Goal: Task Accomplishment & Management: Use online tool/utility

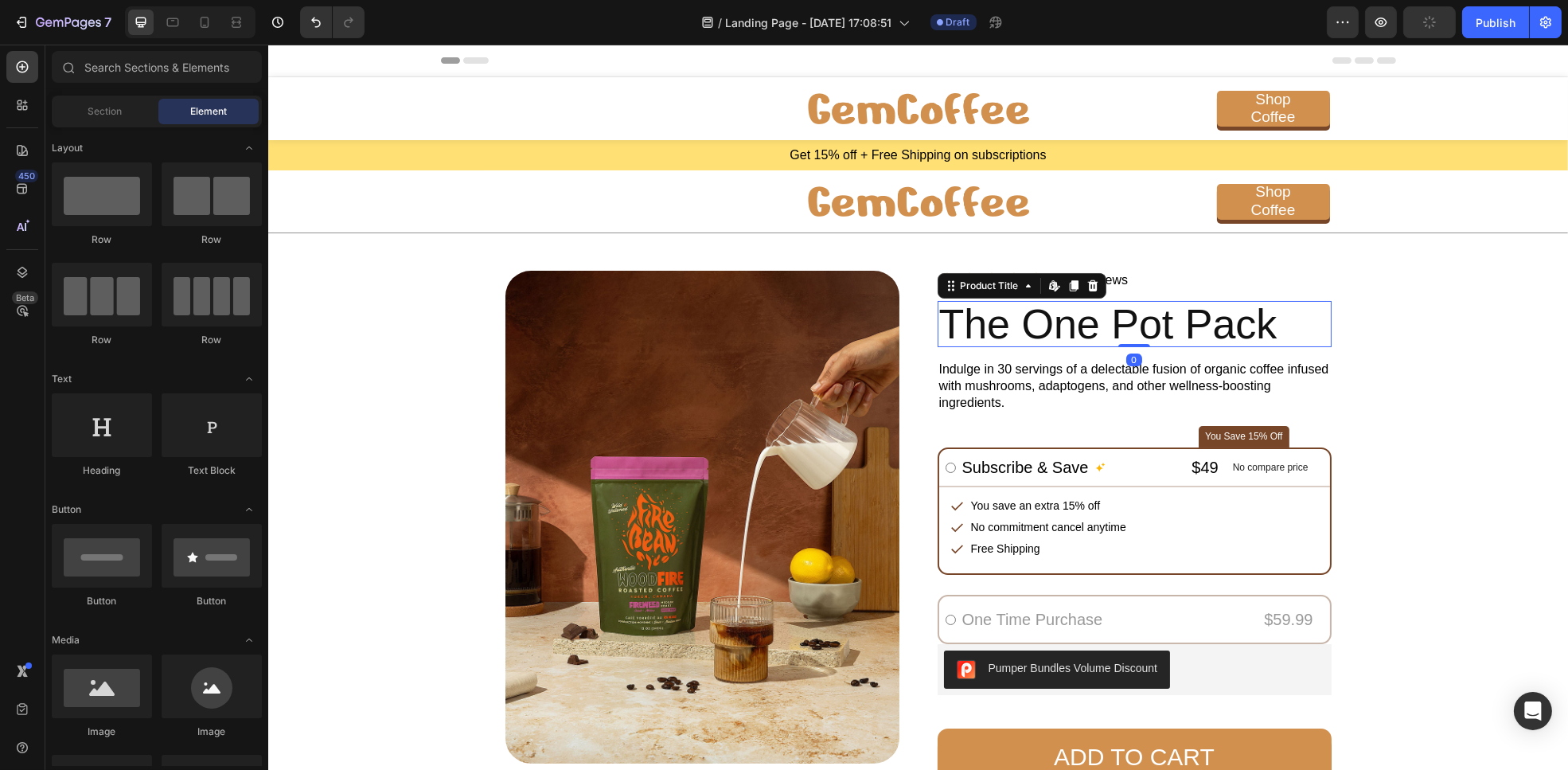
click at [1065, 341] on h2 "The One Pot Pack" at bounding box center [1134, 325] width 394 height 47
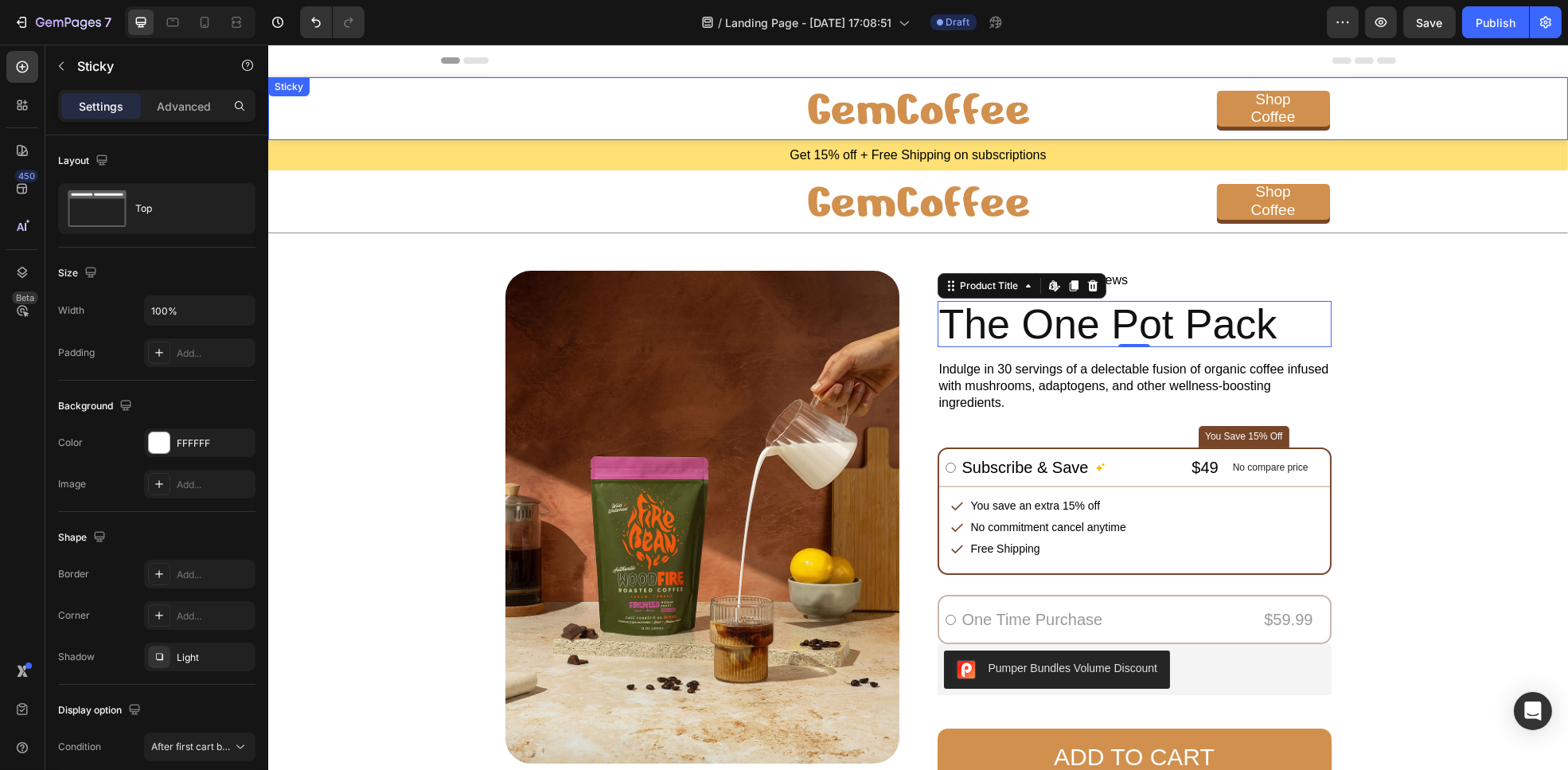
click at [1430, 116] on div "Image Shop Coffee Button Row" at bounding box center [918, 109] width 1300 height 63
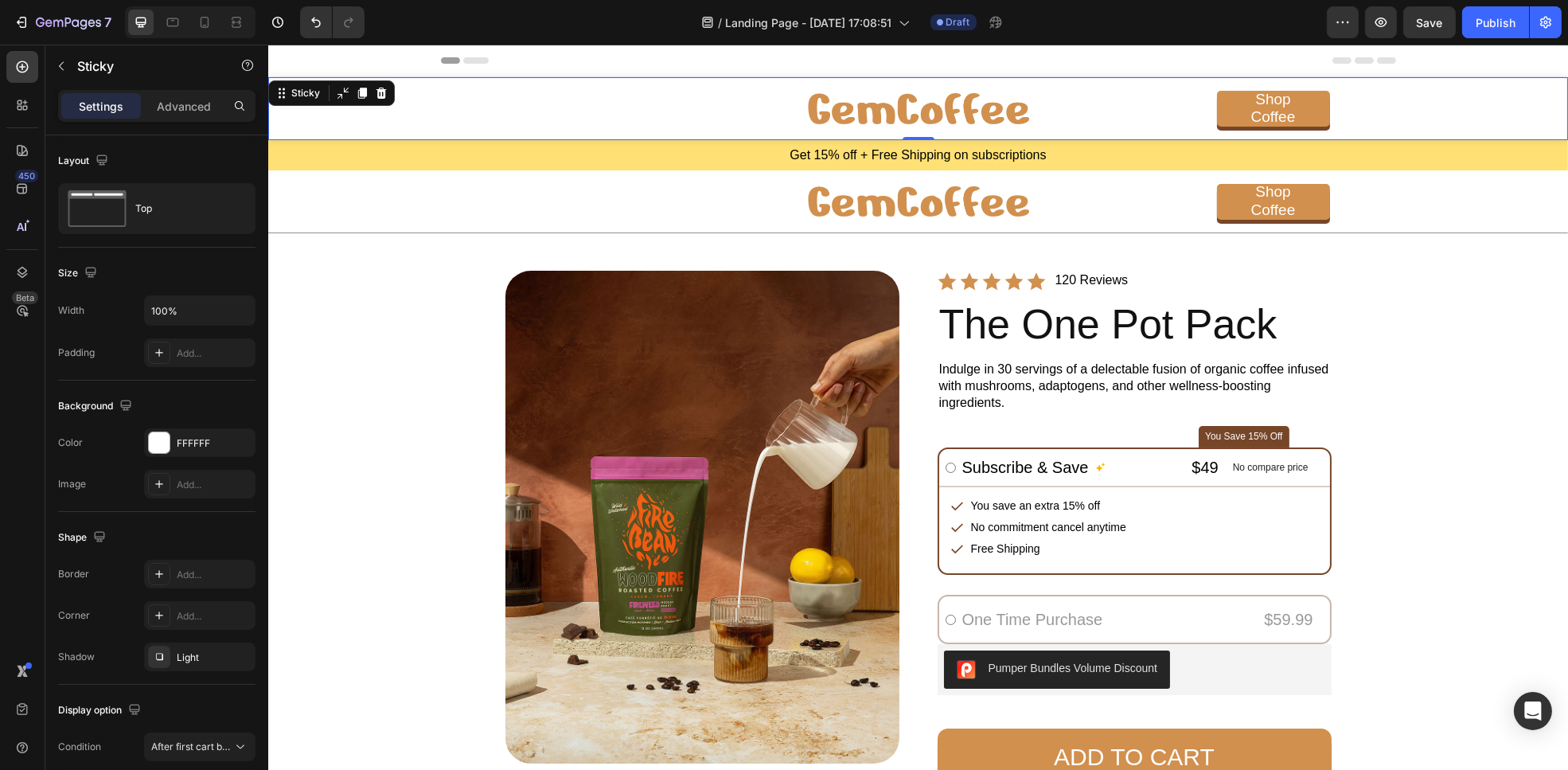
click at [1430, 116] on div "Image Shop Coffee Button Row" at bounding box center [918, 109] width 1300 height 63
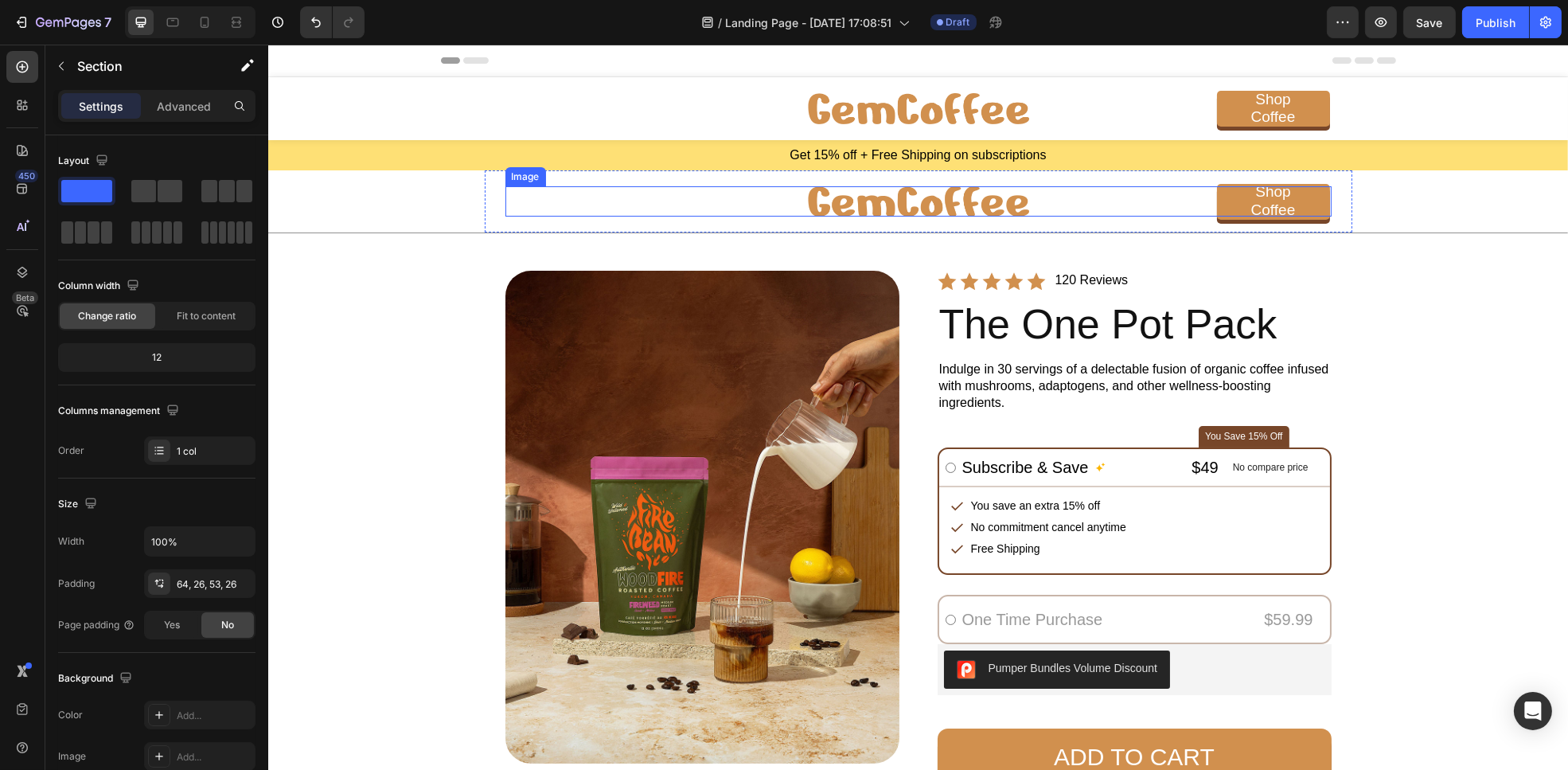
click at [879, 197] on img at bounding box center [918, 201] width 221 height 31
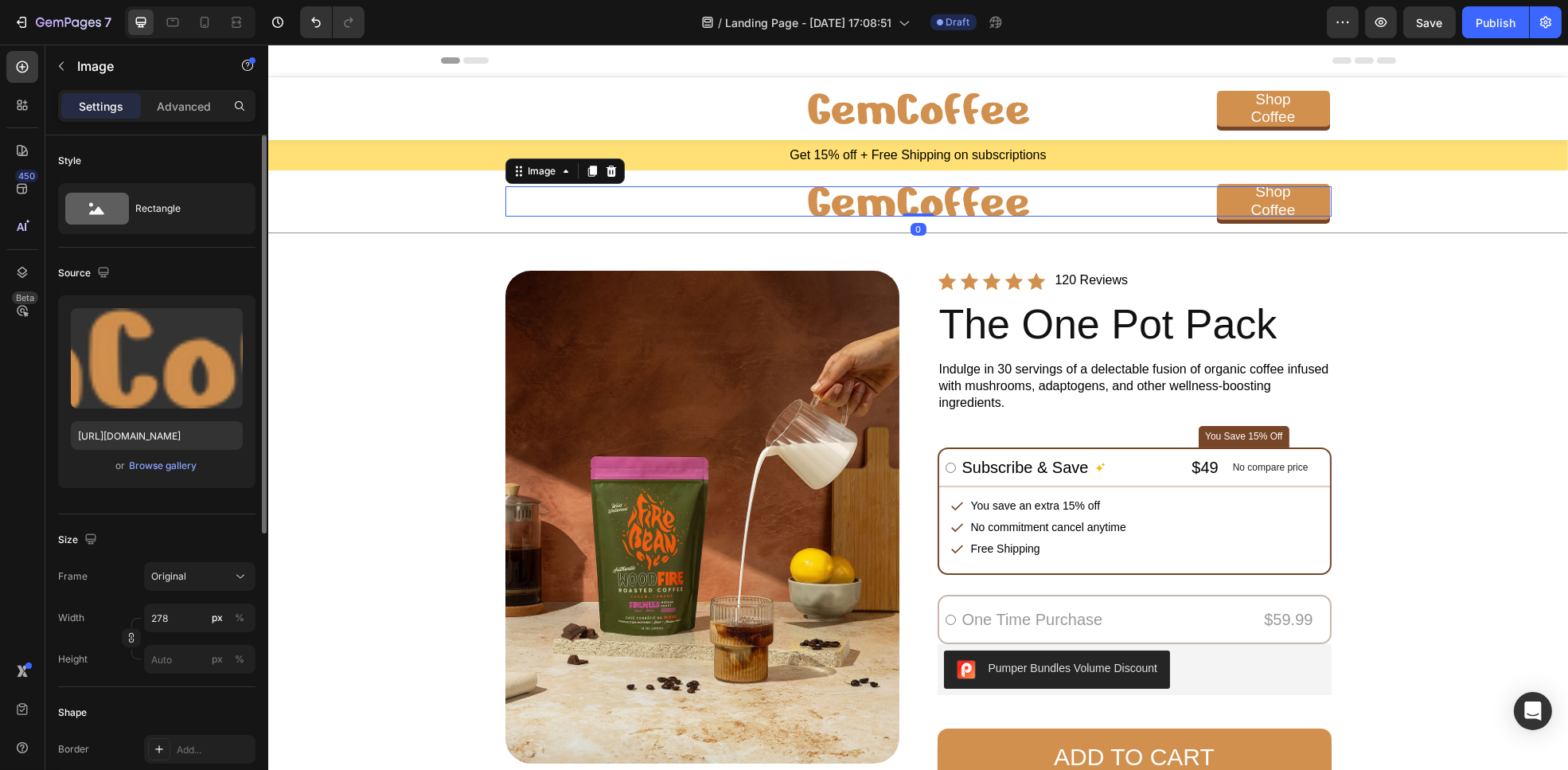
click at [163, 481] on div "Upload Image [URL][DOMAIN_NAME] or Browse gallery" at bounding box center [156, 392] width 198 height 193
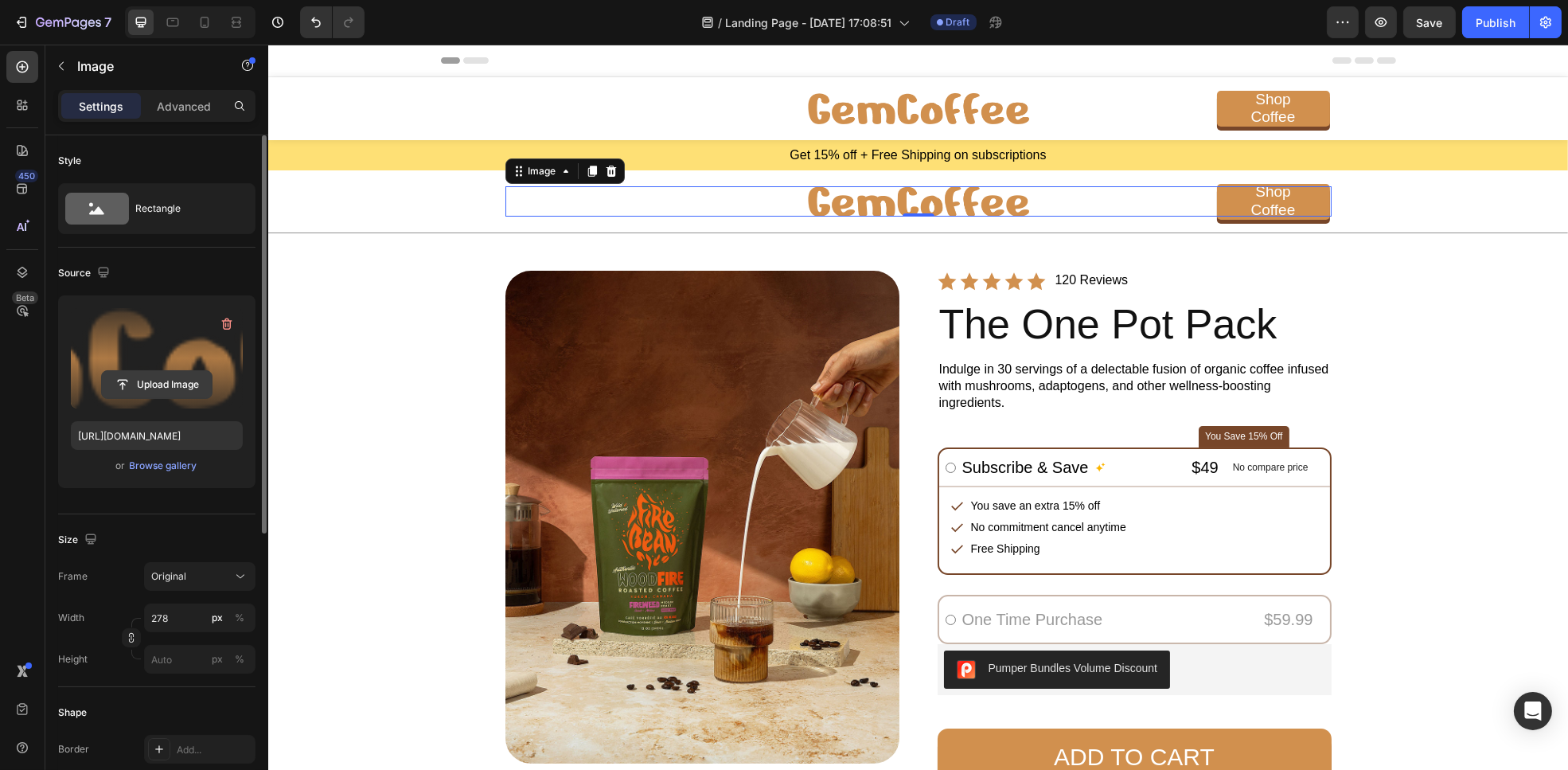
click at [161, 383] on input "file" at bounding box center [157, 385] width 110 height 27
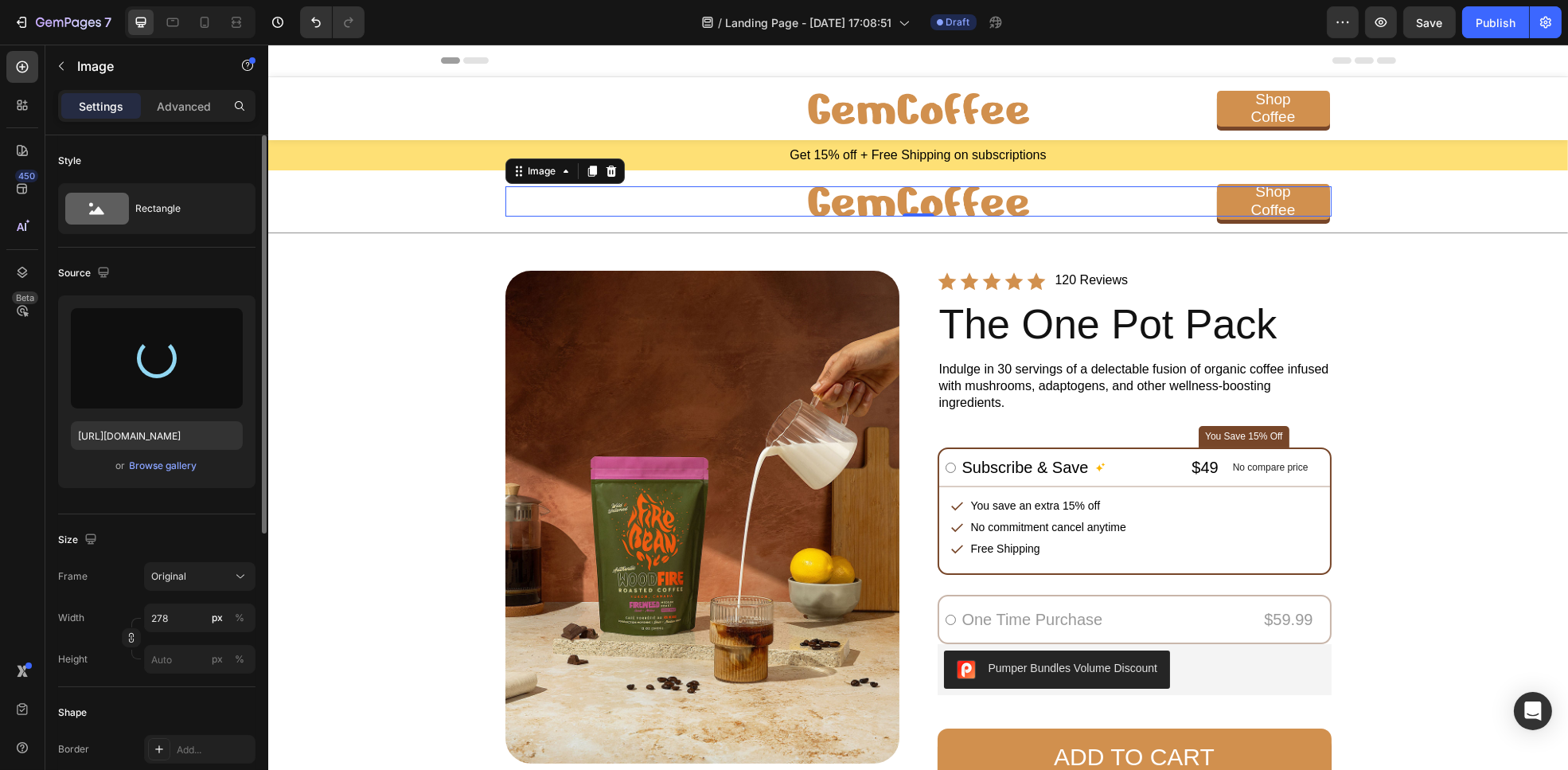
type input "[URL][DOMAIN_NAME]"
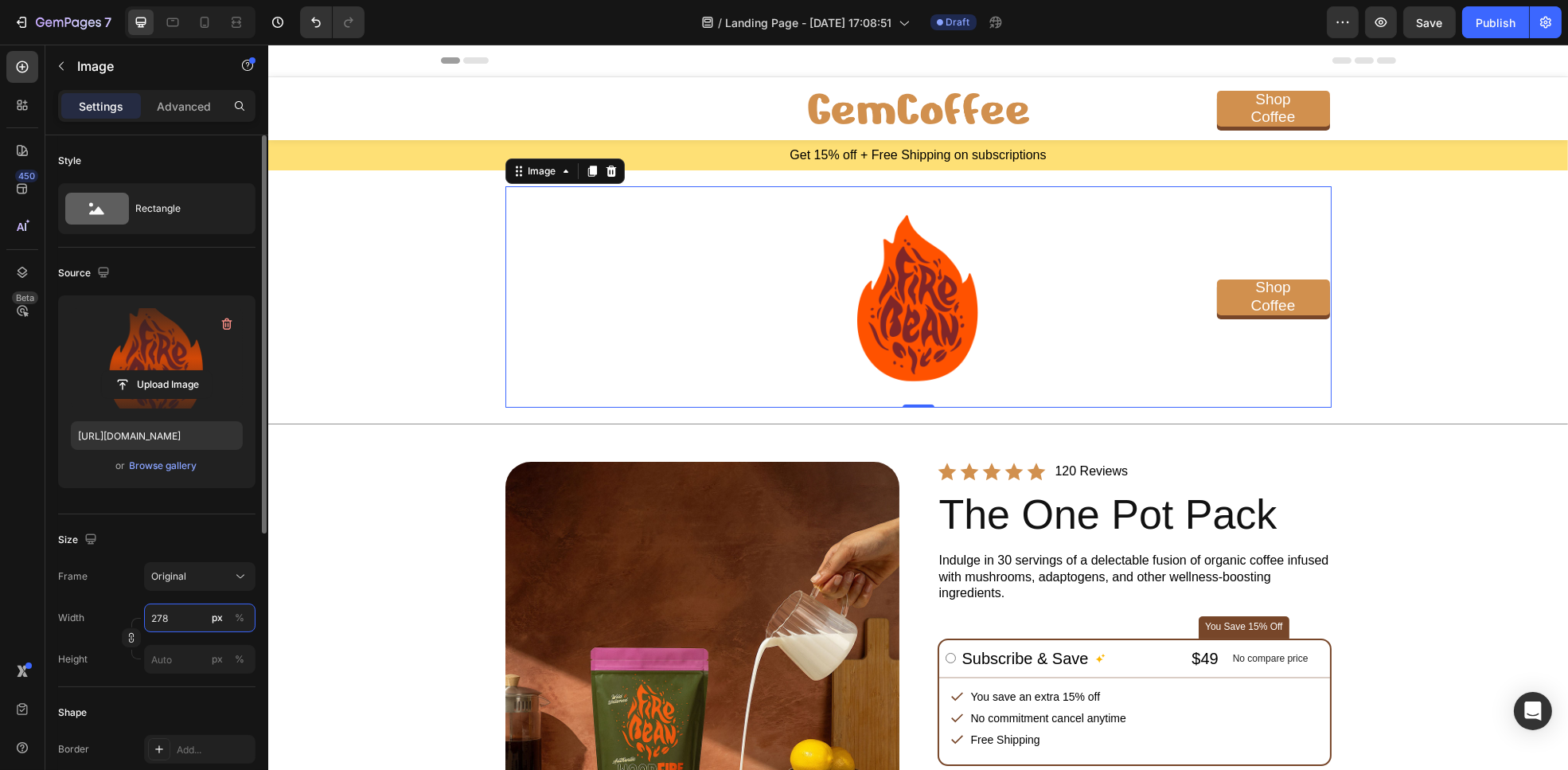
click at [179, 628] on input "278" at bounding box center [200, 618] width 112 height 29
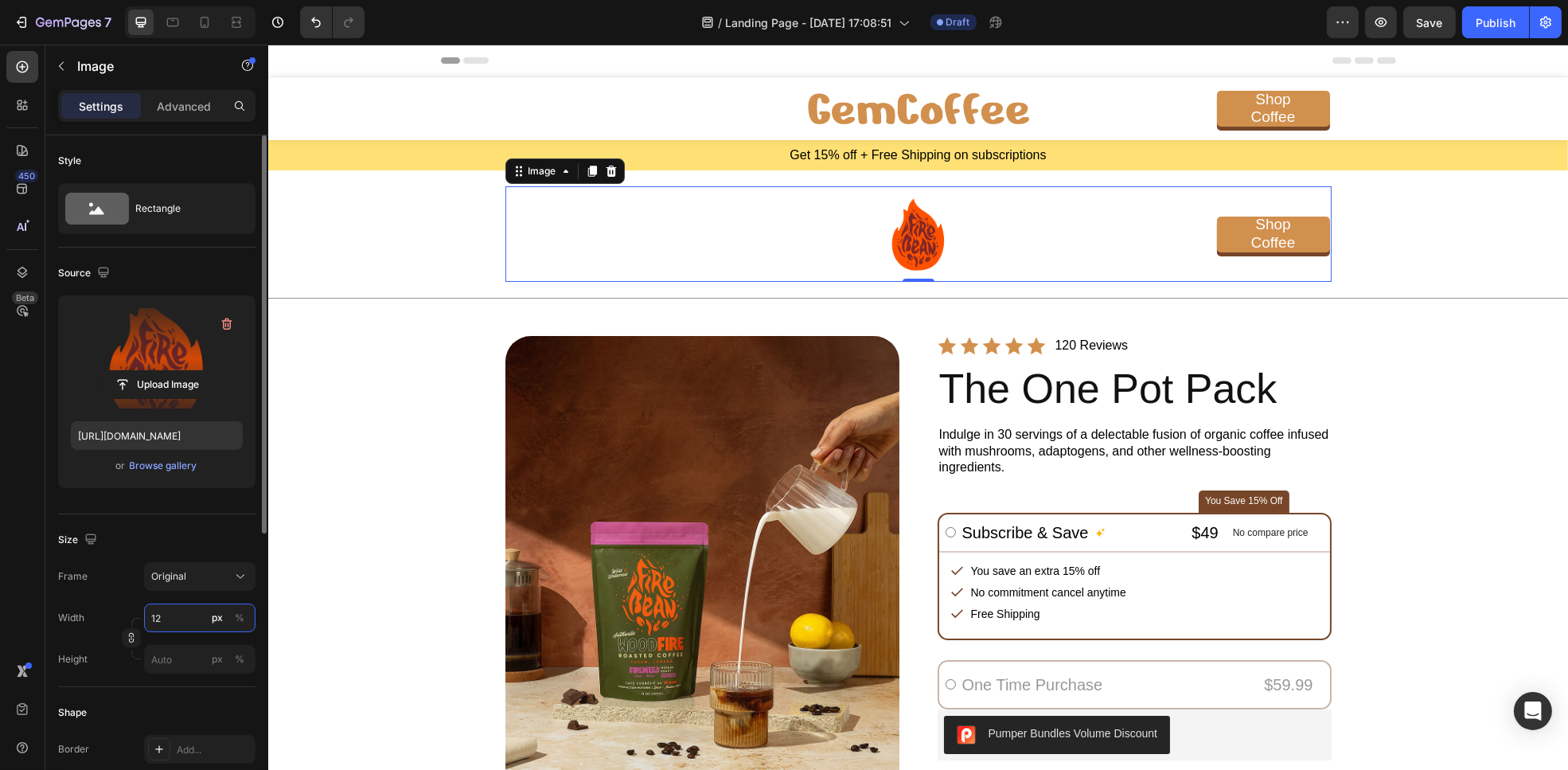
type input "1"
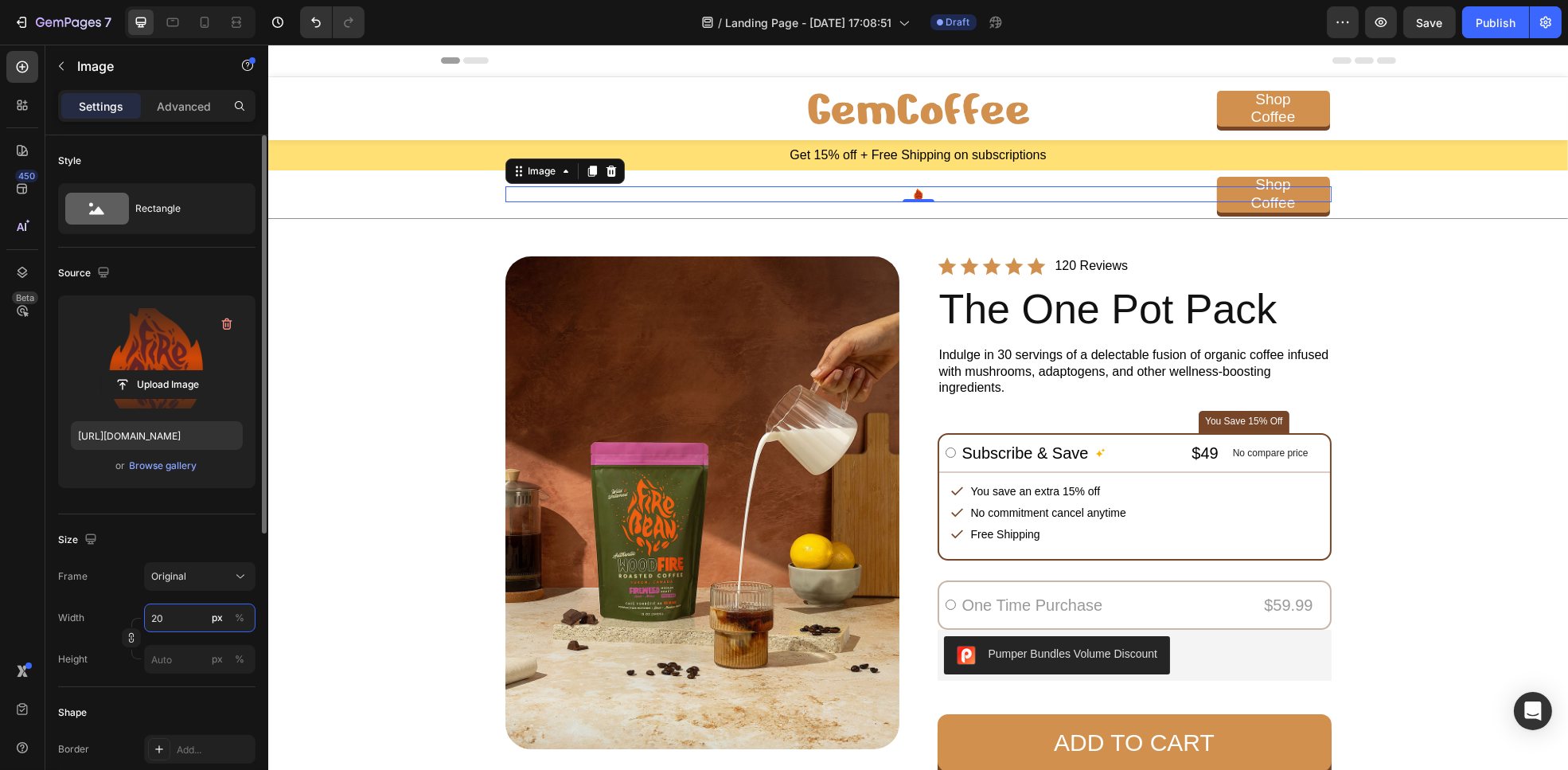
type input "200"
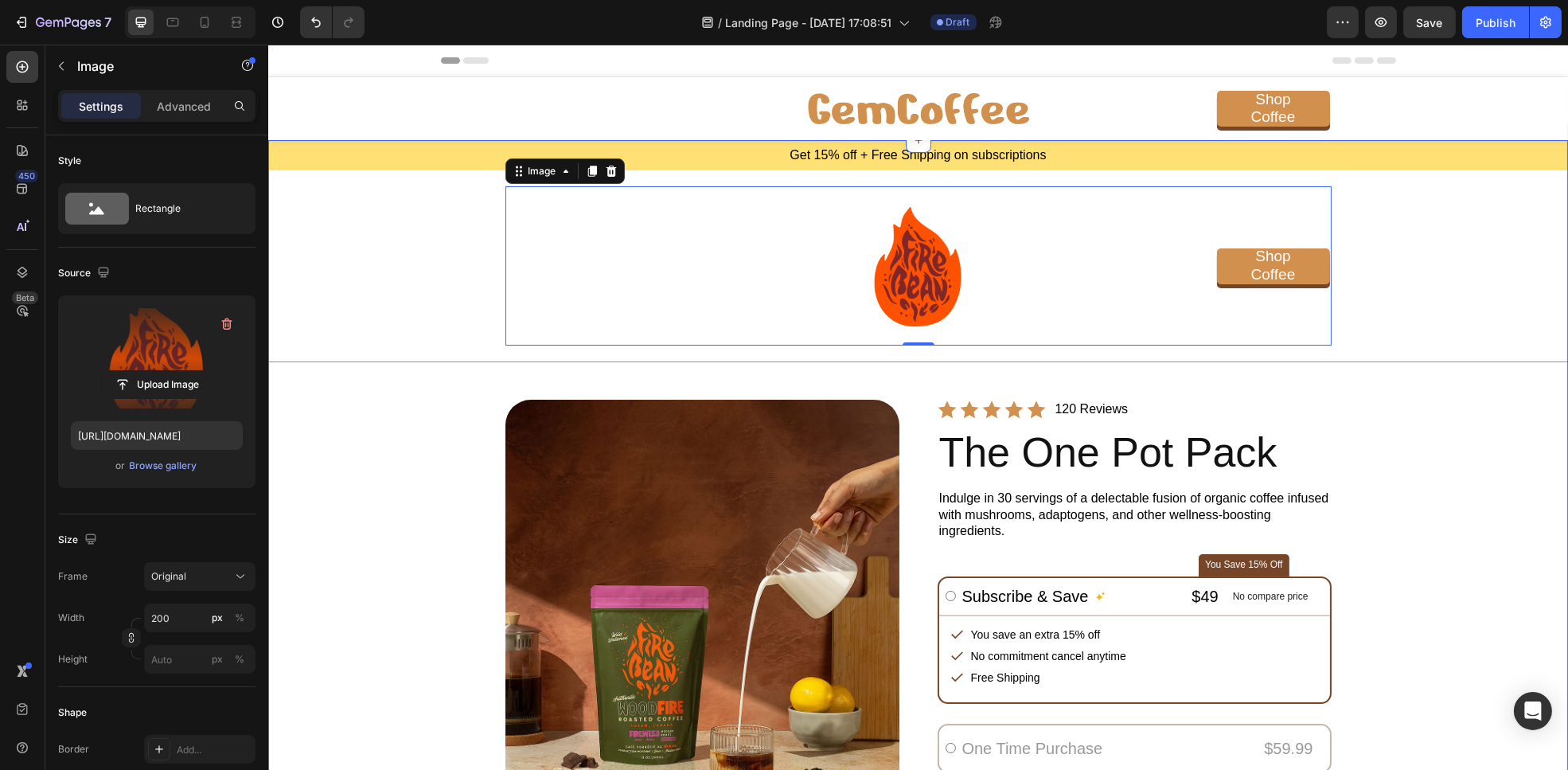
click at [1468, 524] on div "Get 15% off + Free Shipping on subscriptions Text Block Image 0 Shop Coffee But…" at bounding box center [918, 631] width 1300 height 983
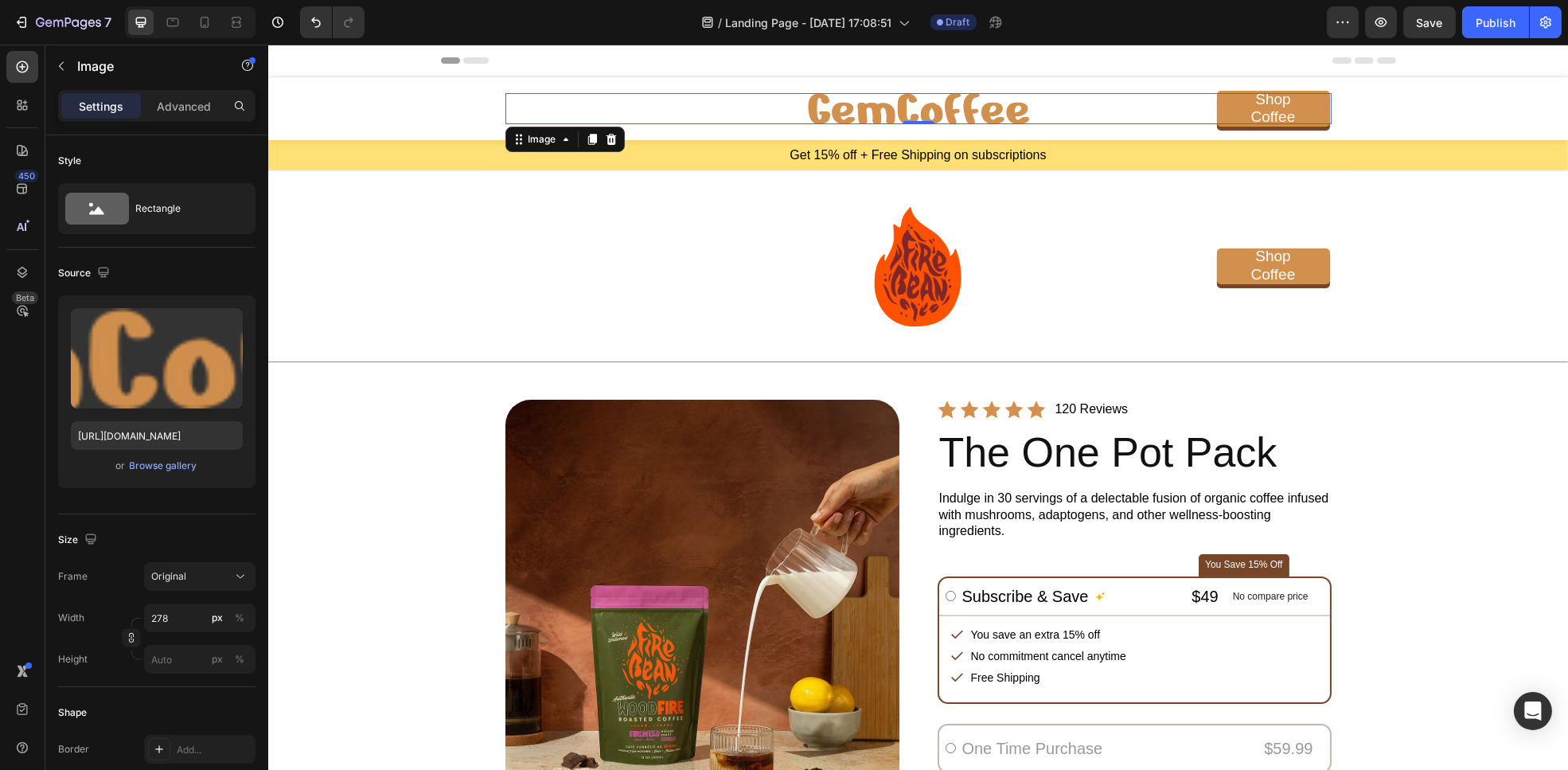
click at [1141, 116] on div at bounding box center [918, 108] width 826 height 31
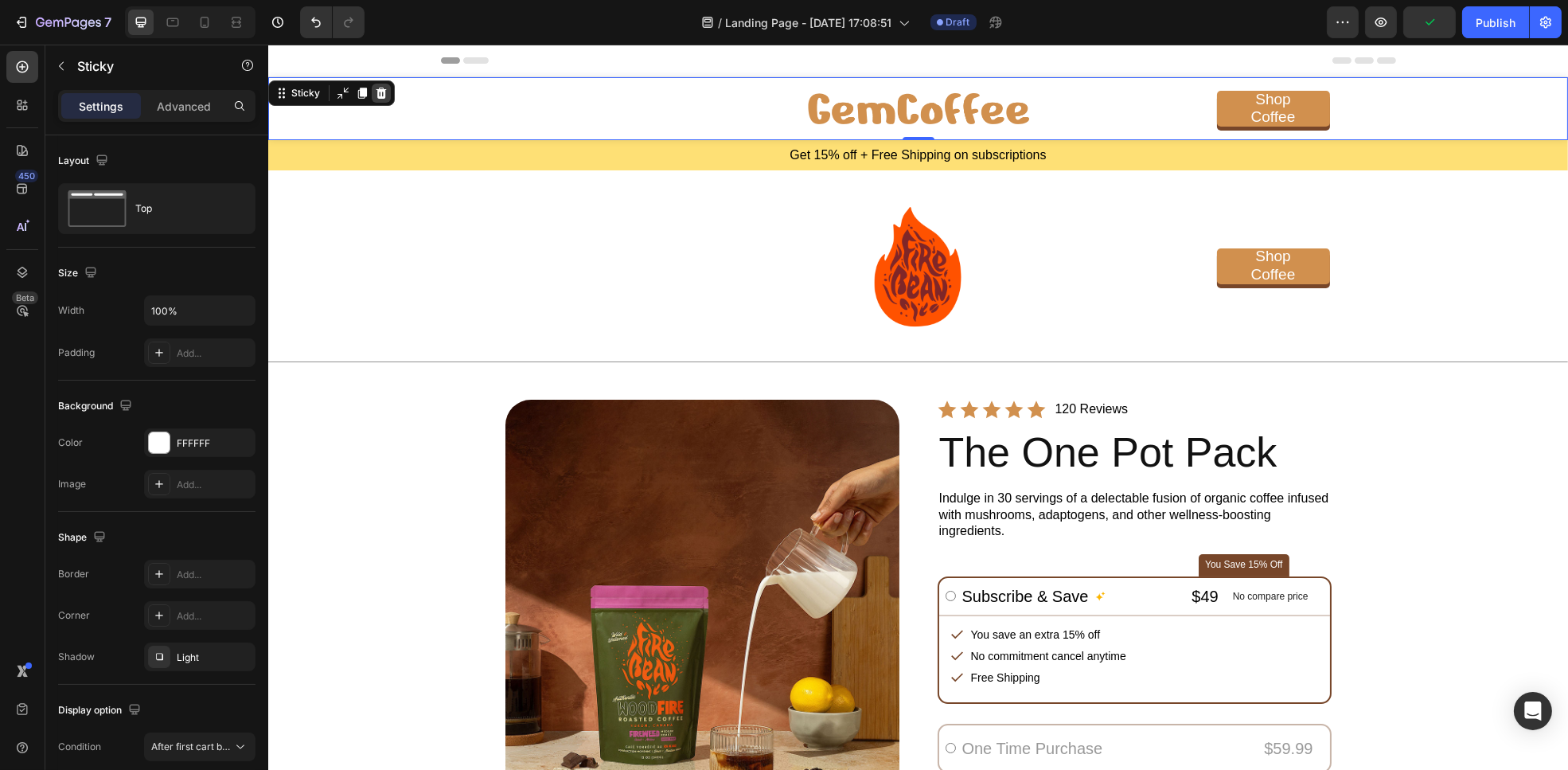
click at [386, 93] on icon at bounding box center [381, 93] width 13 height 13
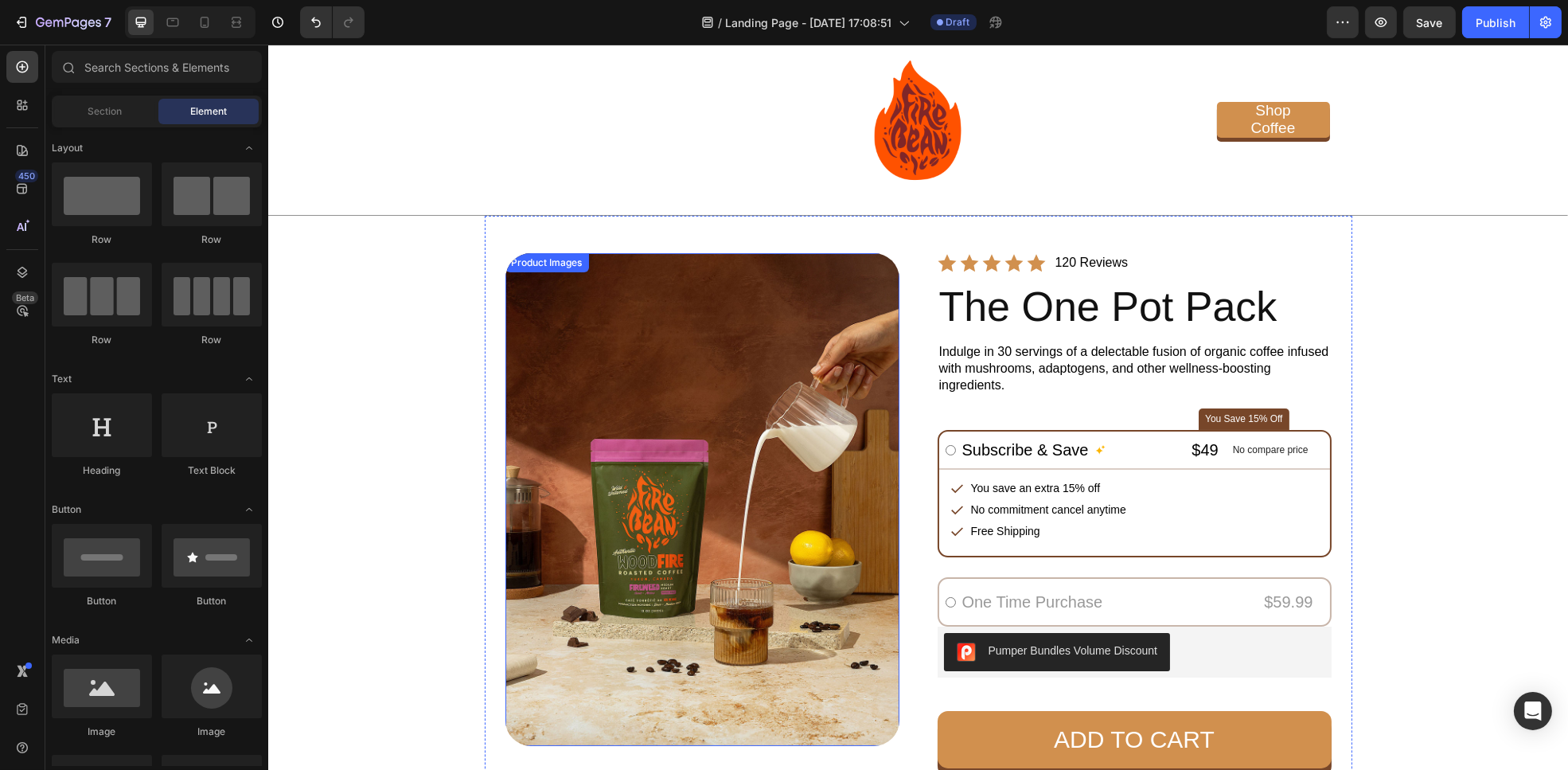
scroll to position [81, 0]
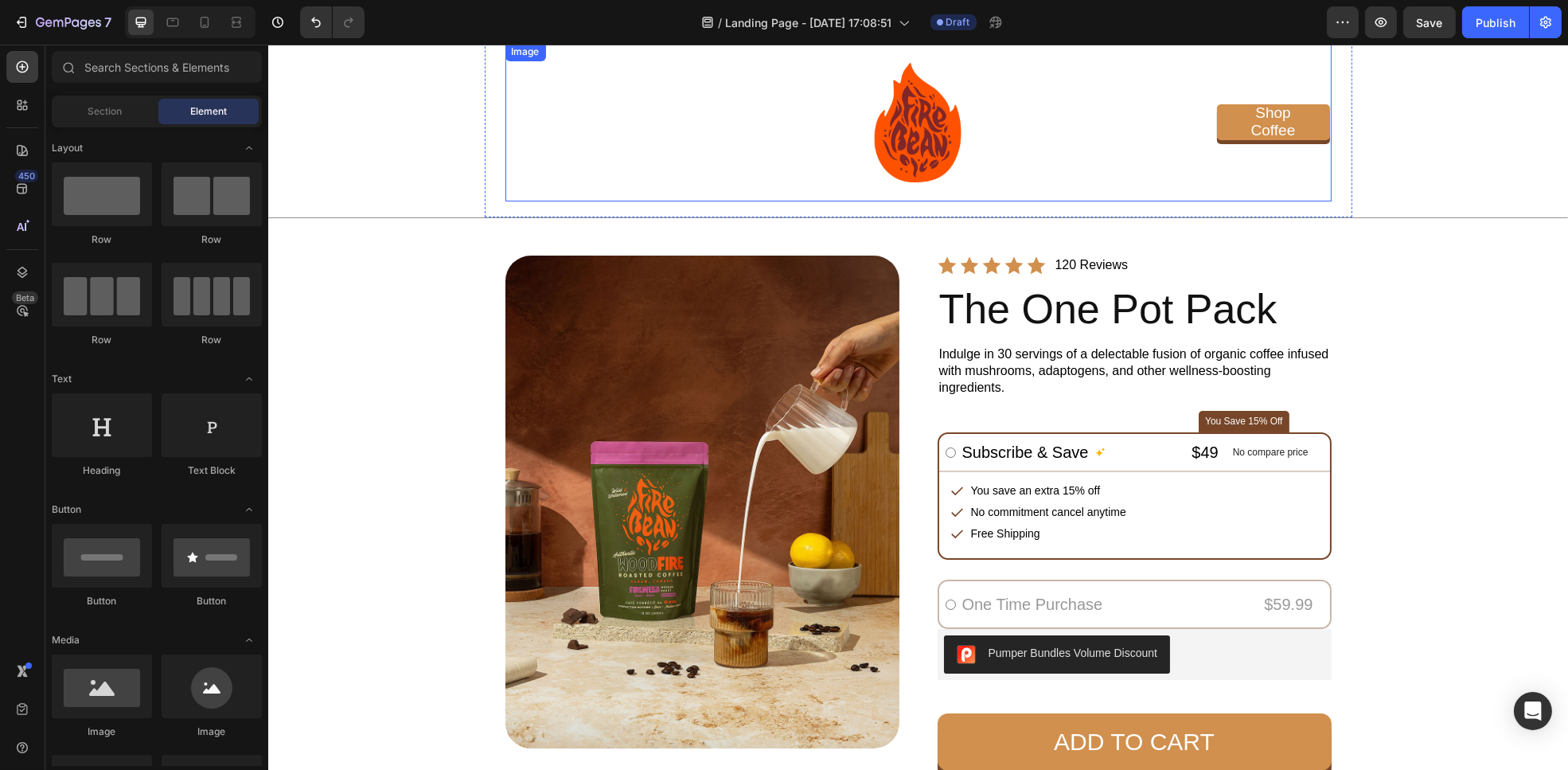
click at [523, 173] on div at bounding box center [918, 122] width 826 height 159
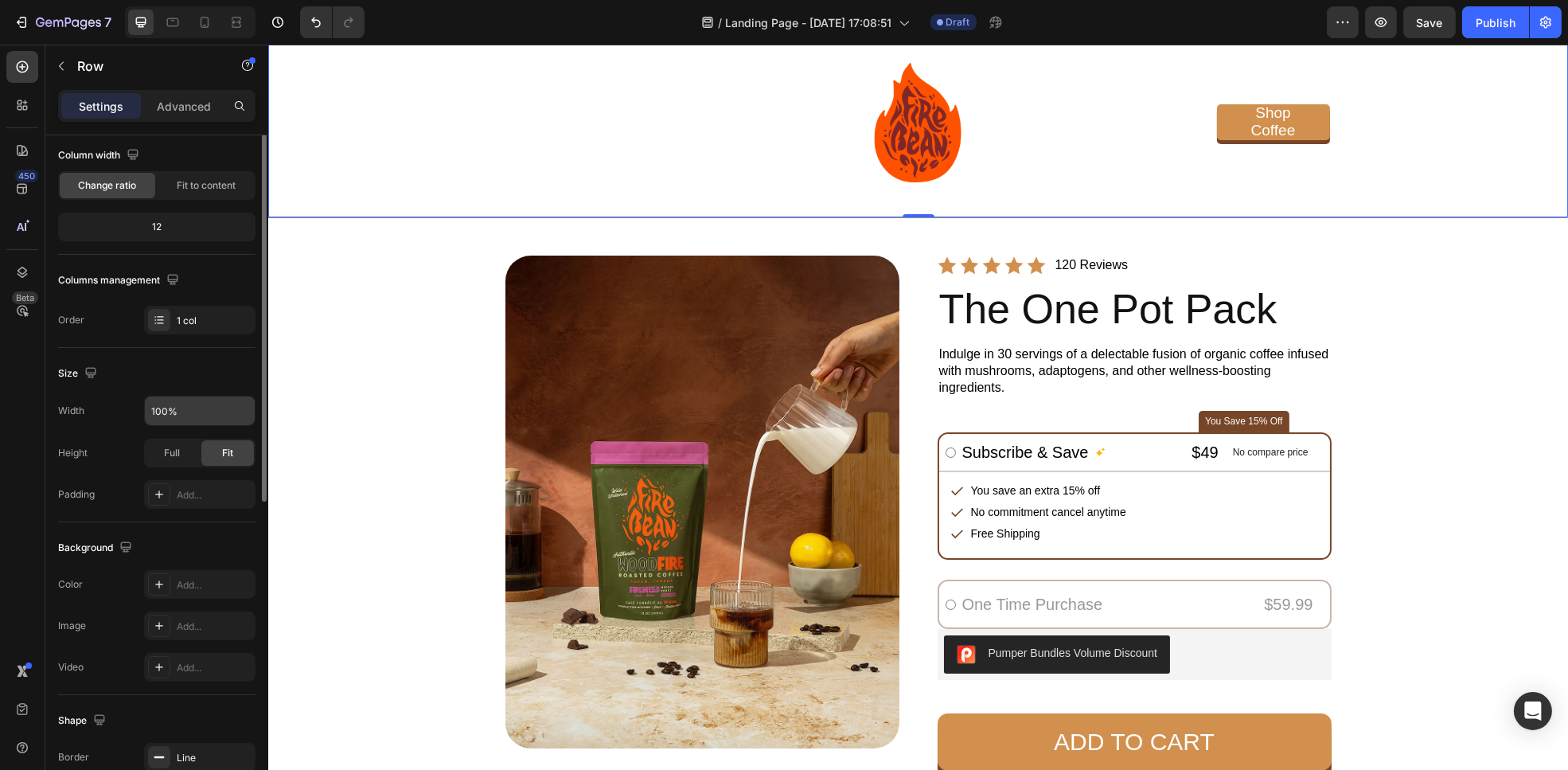
scroll to position [0, 0]
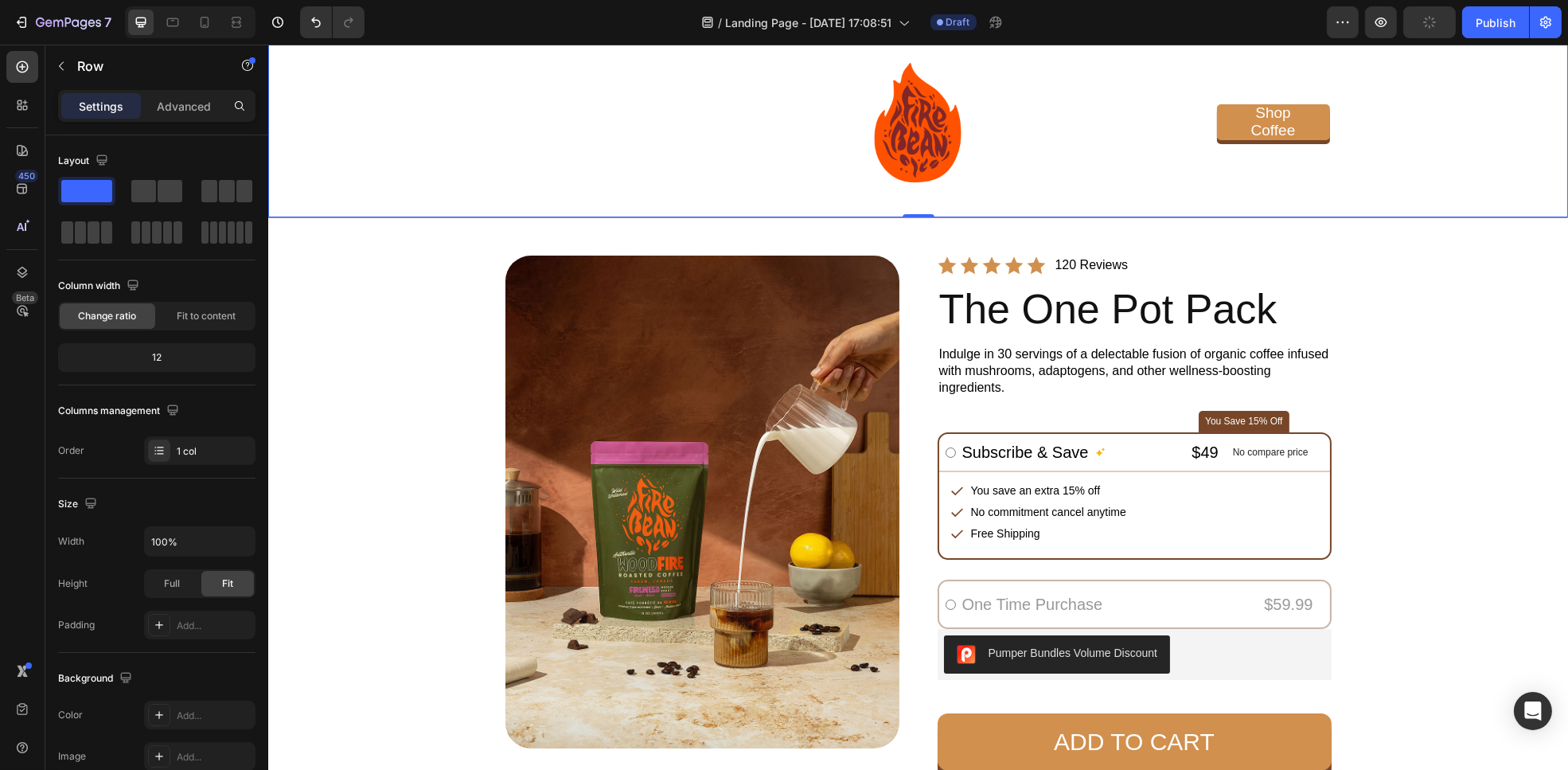
click at [431, 118] on div "Get 15% off + Free Shipping on subscriptions Text Block Image Shop Coffee Butto…" at bounding box center [918, 107] width 1300 height 221
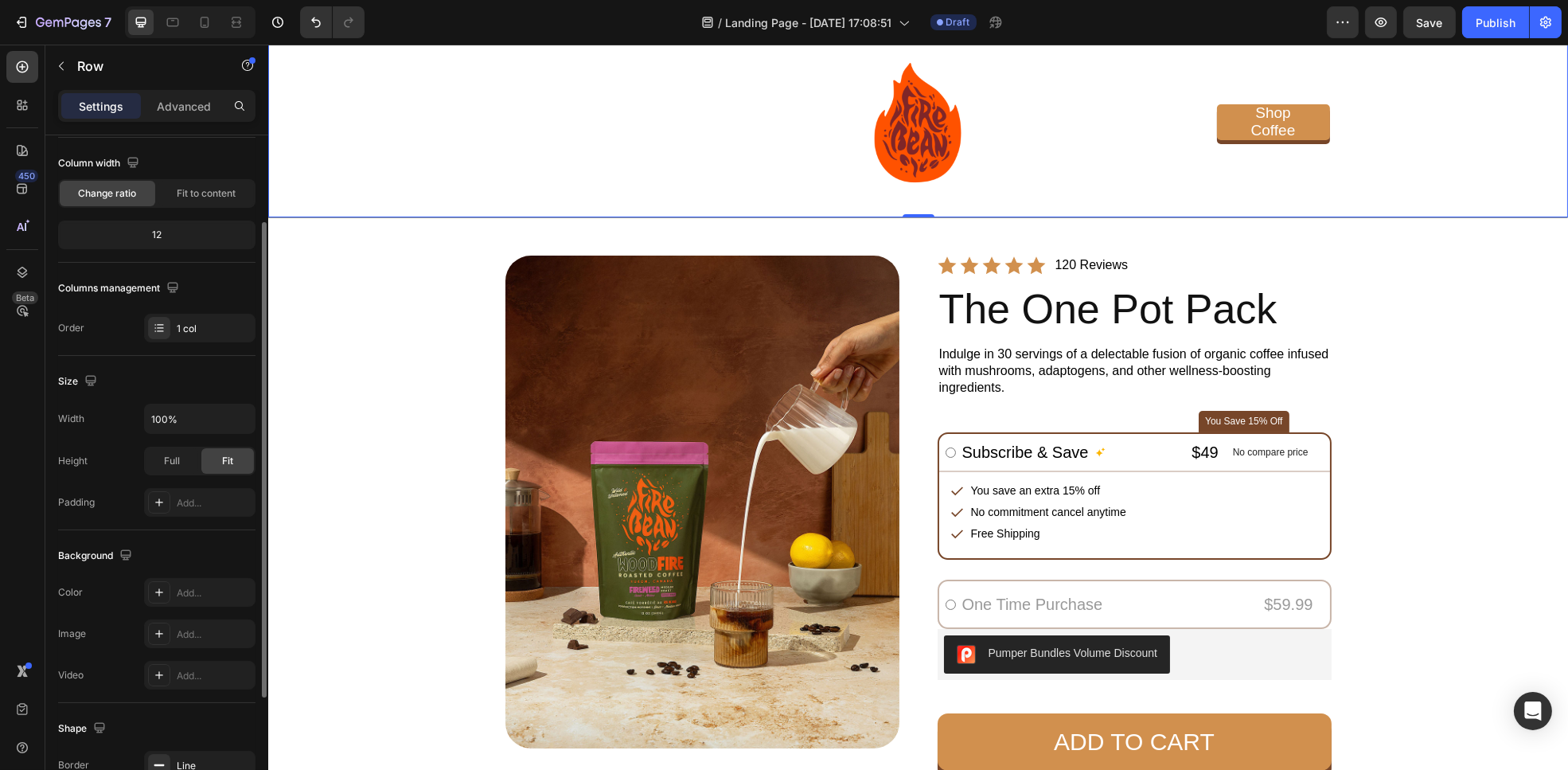
scroll to position [124, 0]
click at [184, 593] on div "Add..." at bounding box center [214, 593] width 75 height 14
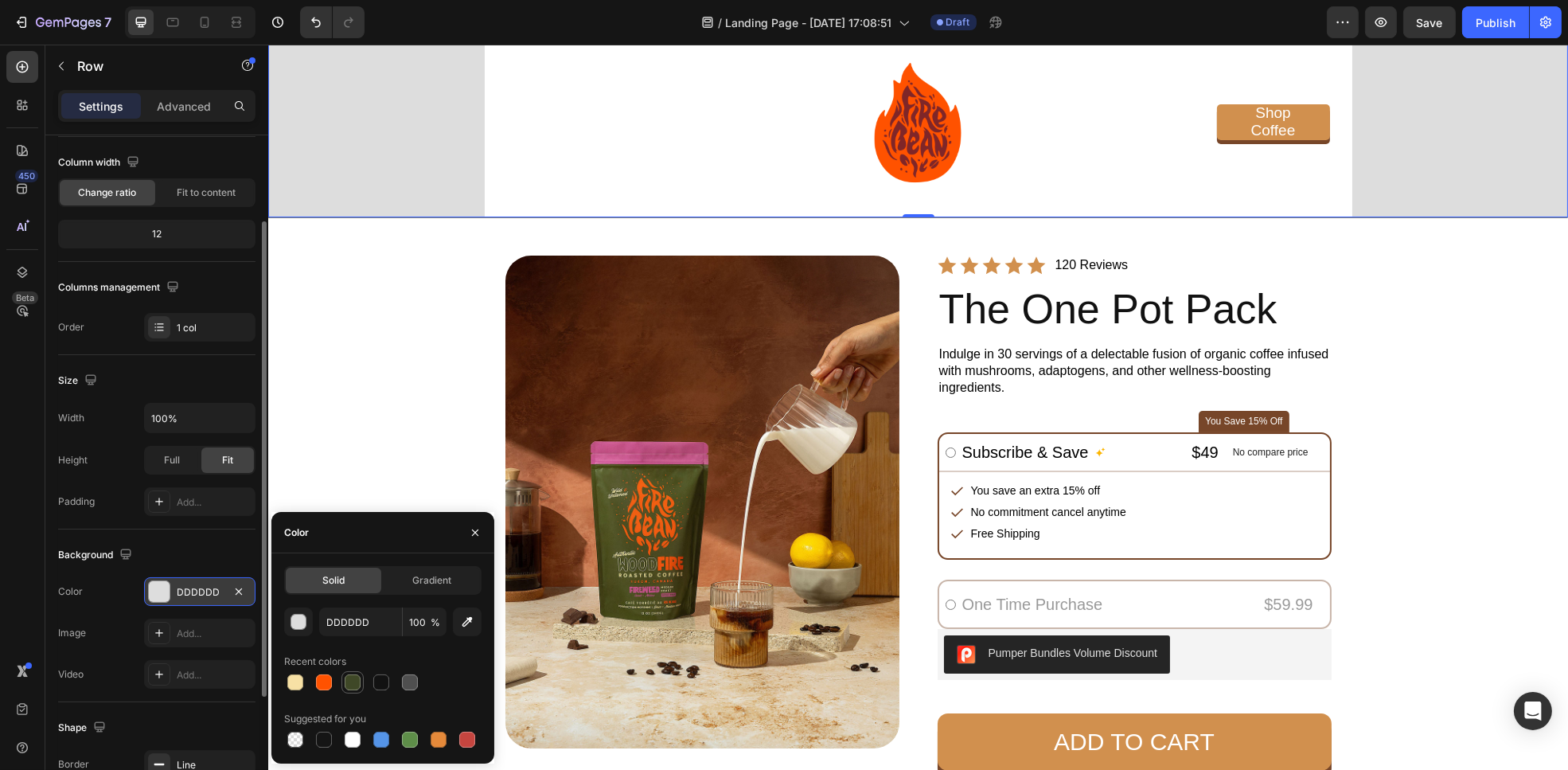
click at [349, 687] on div at bounding box center [353, 682] width 16 height 16
type input "3F4827"
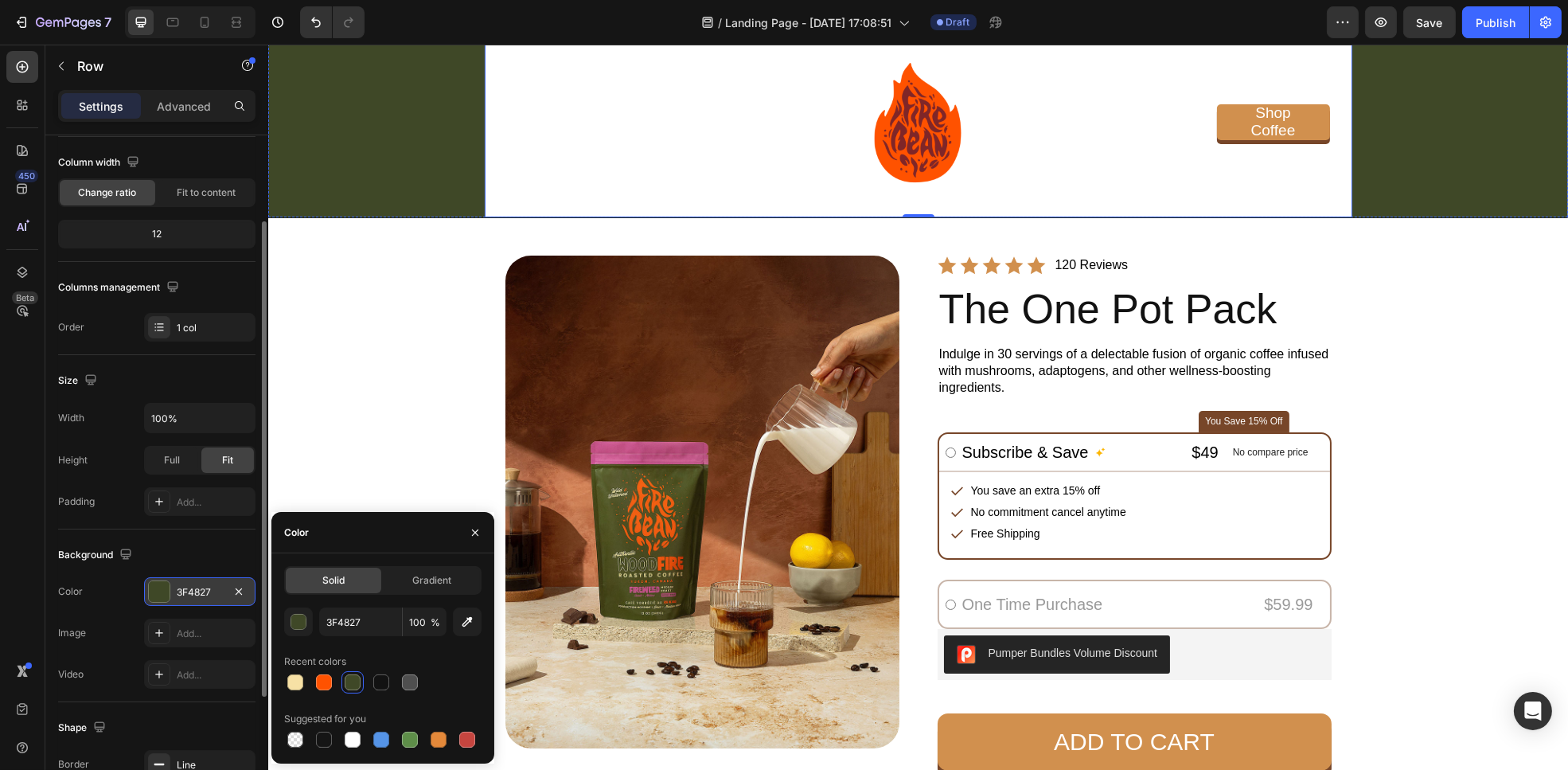
click at [487, 123] on div "Image Shop Coffee Button Row" at bounding box center [918, 122] width 868 height 191
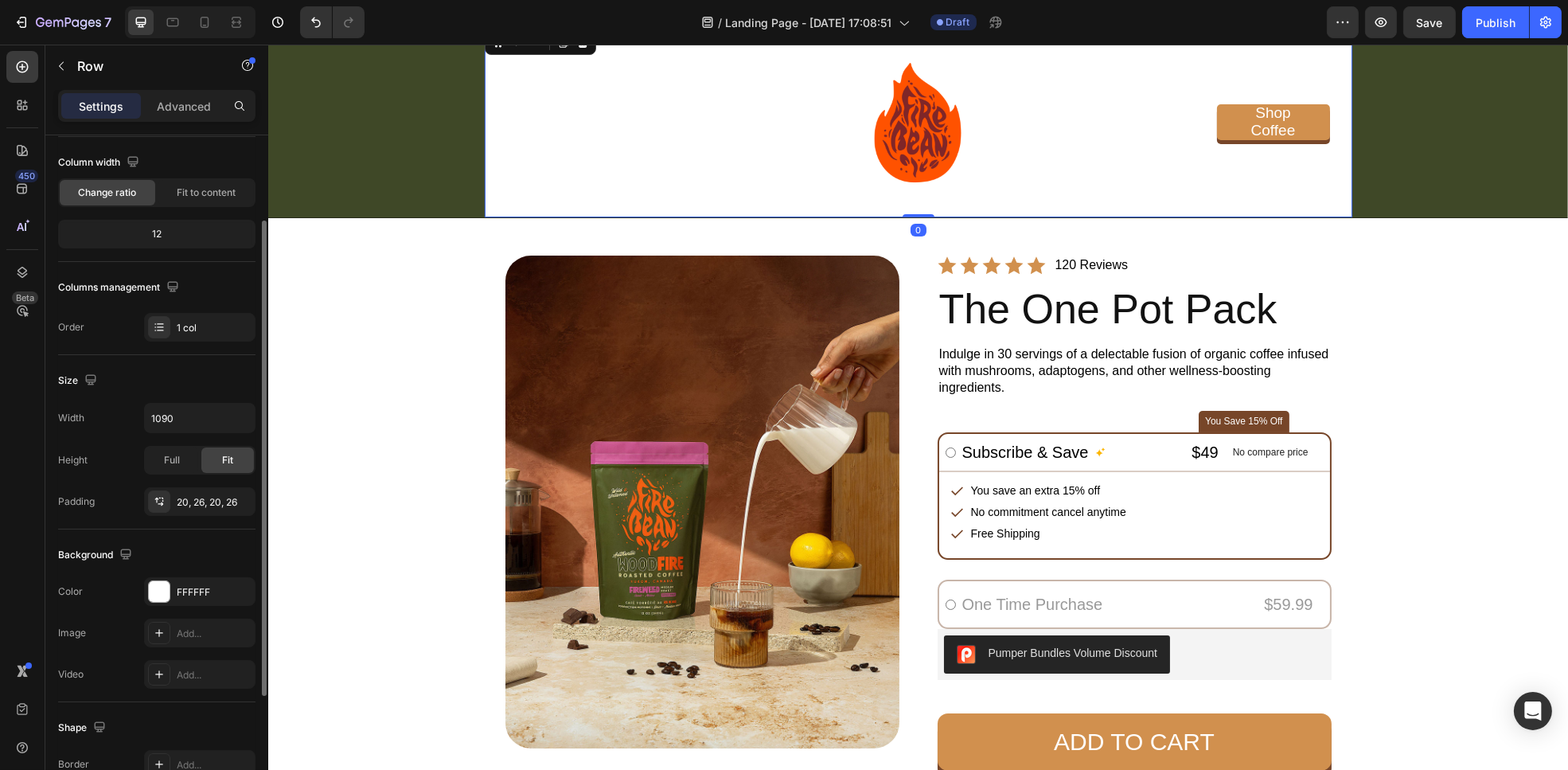
scroll to position [123, 0]
click at [159, 593] on div at bounding box center [159, 592] width 21 height 21
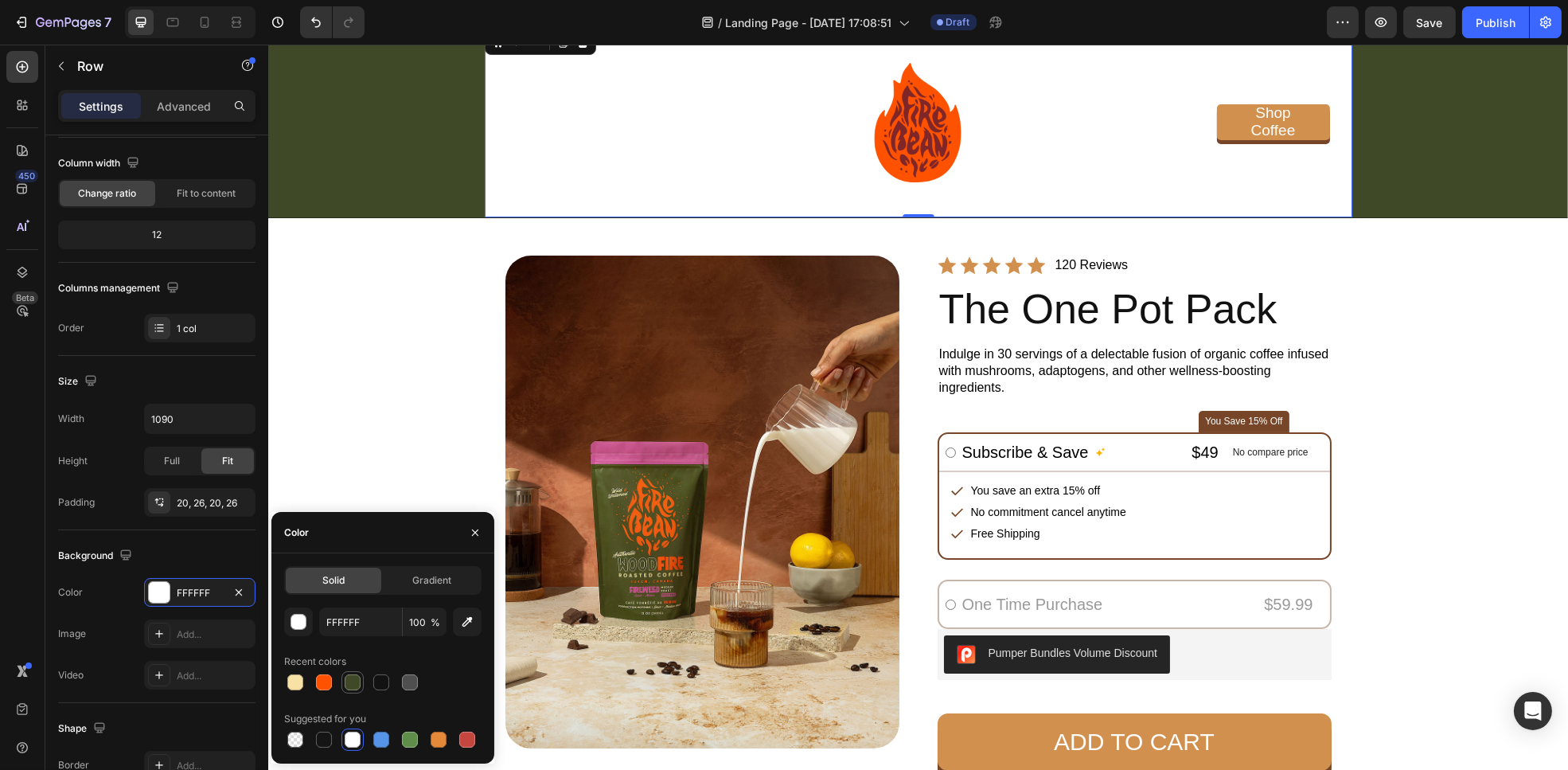
click at [355, 691] on div at bounding box center [352, 682] width 19 height 19
type input "3F4827"
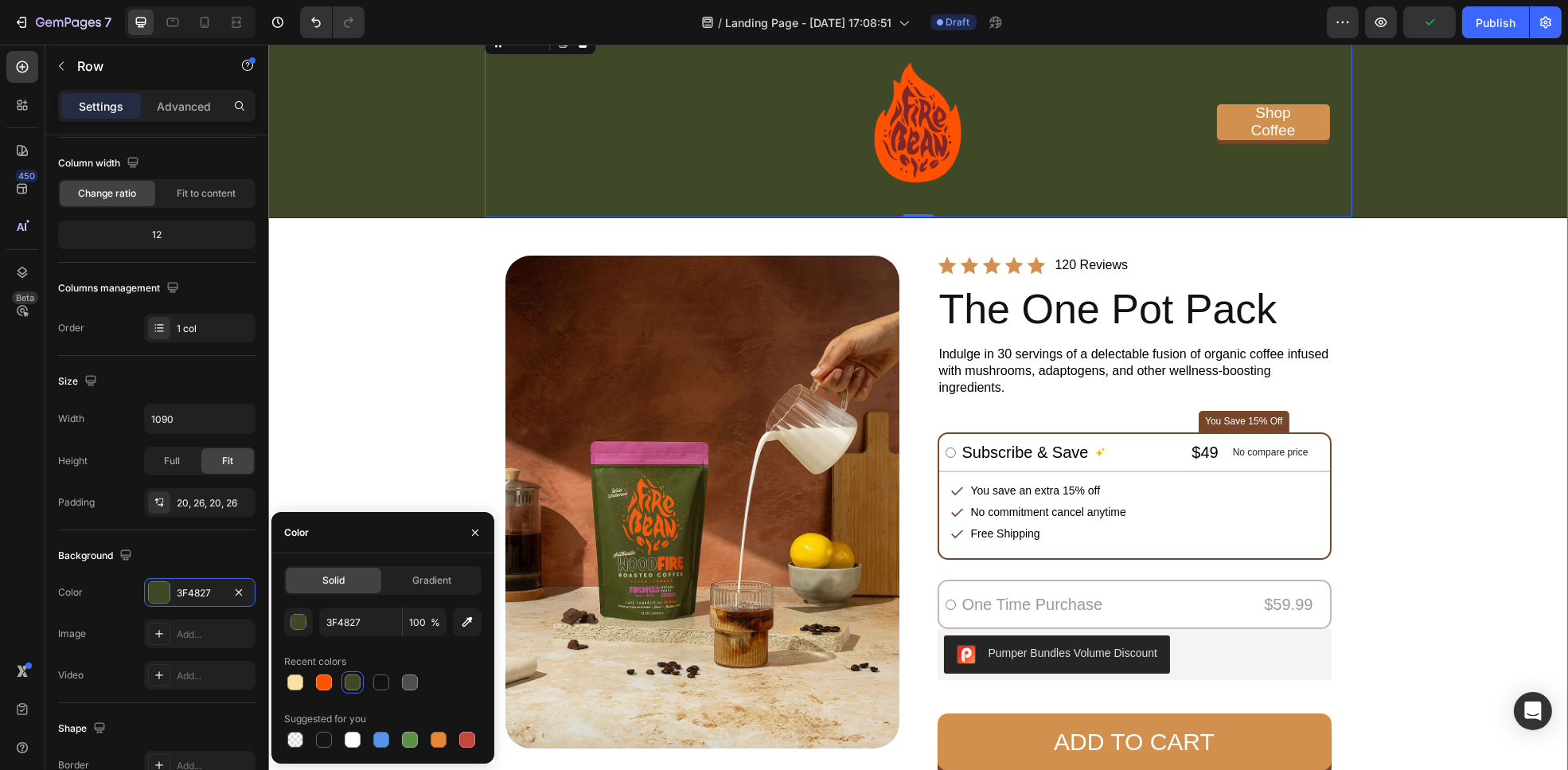
click at [1487, 394] on div "Get 15% off + Free Shipping on subscriptions Text Block Image Shop Coffee Butto…" at bounding box center [918, 487] width 1300 height 983
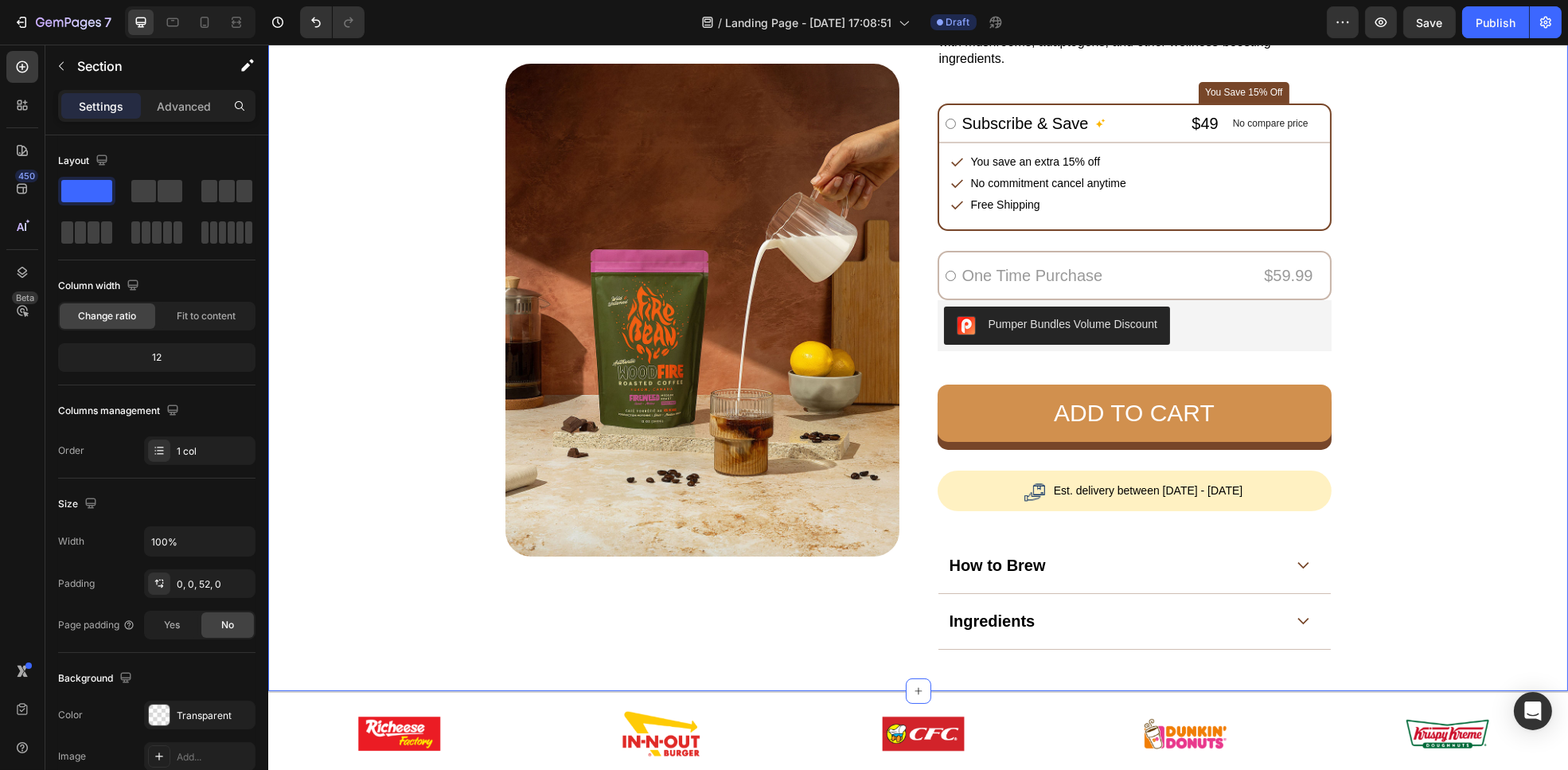
scroll to position [411, 0]
click at [1202, 487] on p "Est. delivery between [DATE] - [DATE]" at bounding box center [1148, 490] width 189 height 16
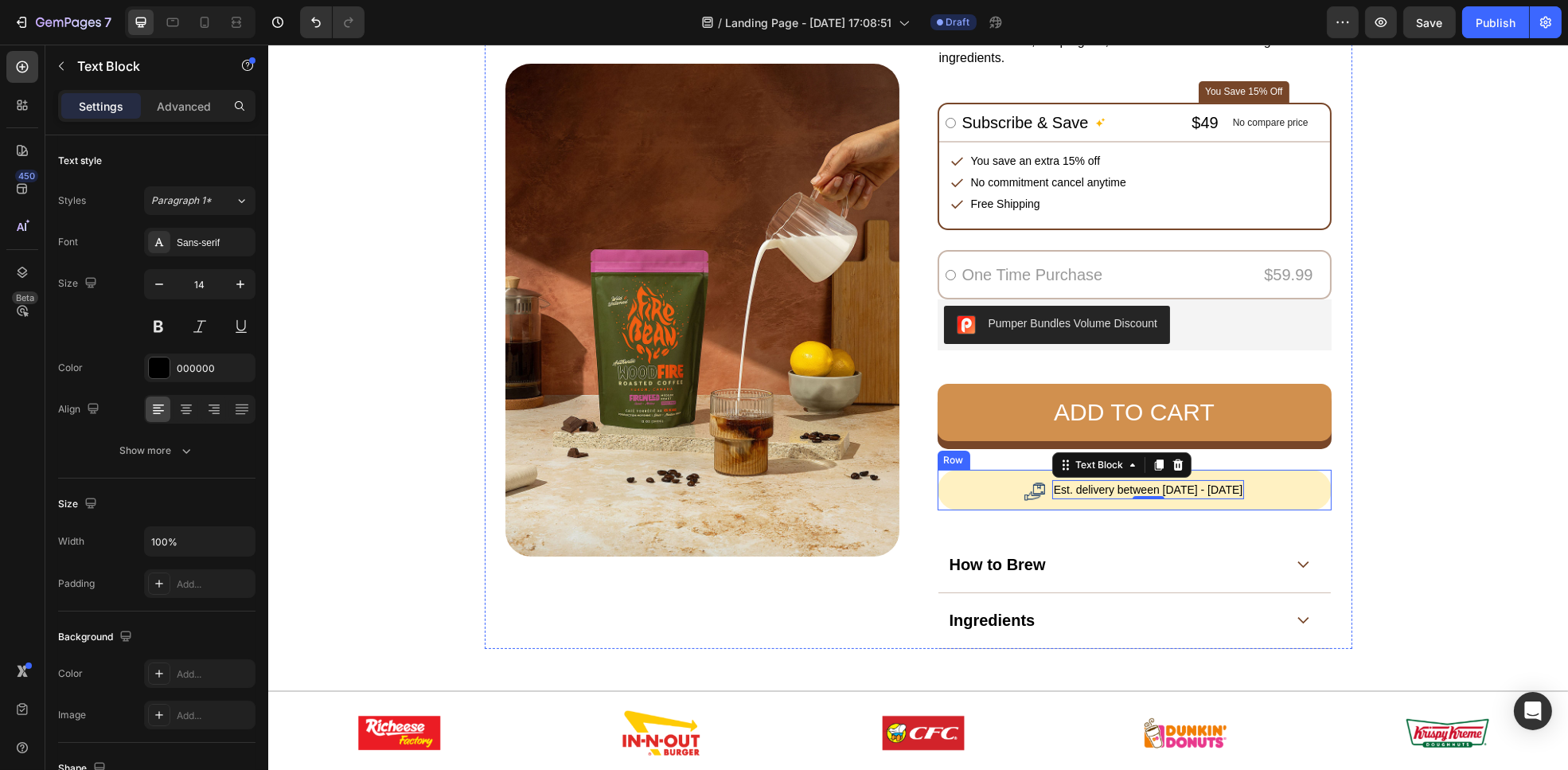
click at [1288, 487] on div "Image Est. delivery between [DATE] - [DATE] Text Block 0 Row" at bounding box center [1134, 490] width 394 height 40
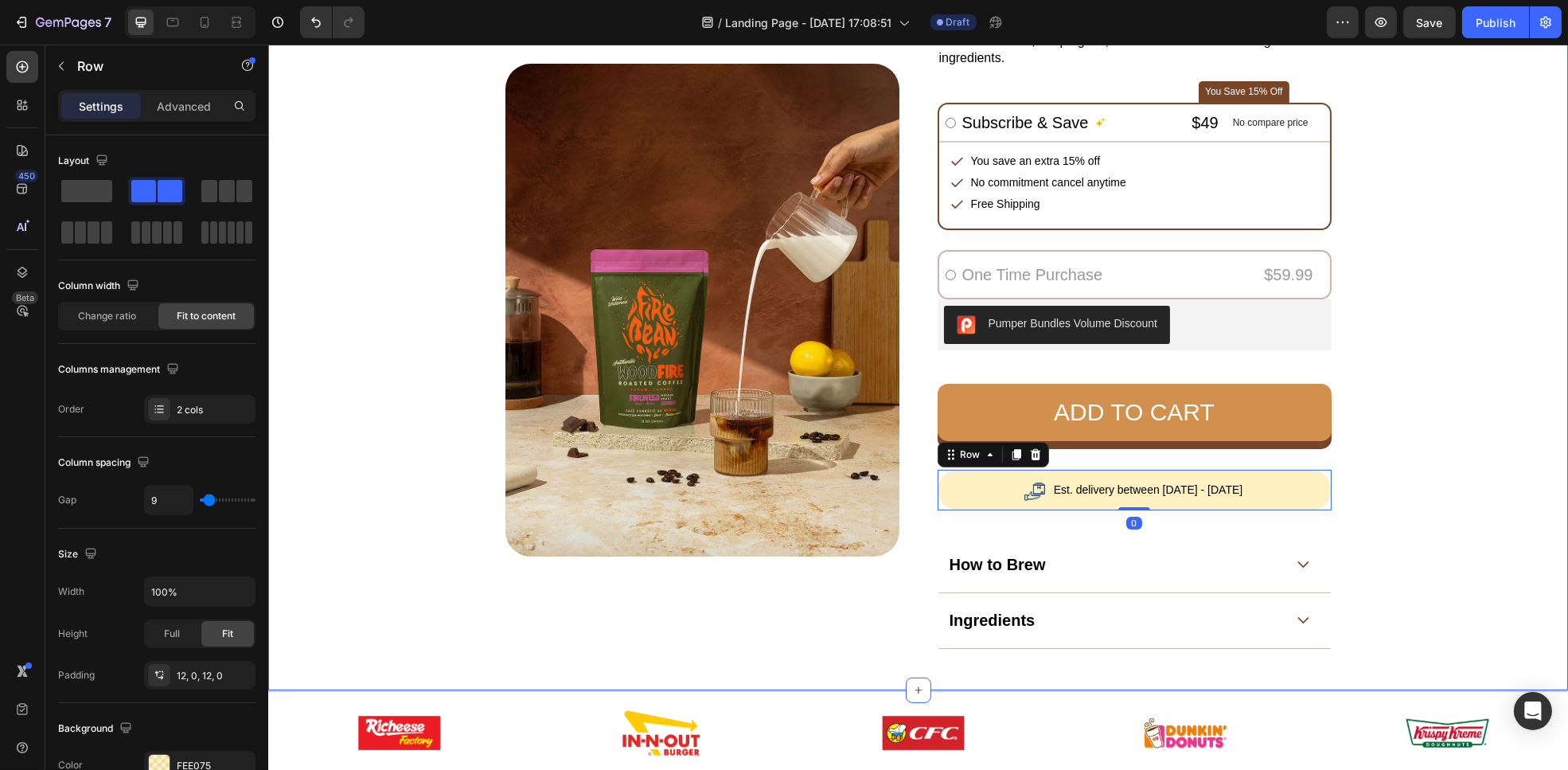
click at [1435, 487] on div "Get 15% off + Free Shipping on subscriptions Text Block Image Shop Coffee Butto…" at bounding box center [918, 157] width 1300 height 983
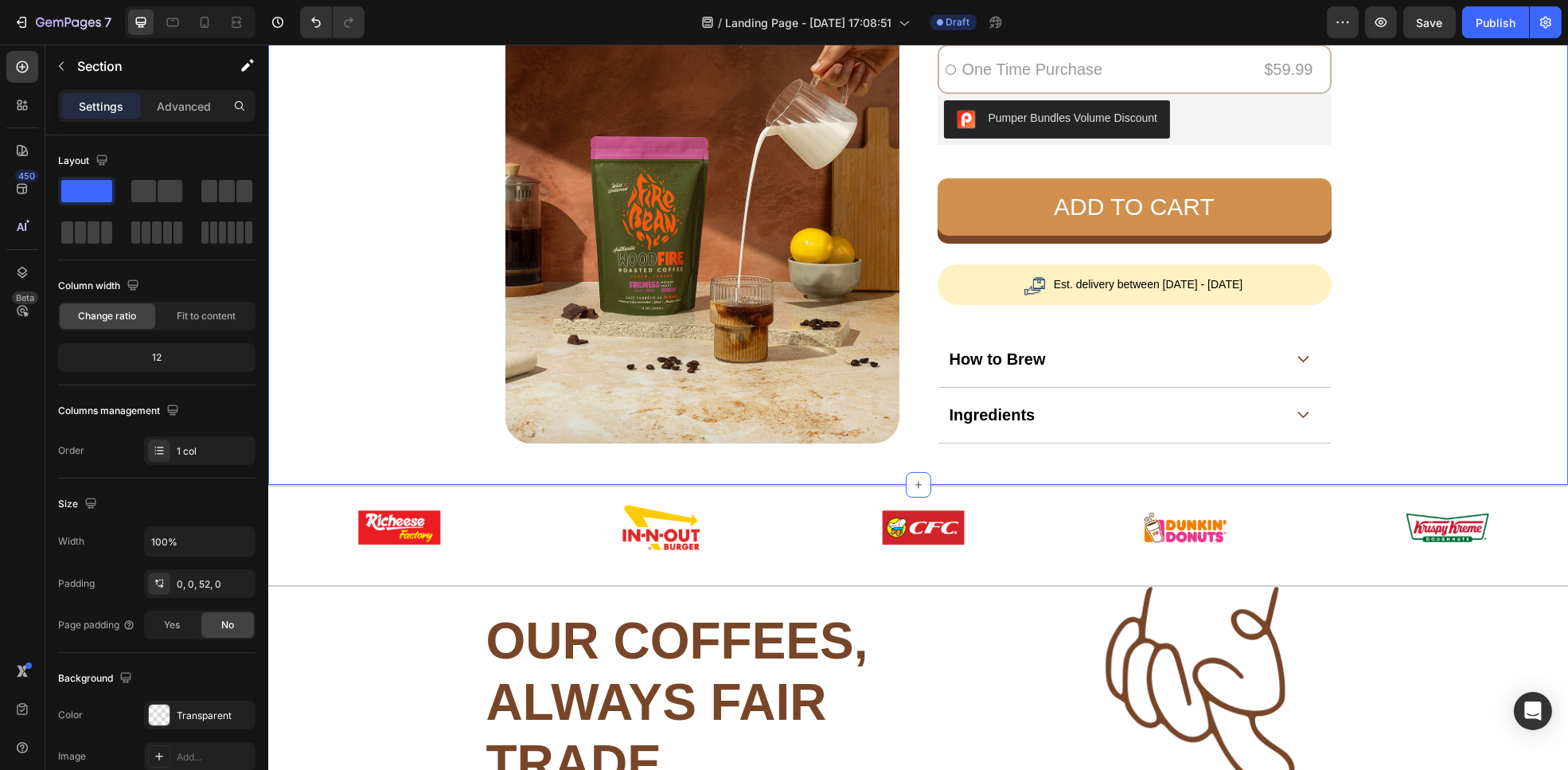
scroll to position [616, 0]
click at [1294, 364] on div "How to Brew" at bounding box center [1134, 361] width 392 height 56
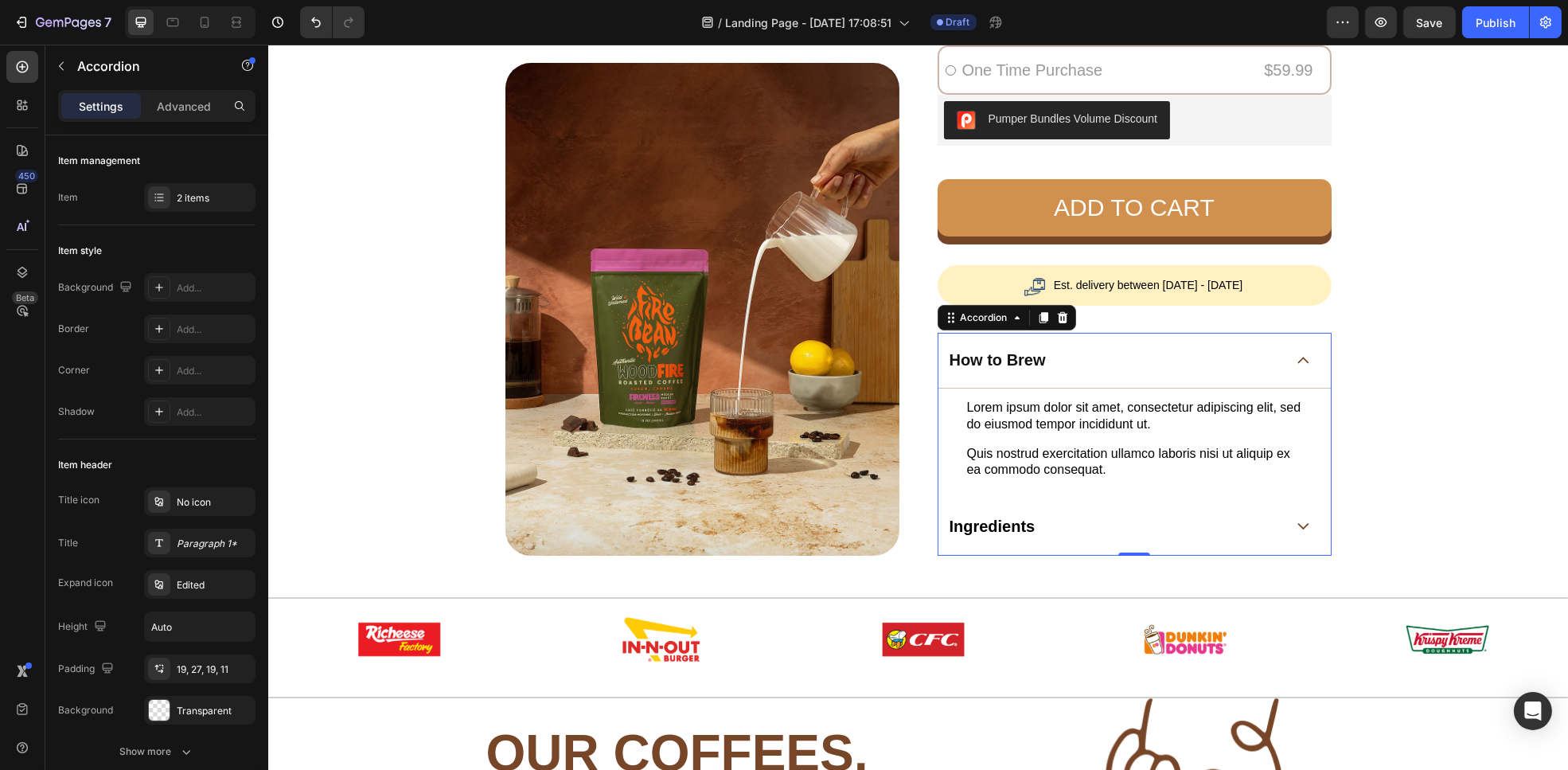
click at [1294, 364] on div "How to Brew" at bounding box center [1134, 361] width 392 height 56
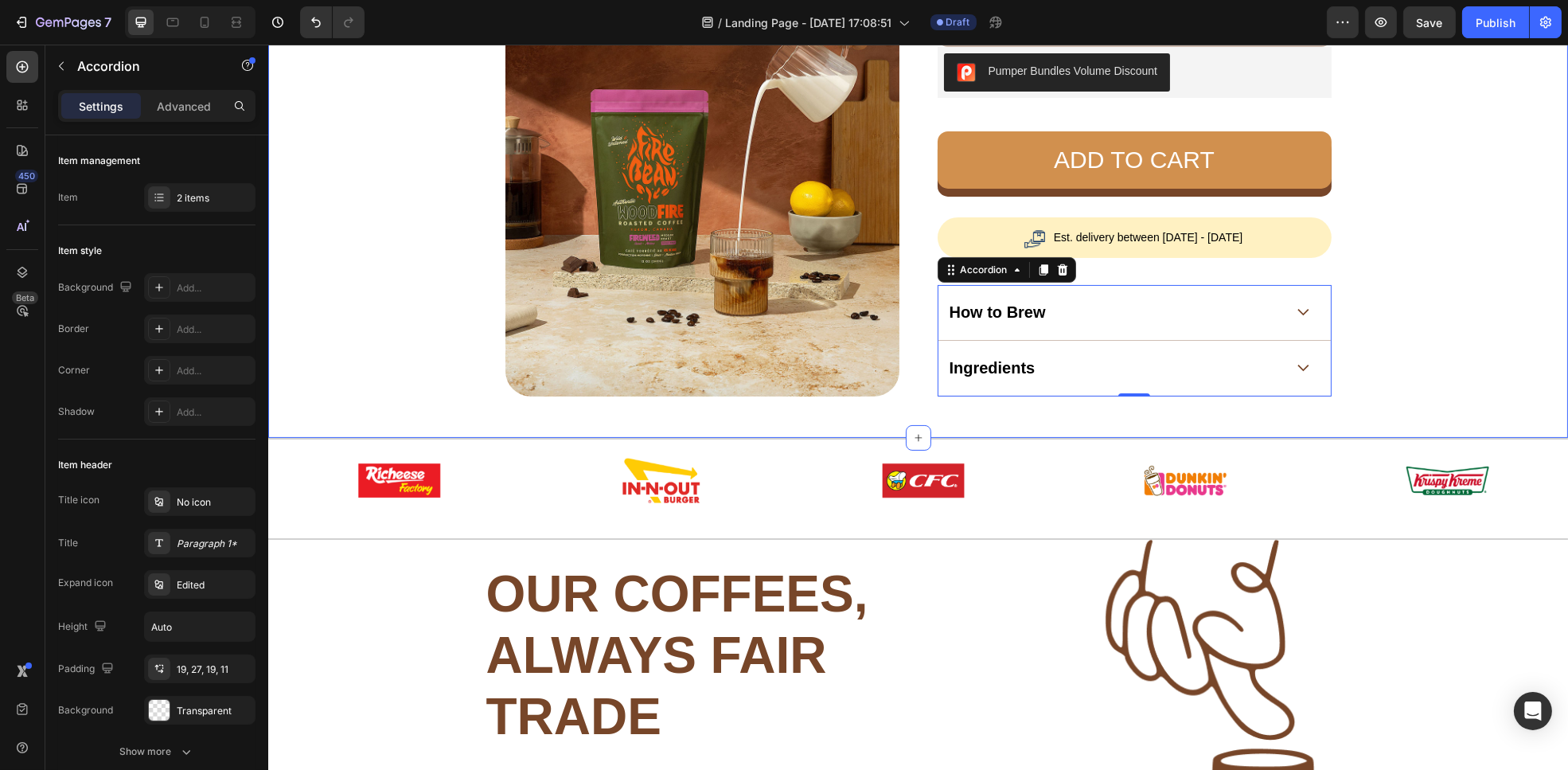
scroll to position [663, 0]
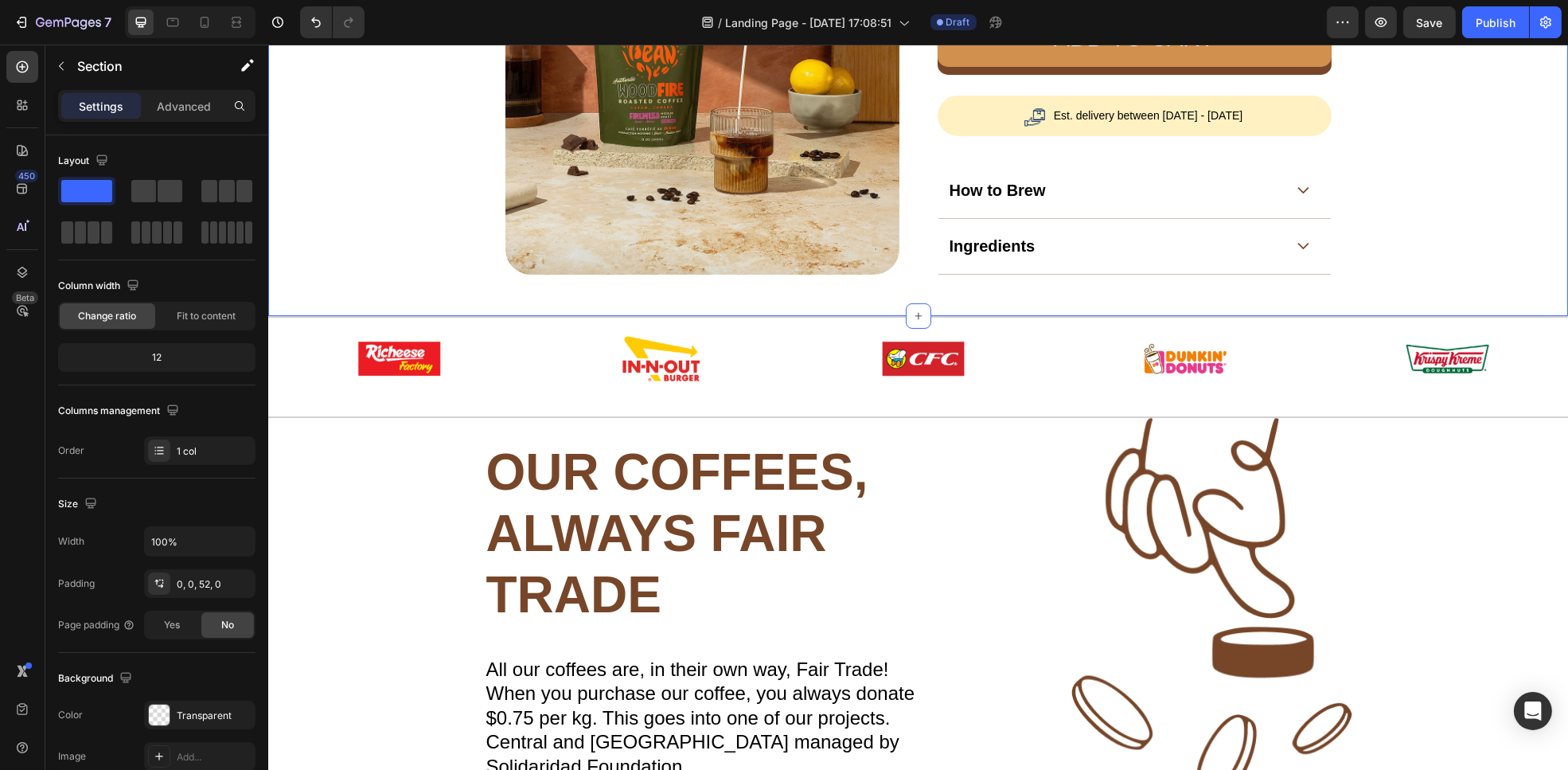
scroll to position [783, 0]
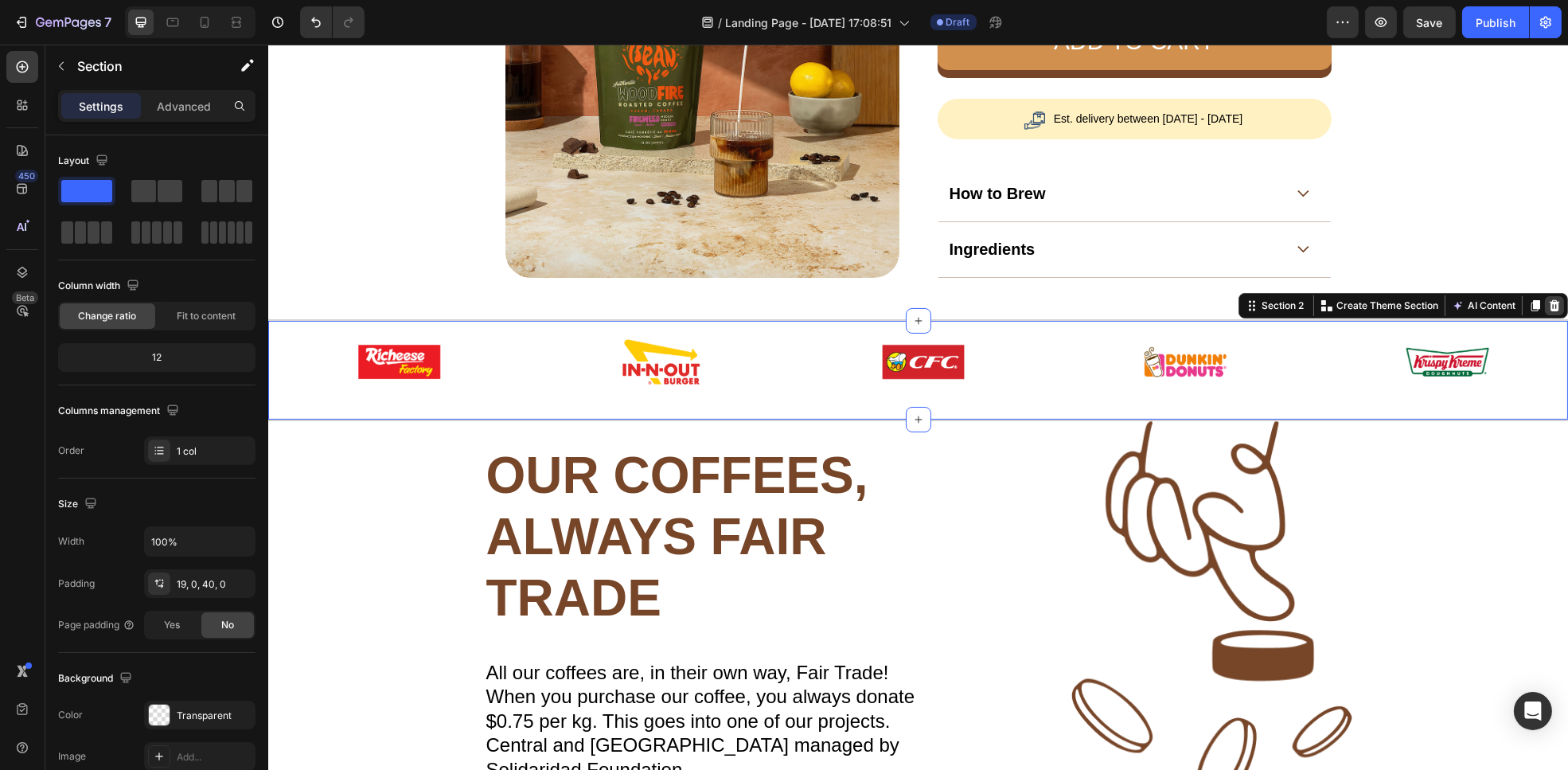
click at [1549, 301] on icon at bounding box center [1554, 306] width 10 height 11
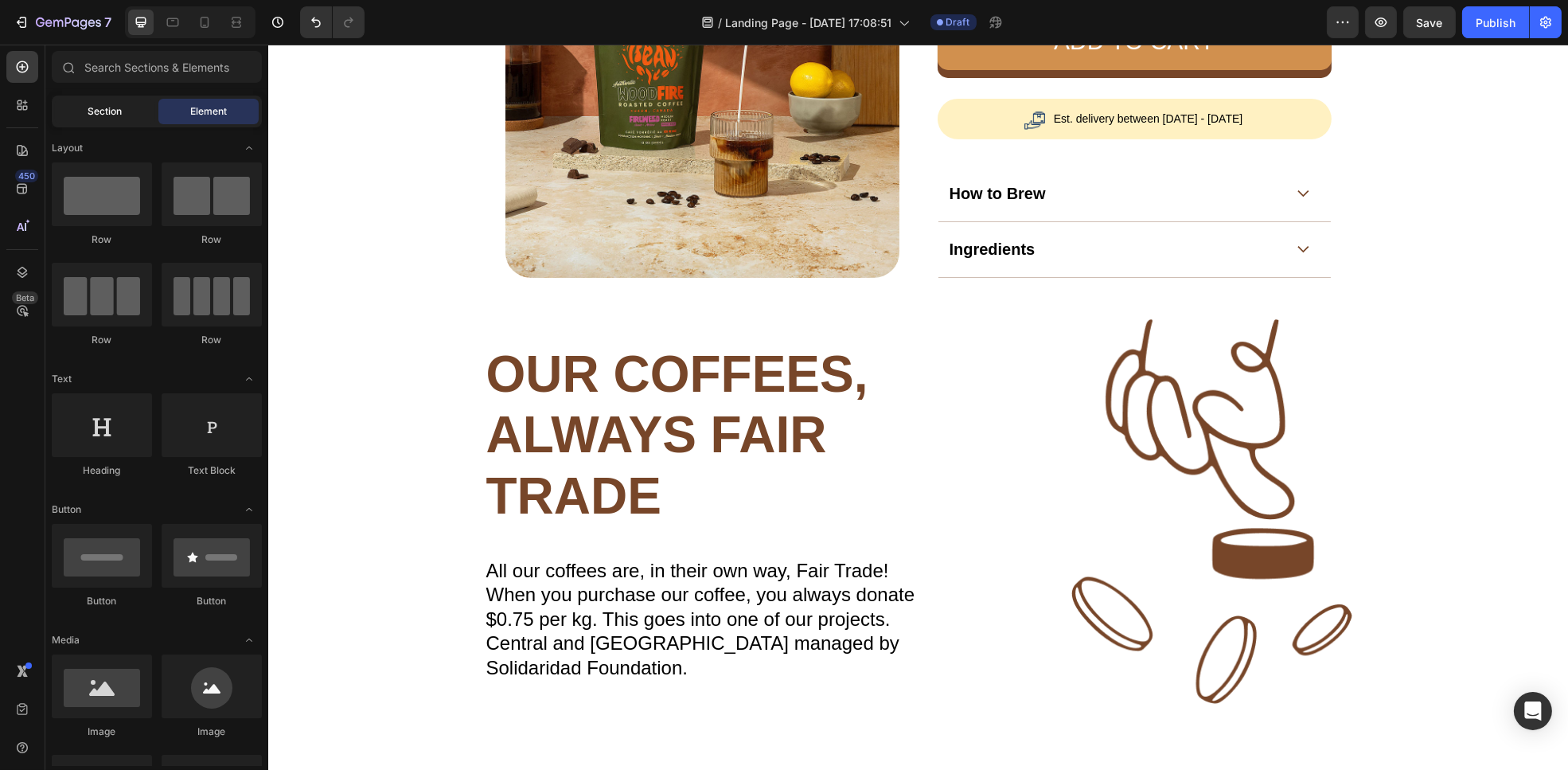
click at [120, 105] on span "Section" at bounding box center [106, 112] width 34 height 14
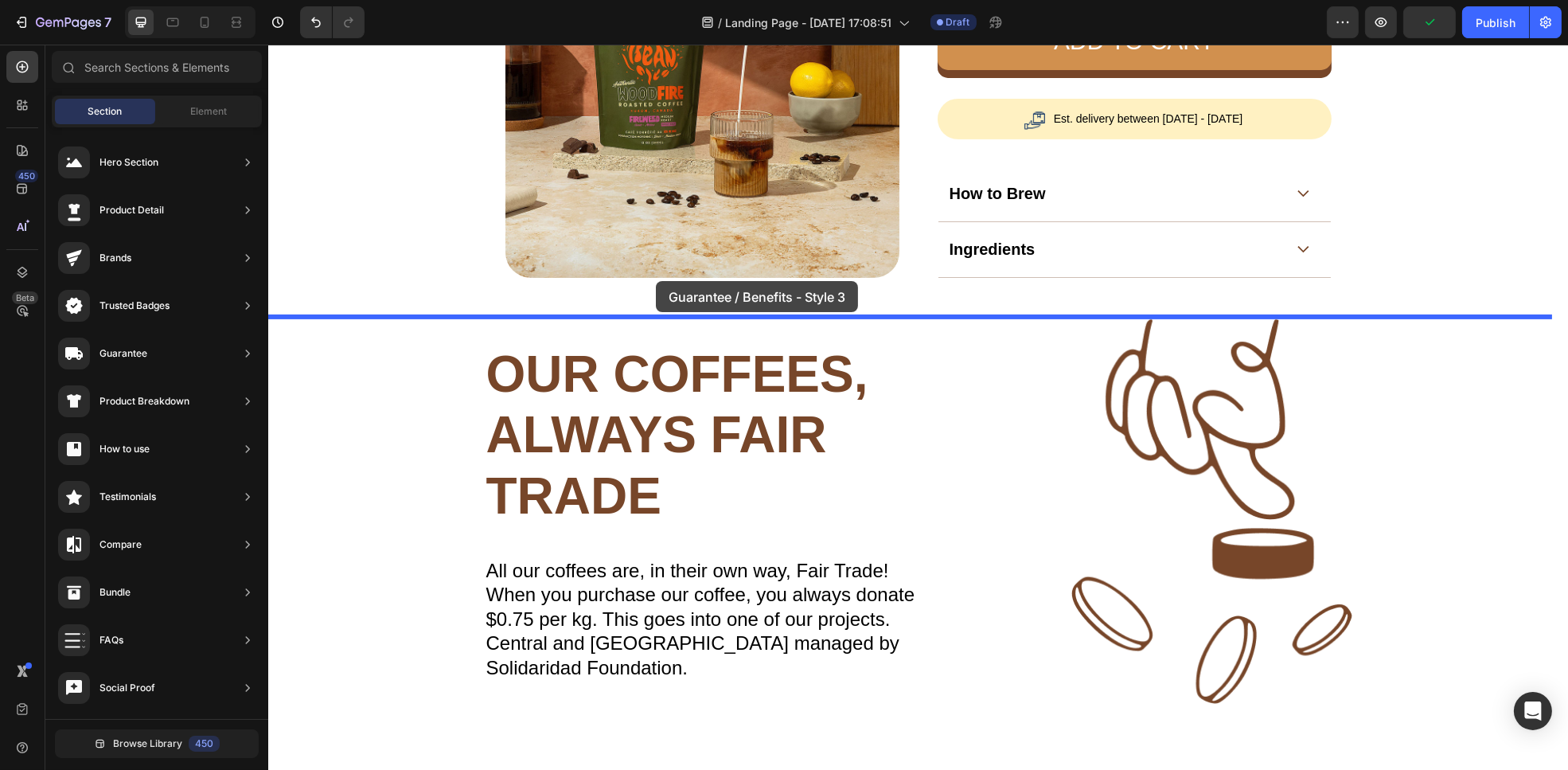
drag, startPoint x: 577, startPoint y: 329, endPoint x: 654, endPoint y: 282, distance: 90.2
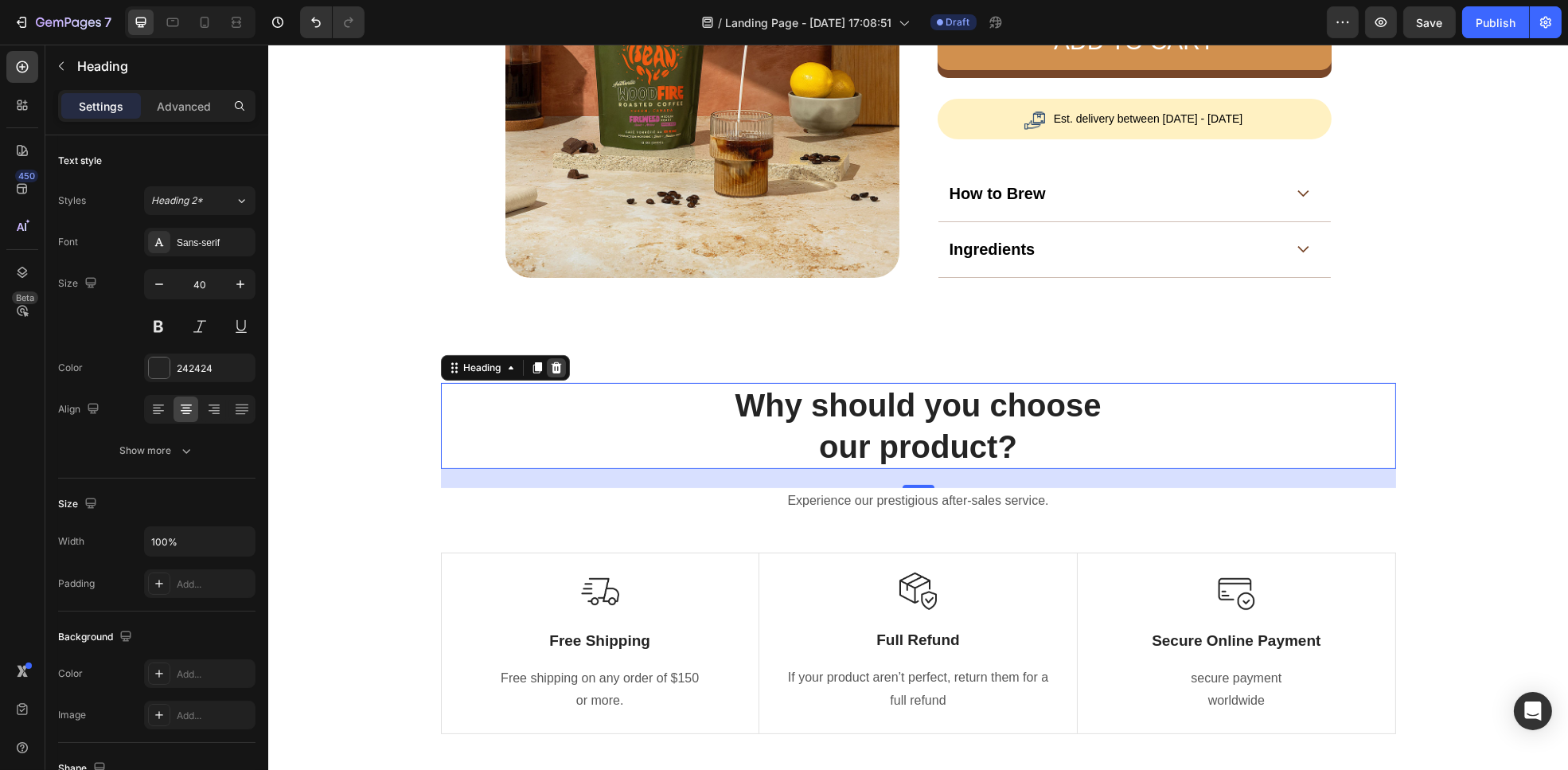
click at [551, 363] on icon at bounding box center [555, 368] width 10 height 11
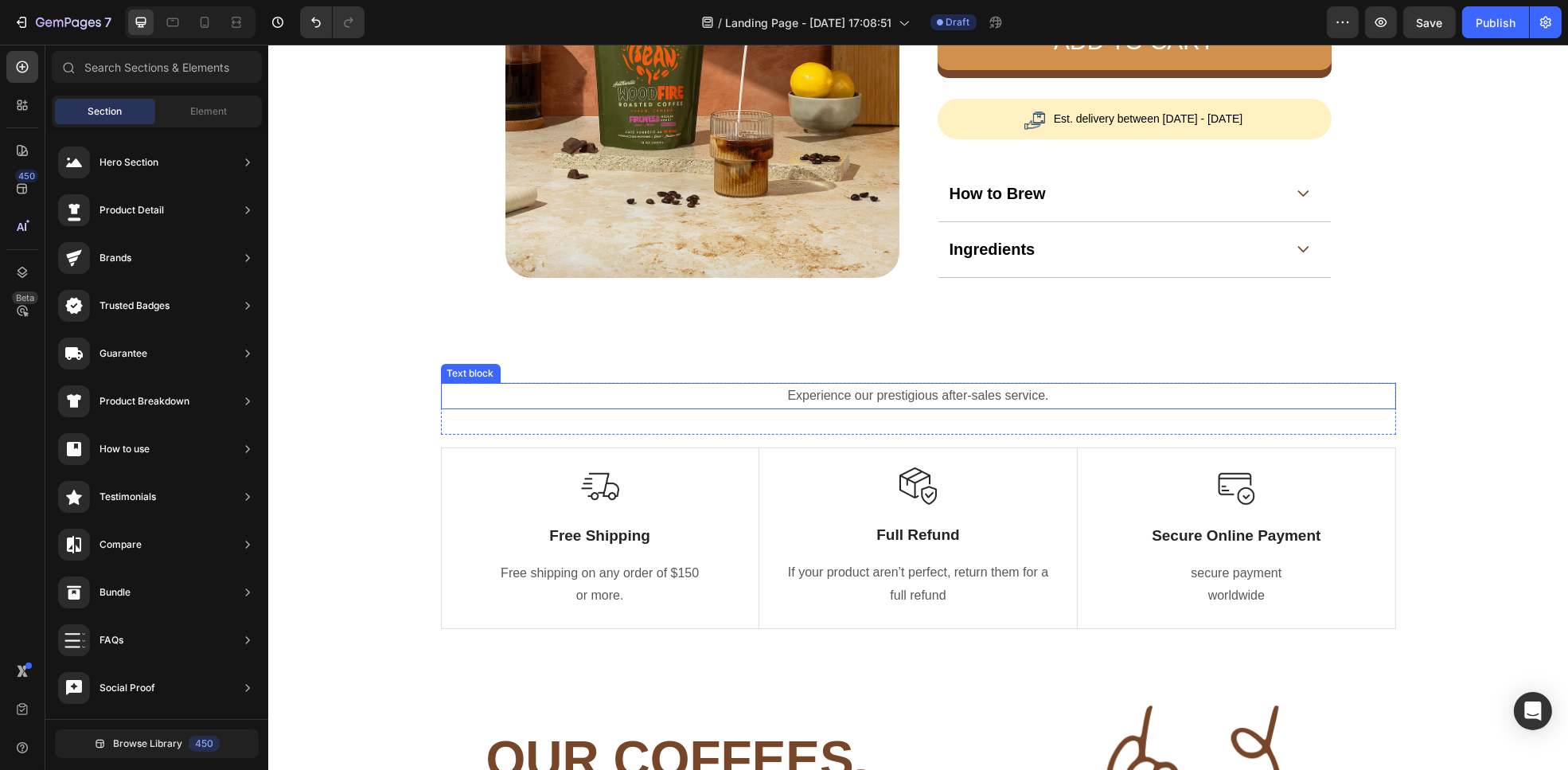
click at [665, 385] on p "Experience our prestigious after-sales service." at bounding box center [918, 396] width 952 height 23
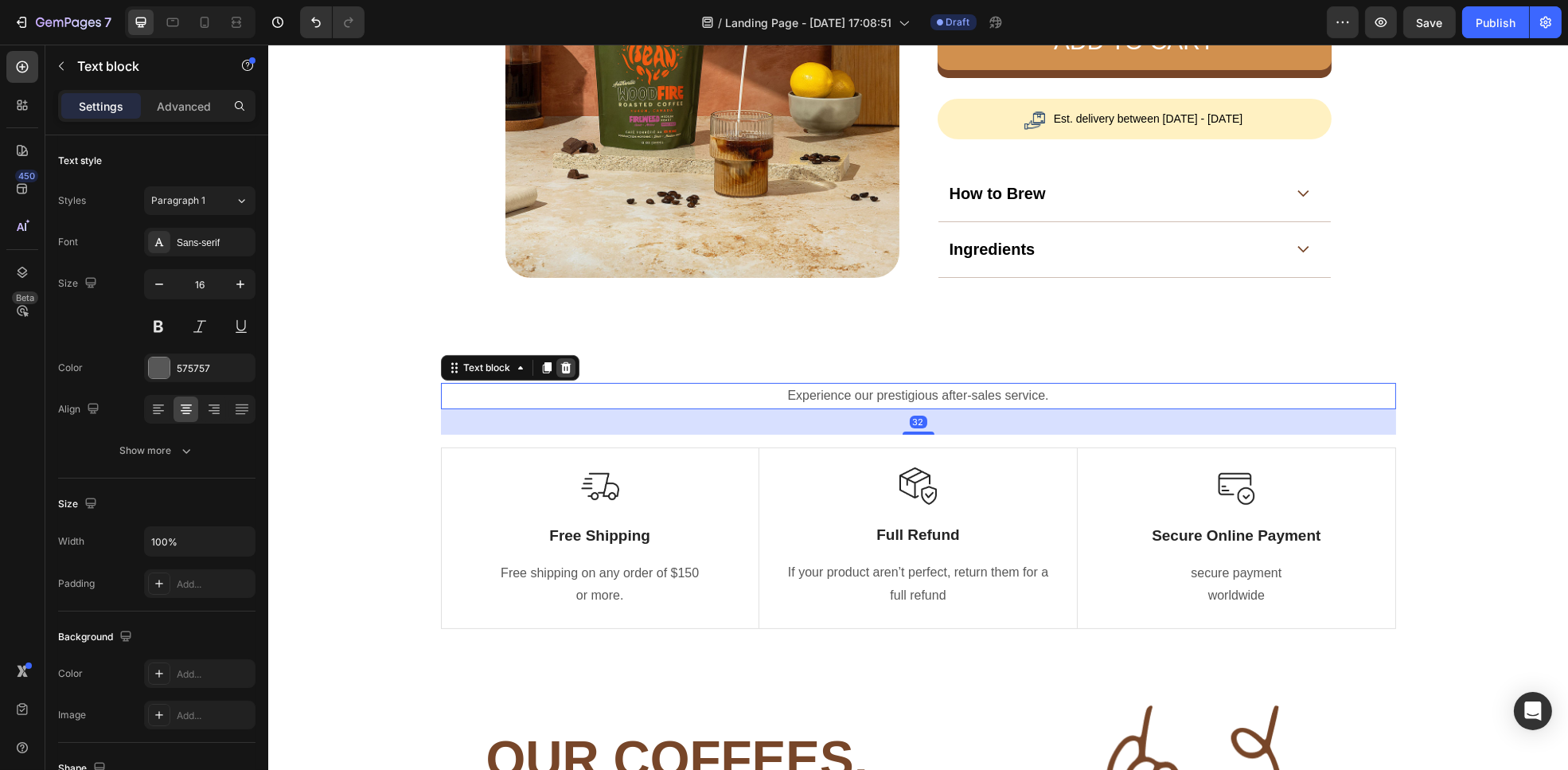
click at [558, 368] on icon at bounding box center [565, 368] width 13 height 13
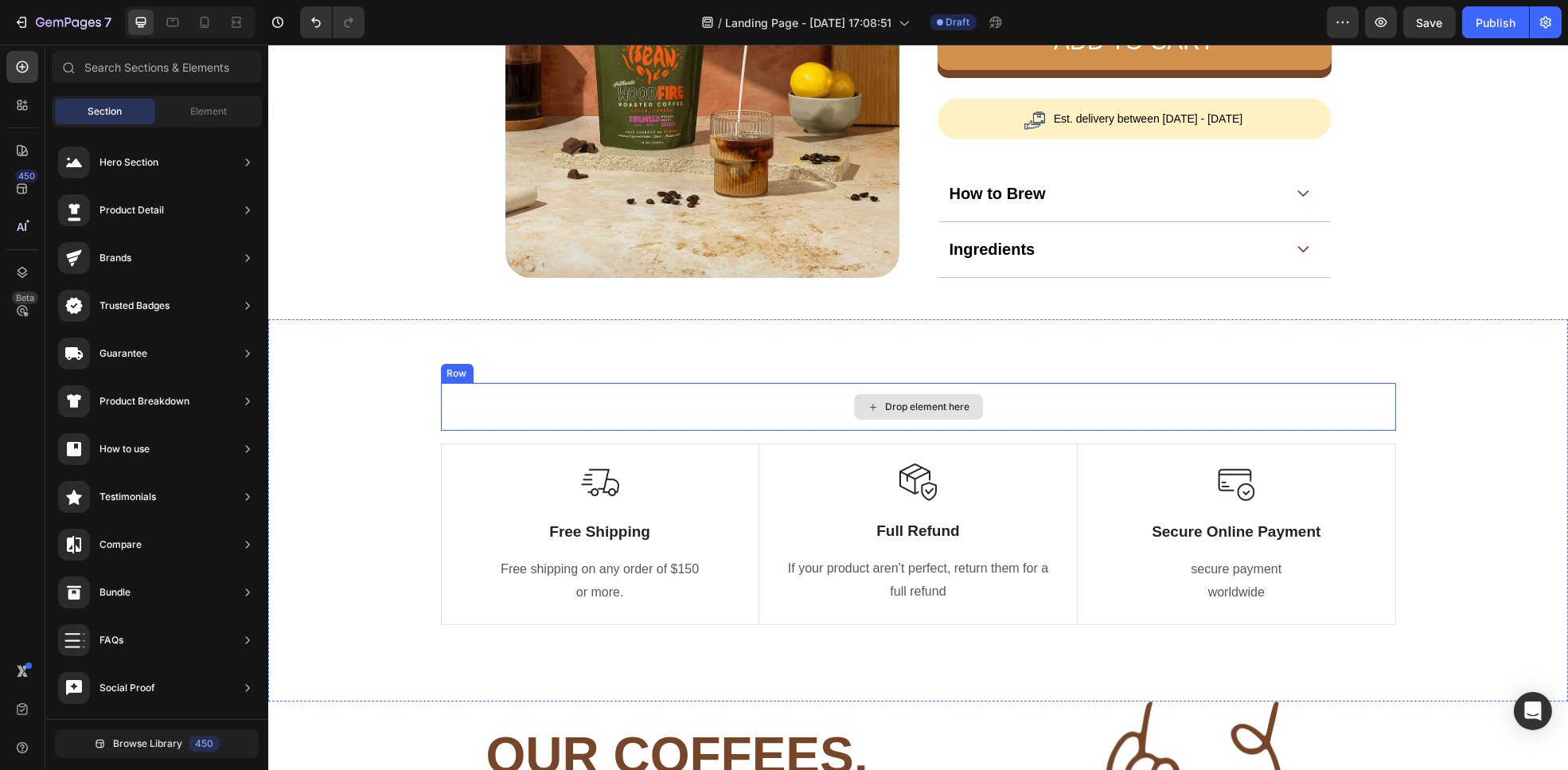
click at [580, 399] on div "Drop element here" at bounding box center [918, 406] width 955 height 48
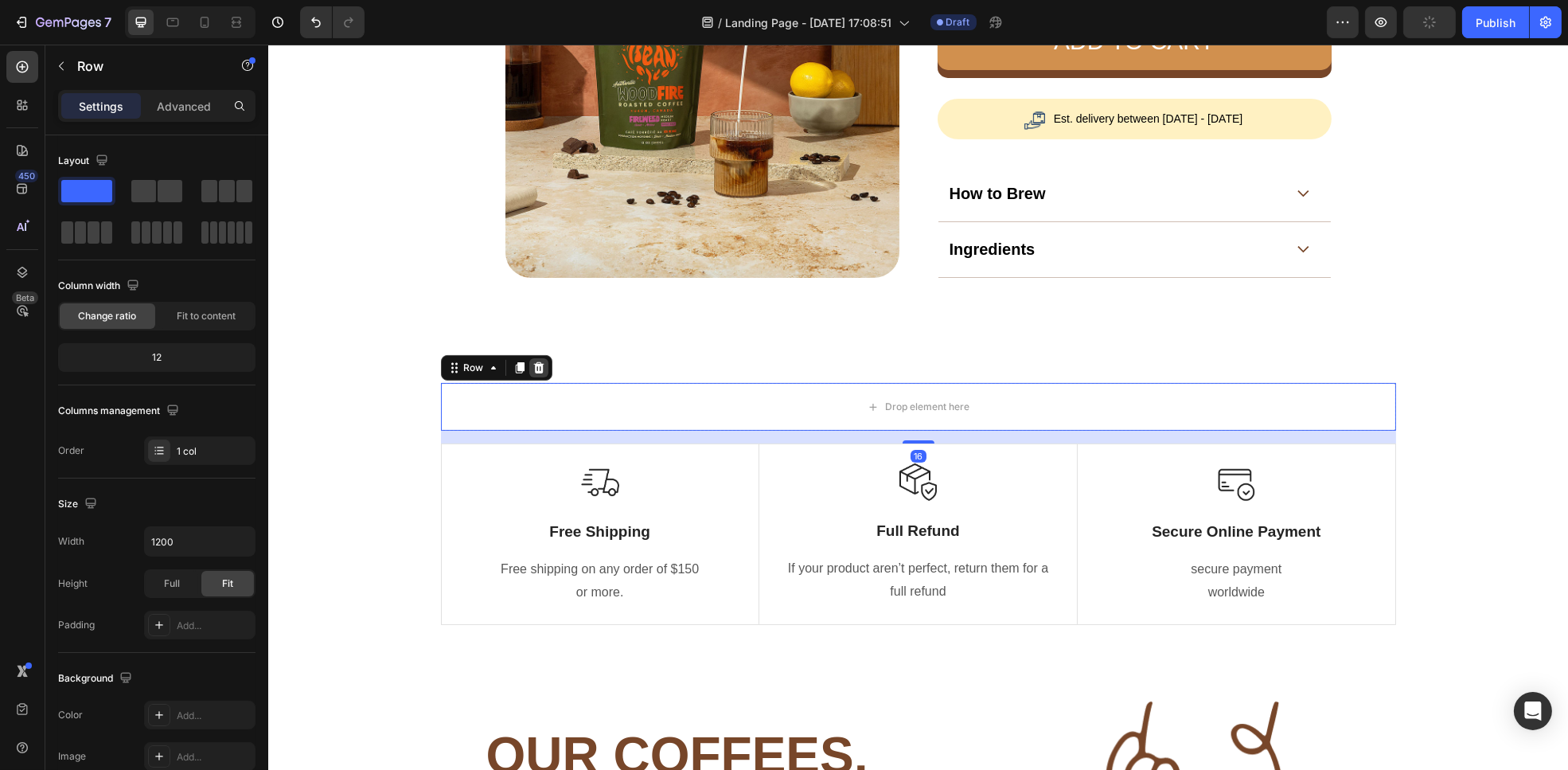
click at [532, 367] on icon at bounding box center [537, 368] width 10 height 11
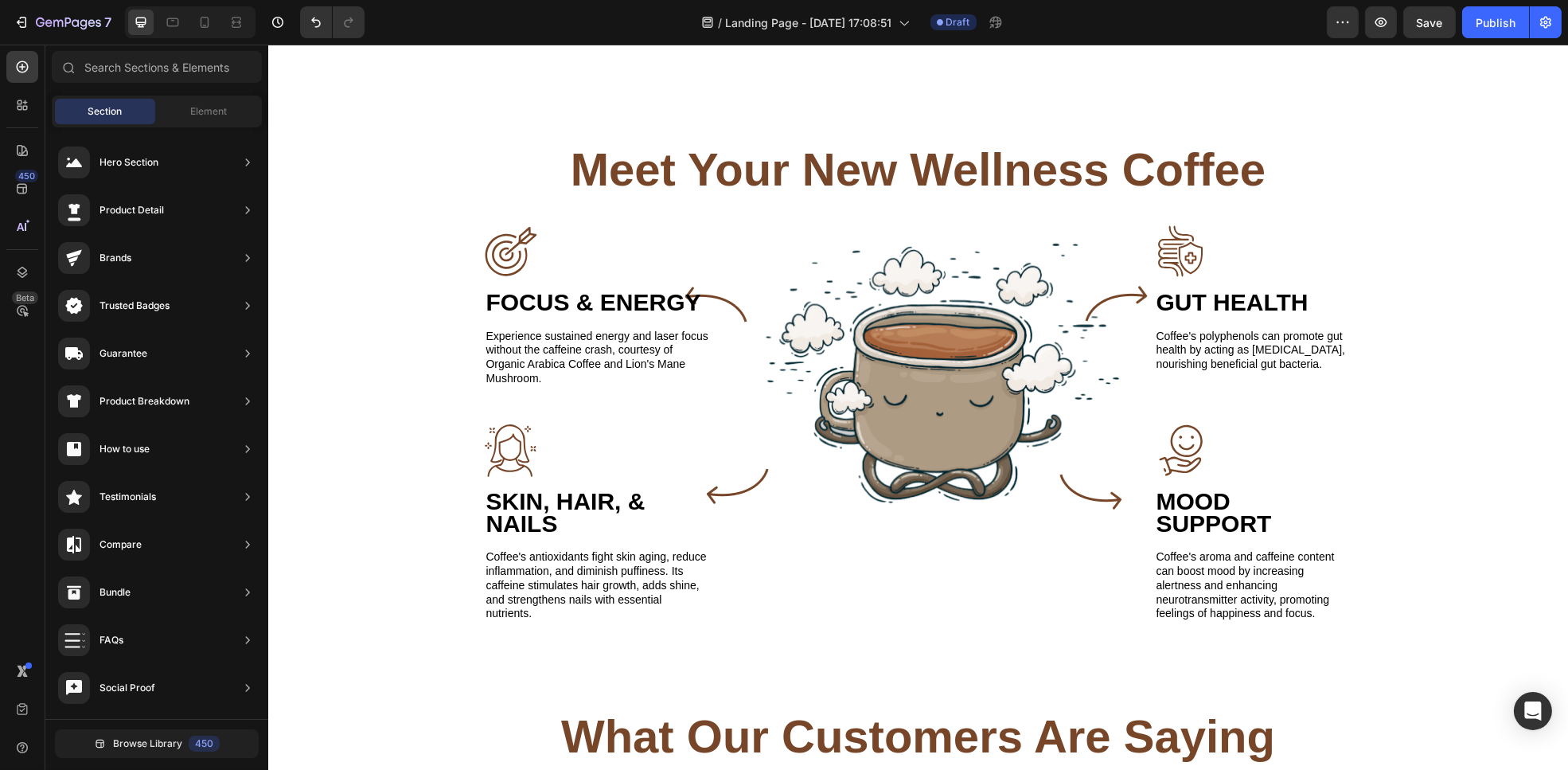
scroll to position [2055, 0]
click at [893, 376] on img at bounding box center [933, 376] width 396 height 301
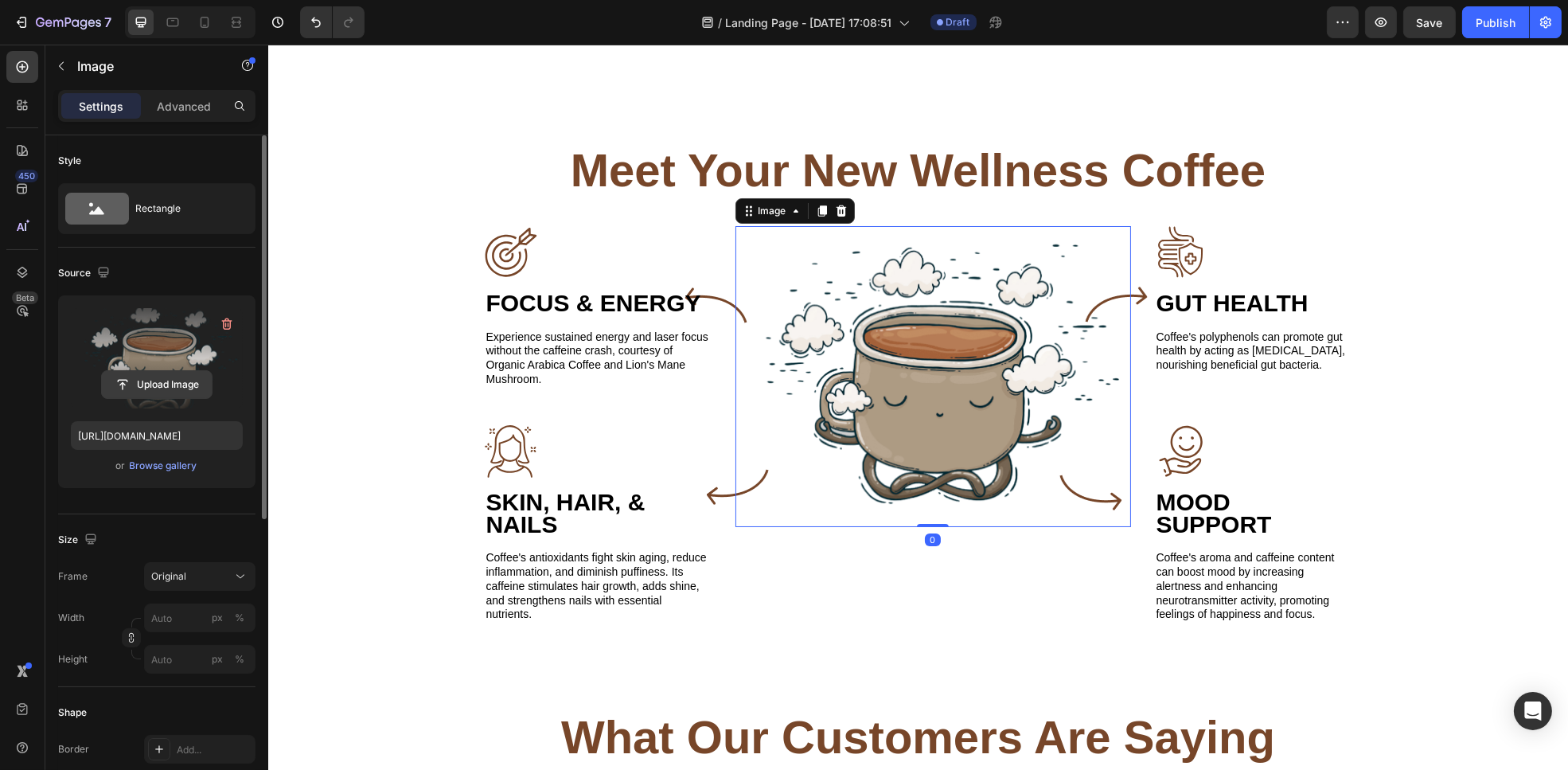
click at [182, 382] on input "file" at bounding box center [157, 385] width 110 height 27
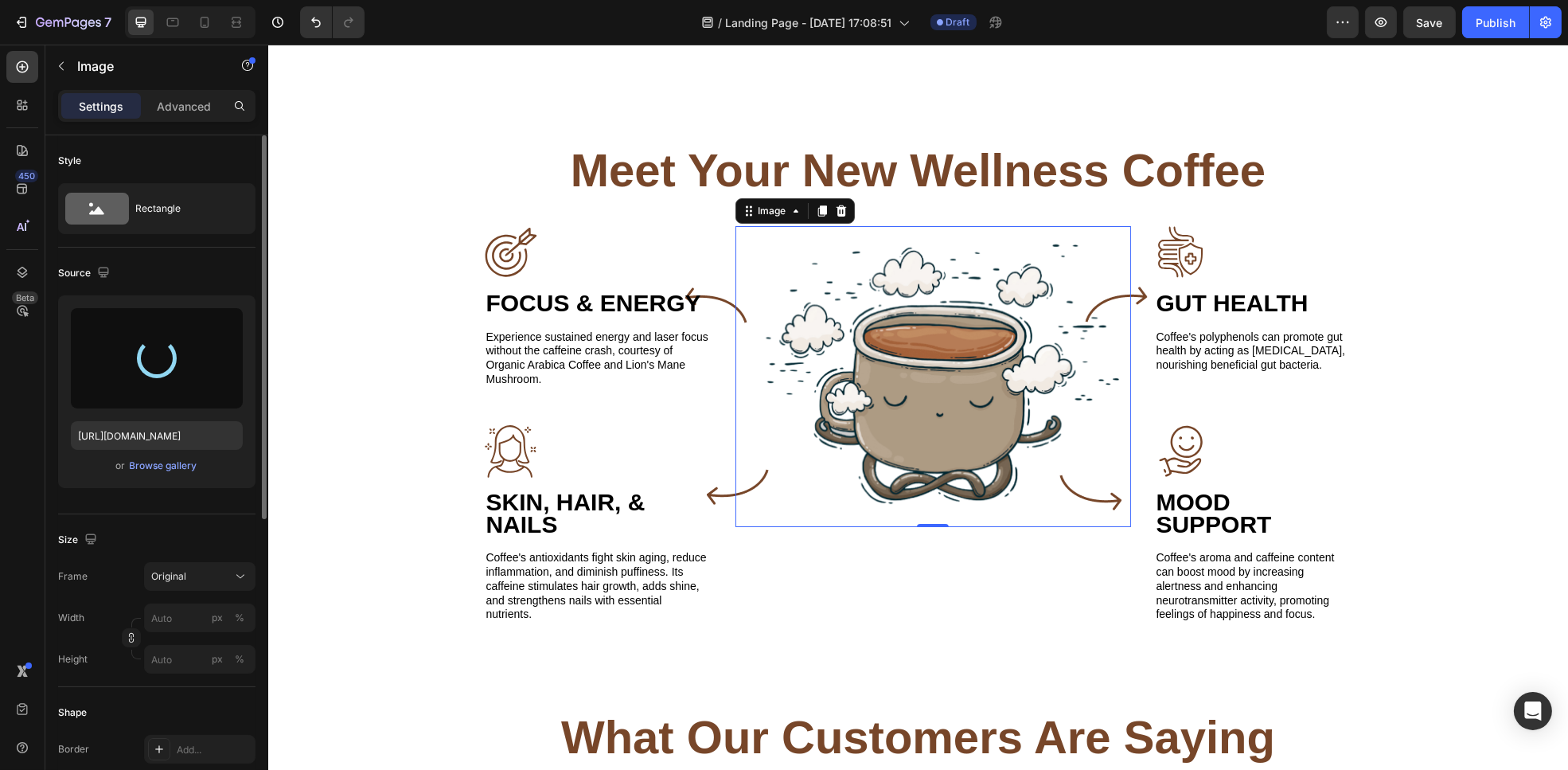
type input "[URL][DOMAIN_NAME]"
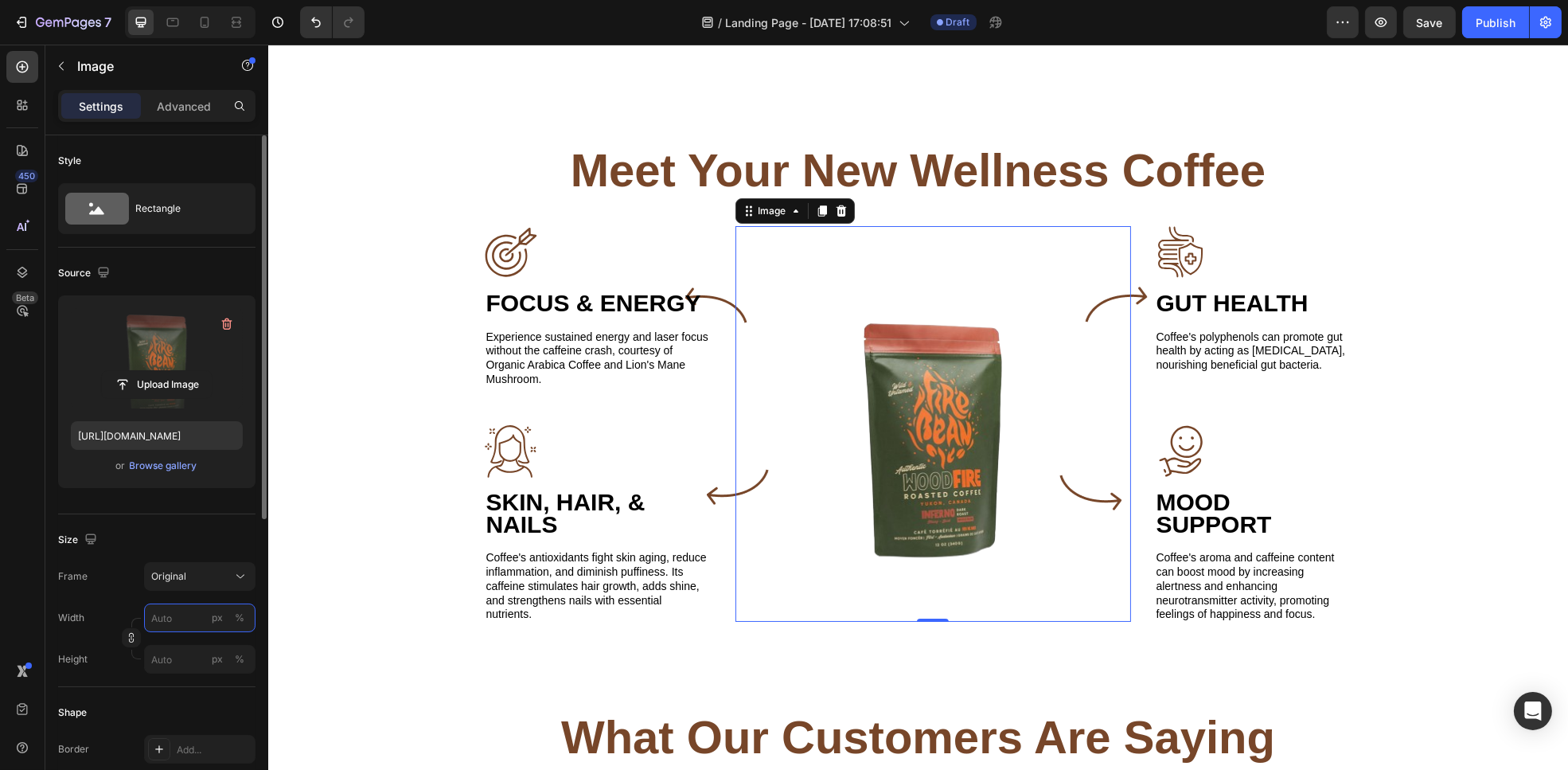
click at [197, 620] on input "px %" at bounding box center [200, 618] width 112 height 29
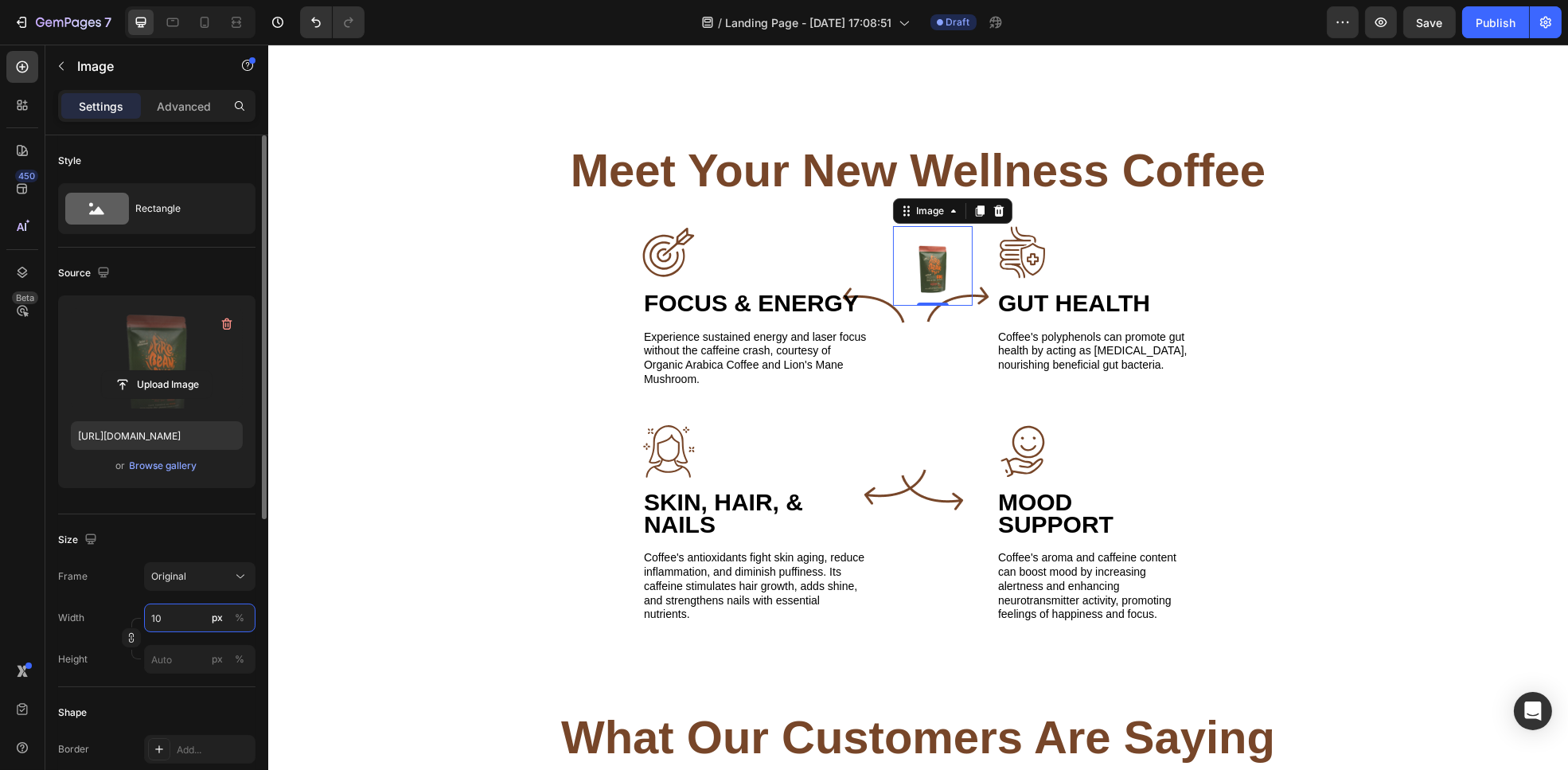
type input "1"
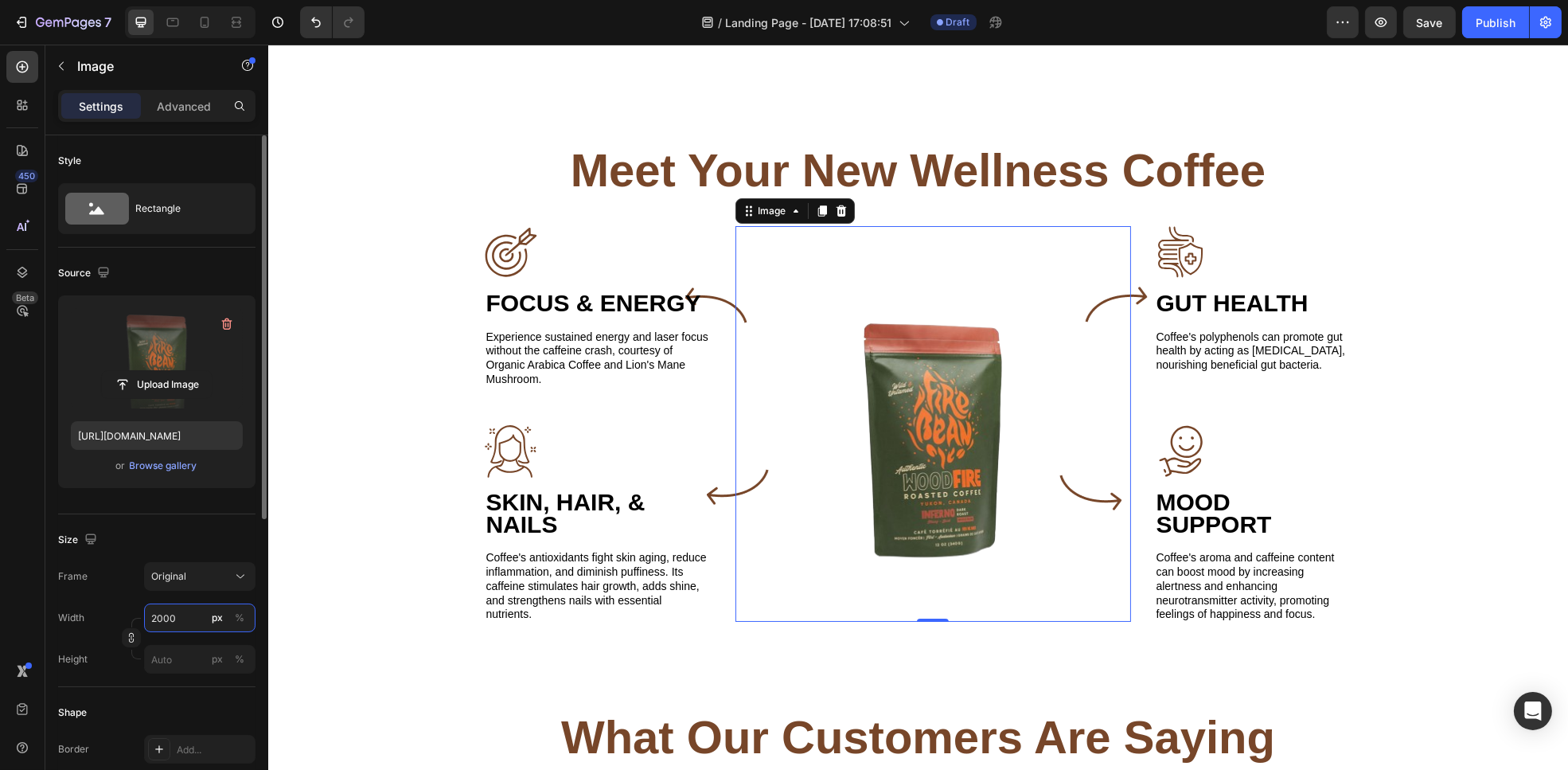
type input "20000"
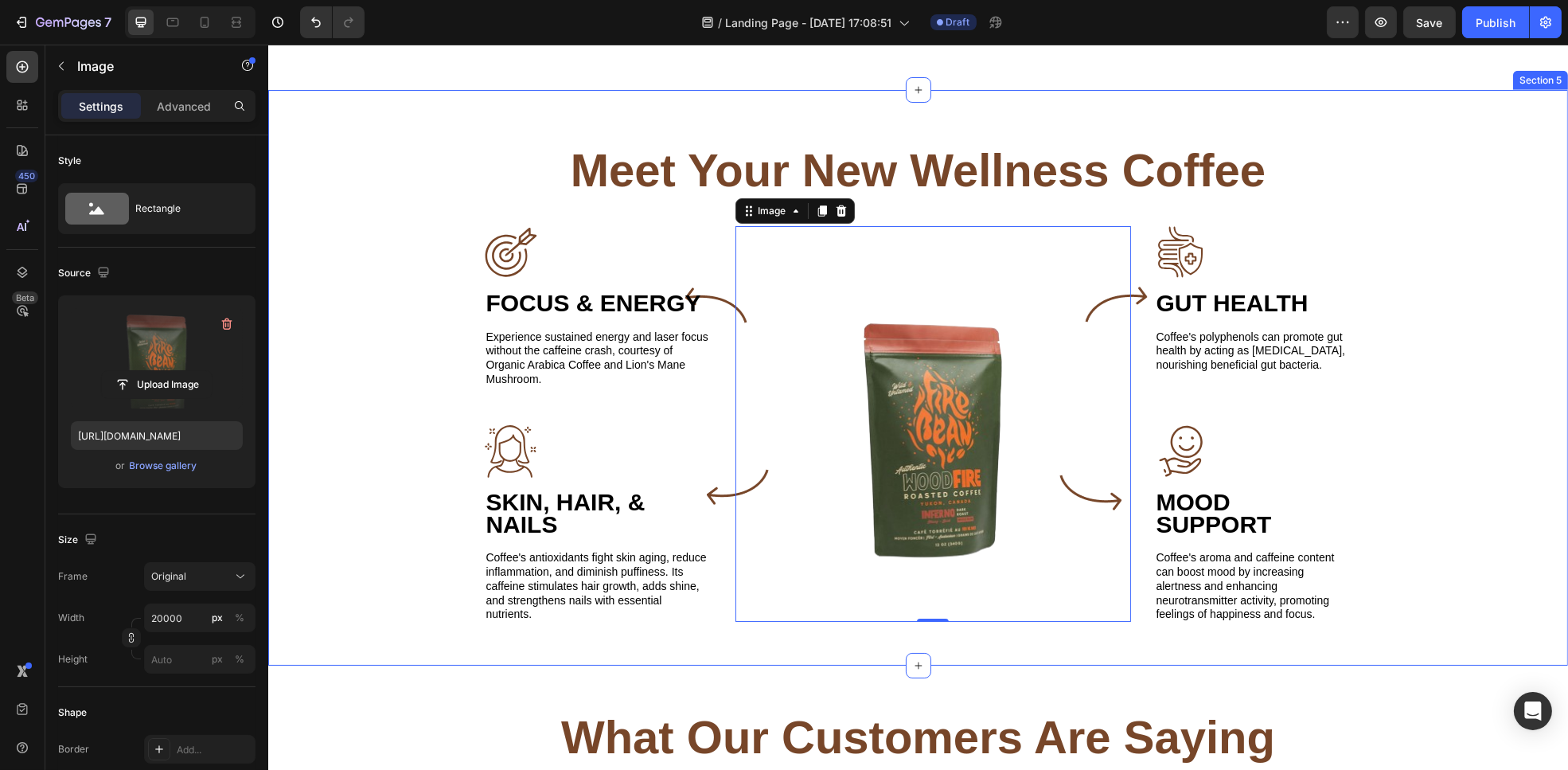
click at [327, 465] on div "meet your new wellness coffee Heading Image Icon Image FOCUS & ENERGY Heading E…" at bounding box center [917, 382] width 1259 height 483
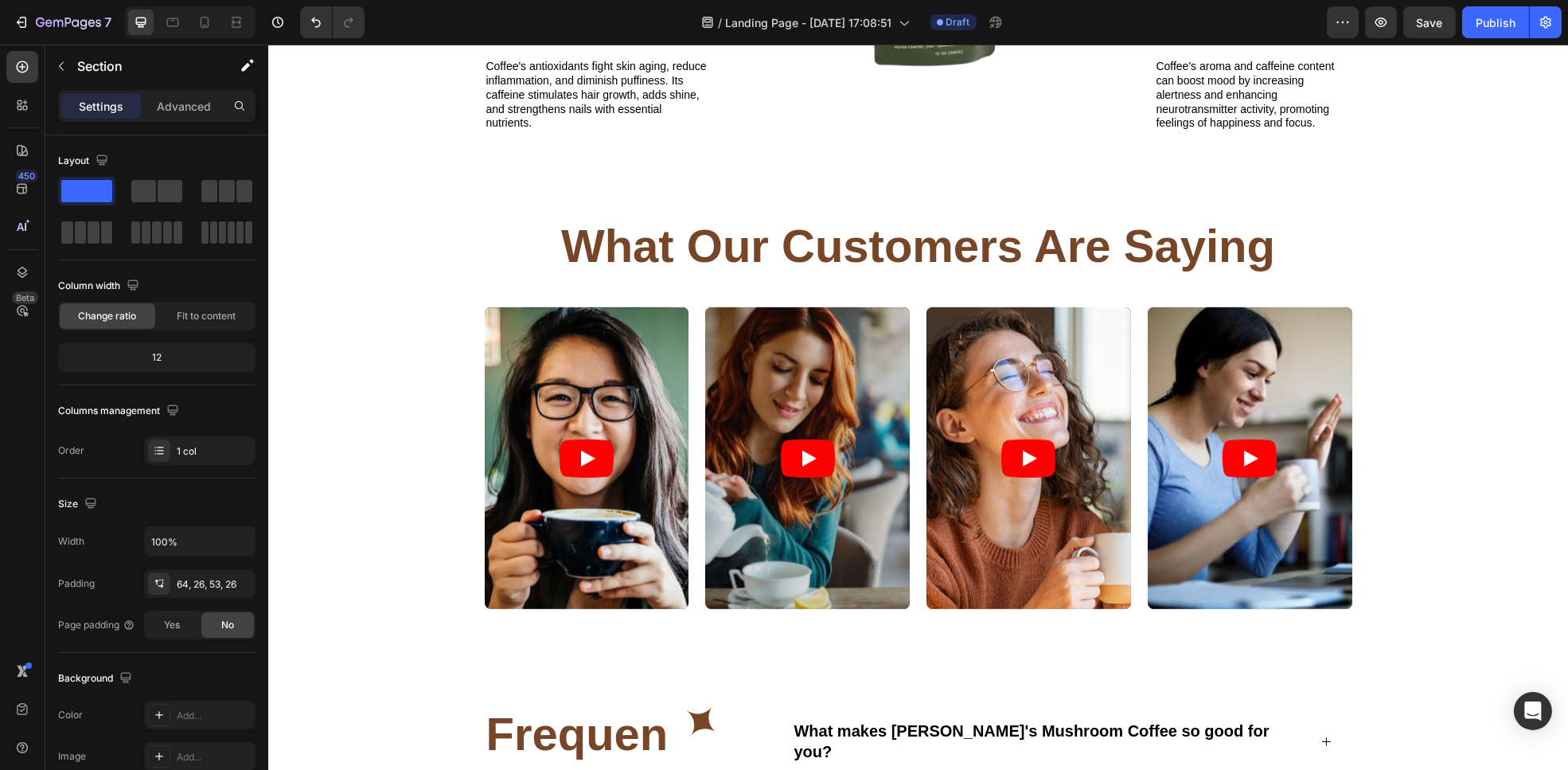
scroll to position [2646, 0]
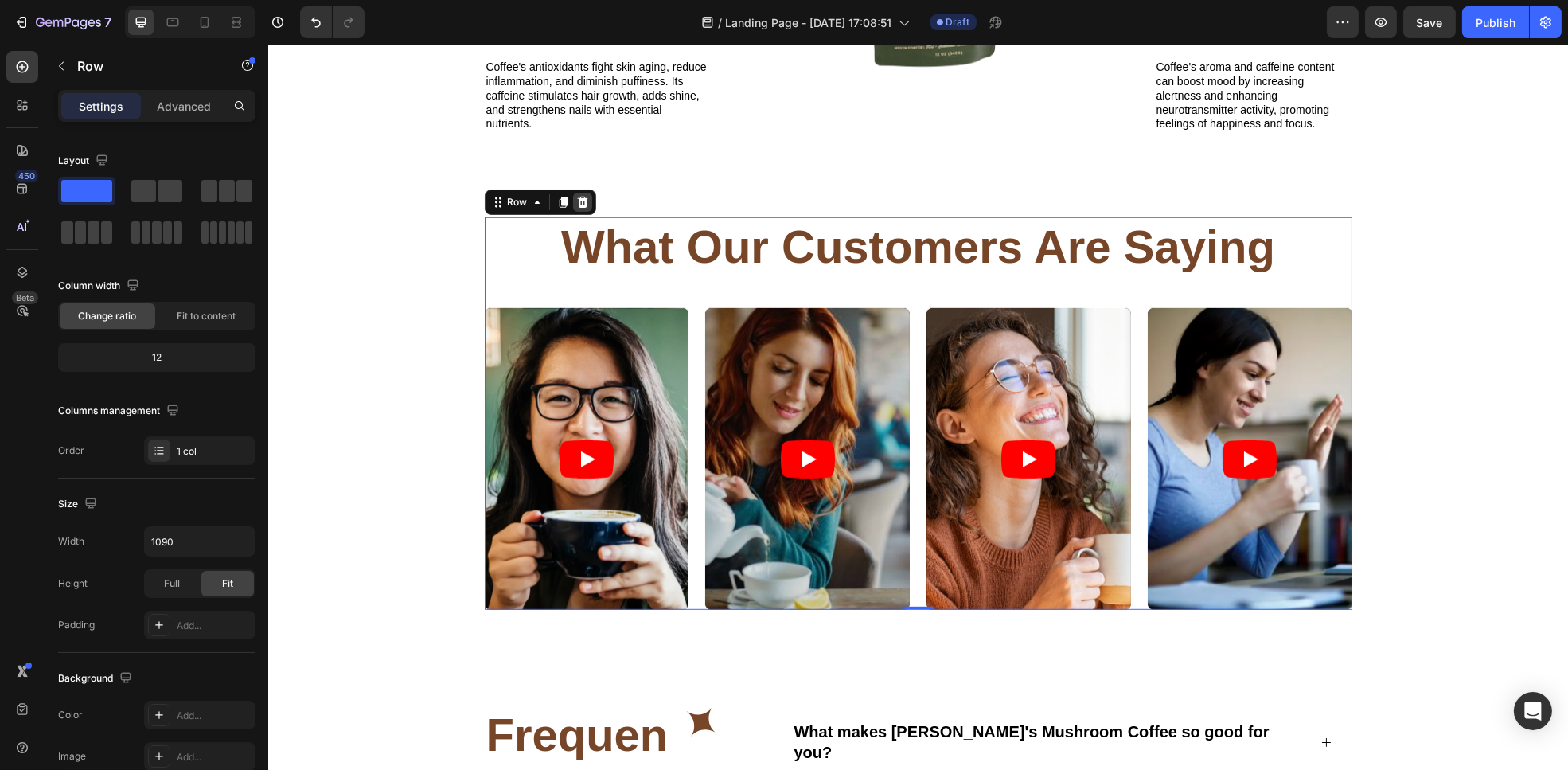
click at [579, 194] on div at bounding box center [581, 202] width 19 height 19
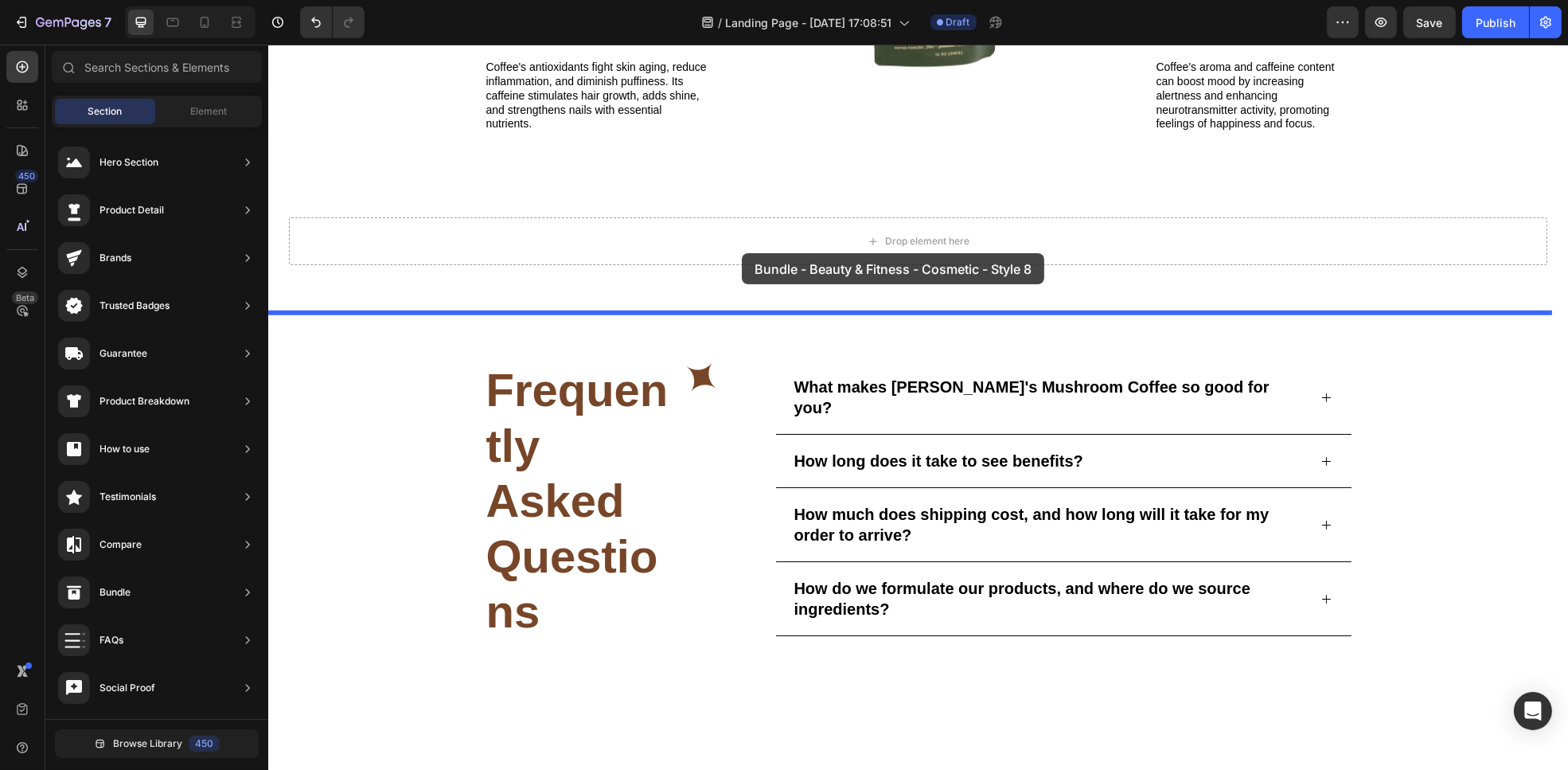
drag, startPoint x: 620, startPoint y: 222, endPoint x: 742, endPoint y: 254, distance: 126.1
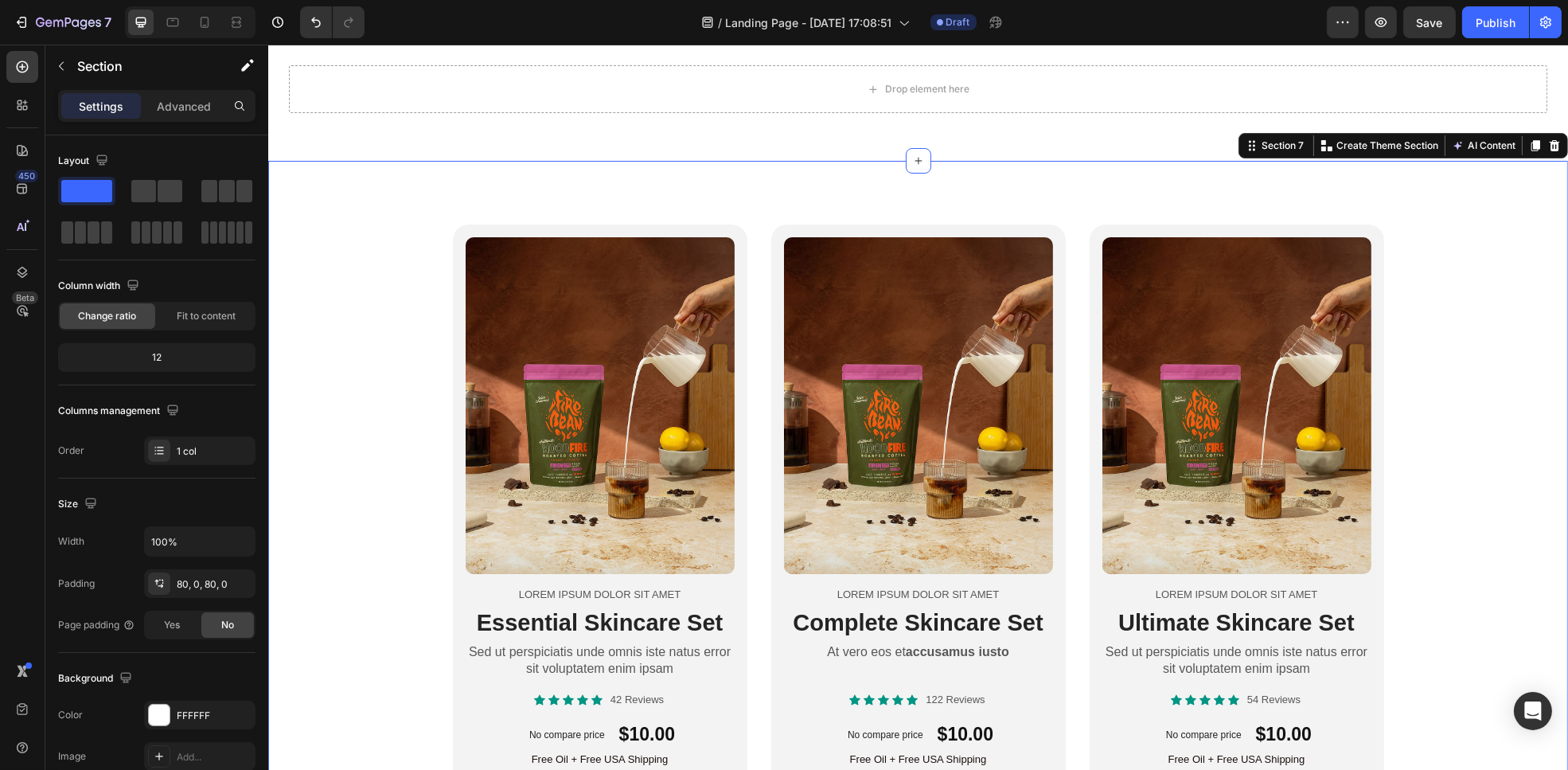
scroll to position [2858, 0]
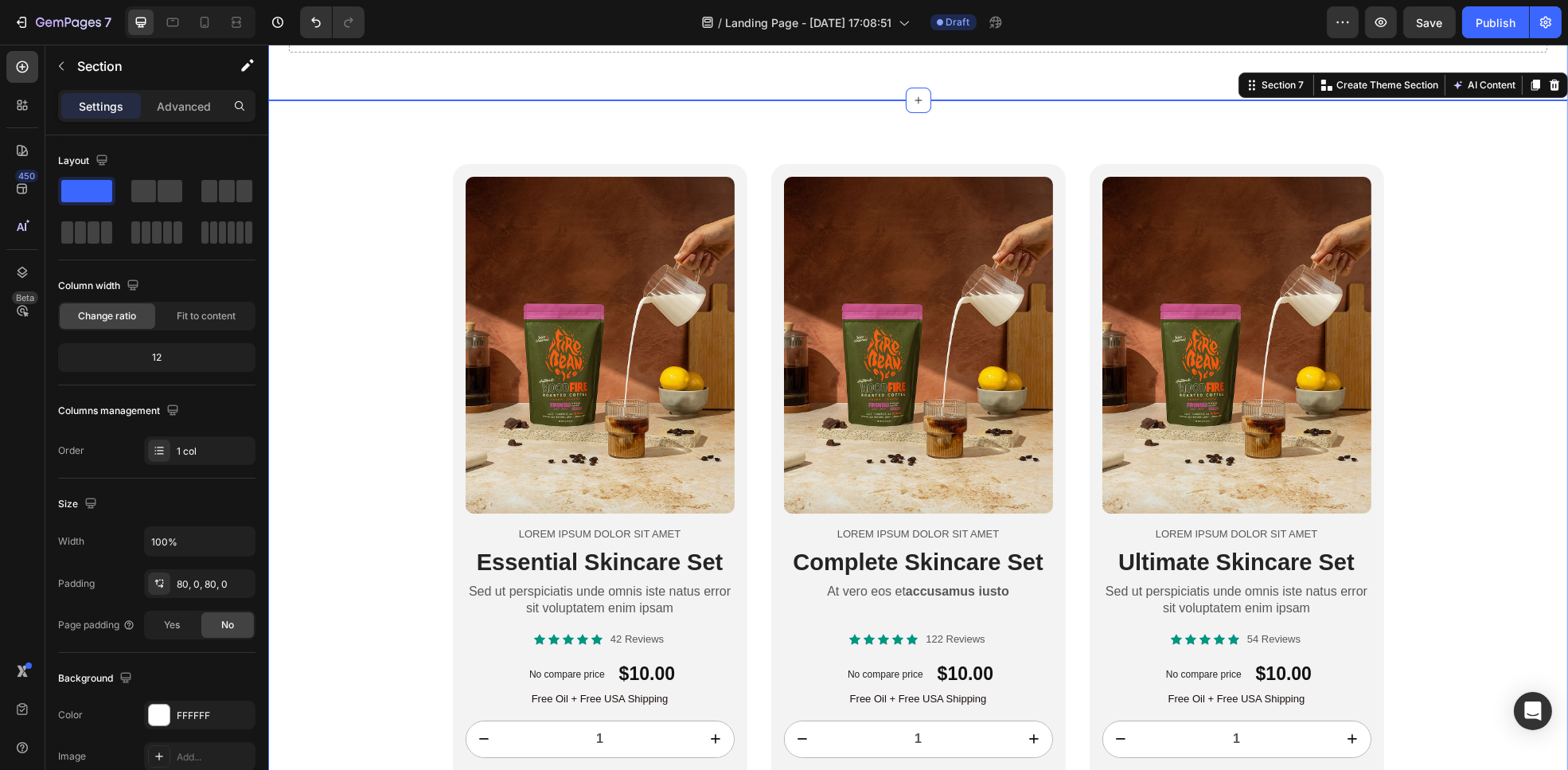
click at [966, 93] on div "Drop element here Section 6" at bounding box center [918, 32] width 1300 height 138
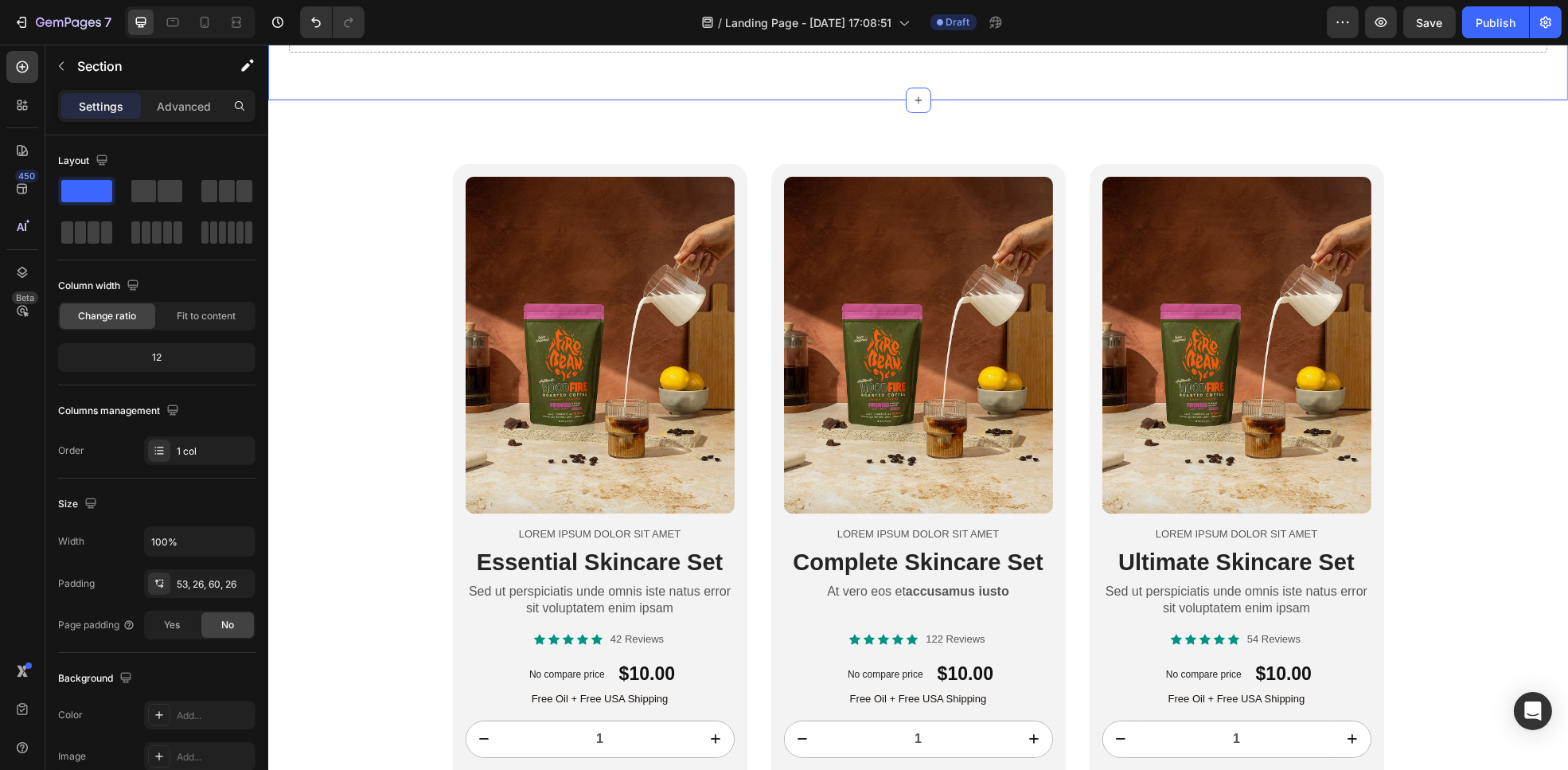
scroll to position [2667, 0]
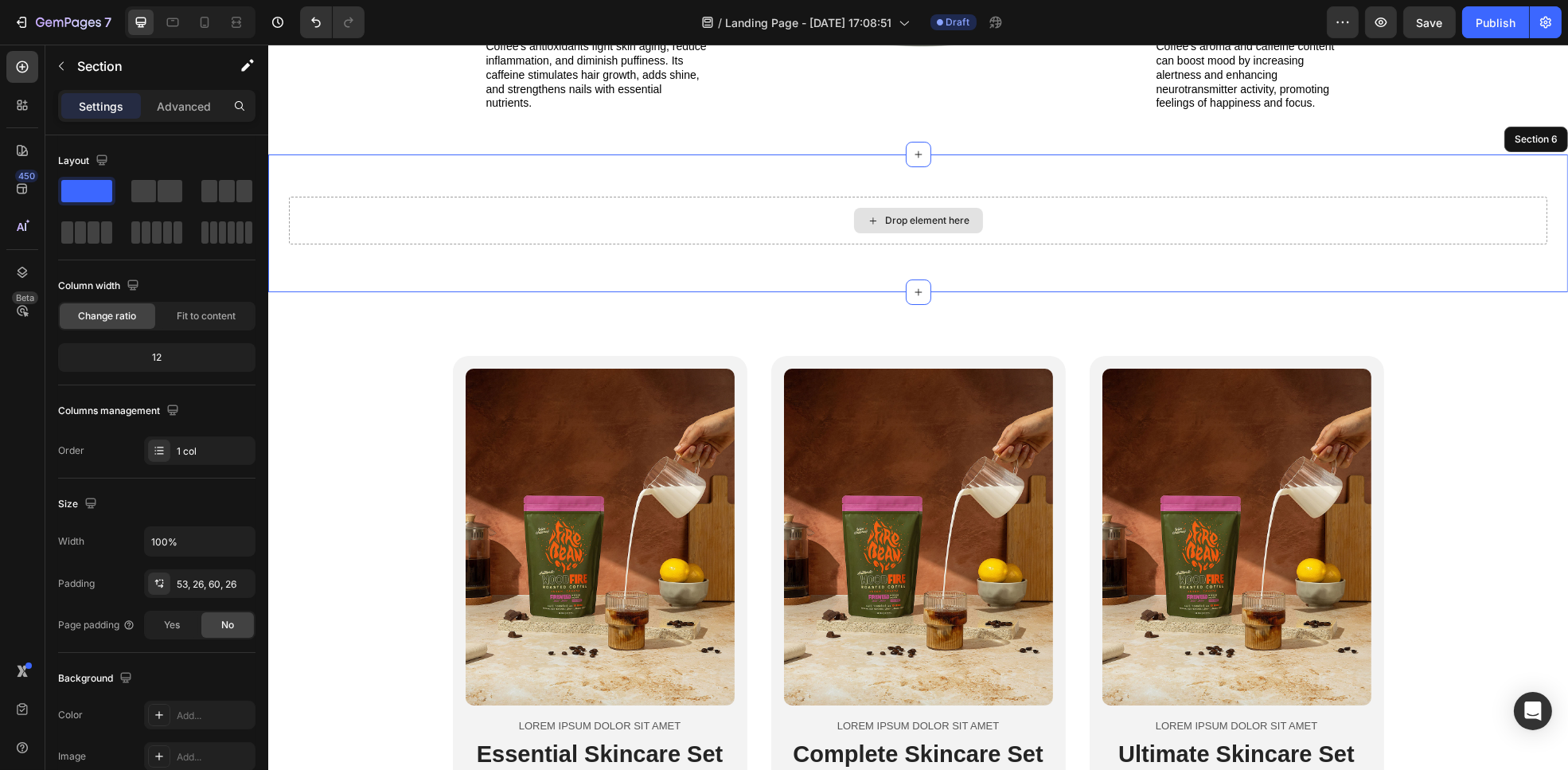
drag, startPoint x: 1142, startPoint y: 190, endPoint x: 1162, endPoint y: 207, distance: 26.2
click at [1162, 207] on div "Drop element here" at bounding box center [917, 220] width 1259 height 48
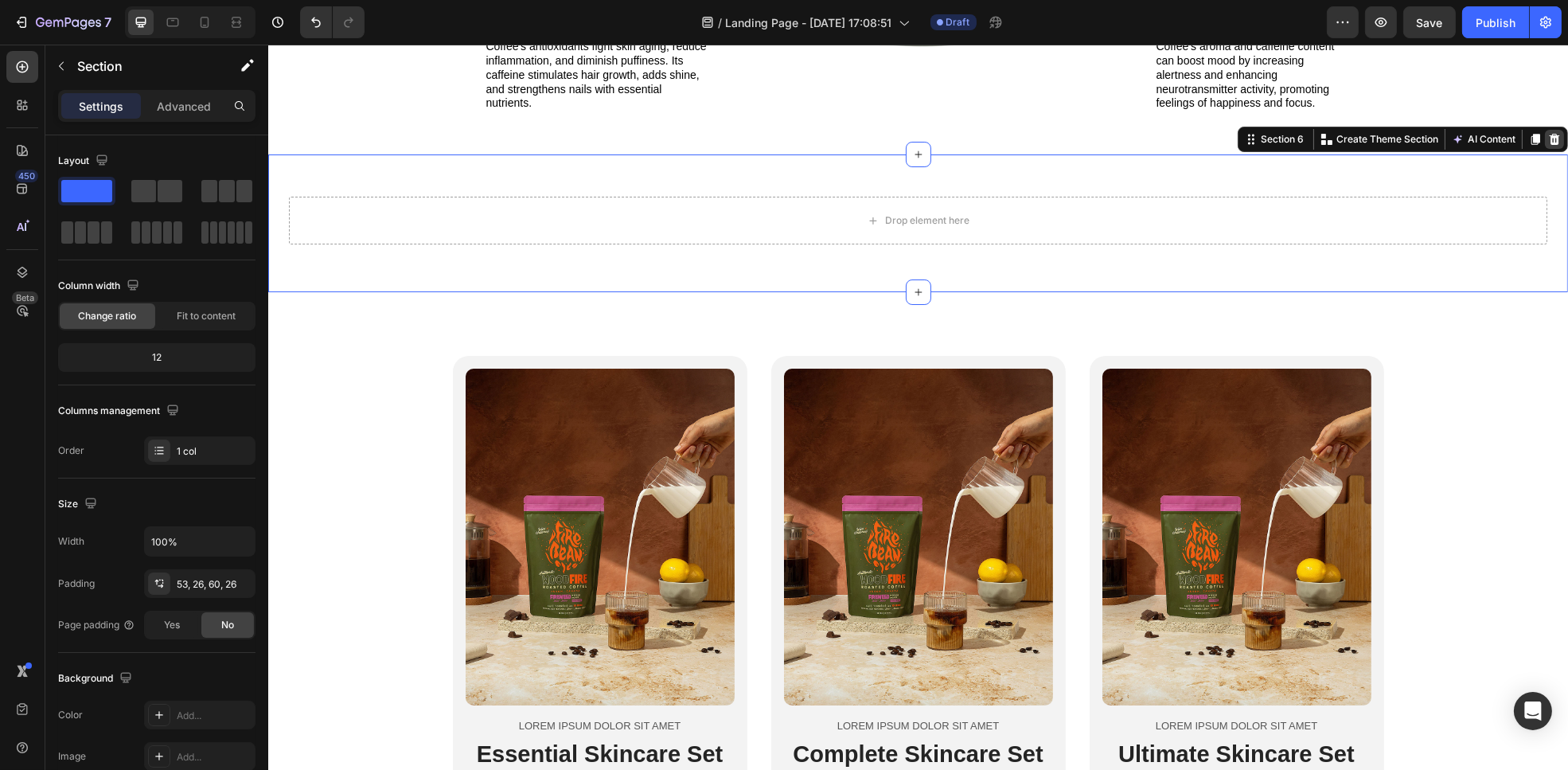
click at [1545, 142] on div at bounding box center [1554, 139] width 19 height 19
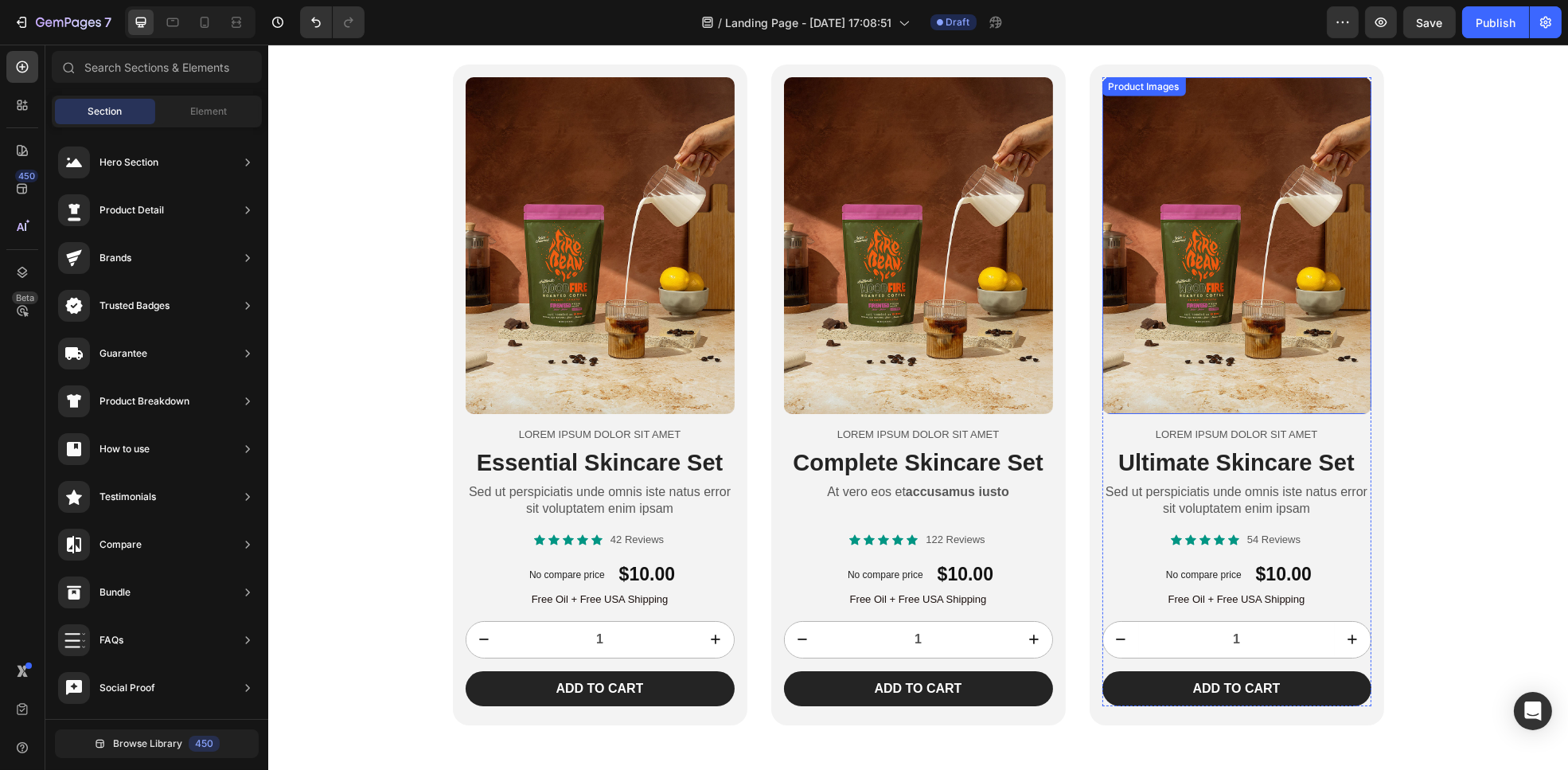
scroll to position [2822, 0]
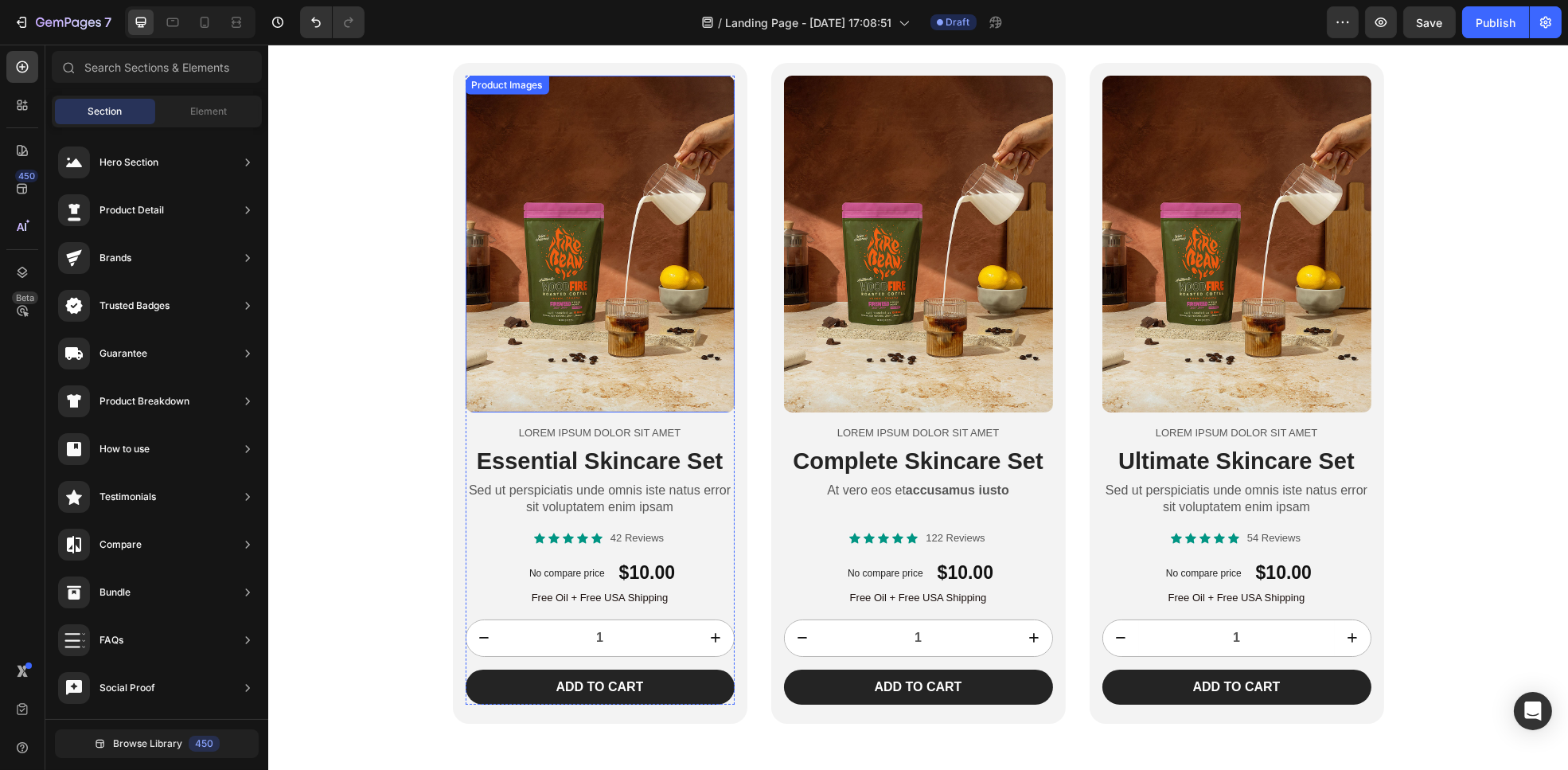
click at [639, 363] on img at bounding box center [599, 244] width 269 height 337
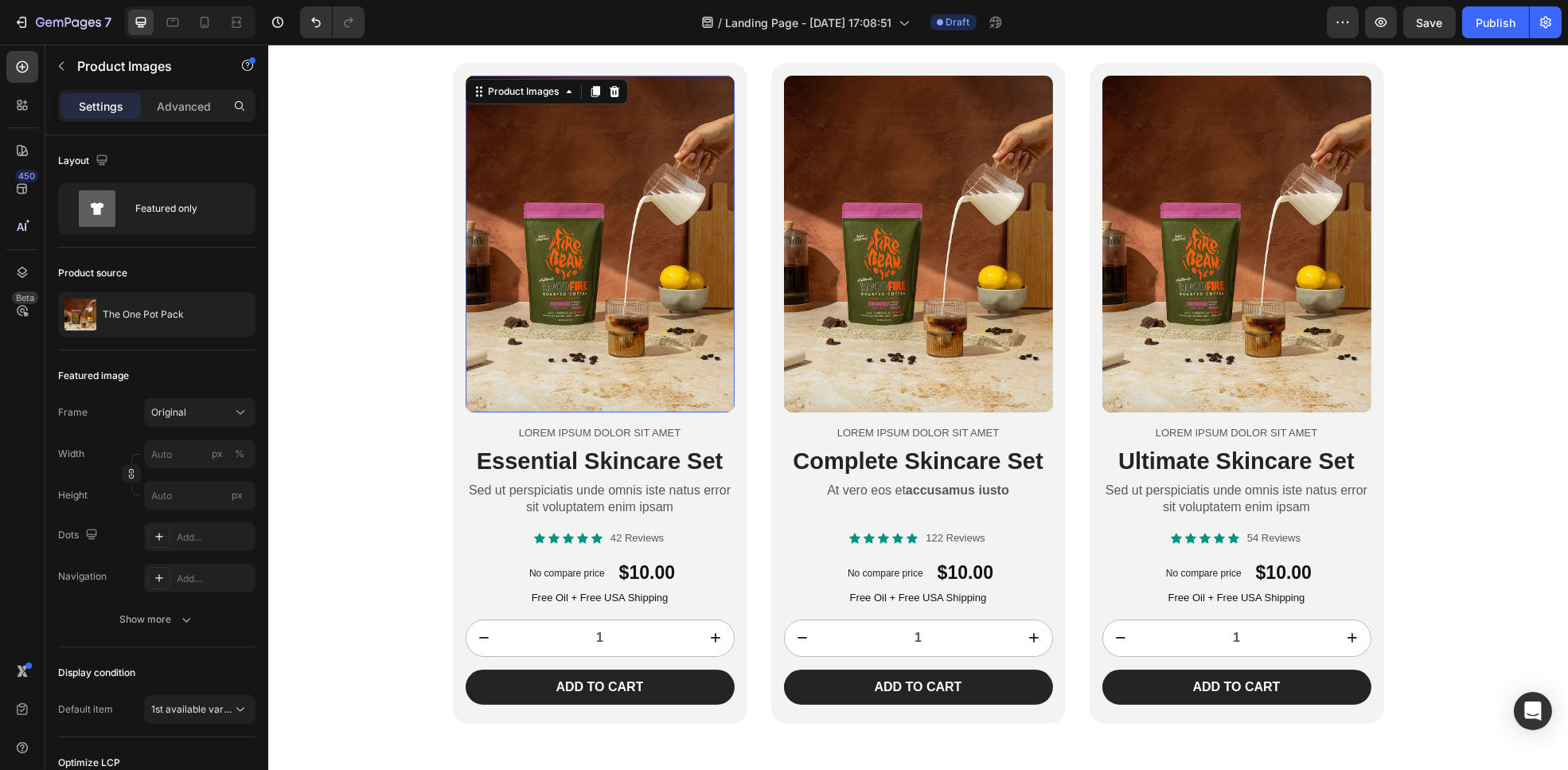
click at [639, 363] on img at bounding box center [599, 244] width 269 height 337
click at [219, 320] on div at bounding box center [233, 314] width 44 height 44
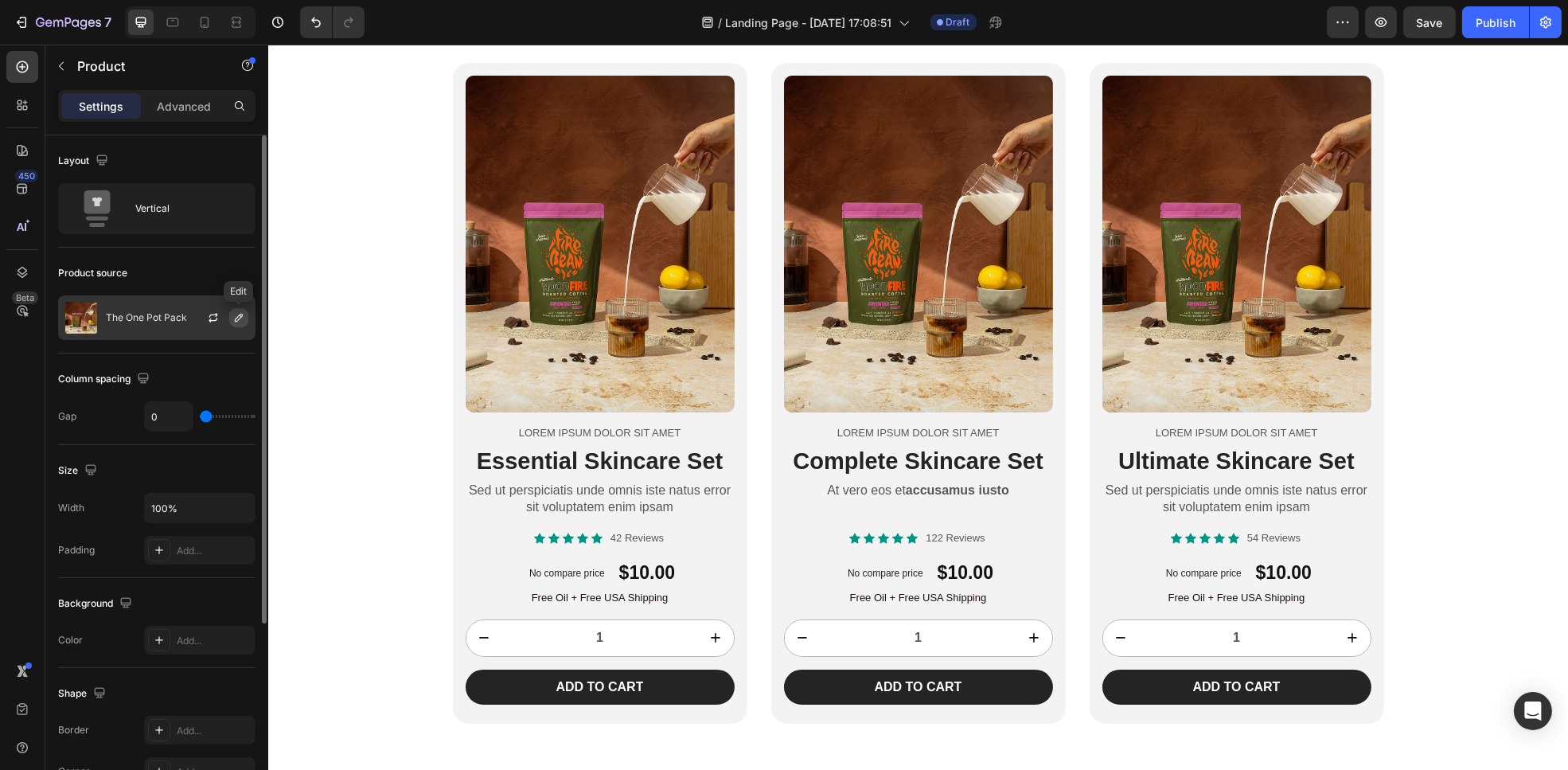
click at [241, 323] on icon "button" at bounding box center [239, 318] width 13 height 13
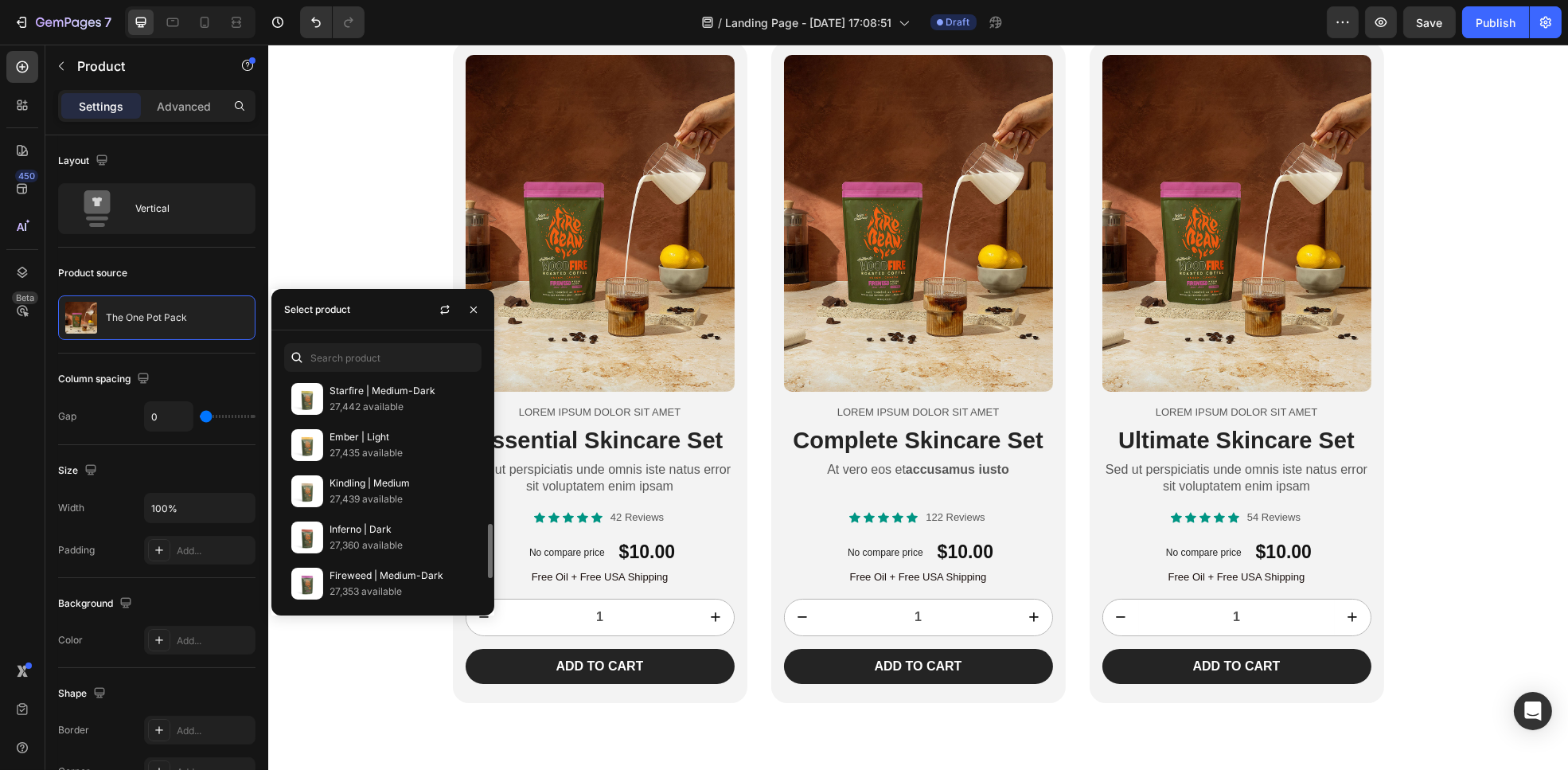
scroll to position [701, 0]
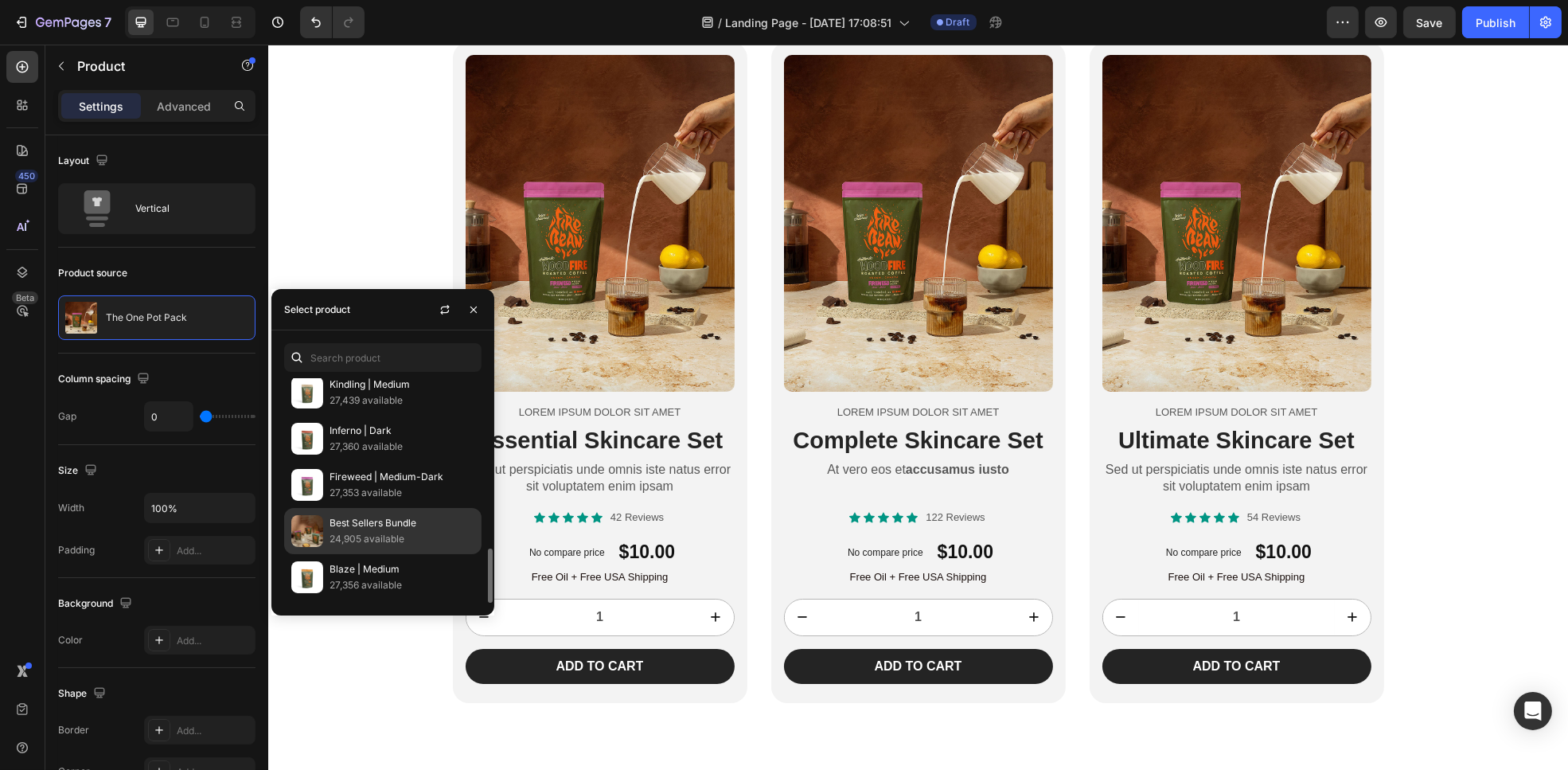
click at [380, 529] on p "Best Sellers Bundle" at bounding box center [401, 524] width 145 height 16
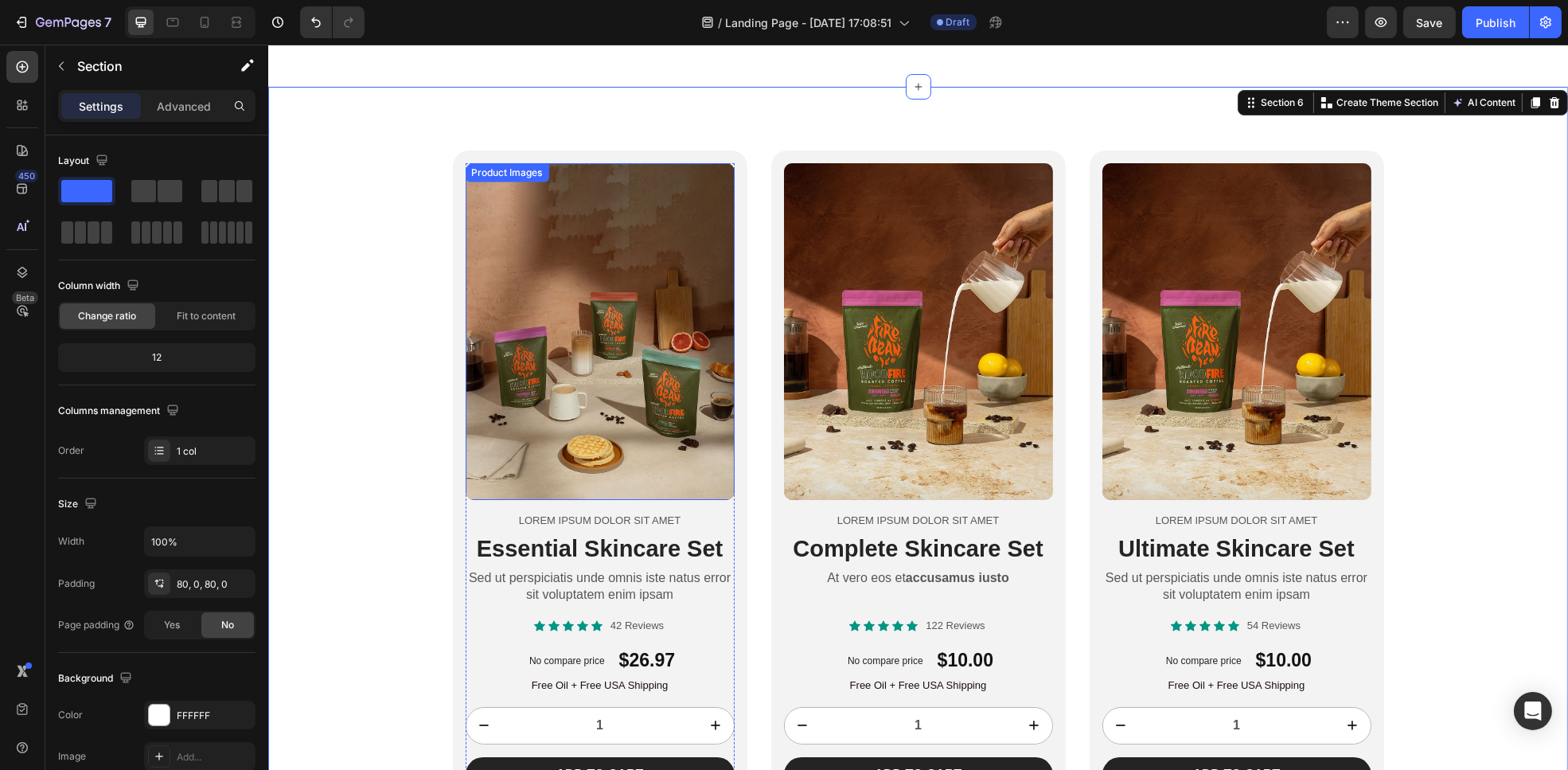
scroll to position [2738, 0]
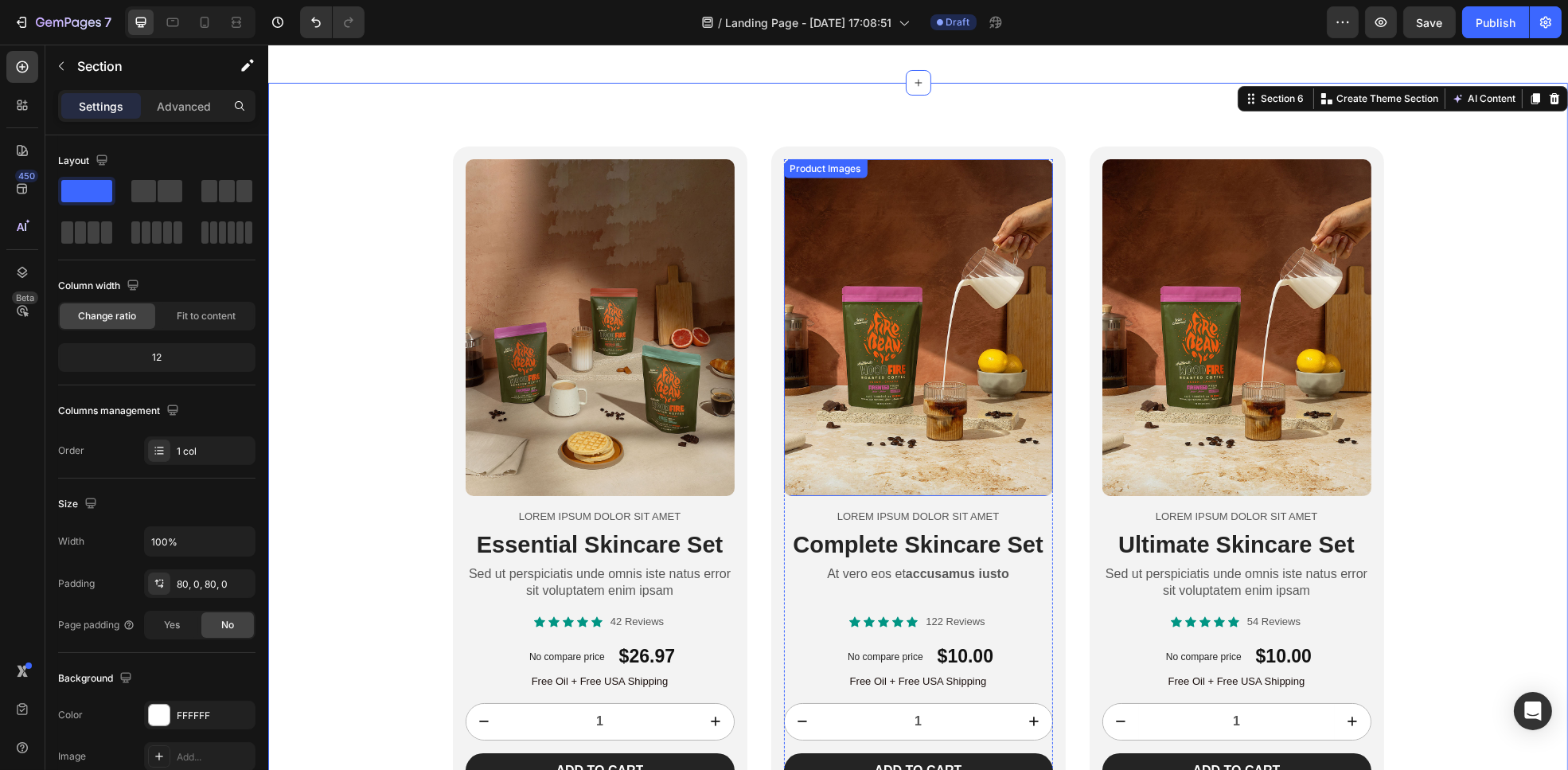
click at [901, 320] on img at bounding box center [918, 327] width 269 height 337
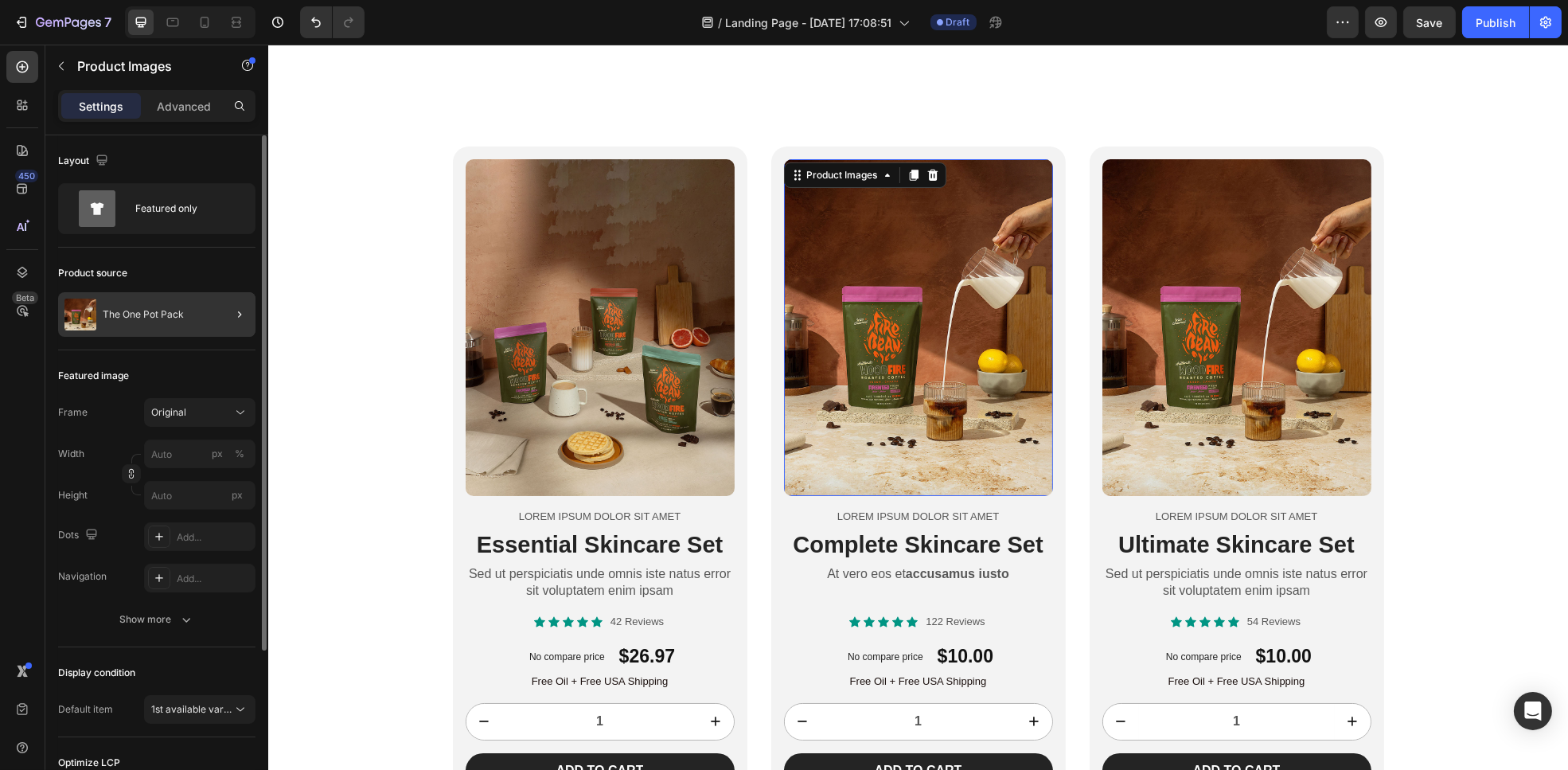
click at [220, 316] on div at bounding box center [233, 314] width 44 height 44
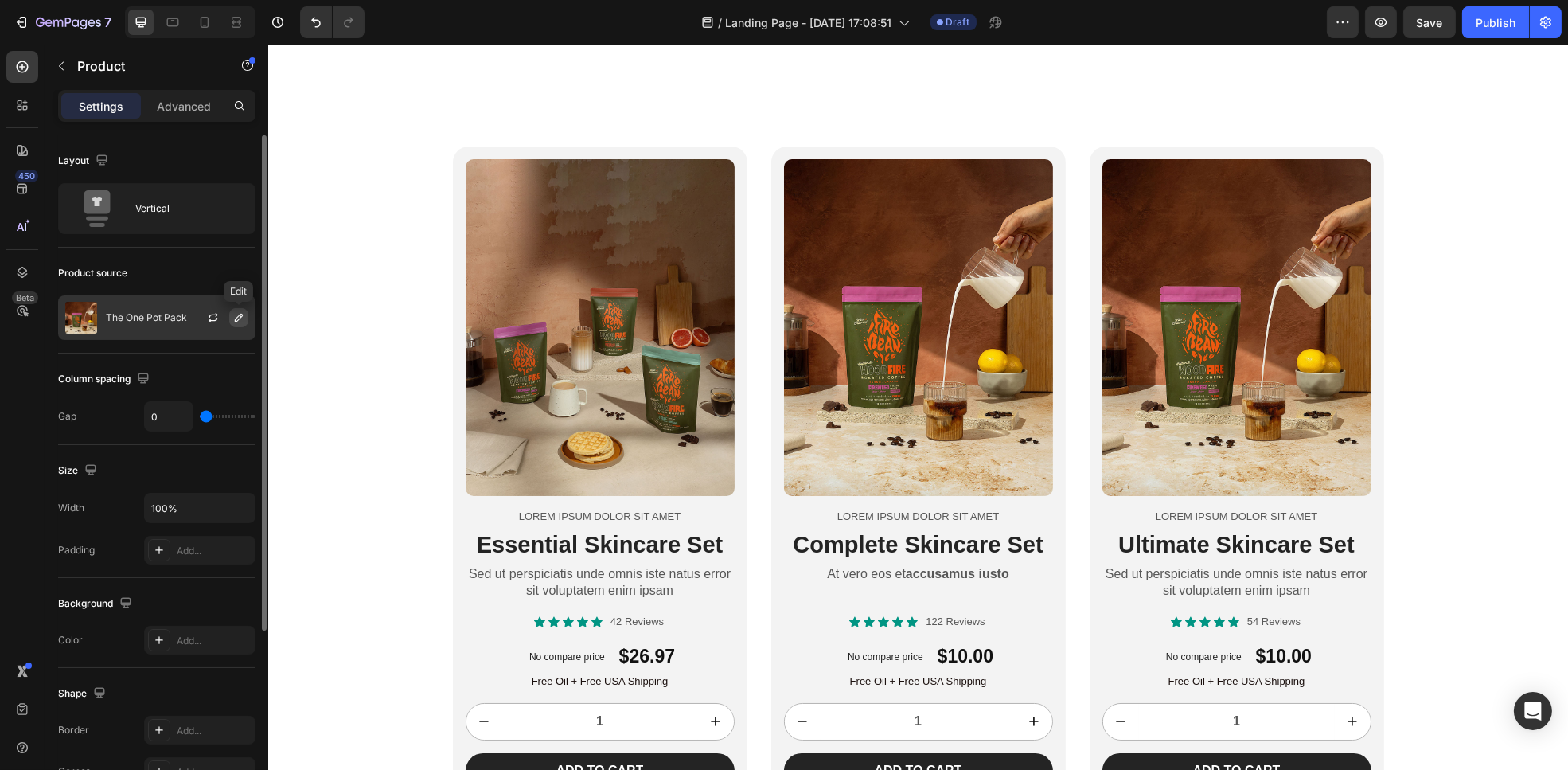
click at [238, 317] on icon "button" at bounding box center [239, 318] width 13 height 13
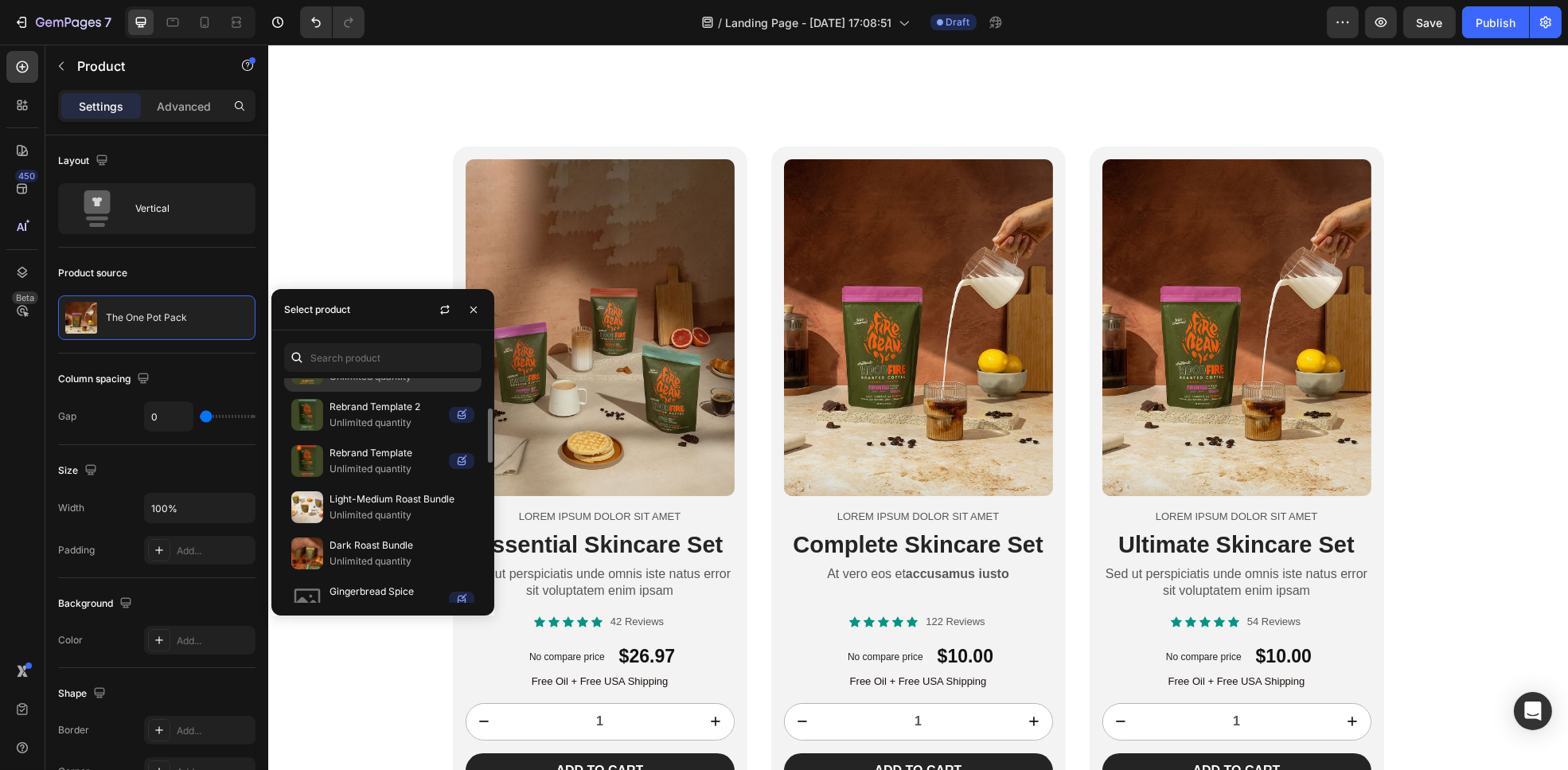
scroll to position [125, 0]
click at [371, 552] on p "Dark Roast Bundle" at bounding box center [401, 547] width 145 height 16
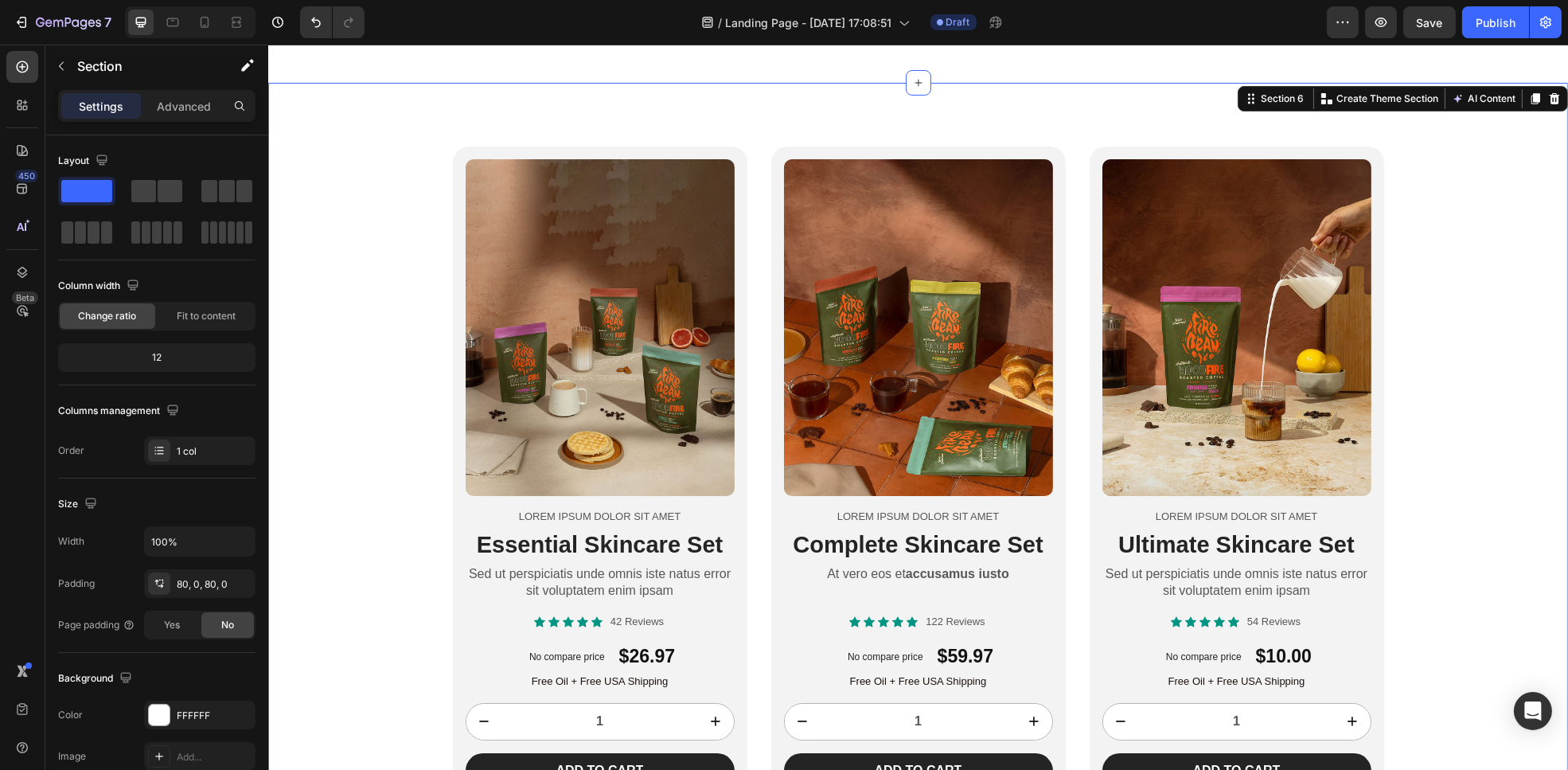
click at [1440, 369] on div "Product Images Lorem ipsum dolor sit amet Text Block Essential Skincare Set Hea…" at bounding box center [918, 477] width 1300 height 661
click at [71, 49] on div "Section" at bounding box center [128, 66] width 166 height 42
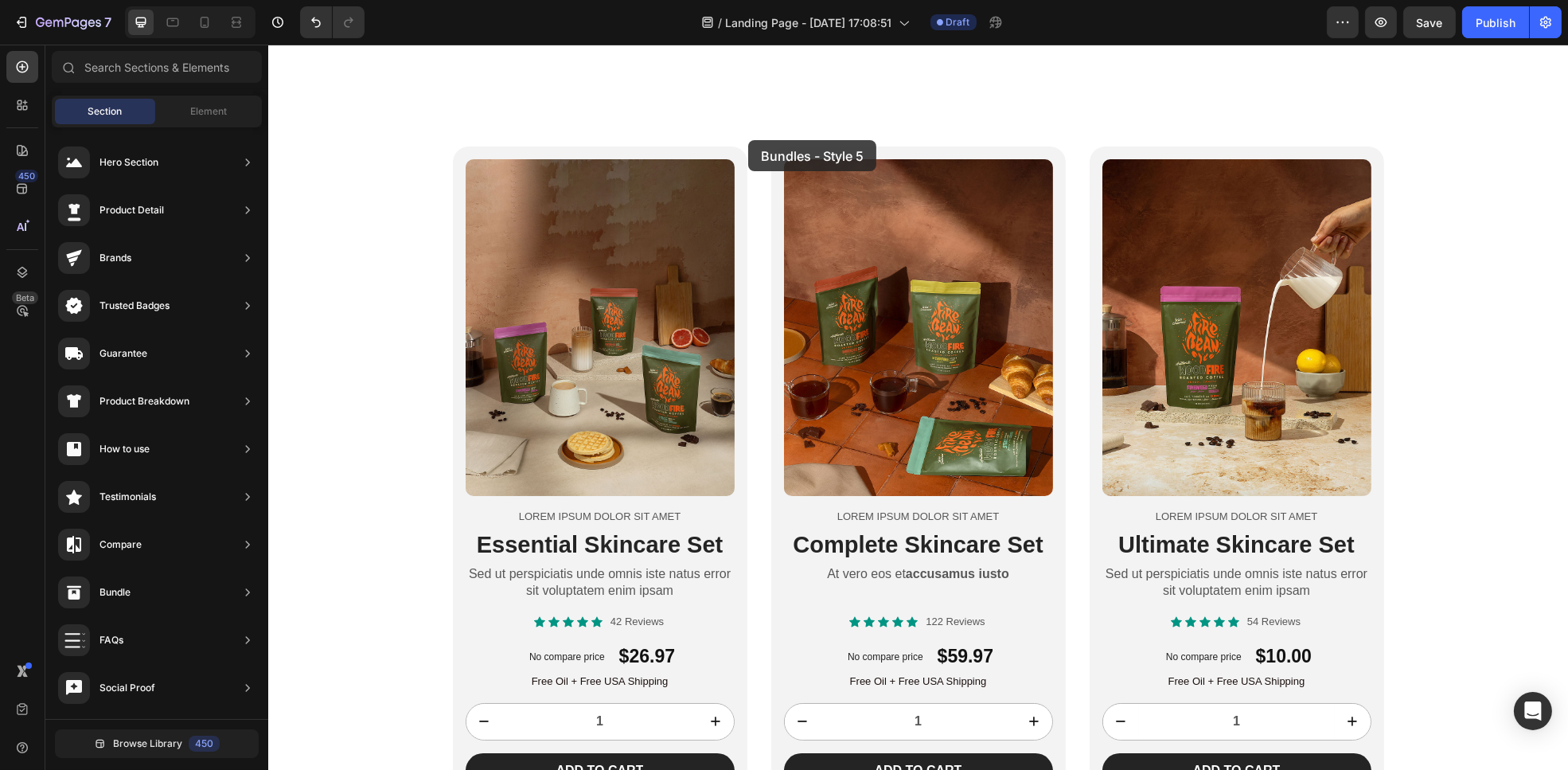
scroll to position [2620, 0]
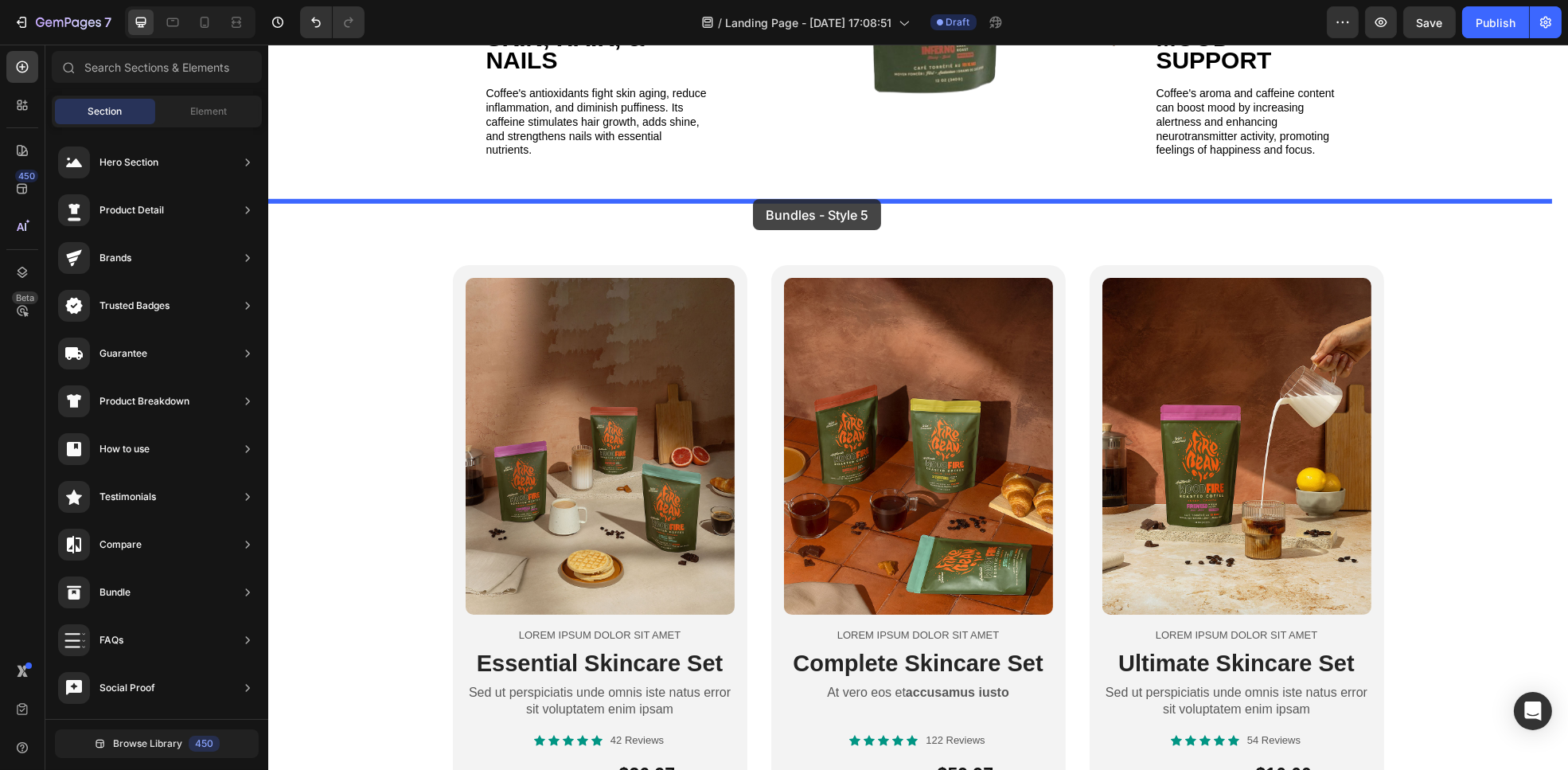
drag, startPoint x: 685, startPoint y: 457, endPoint x: 752, endPoint y: 199, distance: 266.6
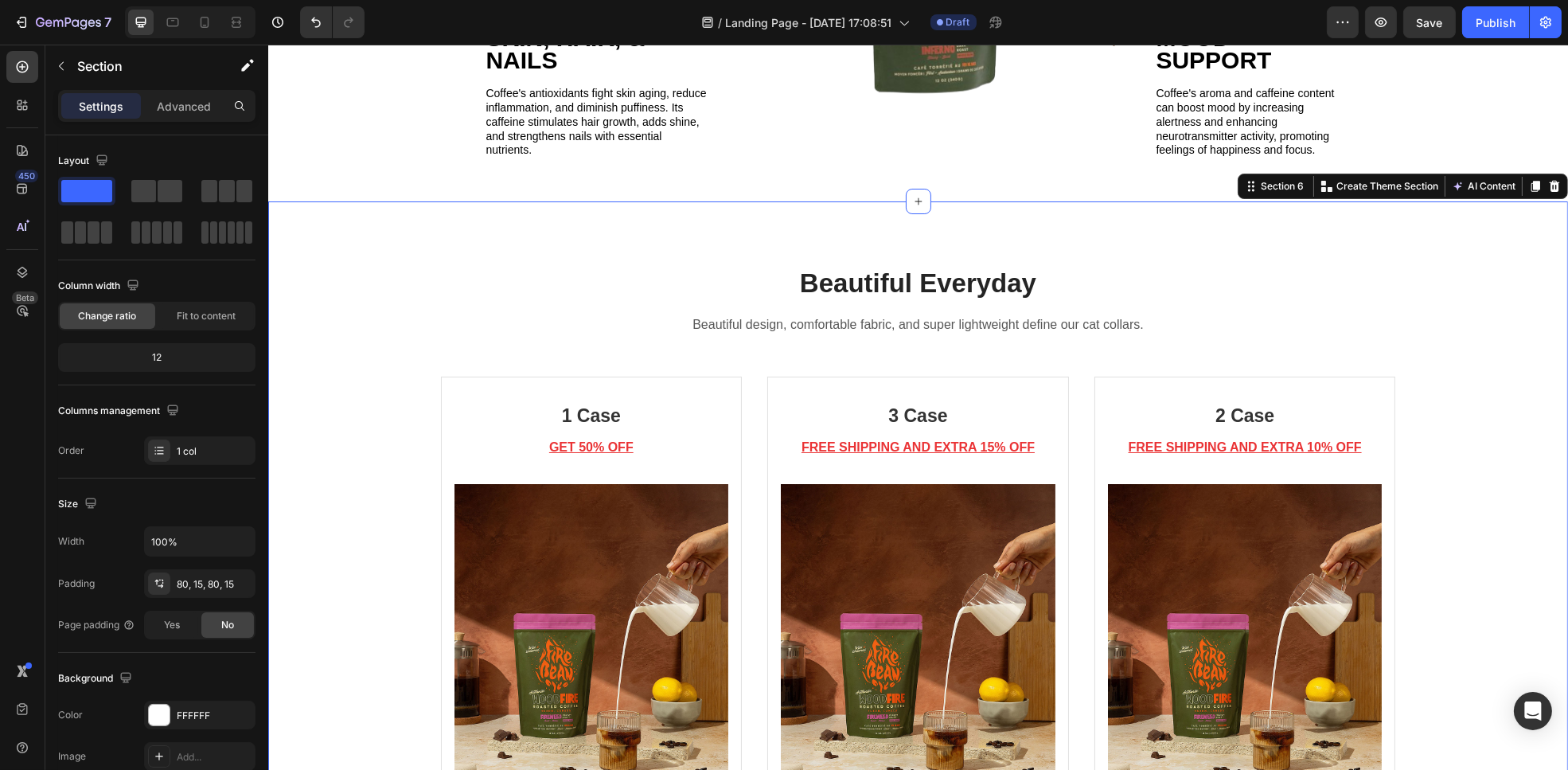
scroll to position [2721, 0]
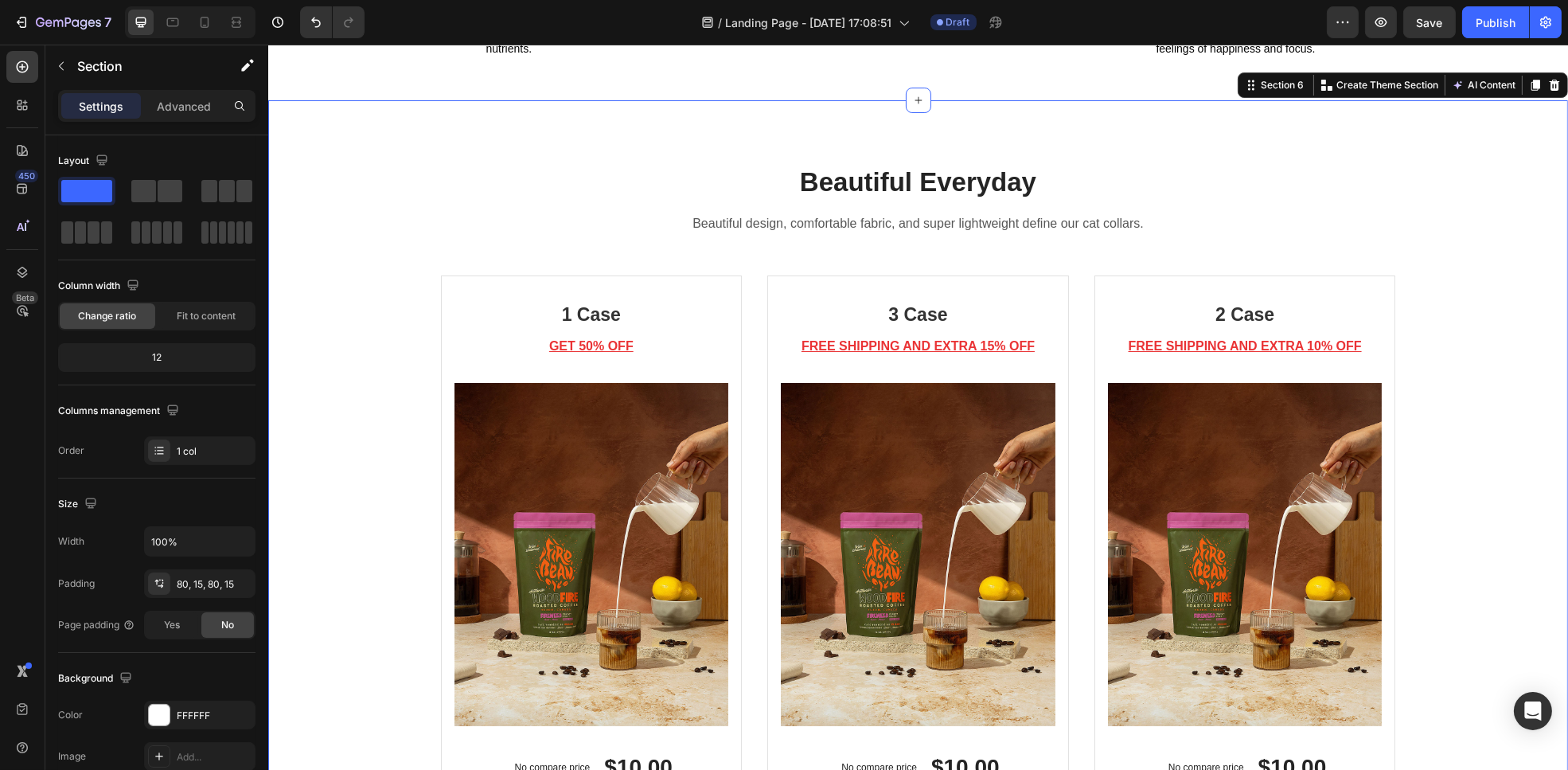
drag, startPoint x: 752, startPoint y: 199, endPoint x: 756, endPoint y: 215, distance: 16.5
click at [752, 199] on h2 "Beautiful Everyday" at bounding box center [918, 182] width 955 height 37
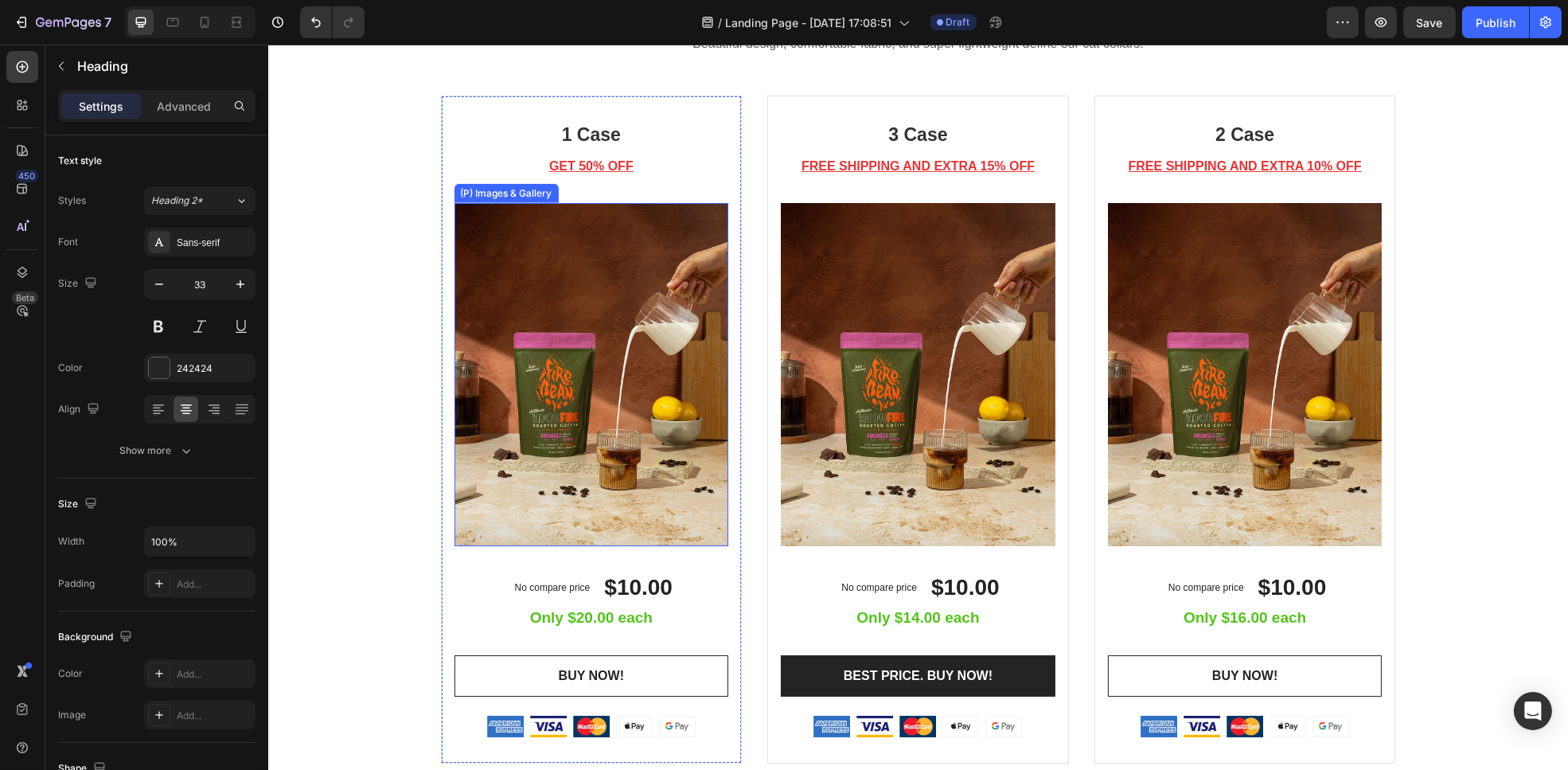
scroll to position [2901, 0]
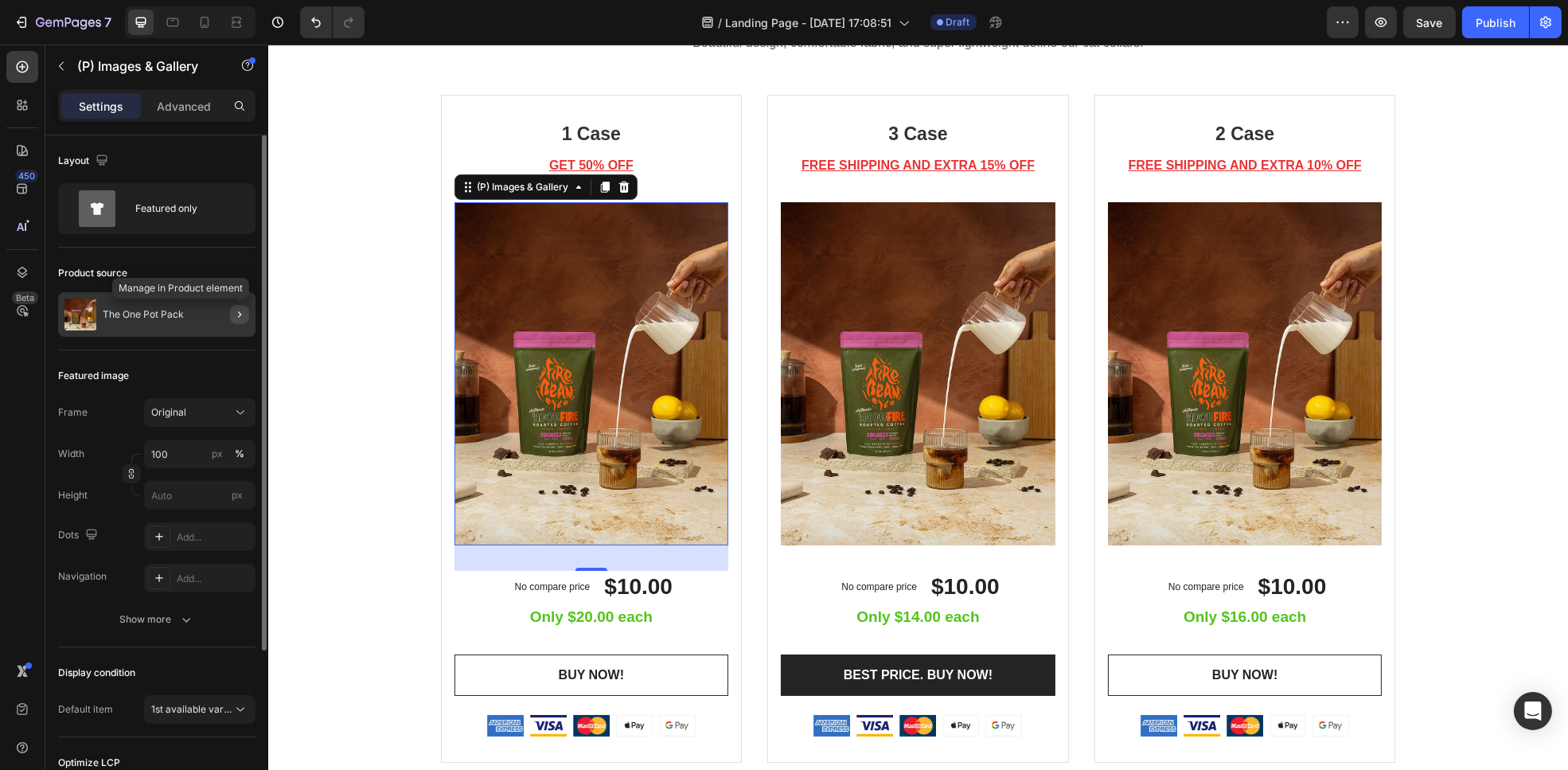
click at [236, 320] on icon "button" at bounding box center [240, 315] width 13 height 13
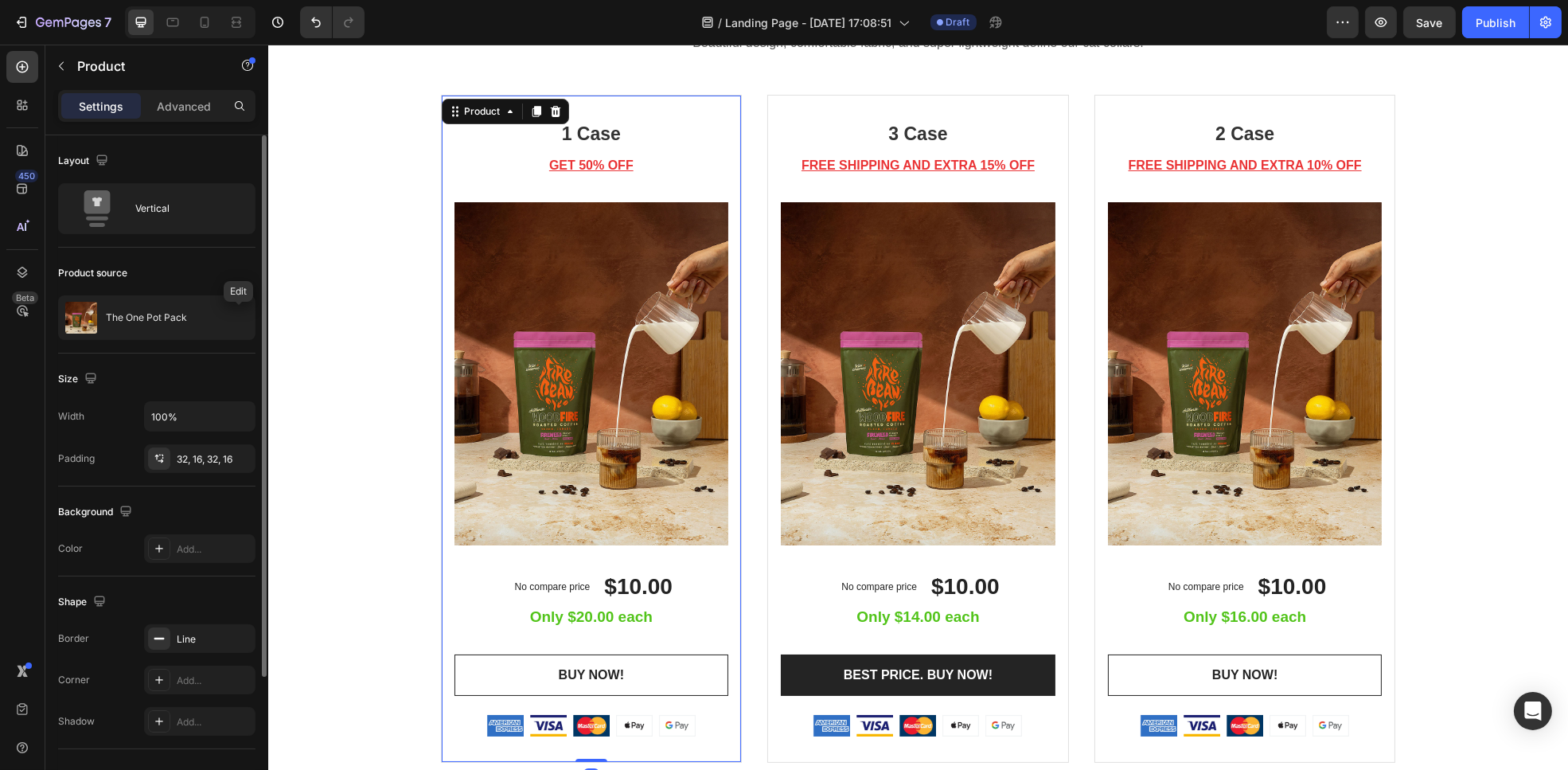
click at [0, 0] on icon "button" at bounding box center [0, 0] width 0 height 0
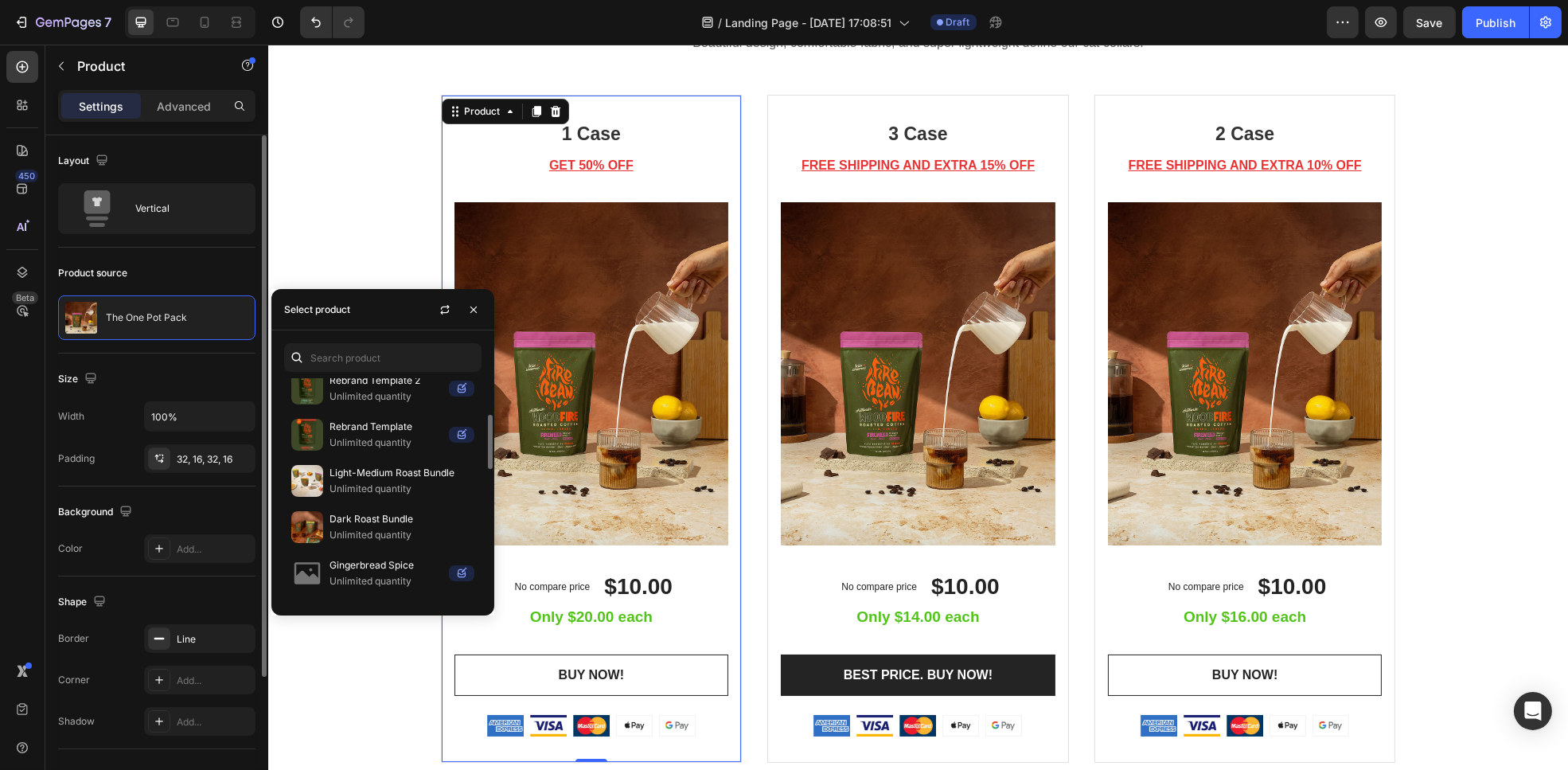
scroll to position [153, 0]
click at [374, 508] on div "Dark Roast Bundle Unlimited quantity" at bounding box center [383, 525] width 198 height 46
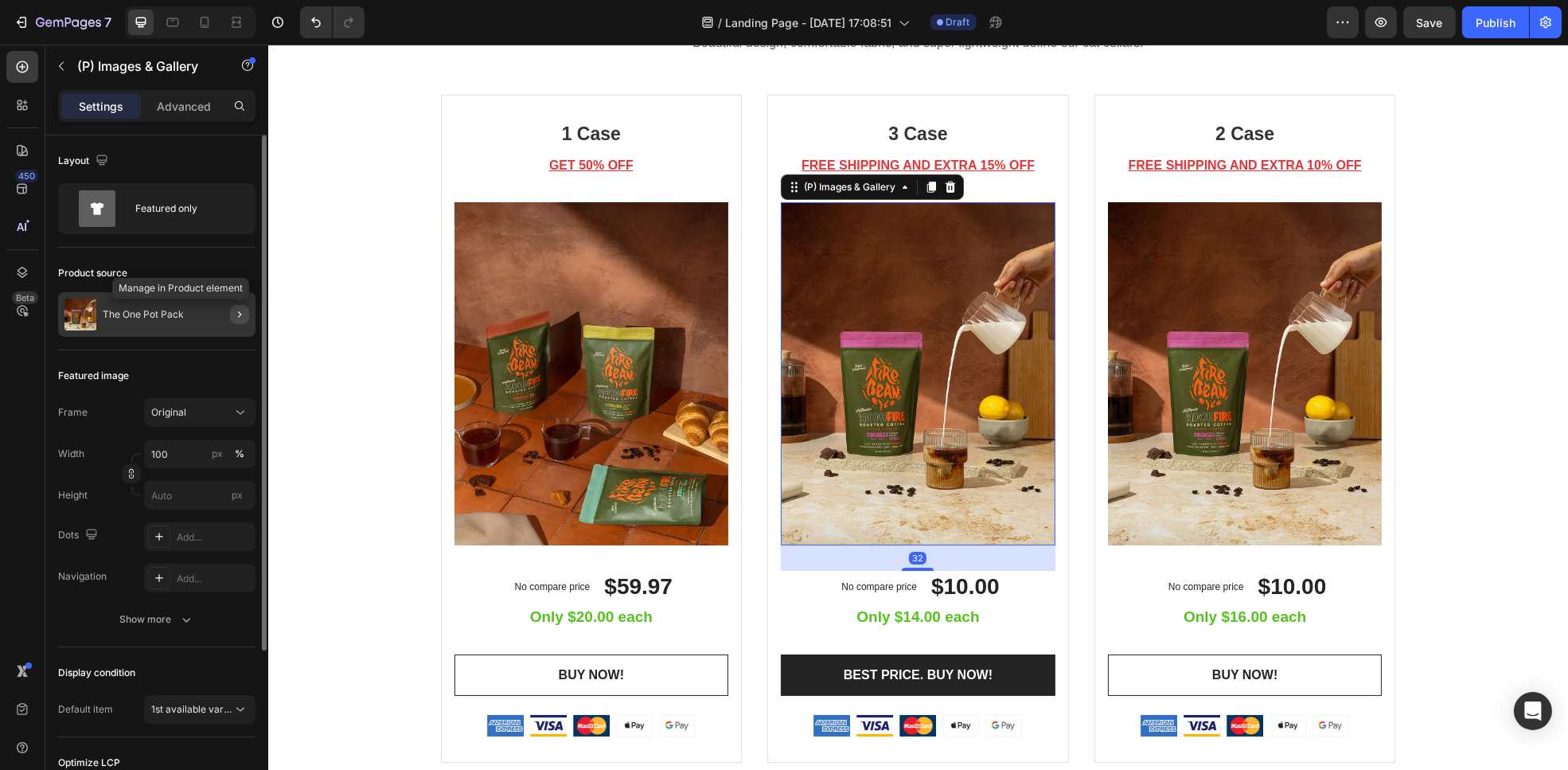
click at [243, 314] on icon "button" at bounding box center [240, 315] width 13 height 13
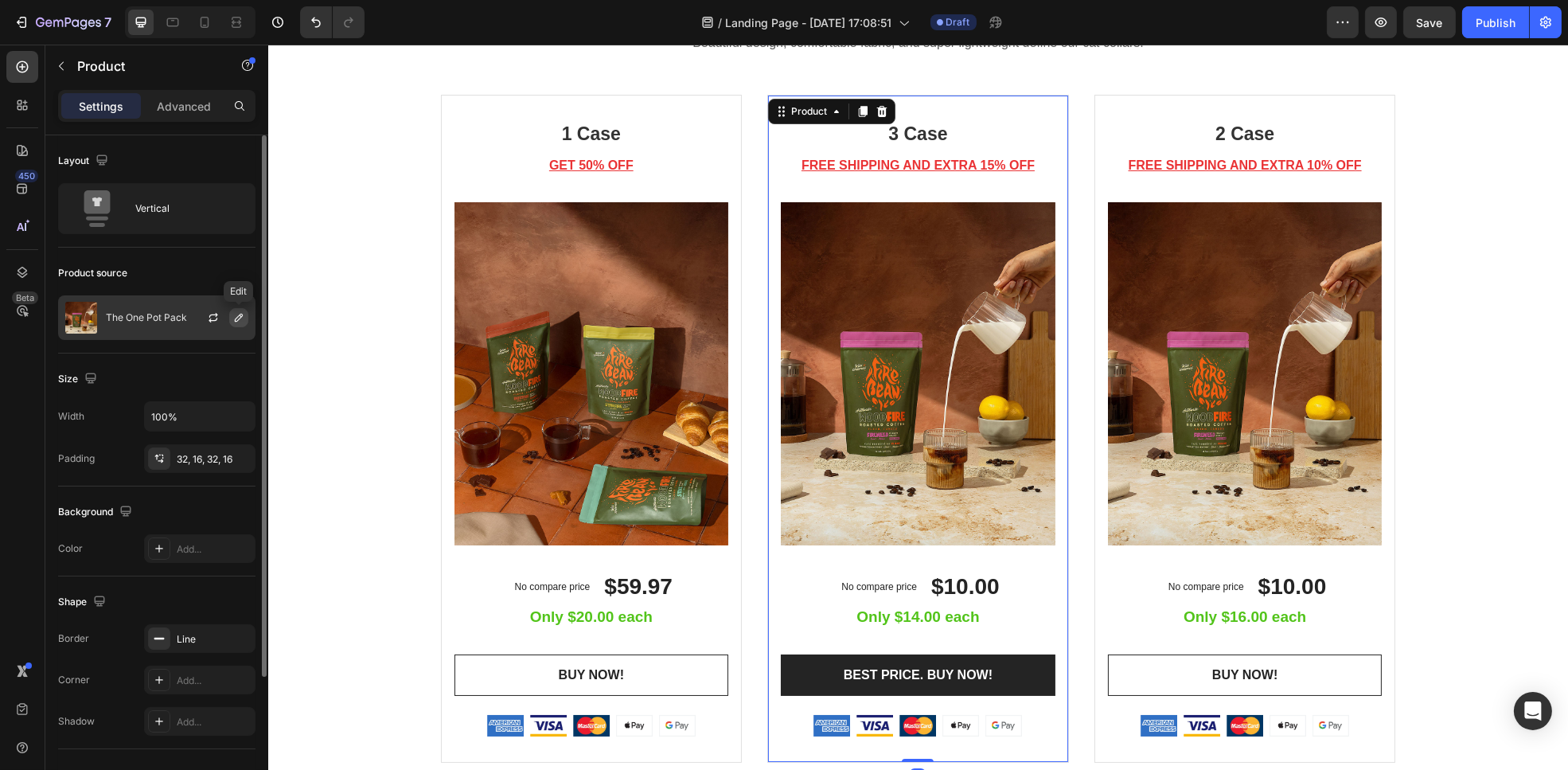
click at [239, 320] on icon "button" at bounding box center [239, 318] width 13 height 13
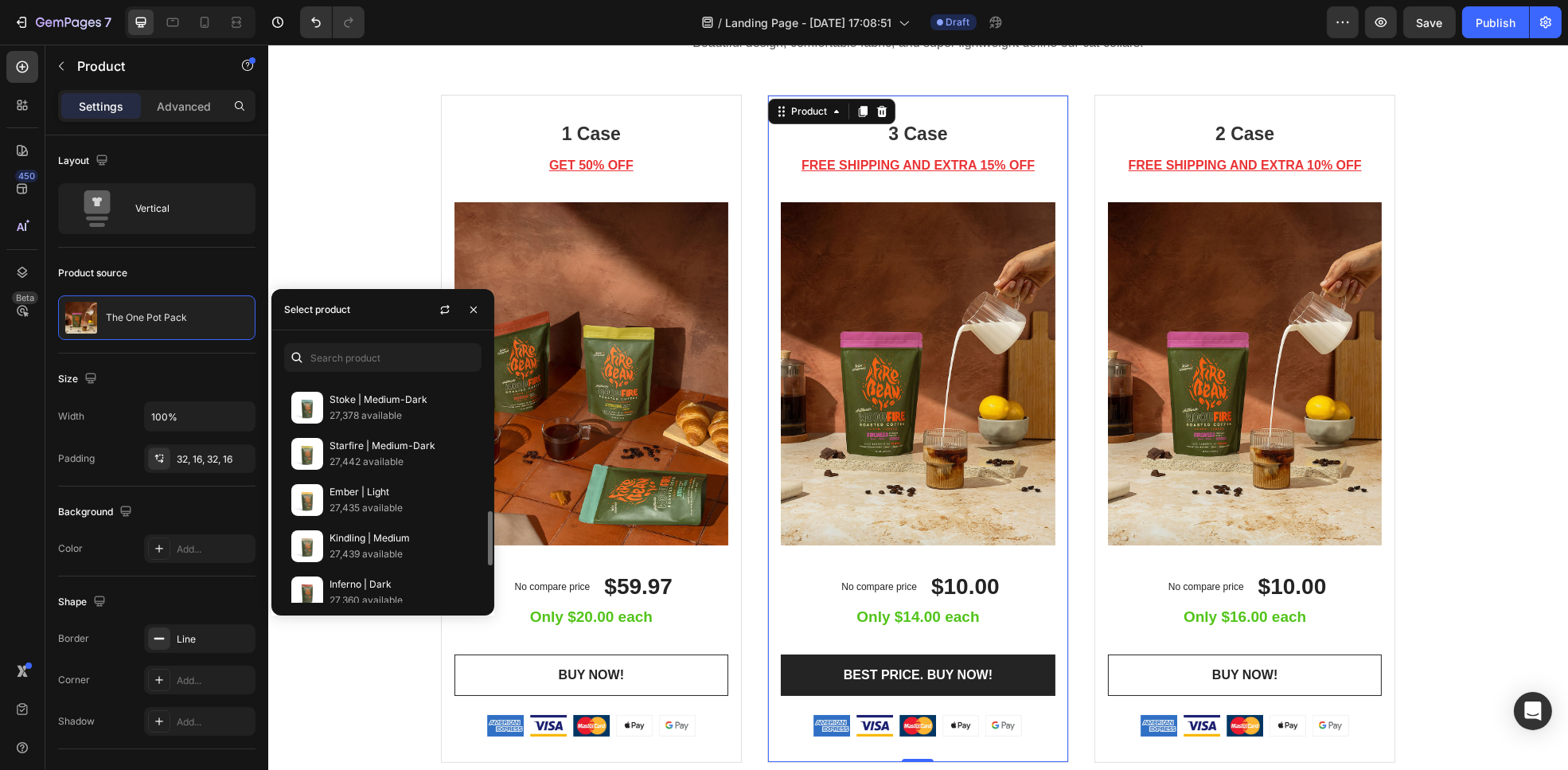
scroll to position [701, 0]
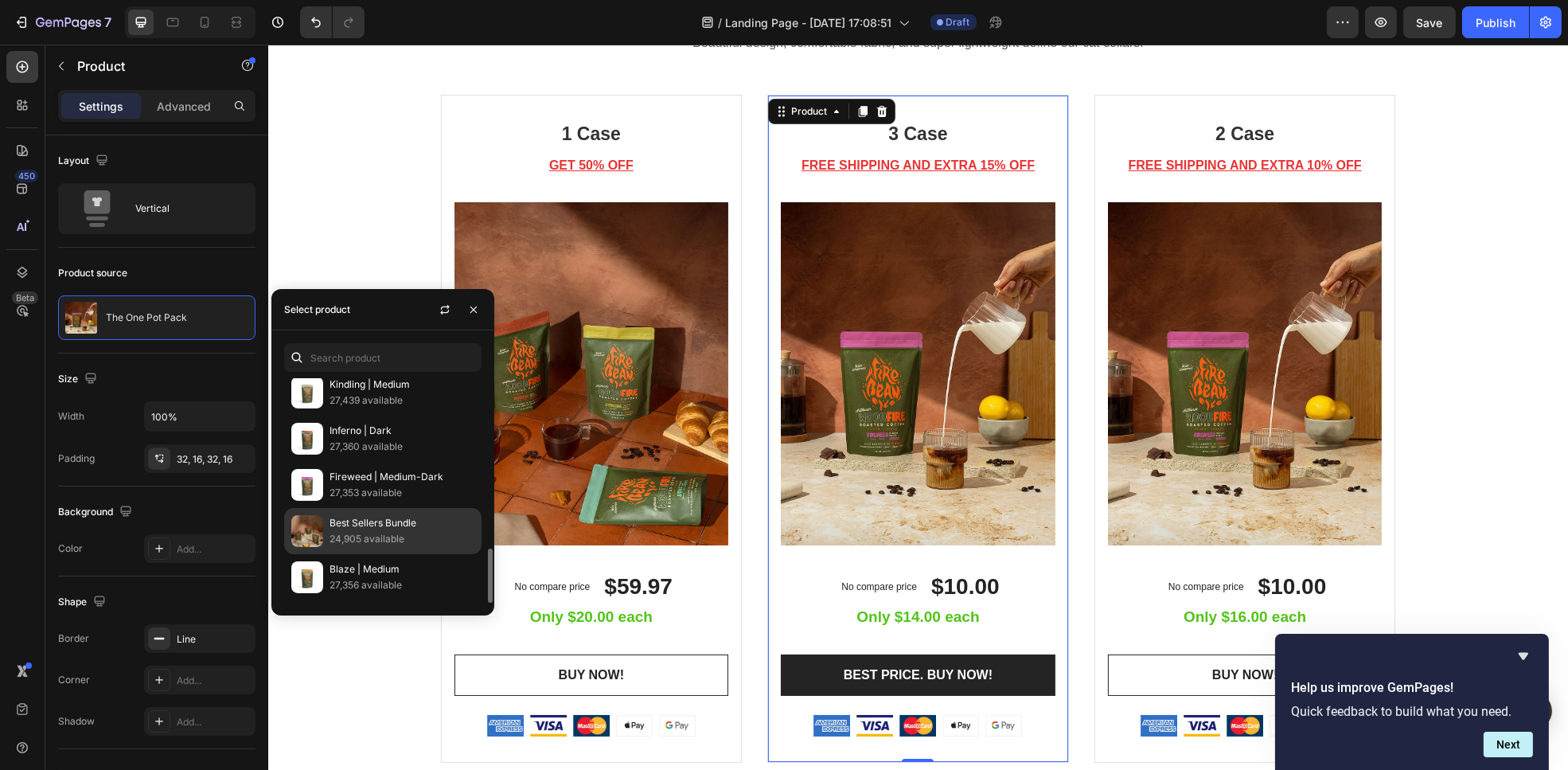
click at [369, 515] on div "Best Sellers Bundle 24,905 available" at bounding box center [383, 531] width 198 height 46
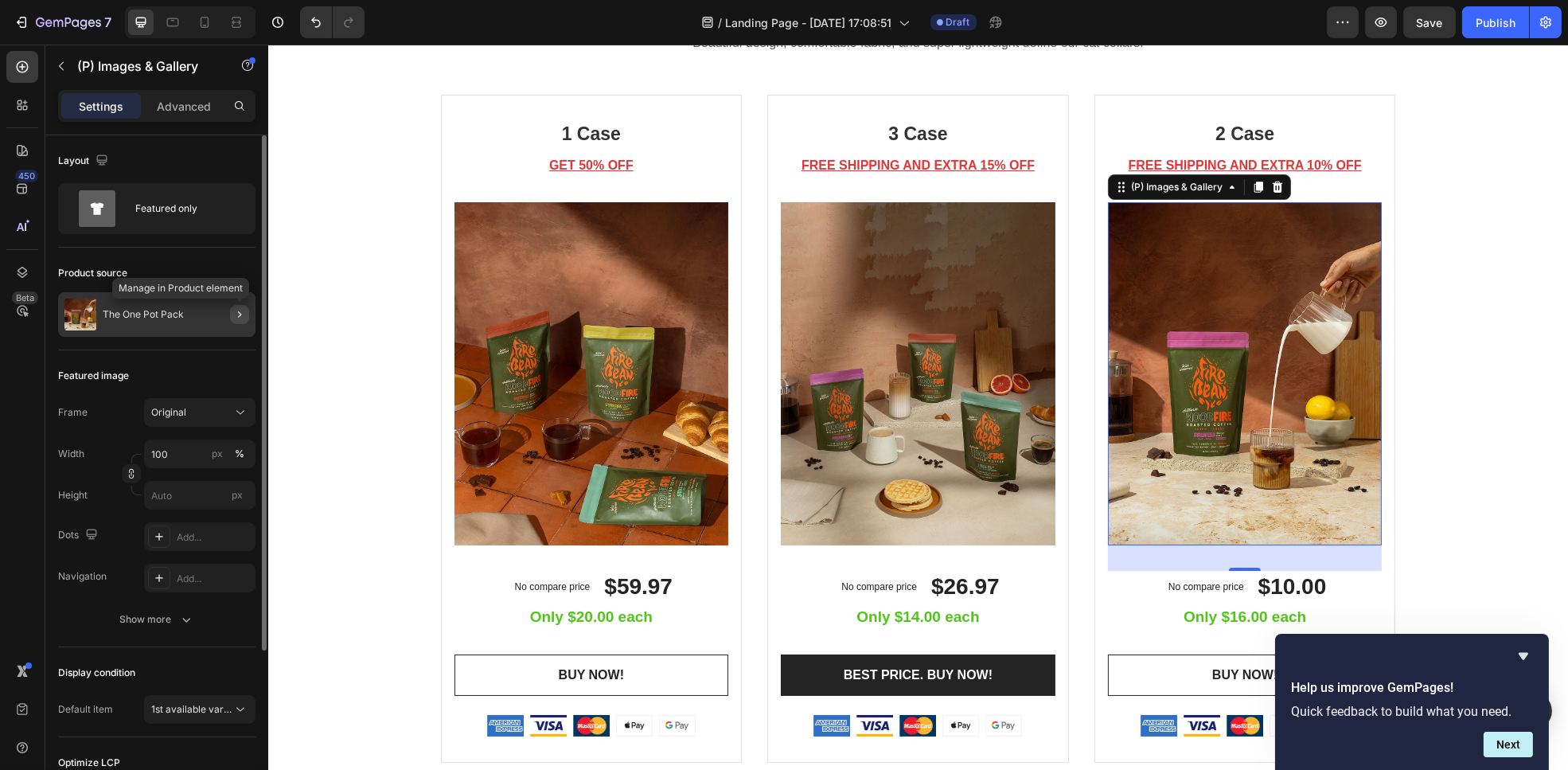
click at [240, 319] on icon "button" at bounding box center [240, 315] width 13 height 13
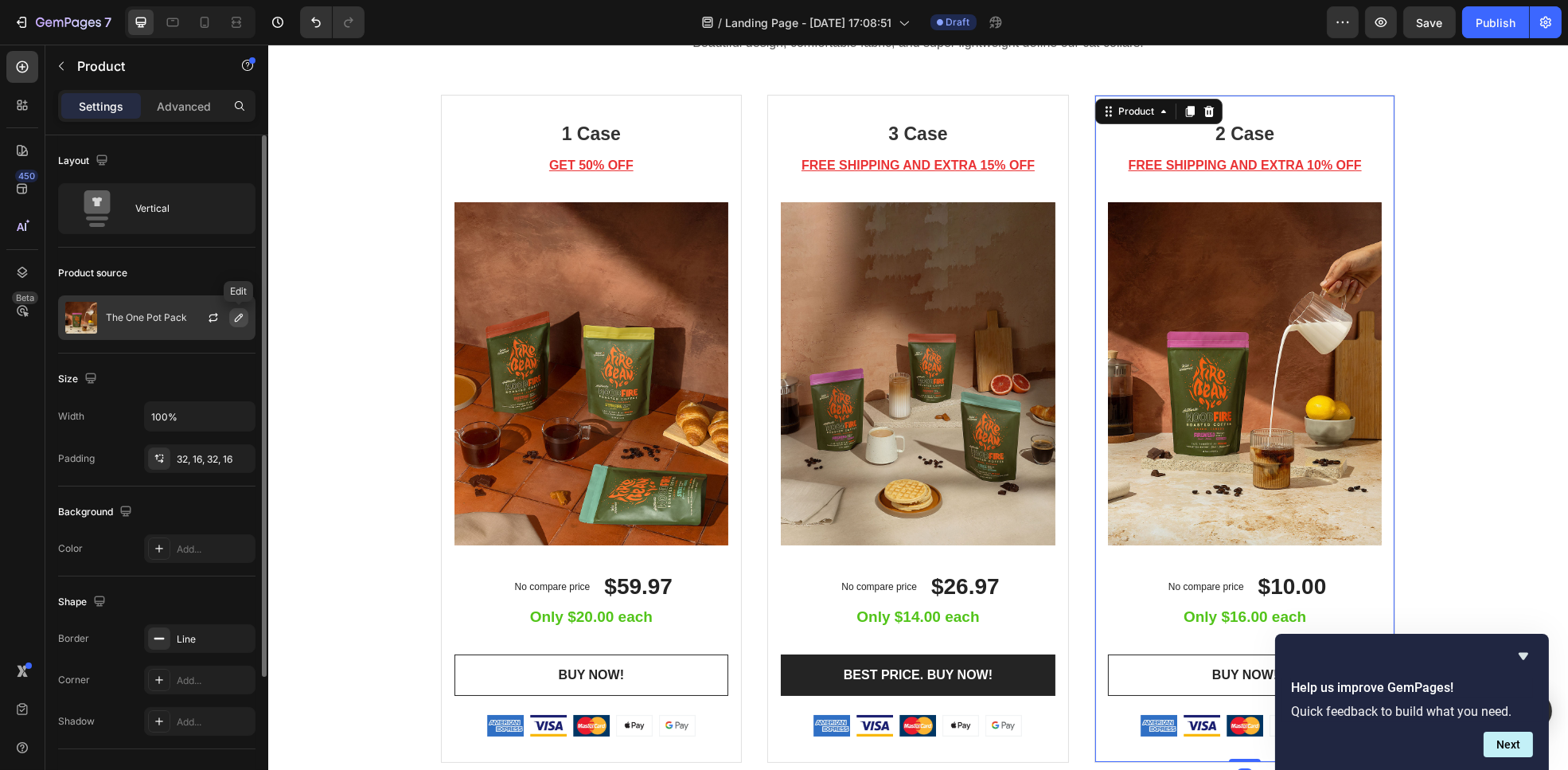
click at [233, 315] on icon "button" at bounding box center [239, 318] width 13 height 13
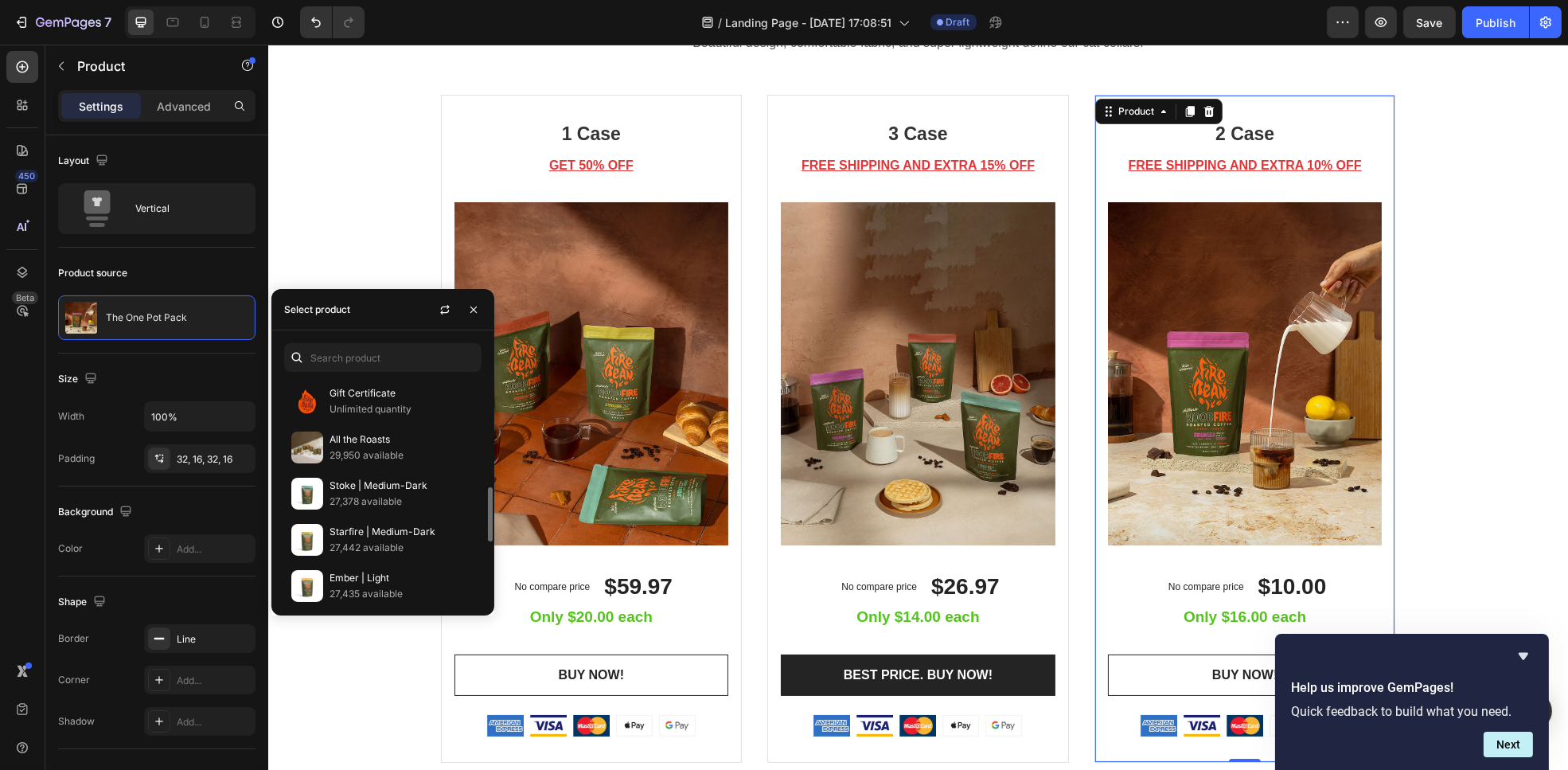
scroll to position [457, 0]
click at [386, 453] on p "29,950 available" at bounding box center [401, 461] width 145 height 16
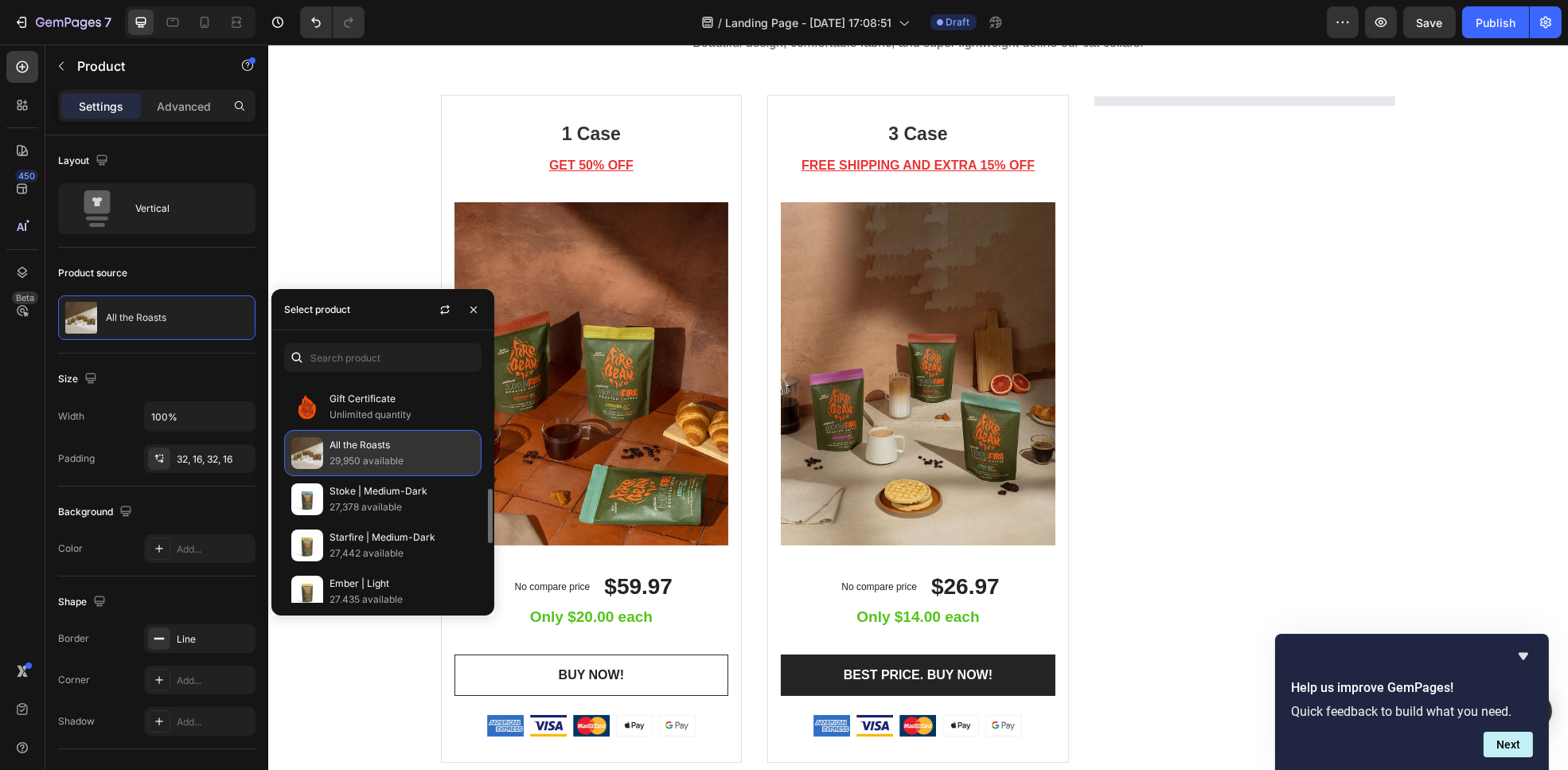
click at [386, 453] on p "29,950 available" at bounding box center [401, 461] width 145 height 16
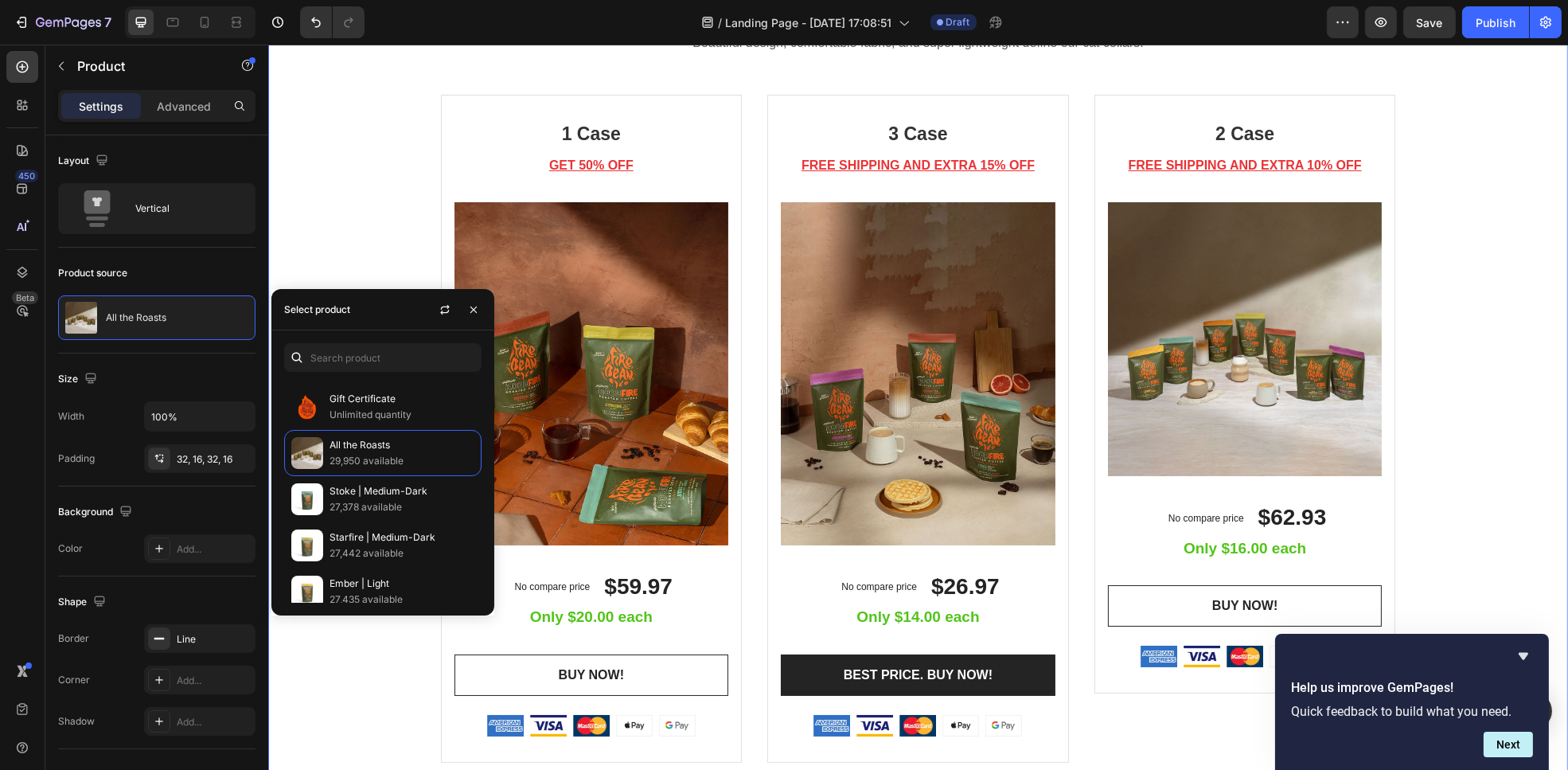
click at [1550, 402] on div "Beautiful Everyday Heading Beautiful design, comfortable fabric, and super ligh…" at bounding box center [918, 373] width 1300 height 907
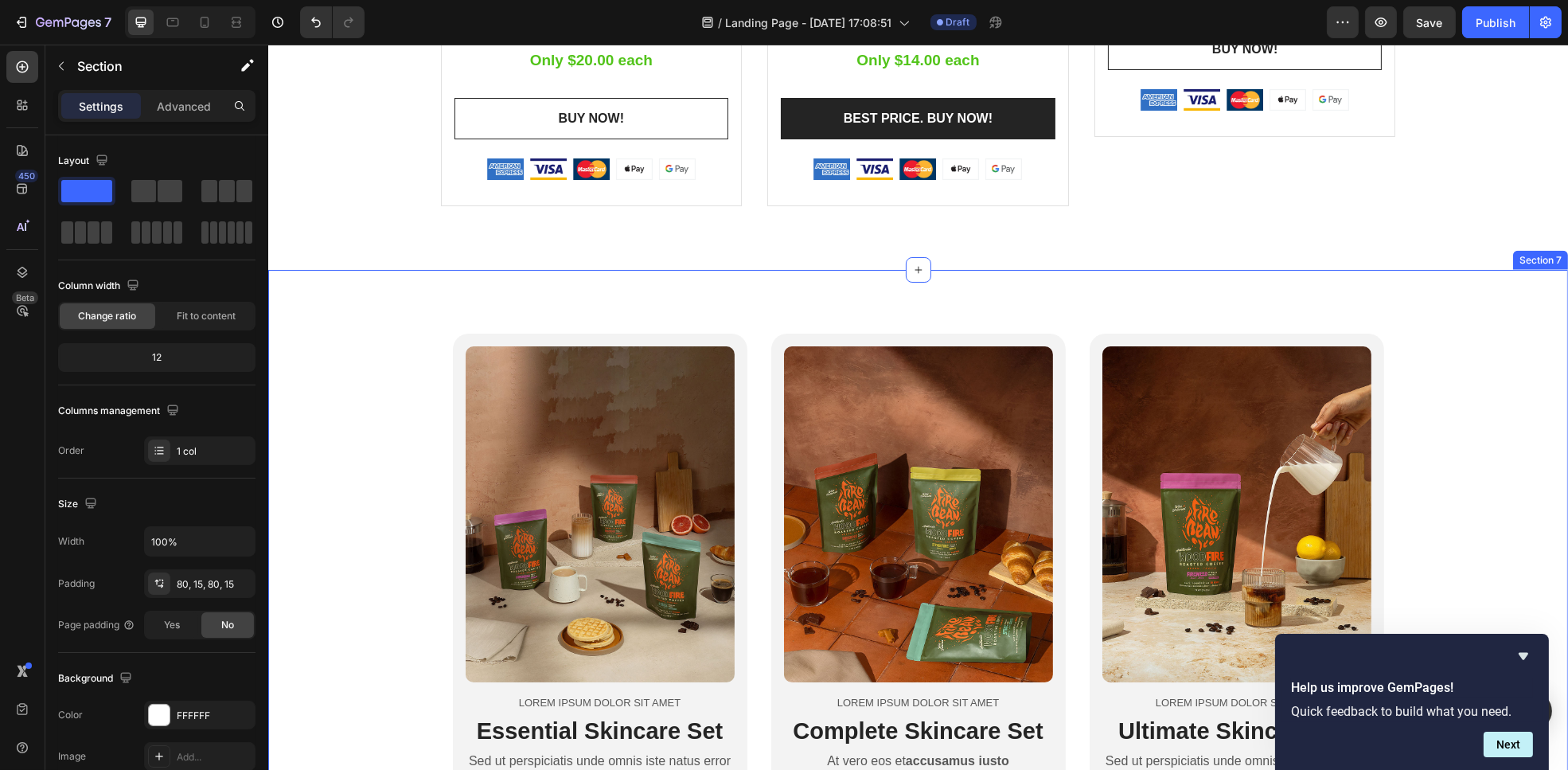
scroll to position [3460, 0]
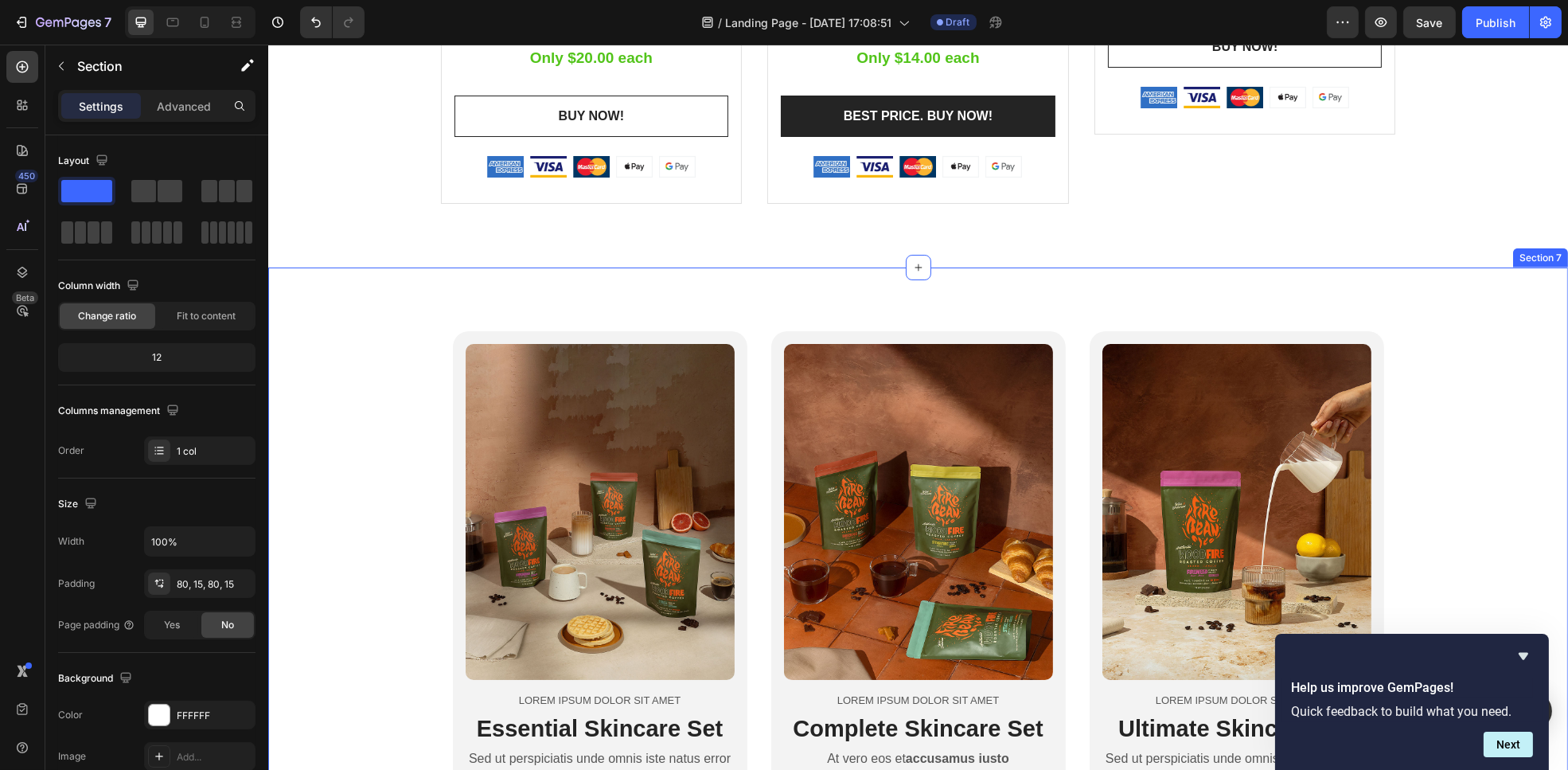
click at [1408, 332] on div "Product Images Lorem ipsum dolor sit amet Text Block Essential Skincare Set Hea…" at bounding box center [918, 662] width 1300 height 661
click at [1547, 253] on icon at bounding box center [1554, 253] width 13 height 13
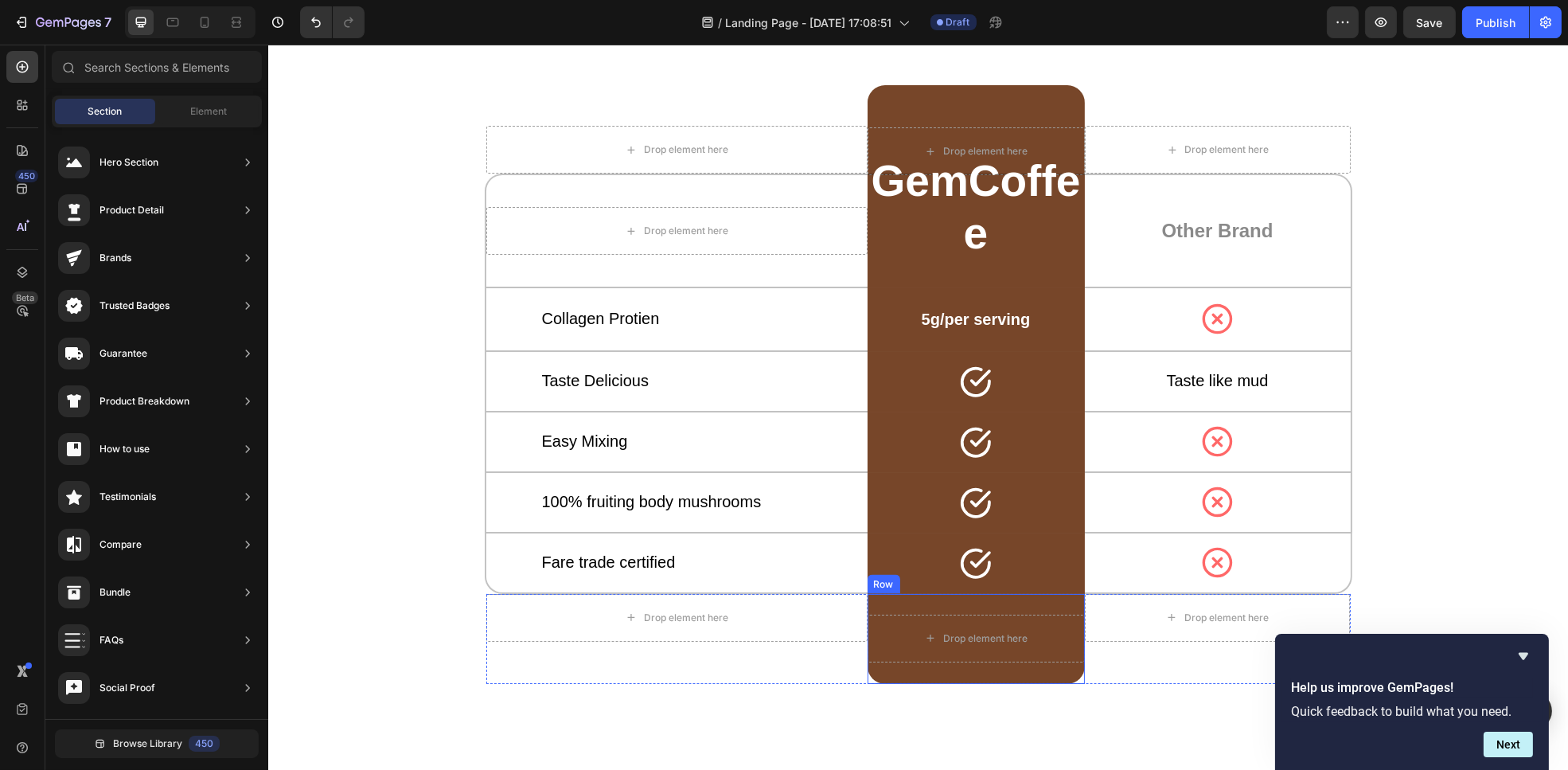
scroll to position [4212, 0]
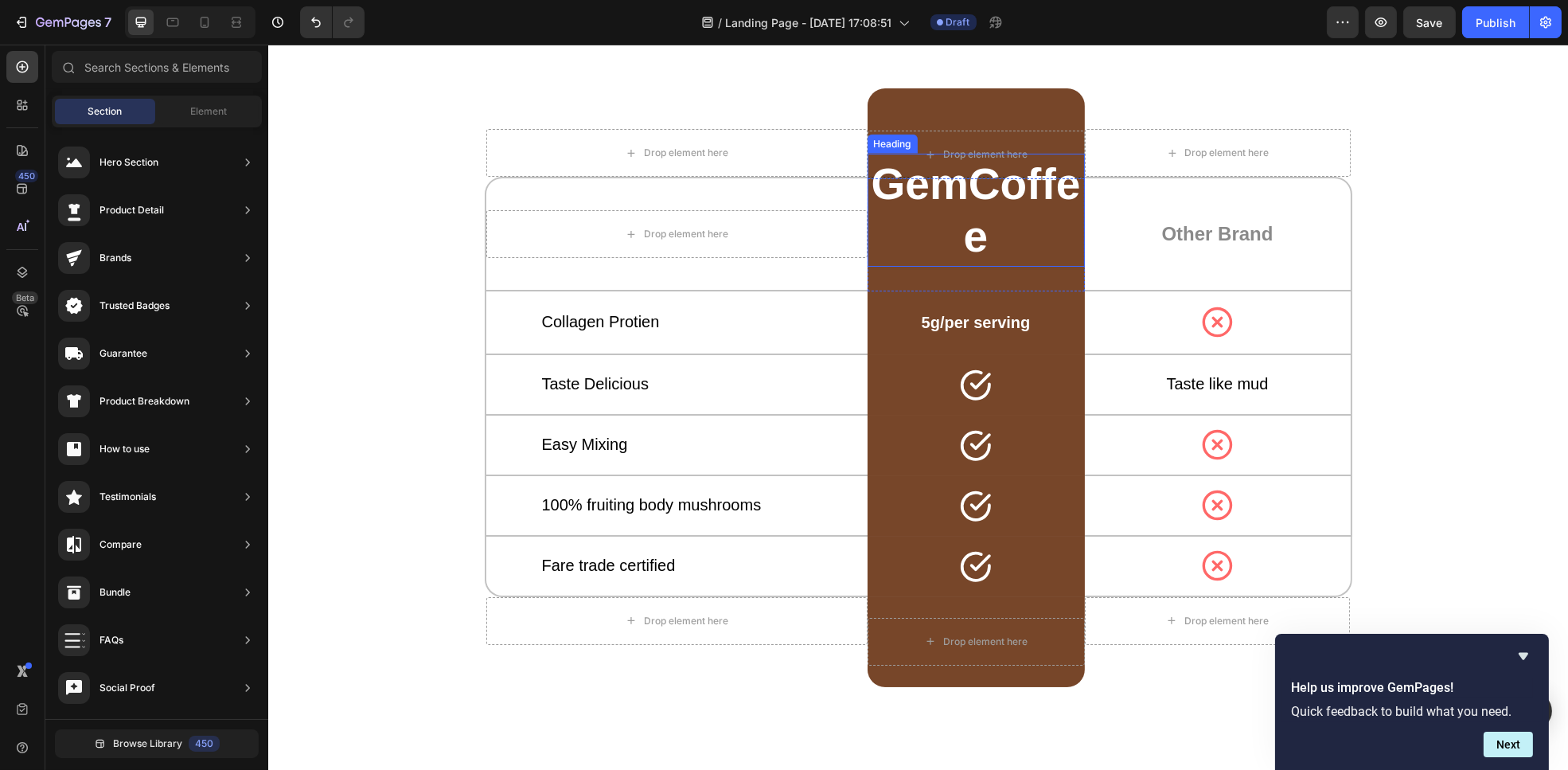
click at [1009, 200] on h2 "GemCoffee" at bounding box center [975, 210] width 217 height 105
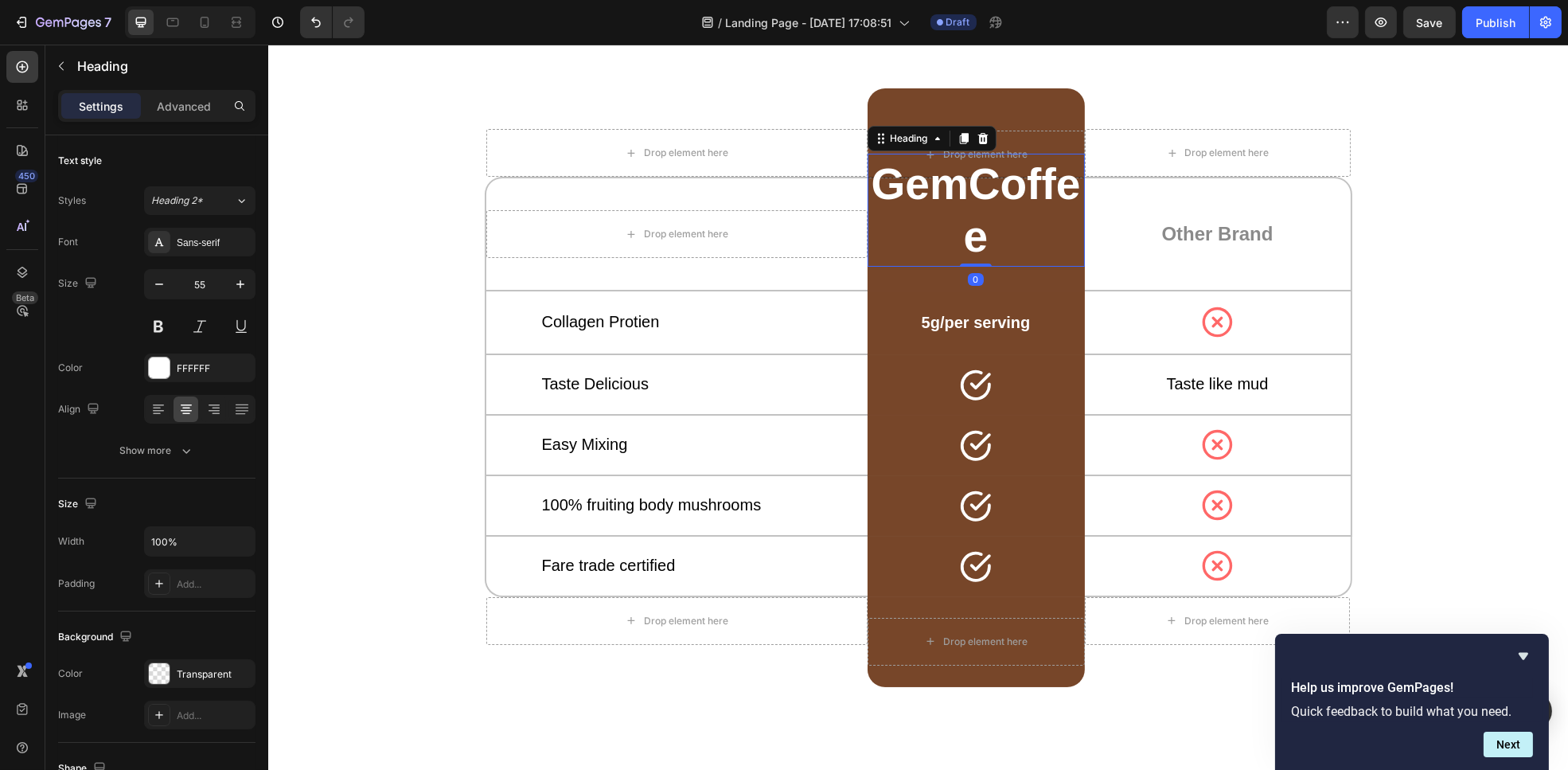
click at [1009, 200] on p "GemCoffee" at bounding box center [975, 210] width 214 height 105
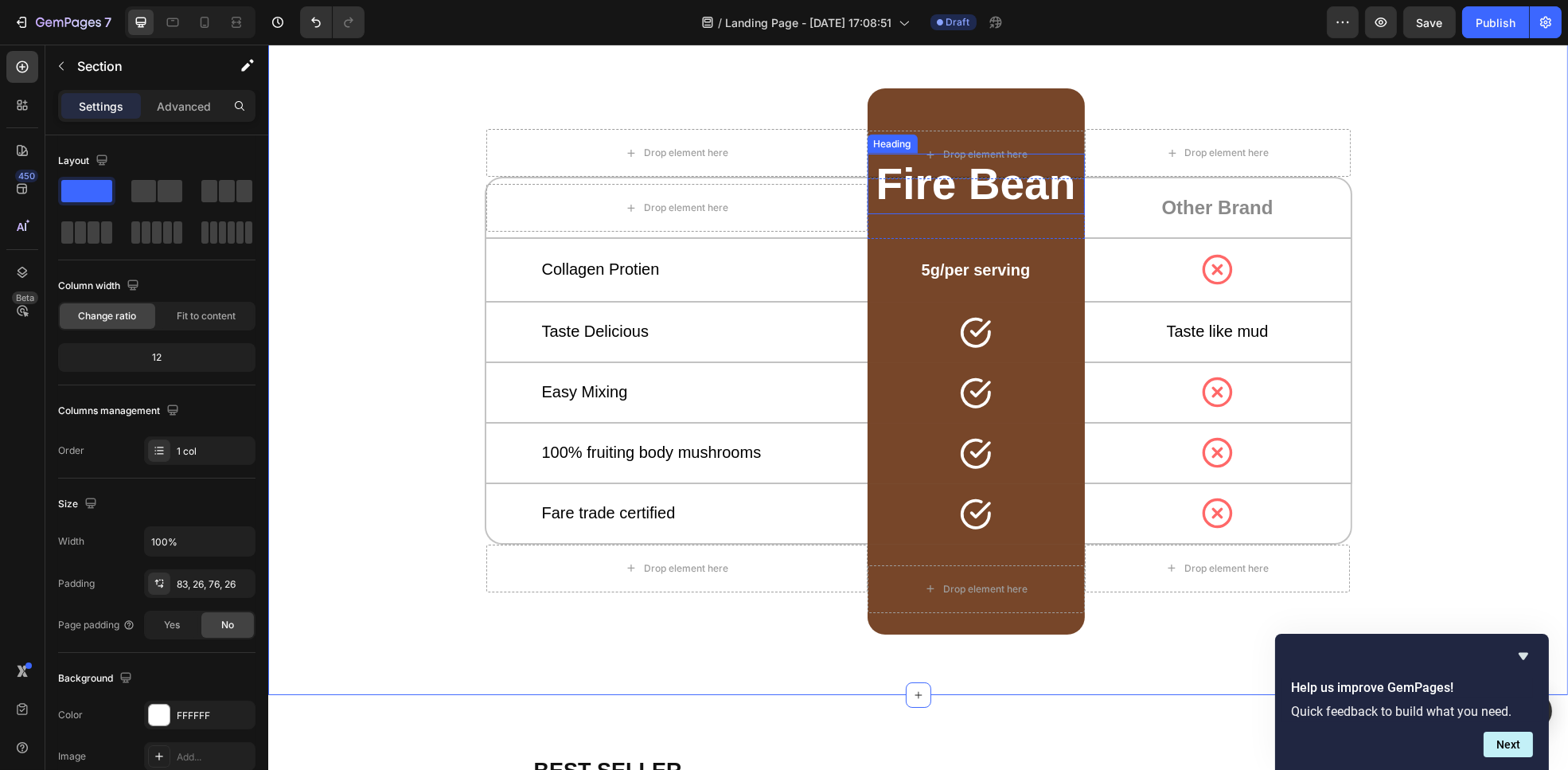
click at [1030, 181] on p "Fire Bean" at bounding box center [975, 184] width 214 height 52
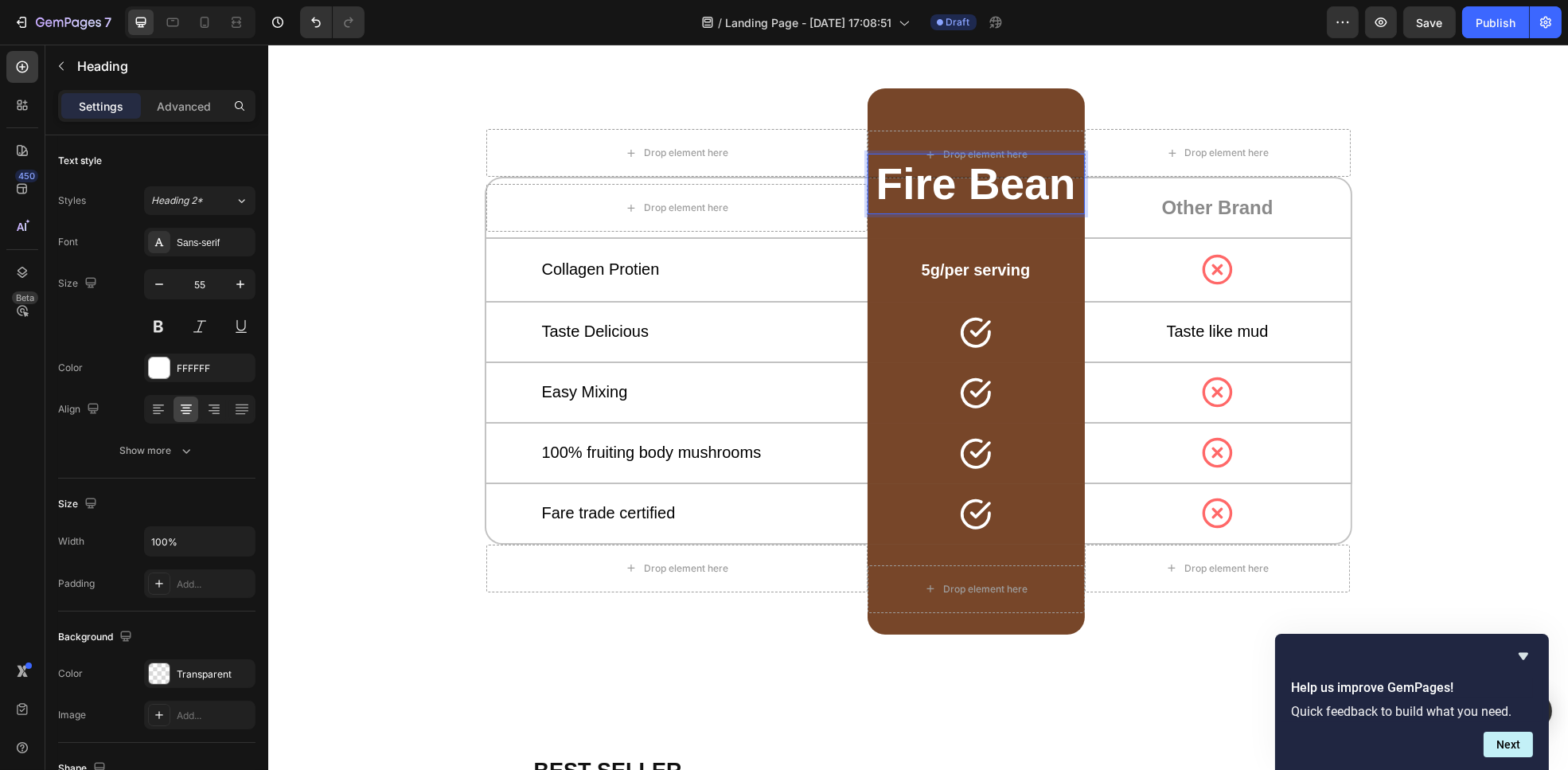
click at [1052, 181] on p "Fire Bean" at bounding box center [975, 184] width 214 height 52
click at [1065, 188] on p "Fire Bean" at bounding box center [975, 184] width 214 height 52
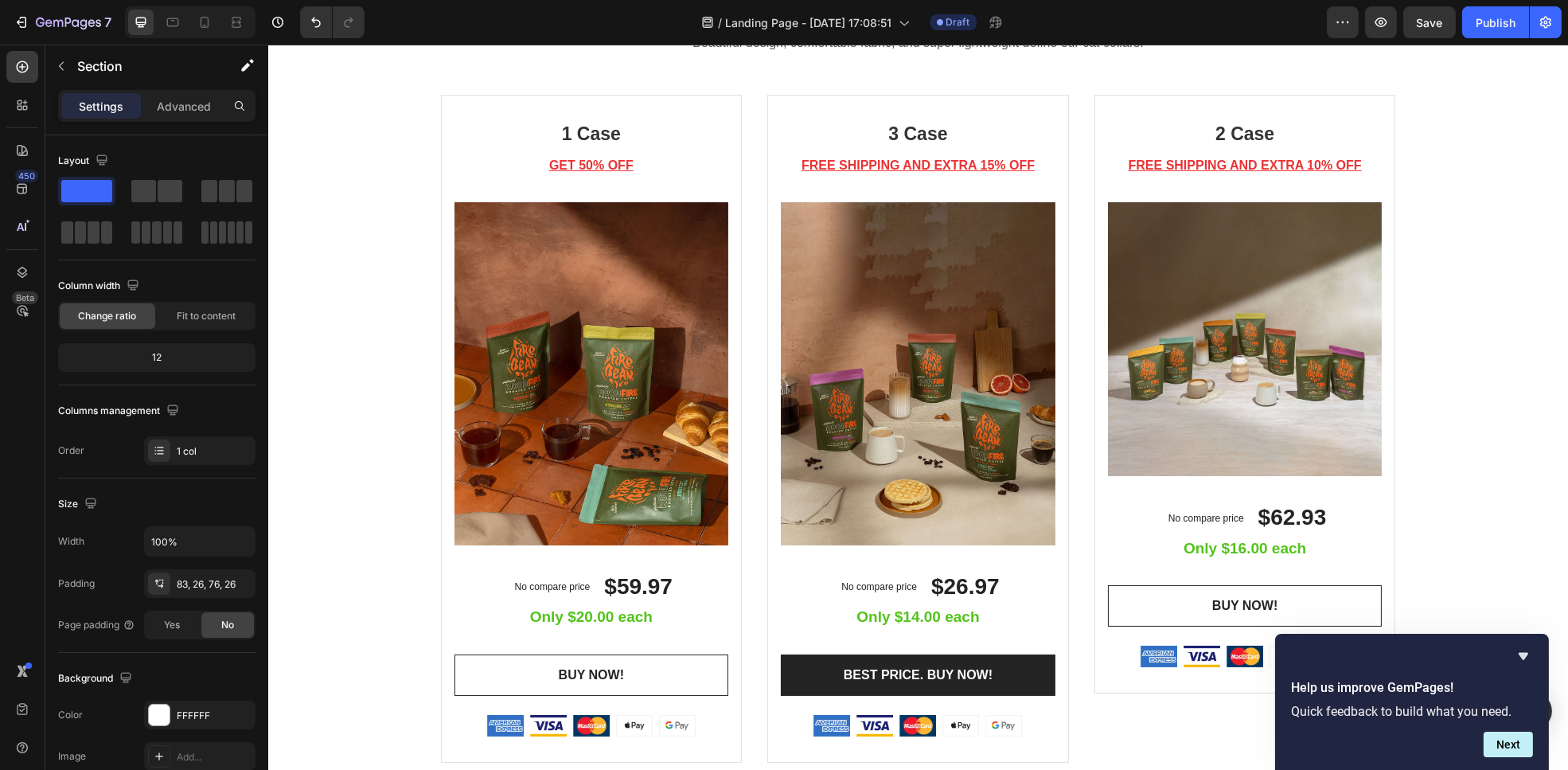
scroll to position [2906, 0]
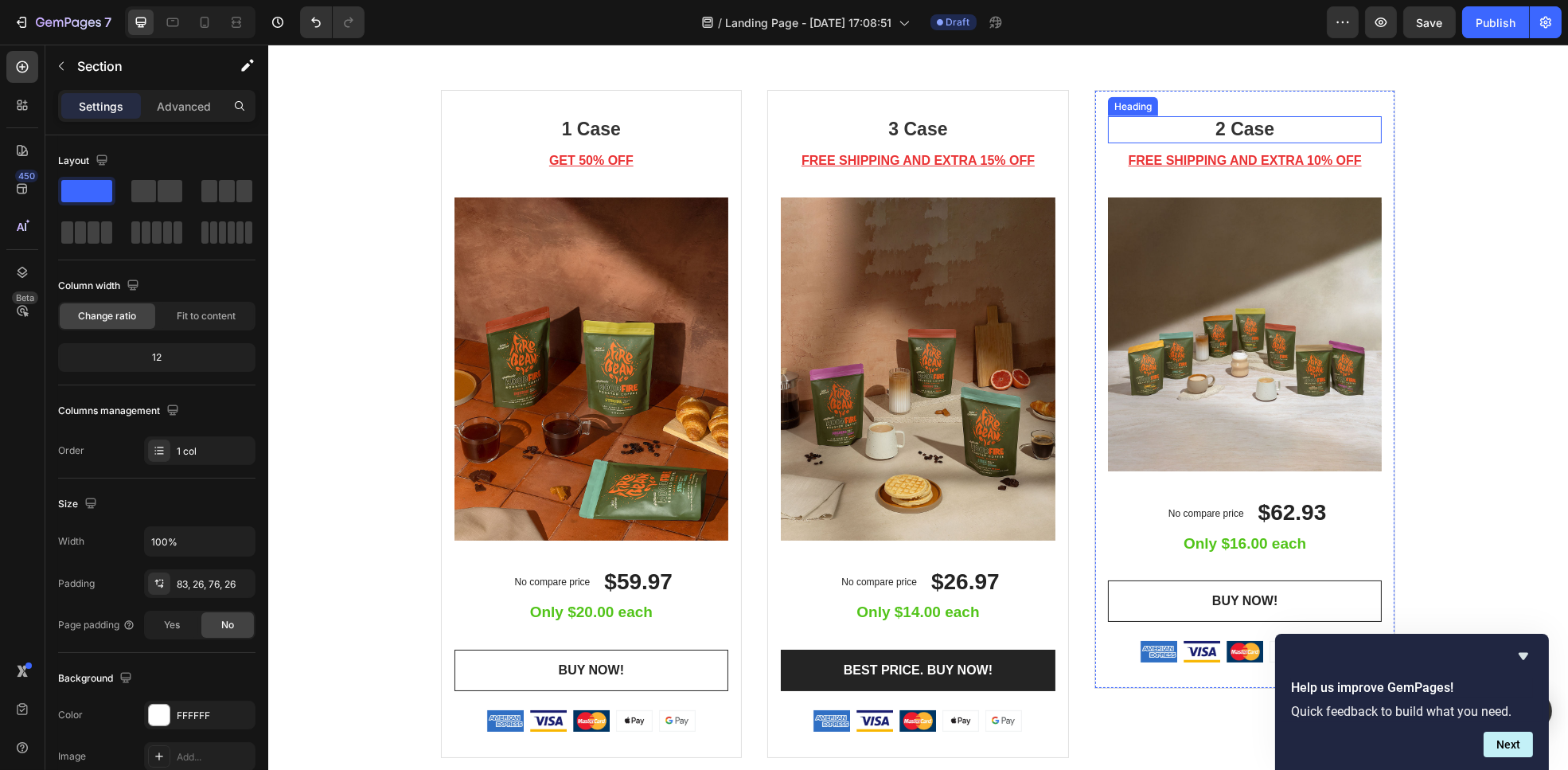
click at [1250, 128] on p "2 Case" at bounding box center [1244, 130] width 272 height 23
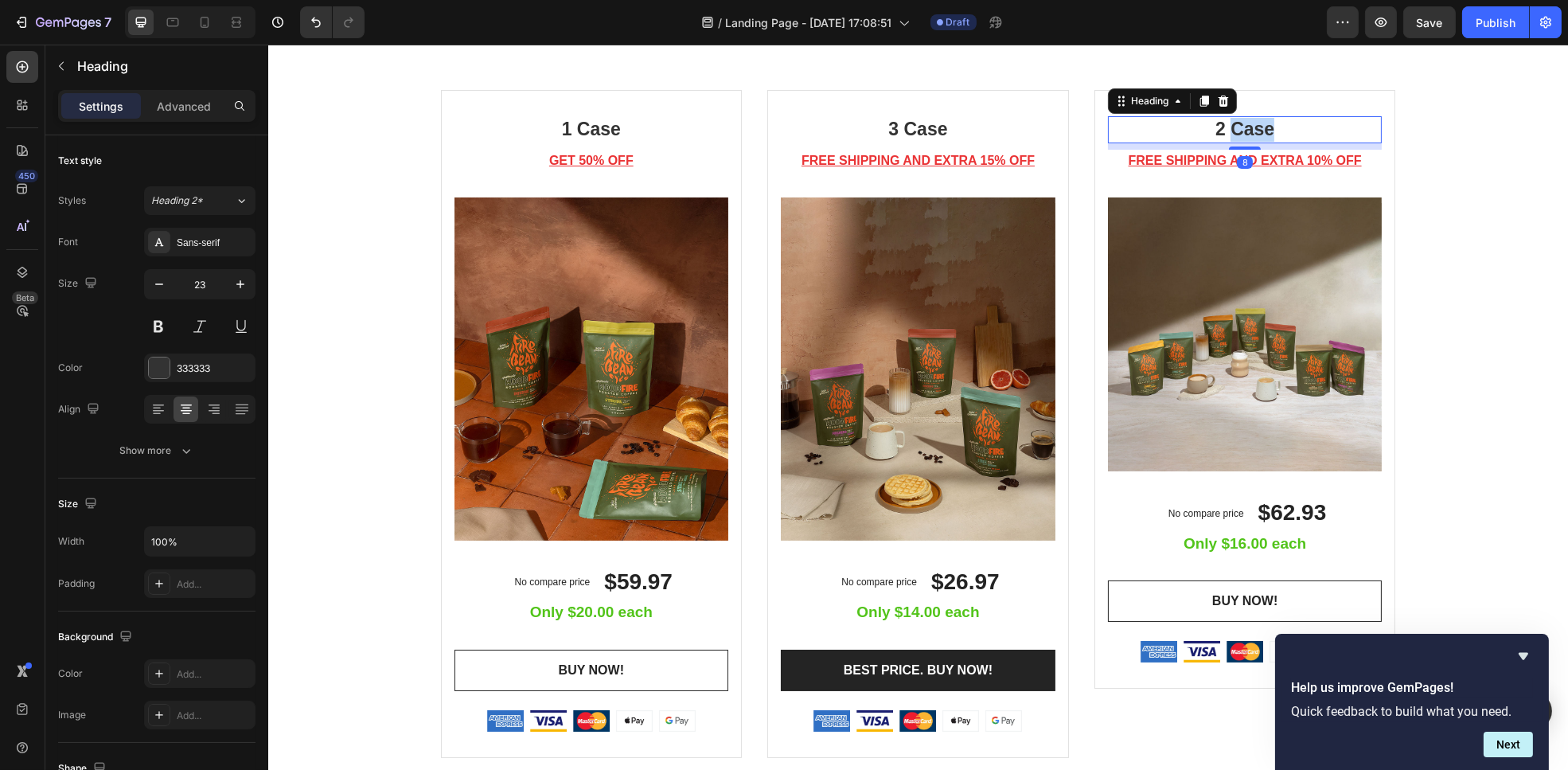
click at [1250, 128] on p "2 Case" at bounding box center [1244, 130] width 272 height 23
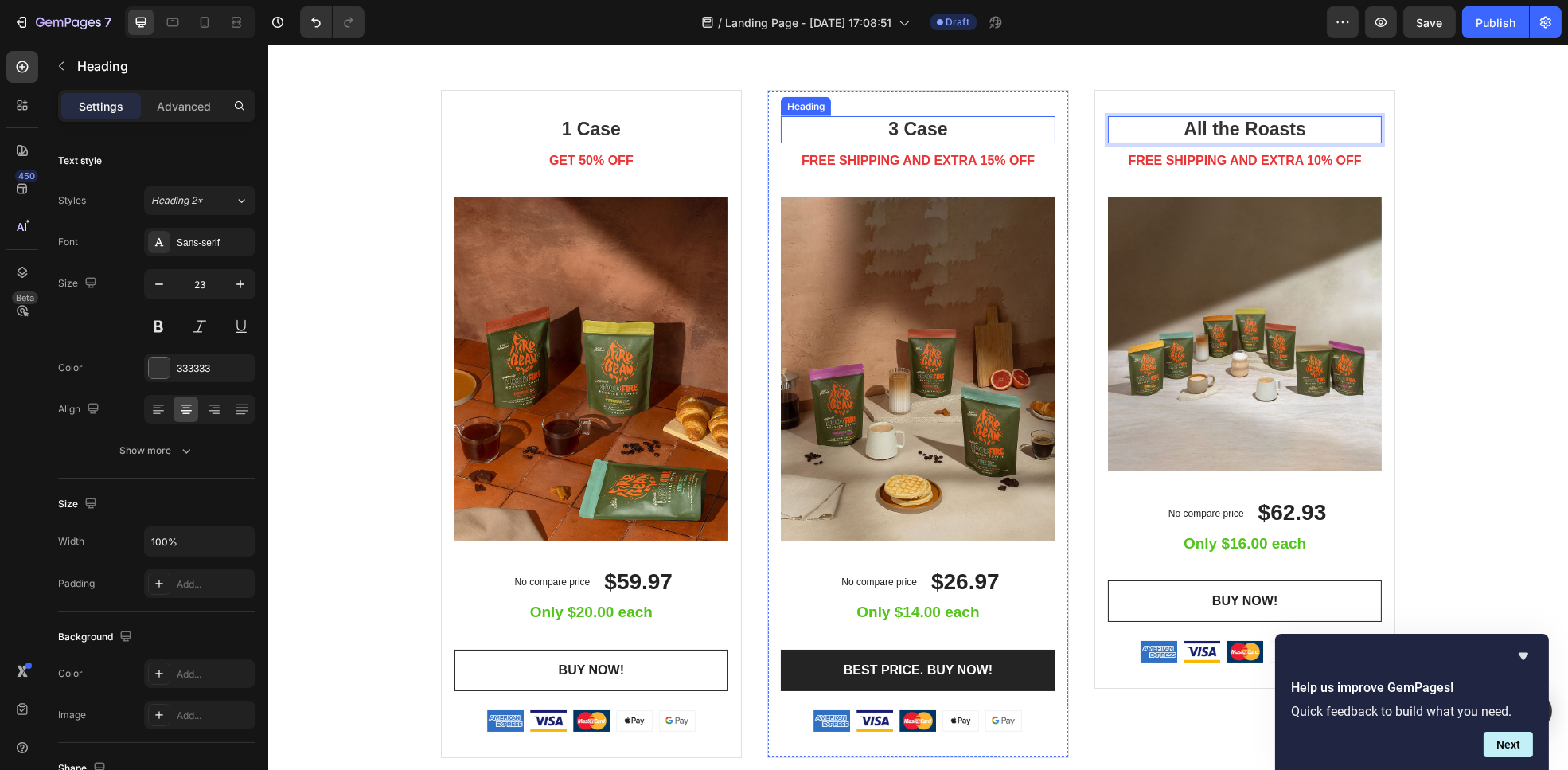
click at [893, 125] on p "3 Case" at bounding box center [918, 130] width 272 height 23
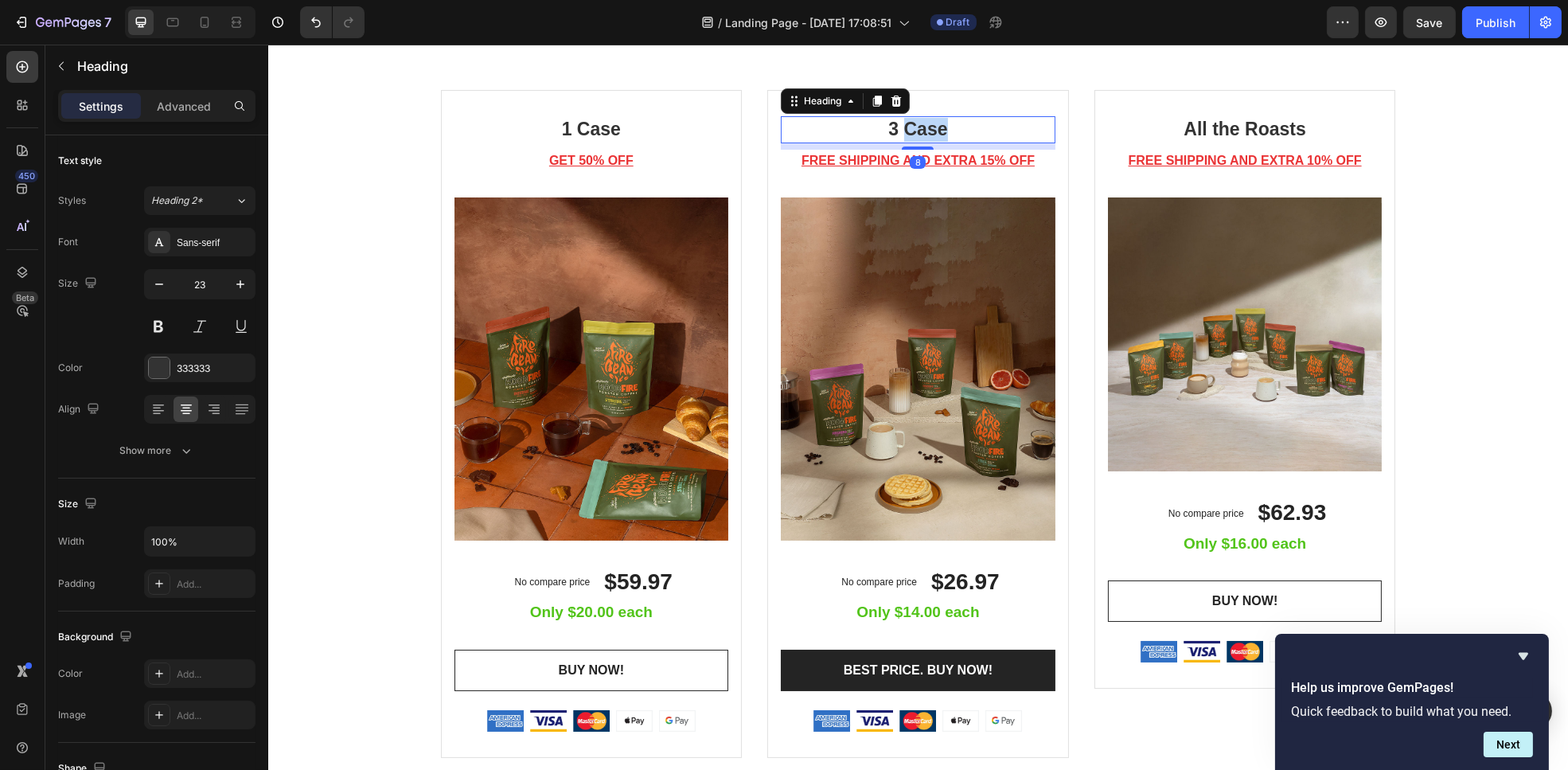
click at [893, 125] on p "3 Case" at bounding box center [918, 130] width 272 height 23
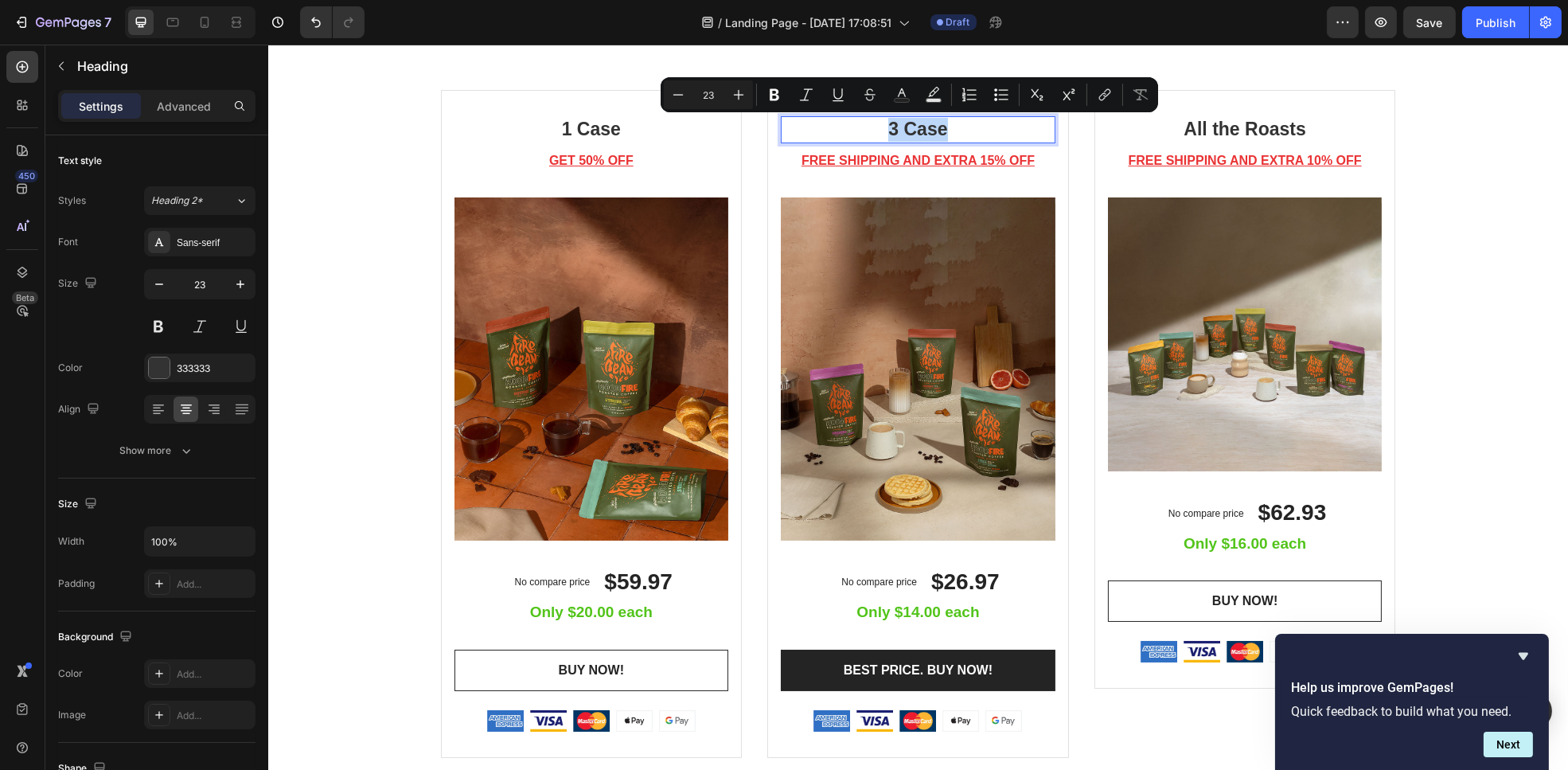
click at [893, 125] on p "3 Case" at bounding box center [918, 130] width 272 height 23
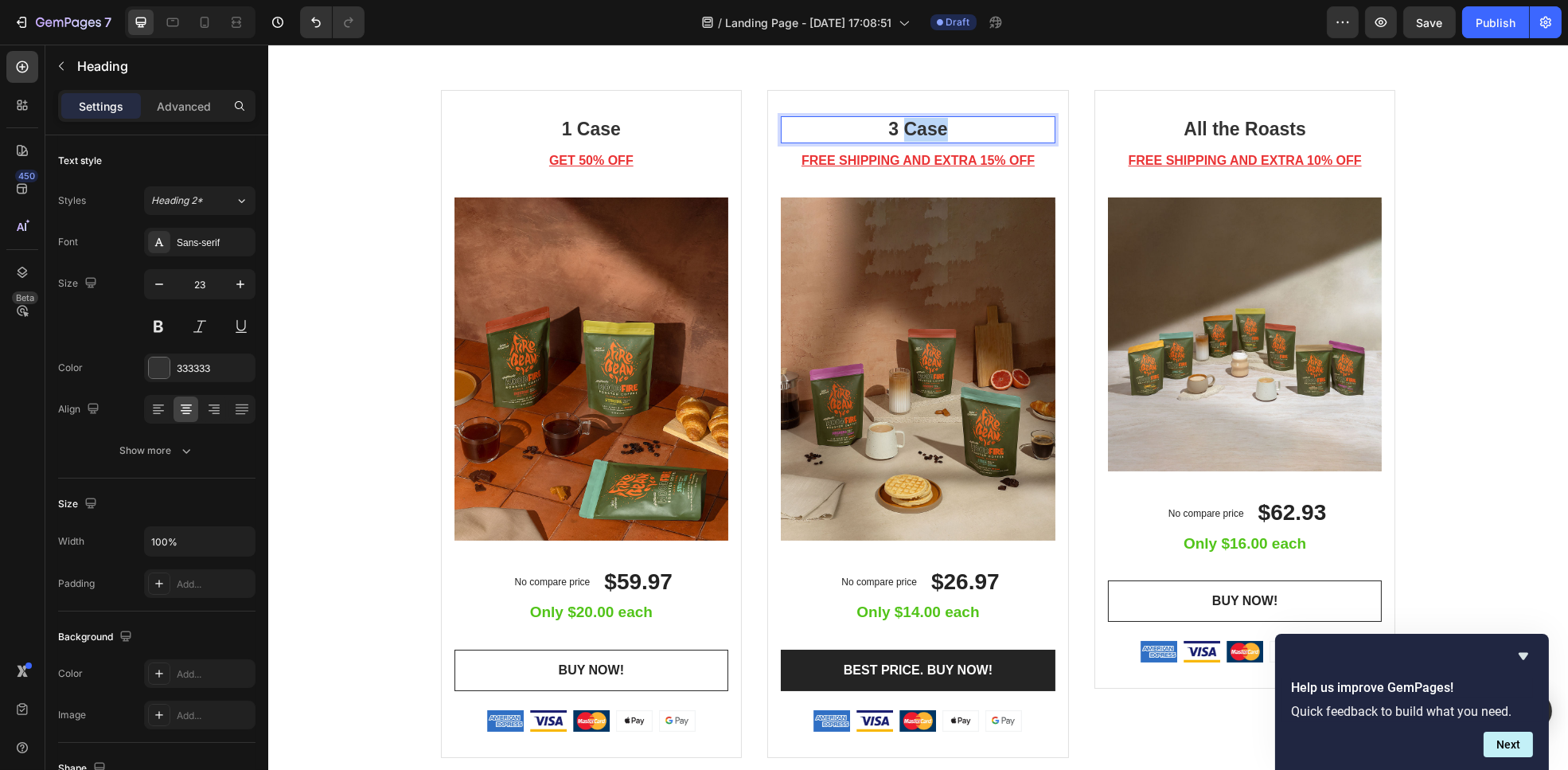
click at [893, 125] on p "3 Case" at bounding box center [918, 130] width 272 height 23
click at [594, 125] on p "1 Case" at bounding box center [591, 130] width 272 height 23
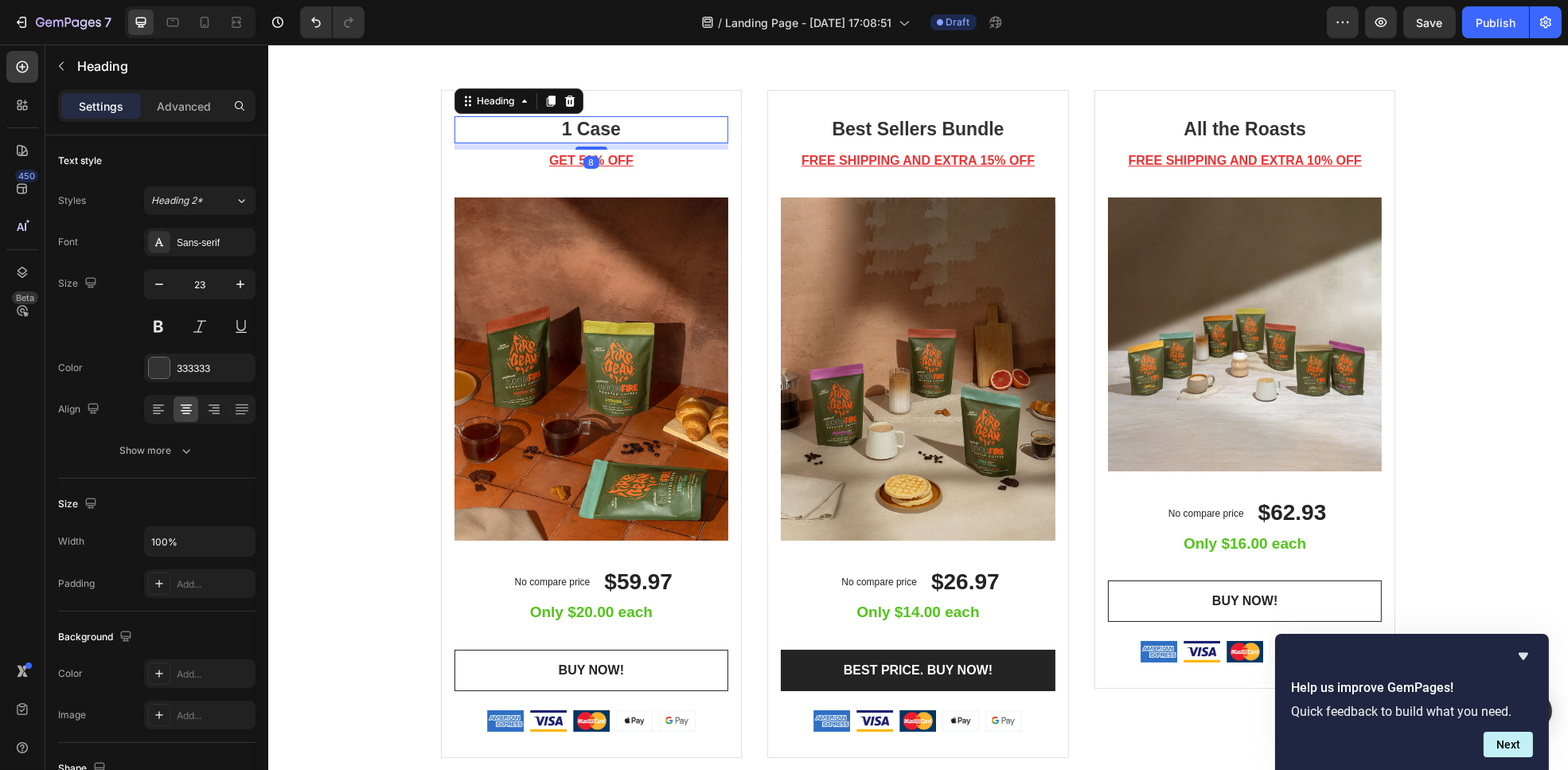
click at [594, 125] on p "1 Case" at bounding box center [591, 130] width 272 height 23
click at [387, 274] on div "Beautiful Everyday Heading Beautiful design, comfortable fabric, and super ligh…" at bounding box center [918, 368] width 1277 height 780
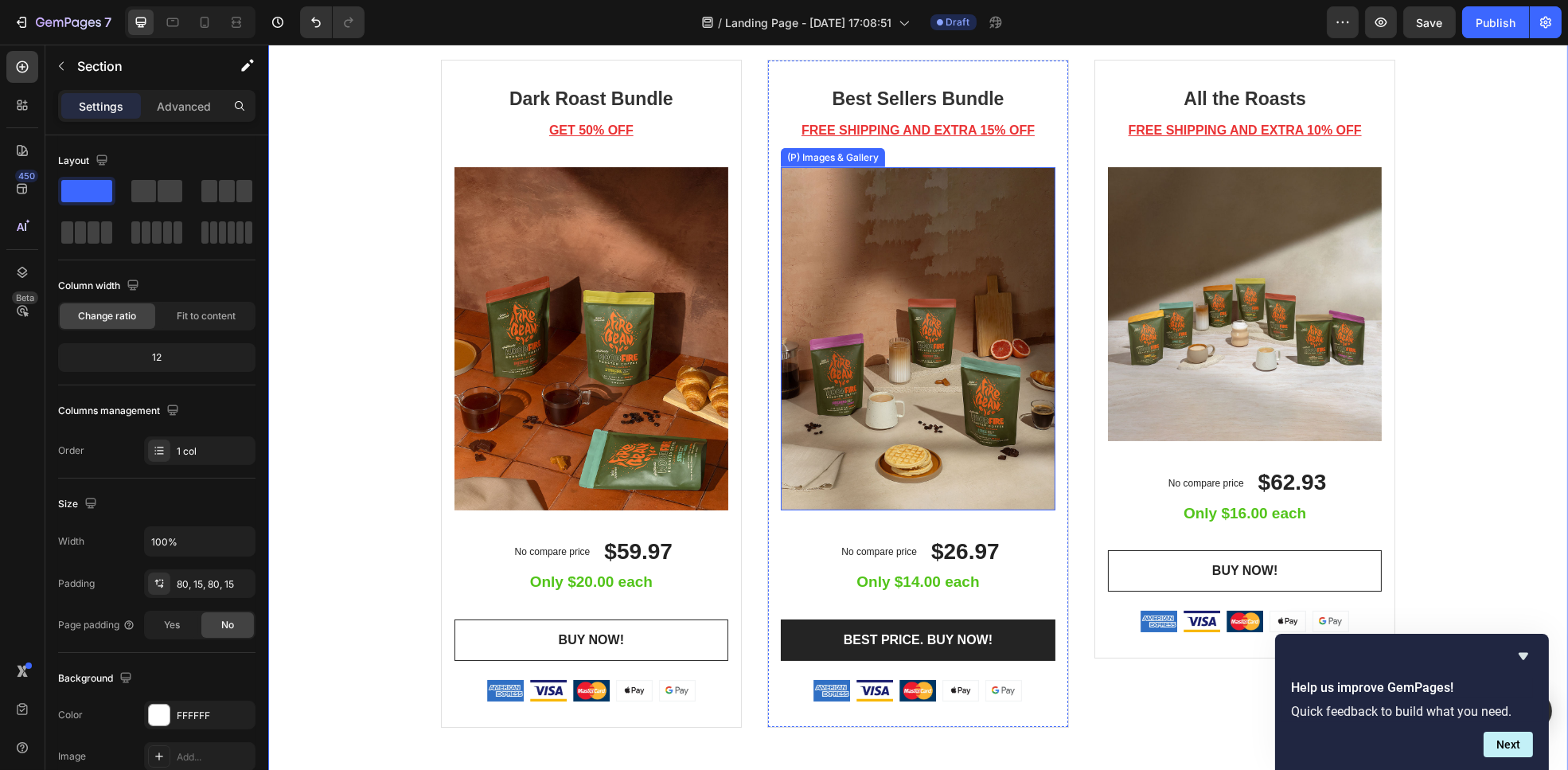
scroll to position [2936, 0]
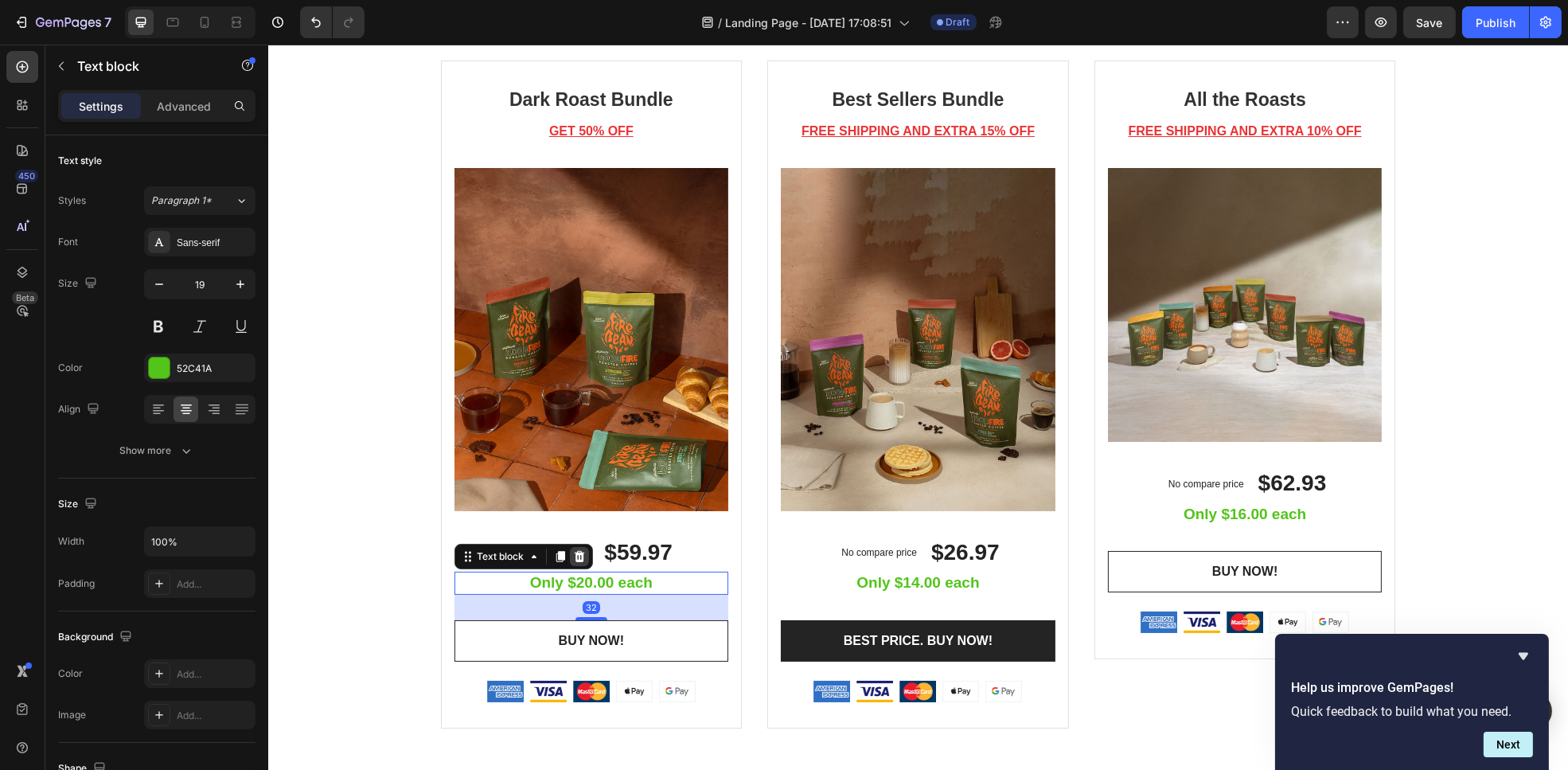
click at [573, 552] on icon at bounding box center [577, 557] width 10 height 11
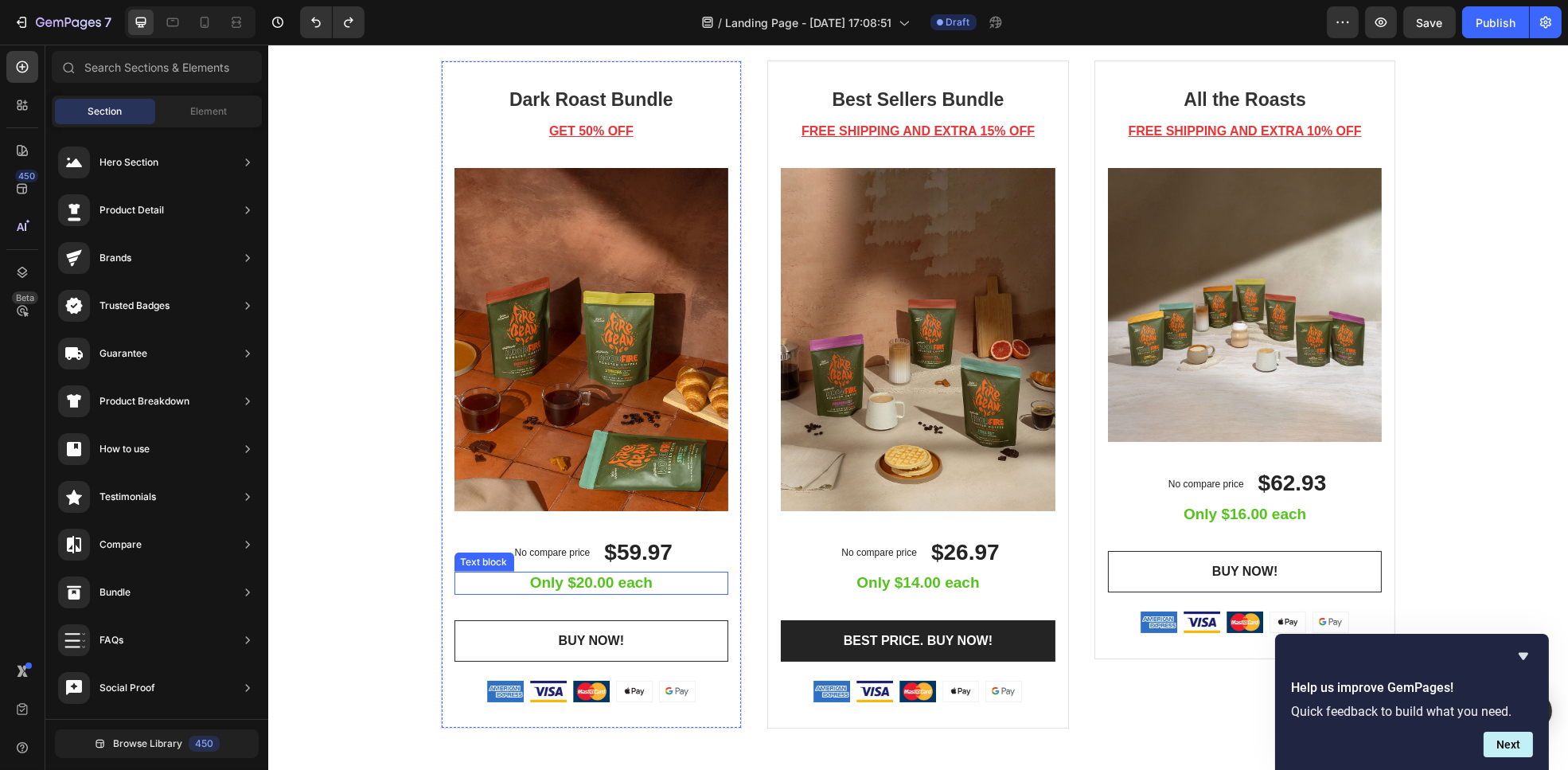
click at [624, 586] on p "Only $20.00 each" at bounding box center [591, 583] width 272 height 20
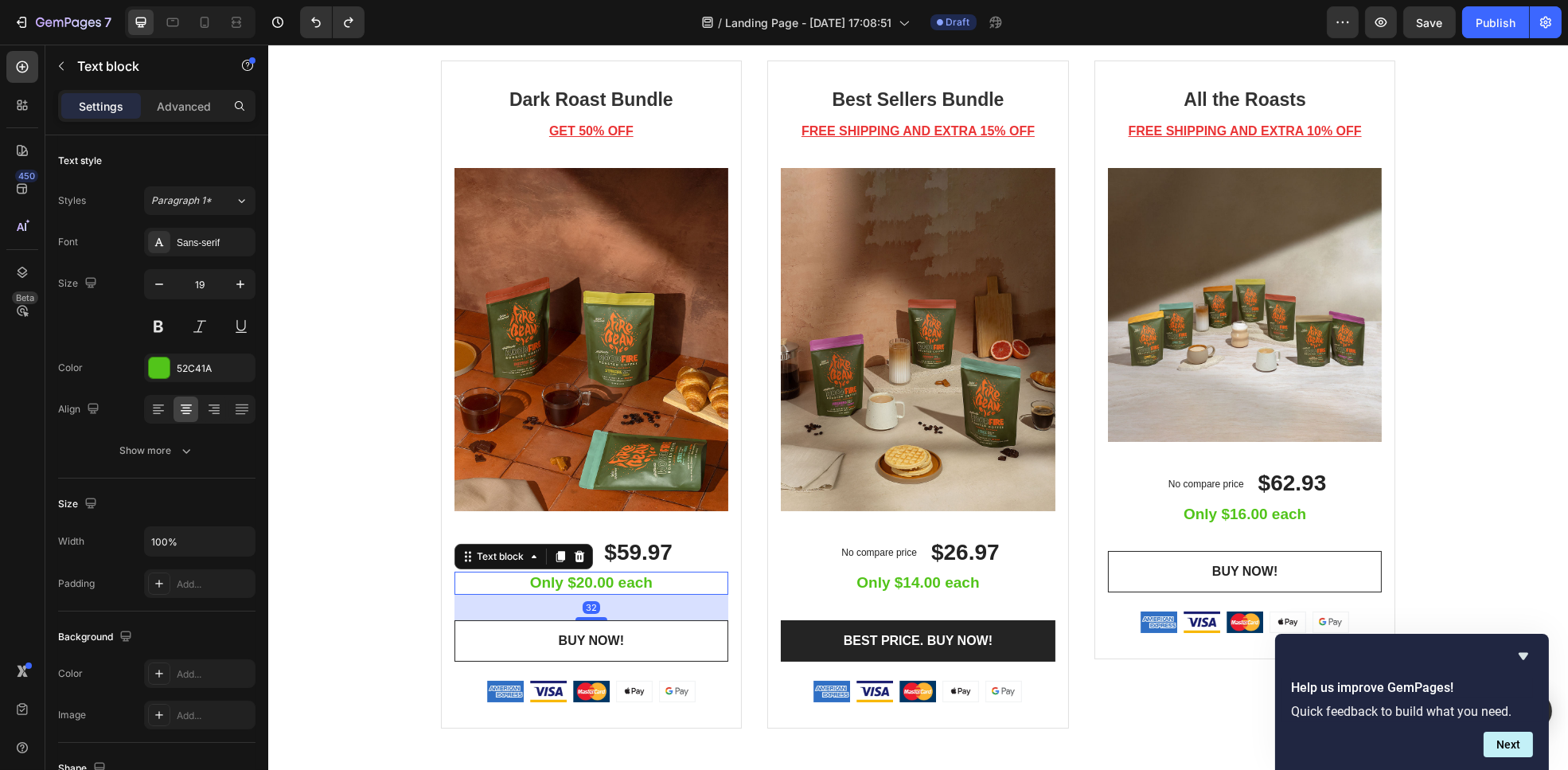
click at [579, 585] on p "Only $20.00 each" at bounding box center [591, 583] width 272 height 20
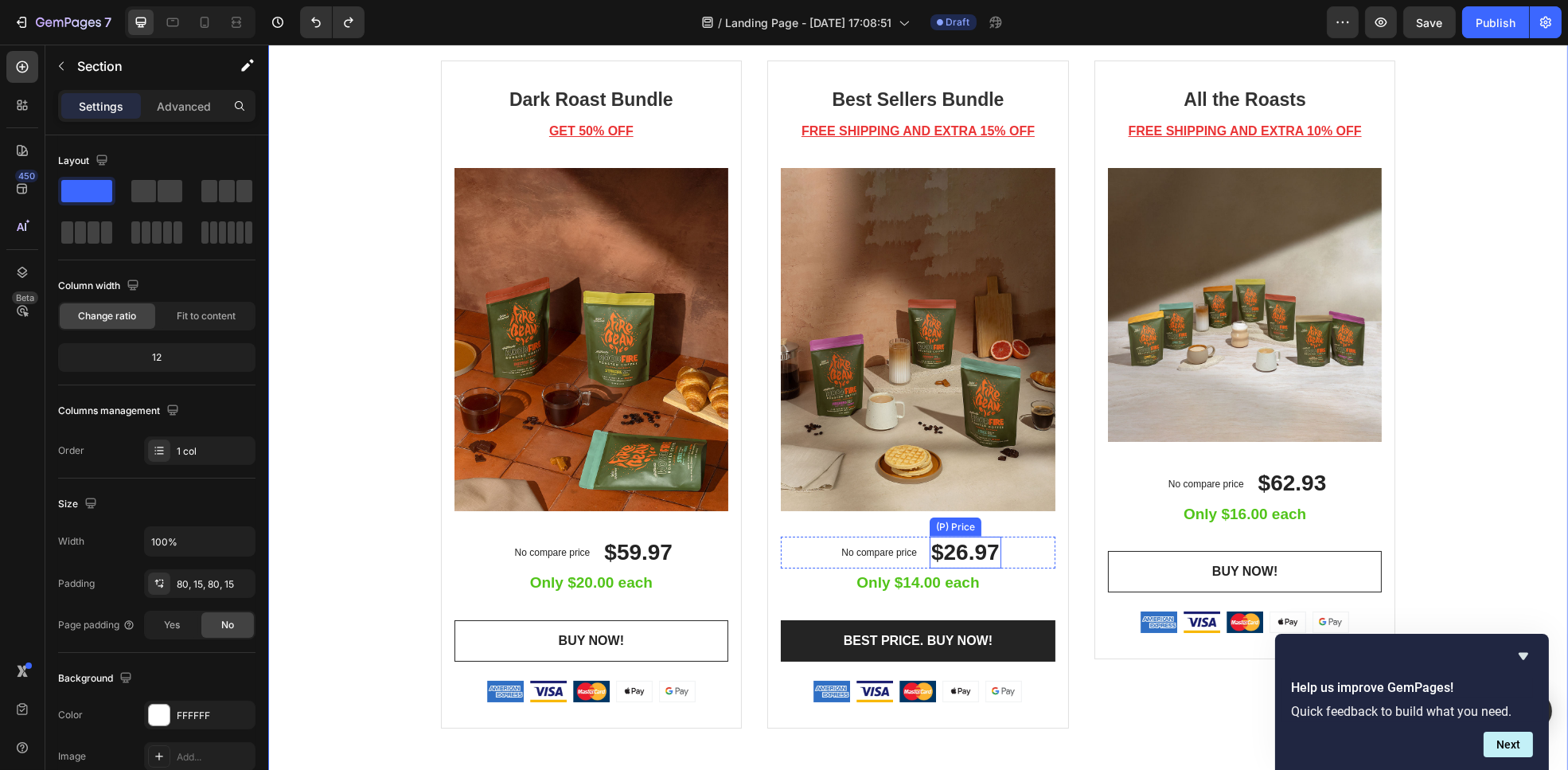
click at [938, 541] on div "$26.97" at bounding box center [964, 552] width 71 height 32
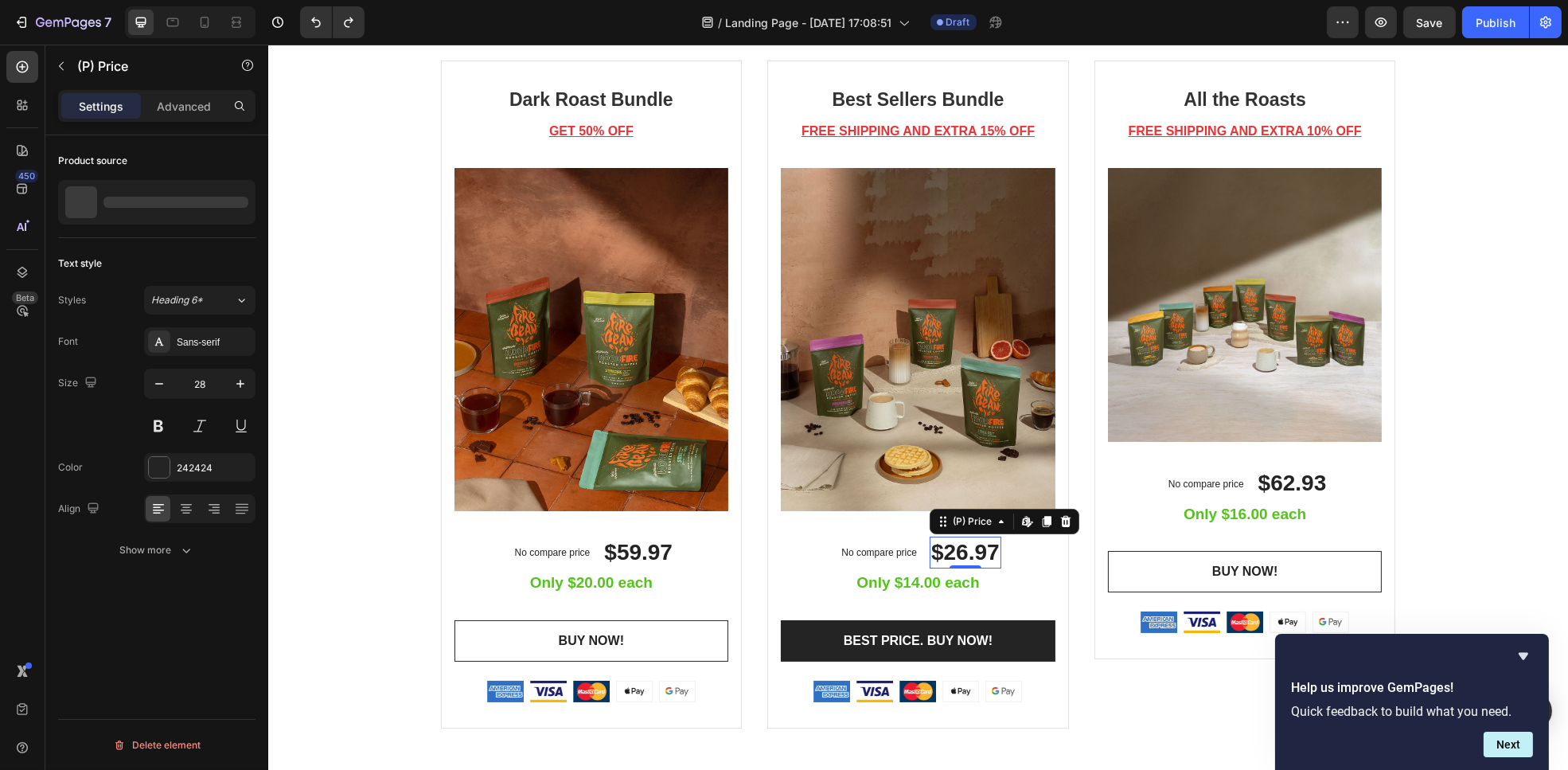
click at [938, 541] on div "$26.97" at bounding box center [964, 552] width 71 height 32
click at [905, 589] on p "Only $14.00 each" at bounding box center [918, 583] width 272 height 20
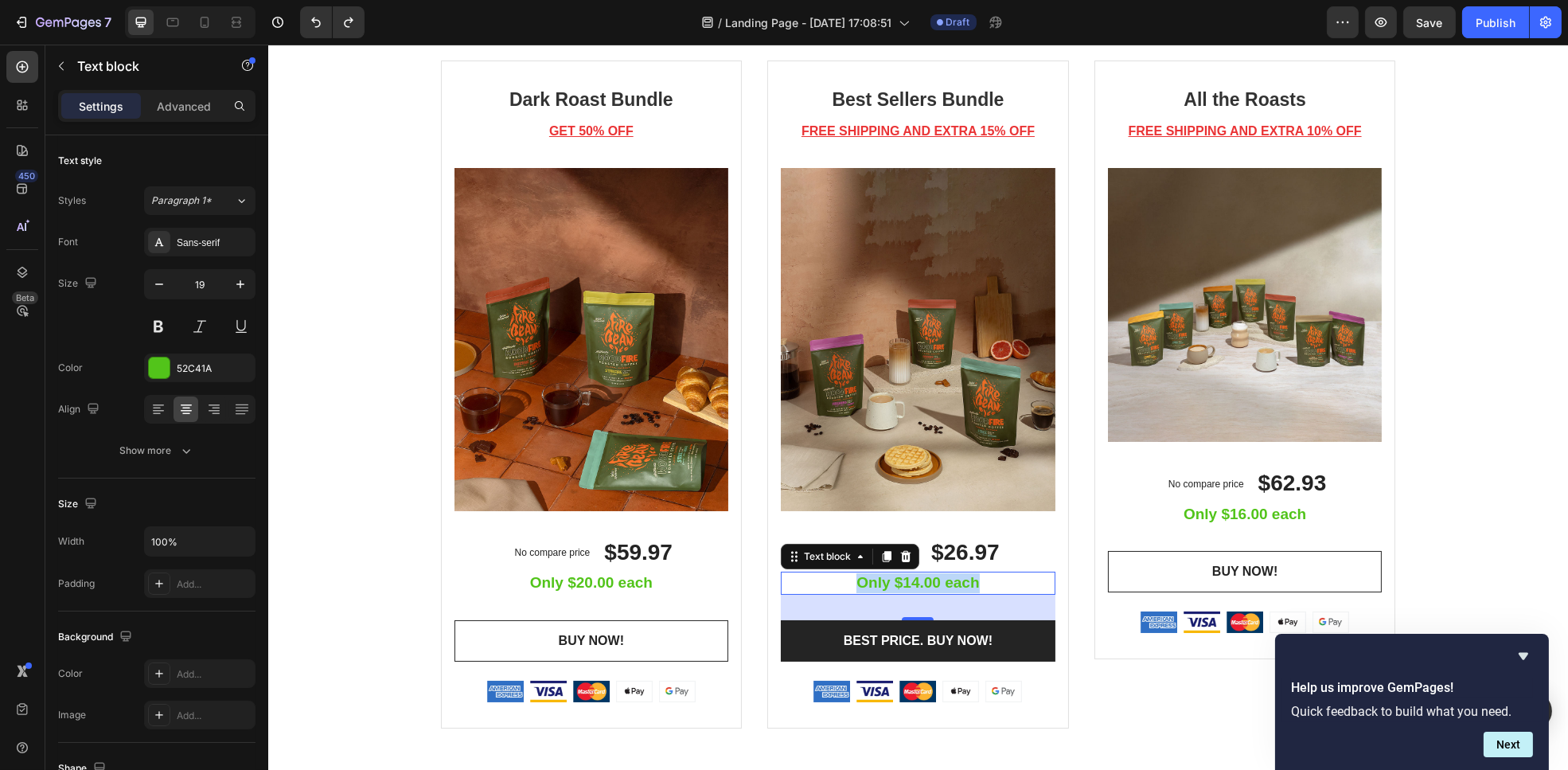
click at [905, 589] on p "Only $14.00 each" at bounding box center [918, 583] width 272 height 20
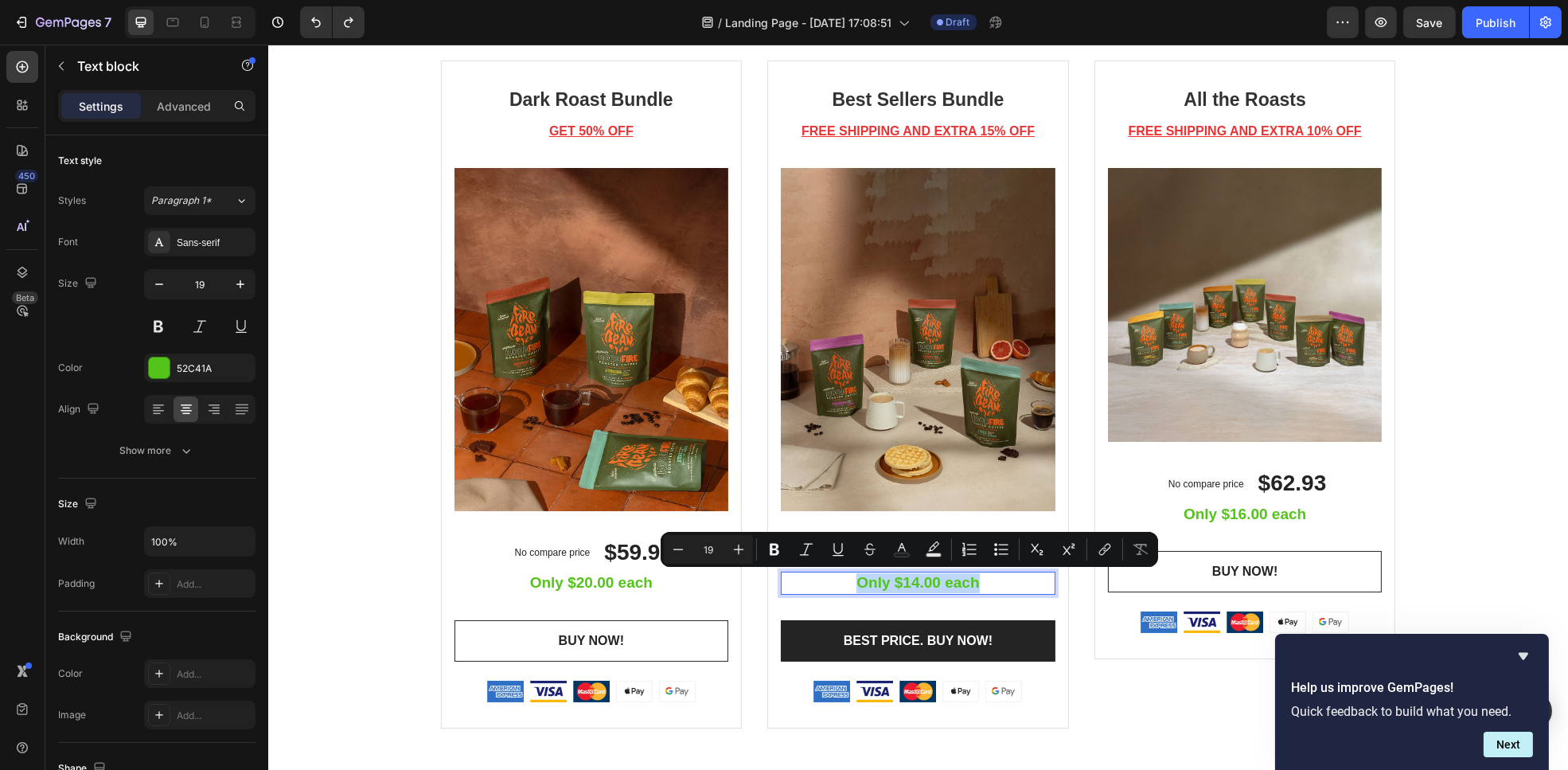
click at [905, 589] on p "Only $14.00 each" at bounding box center [918, 583] width 272 height 20
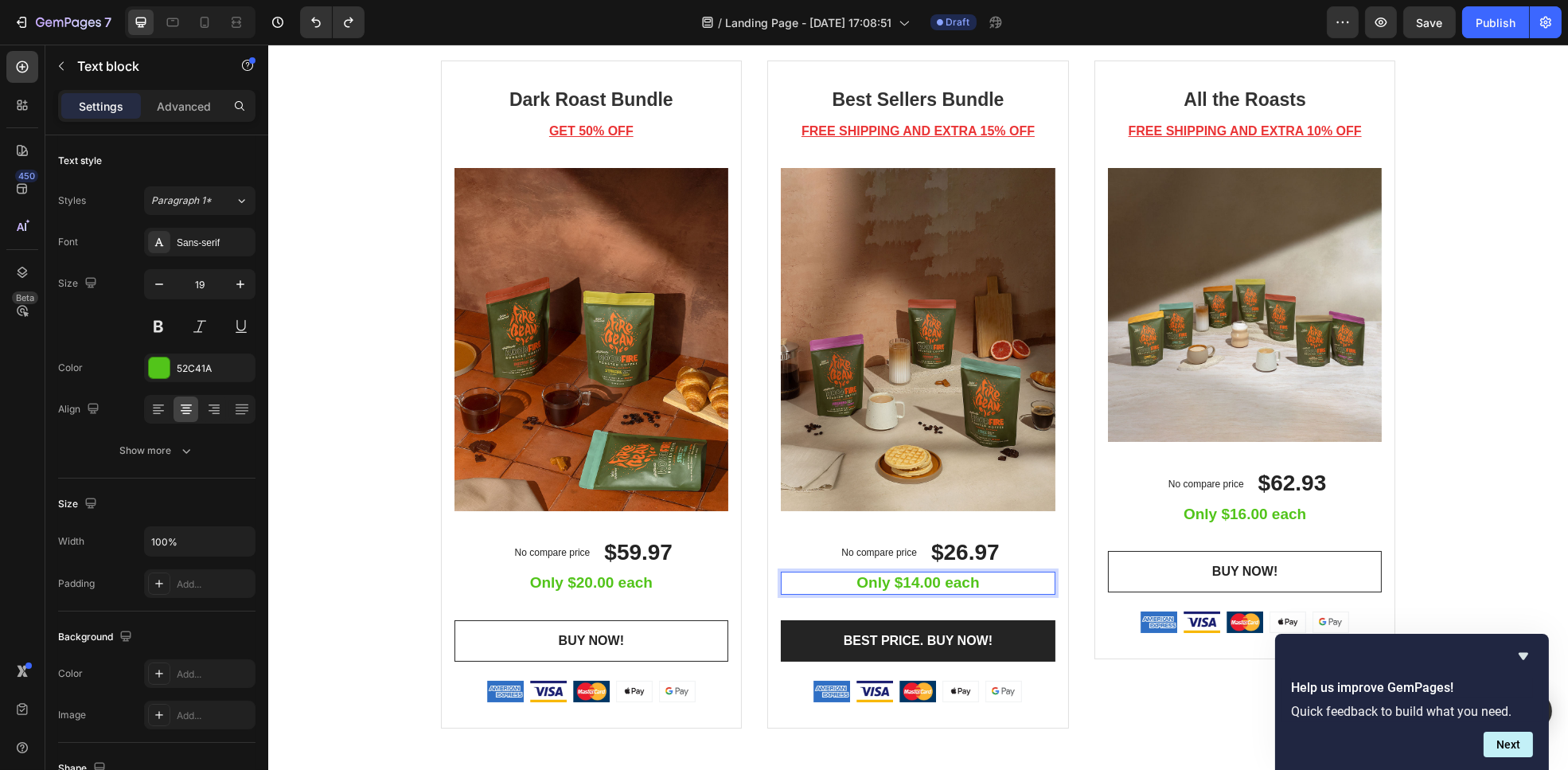
click at [905, 589] on p "Only $14.00 each" at bounding box center [918, 583] width 272 height 20
click at [909, 585] on p "Only $94.00 each" at bounding box center [918, 583] width 272 height 20
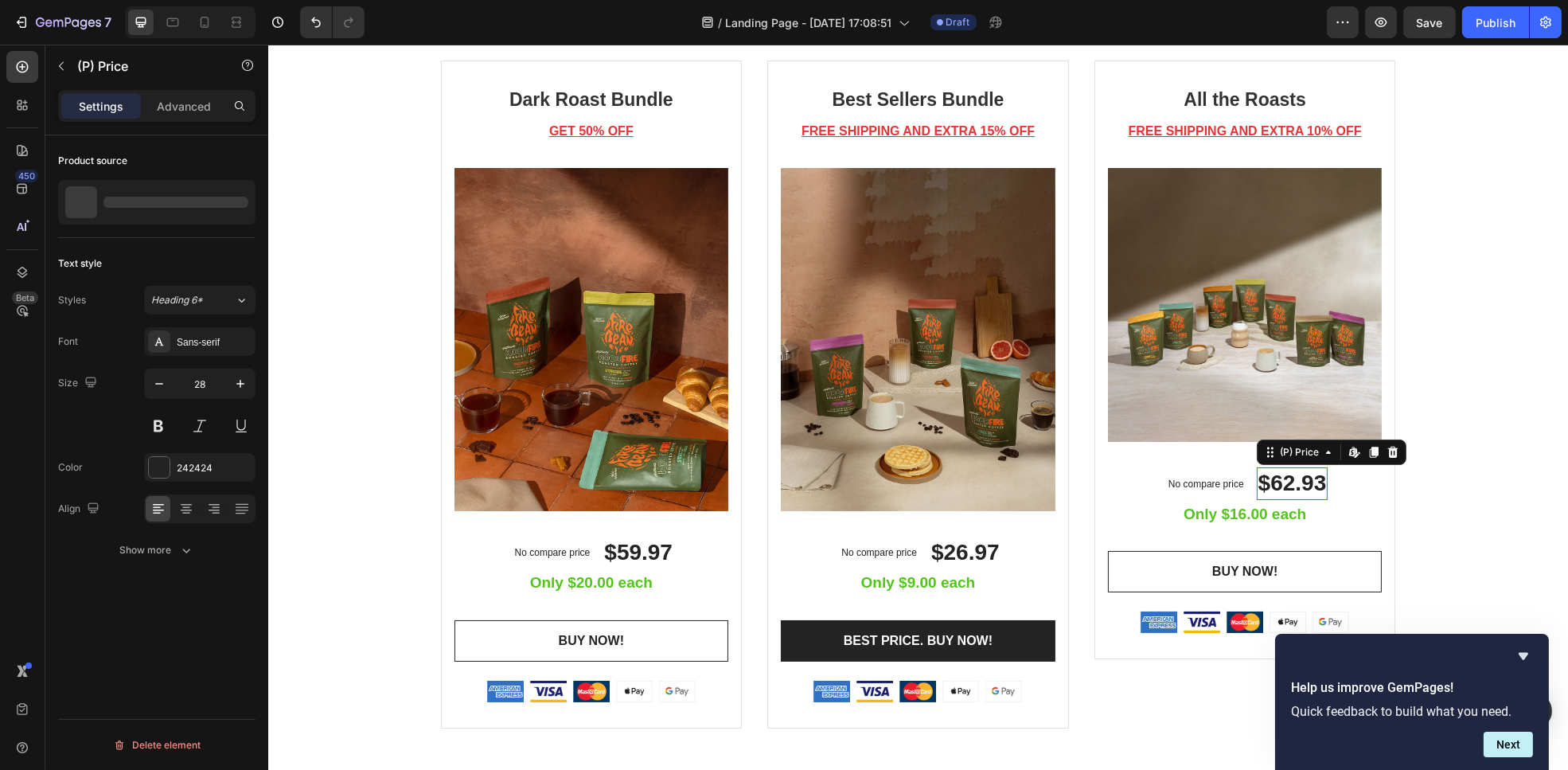
click at [1269, 482] on div "$62.93" at bounding box center [1292, 483] width 71 height 32
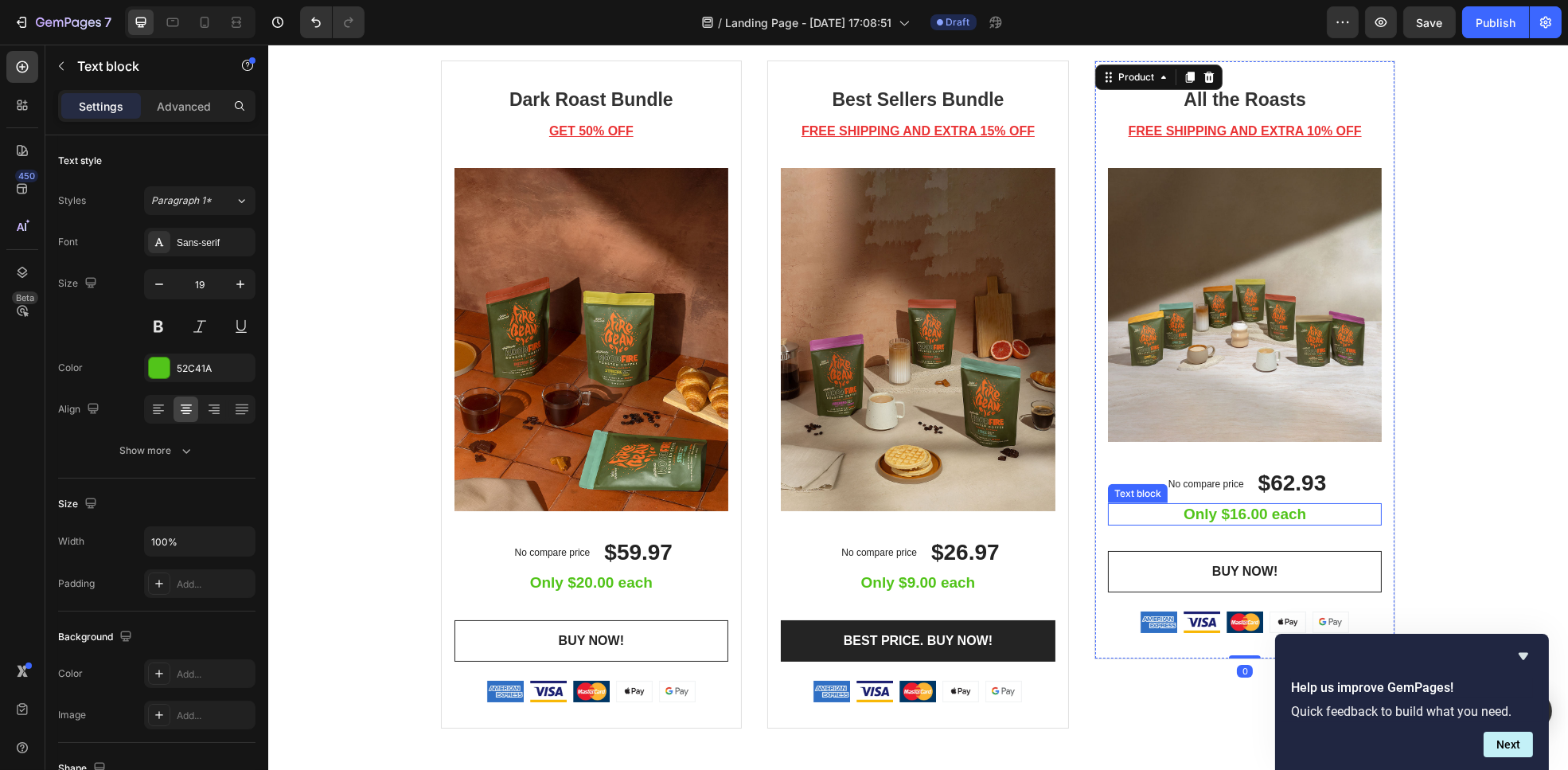
click at [1247, 517] on p "Only $16.00 each" at bounding box center [1244, 515] width 272 height 20
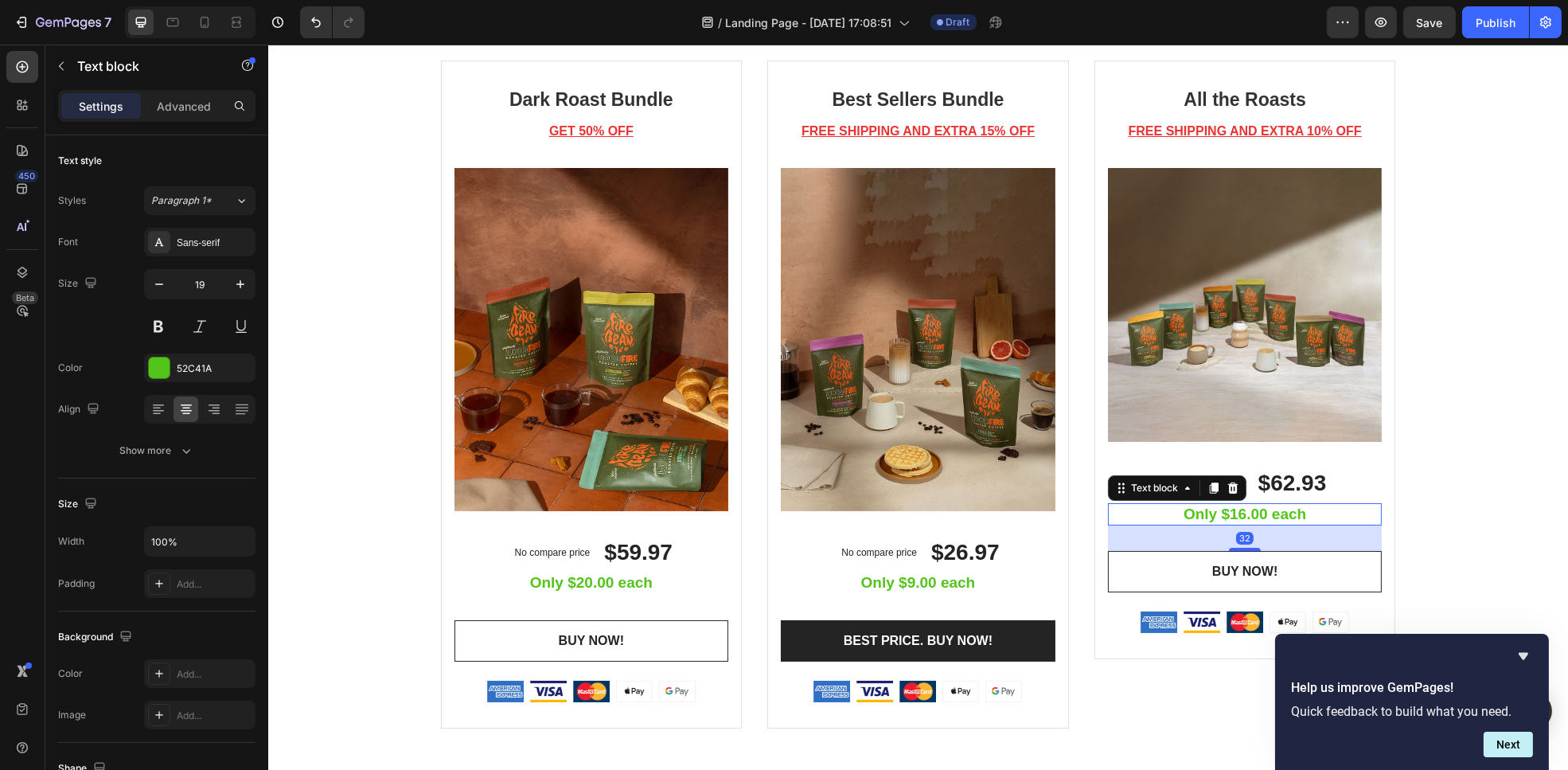
click at [1247, 517] on p "Only $16.00 each" at bounding box center [1244, 515] width 272 height 20
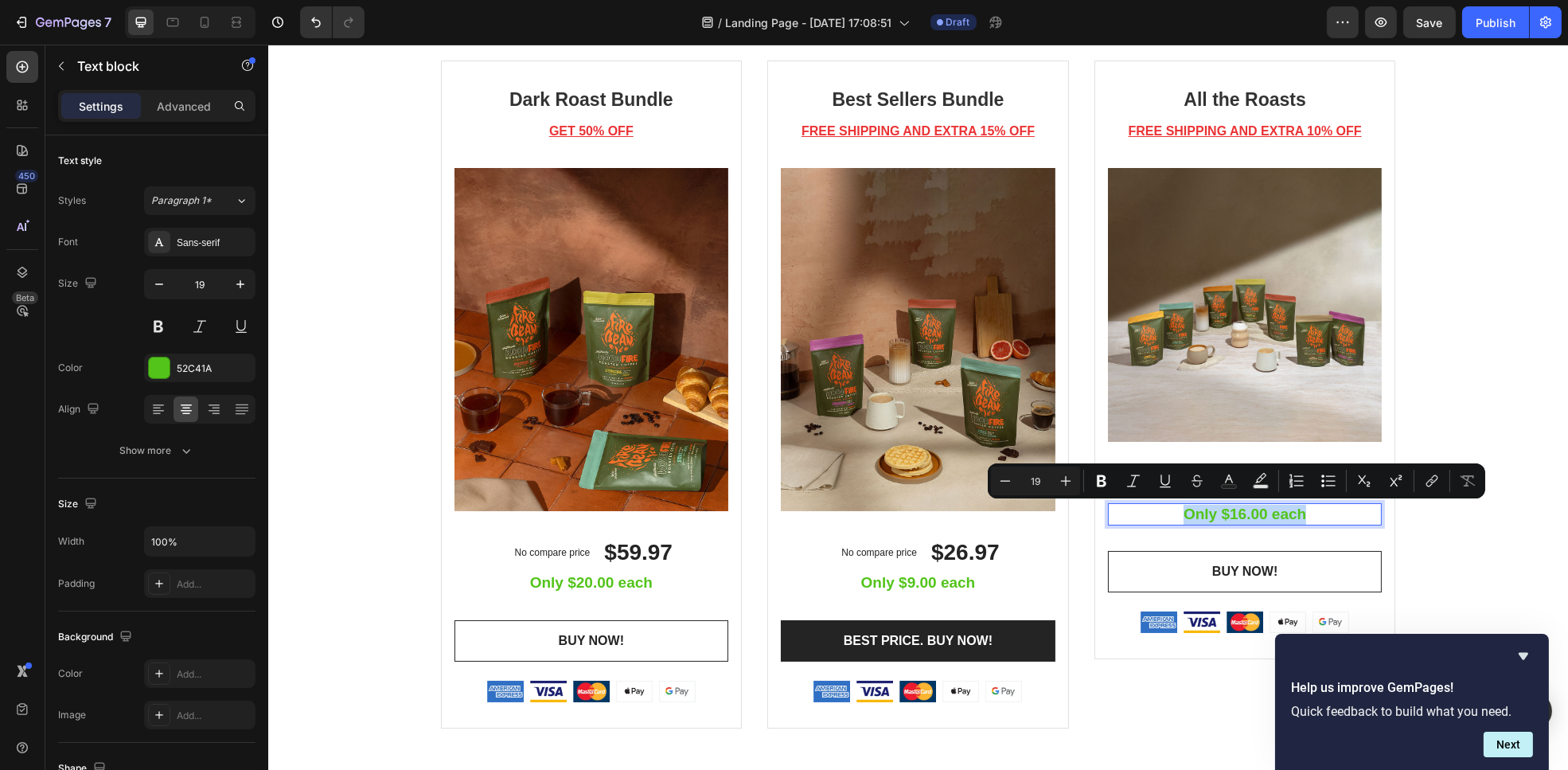
click at [1247, 517] on p "Only $16.00 each" at bounding box center [1244, 515] width 272 height 20
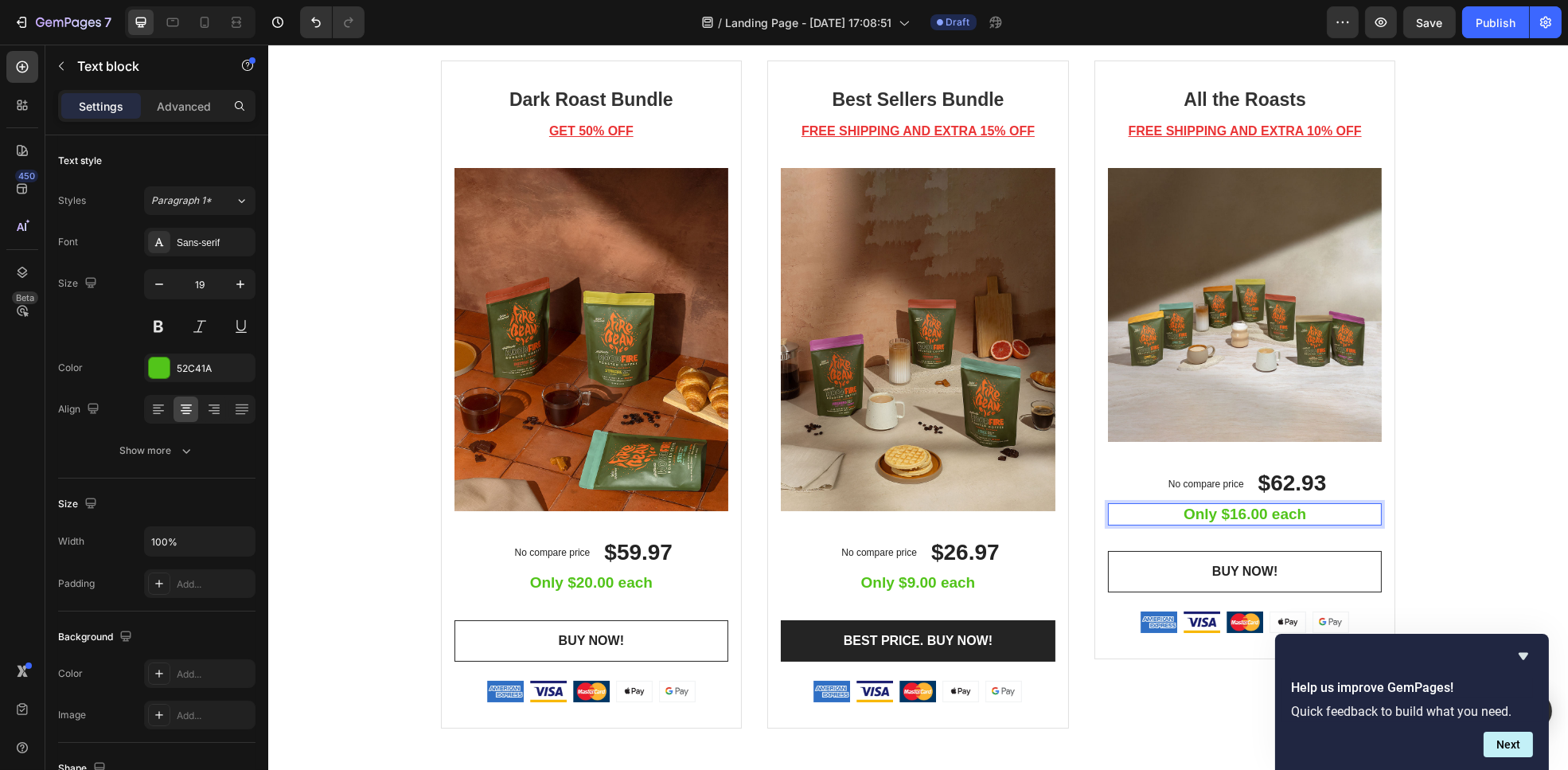
click at [1236, 512] on p "Only $16.00 each" at bounding box center [1244, 515] width 272 height 20
click at [1257, 512] on p "Only $10.00 each" at bounding box center [1244, 515] width 272 height 20
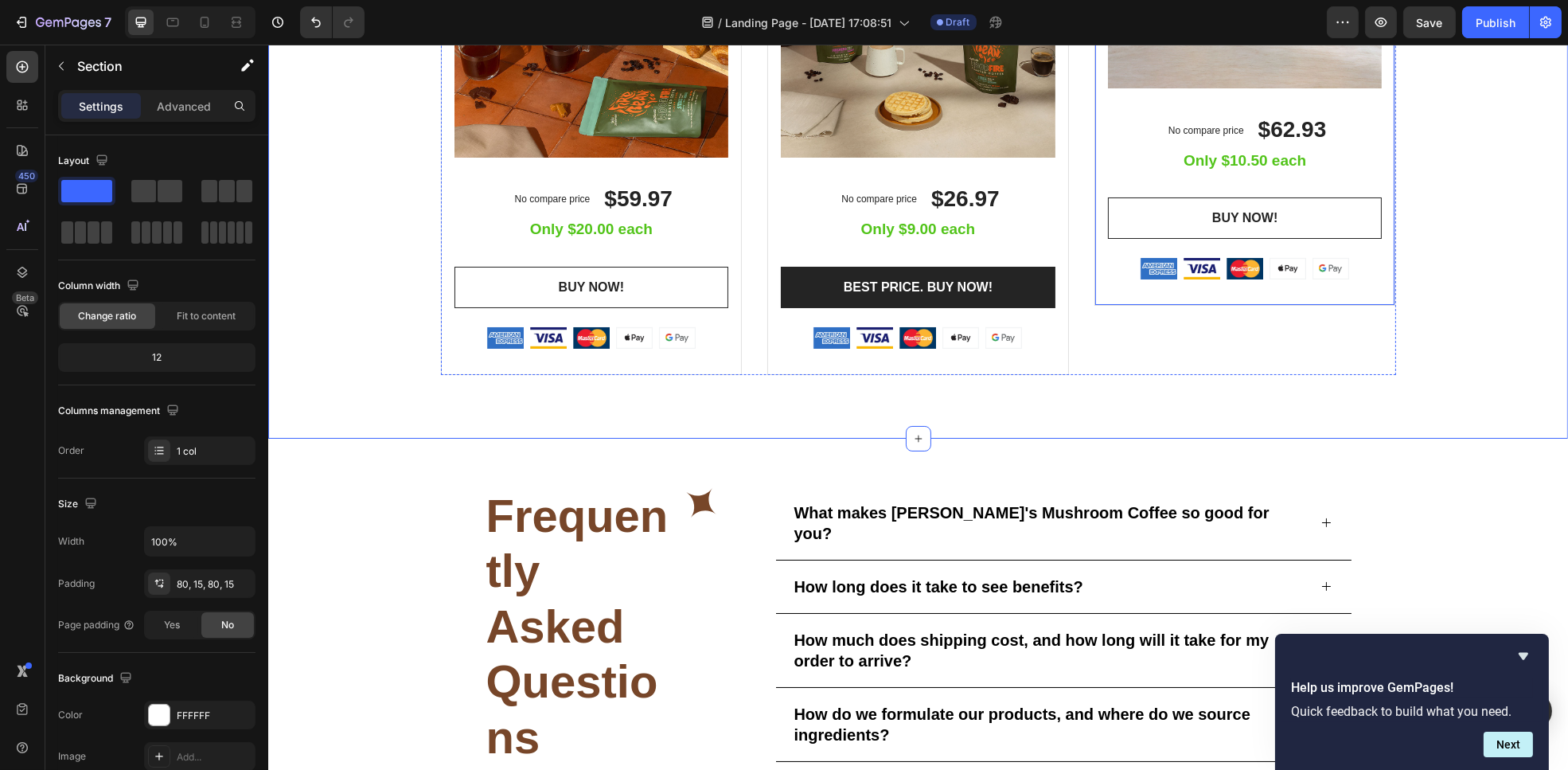
scroll to position [3534, 0]
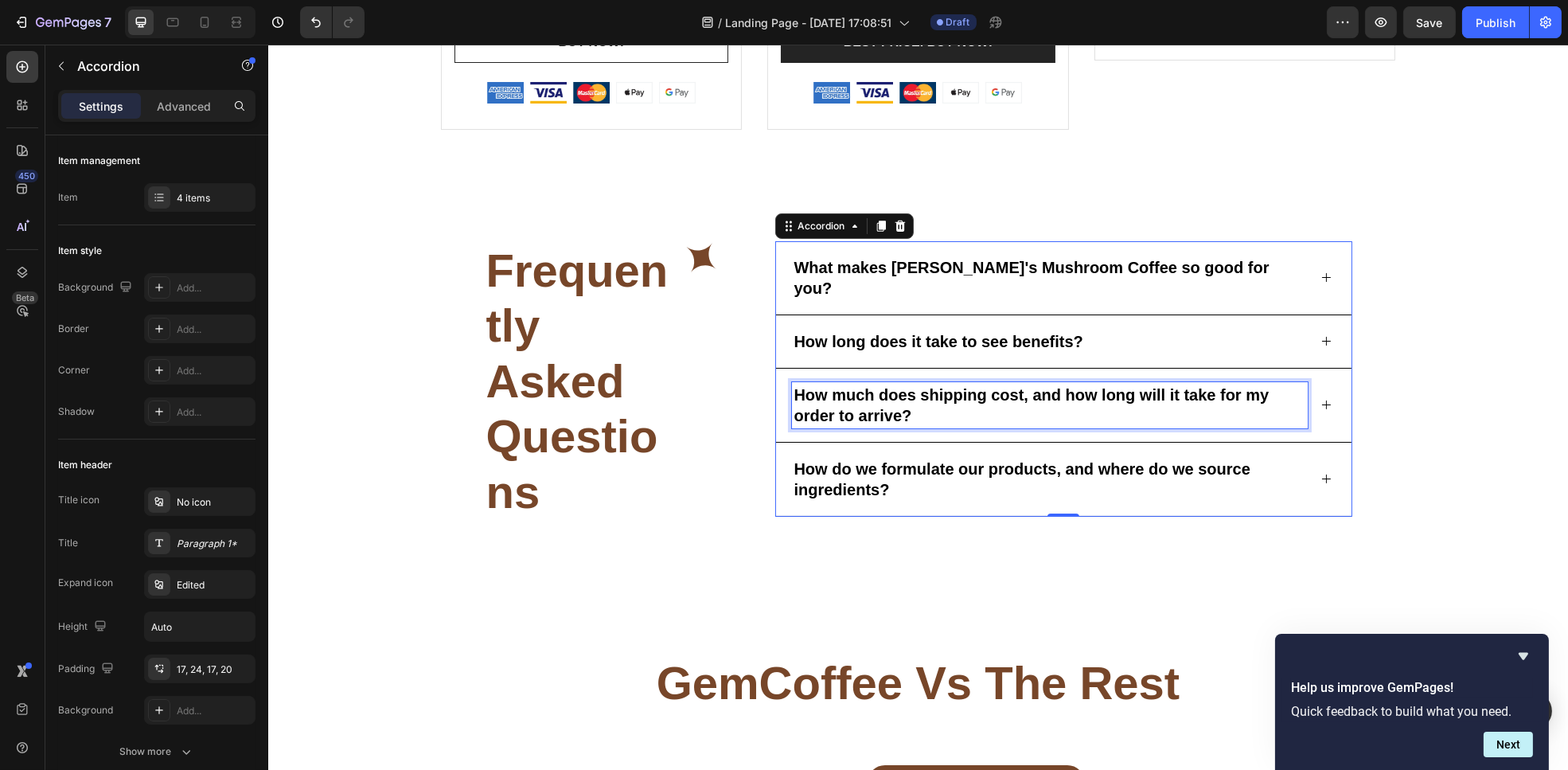
click at [1169, 398] on p "How much does shipping cost, and how long will it take for my order to arrive?" at bounding box center [1049, 405] width 512 height 42
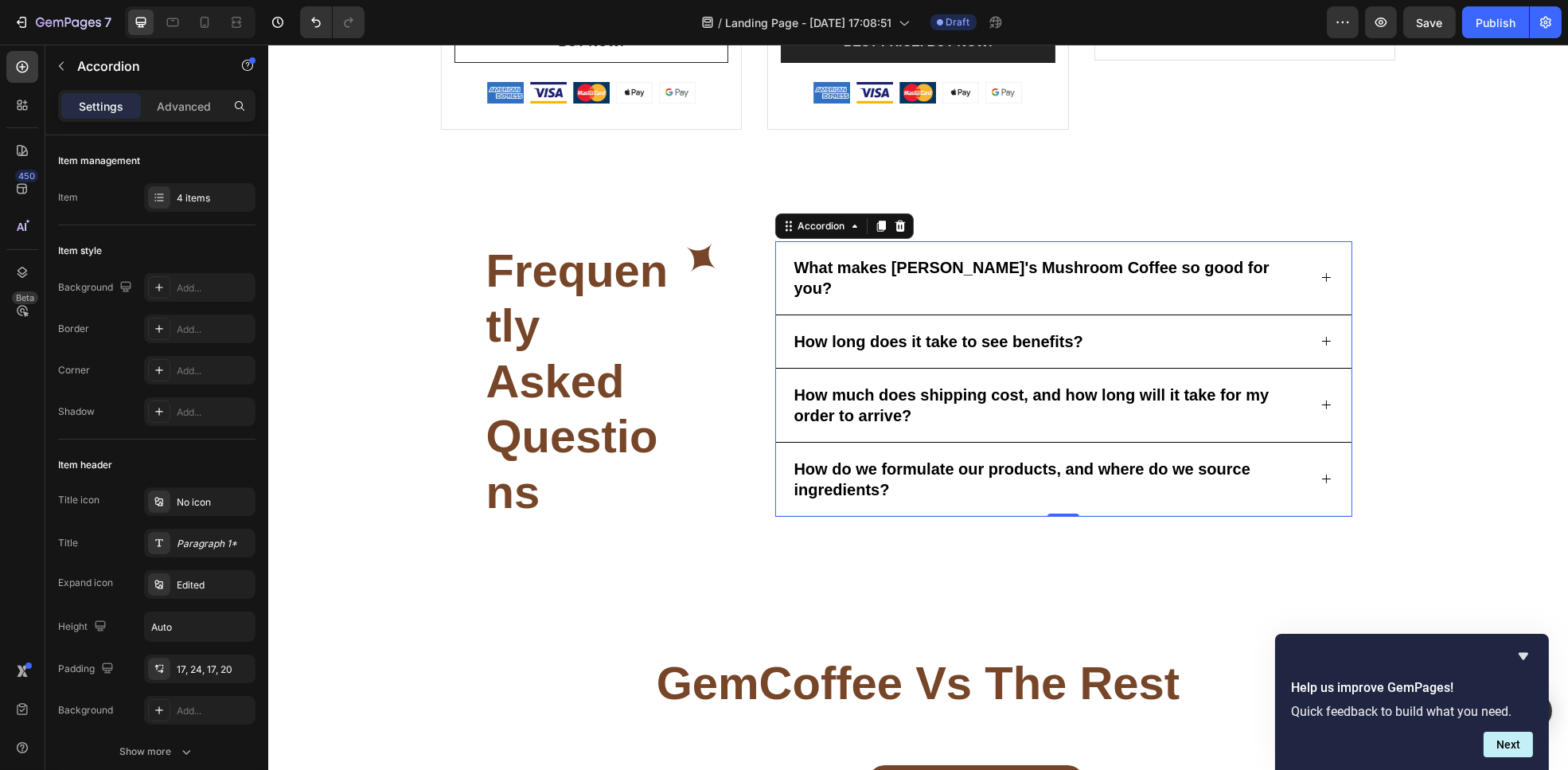
click at [1314, 392] on div "How much does shipping cost, and how long will it take for my order to arrive?" at bounding box center [1064, 406] width 576 height 74
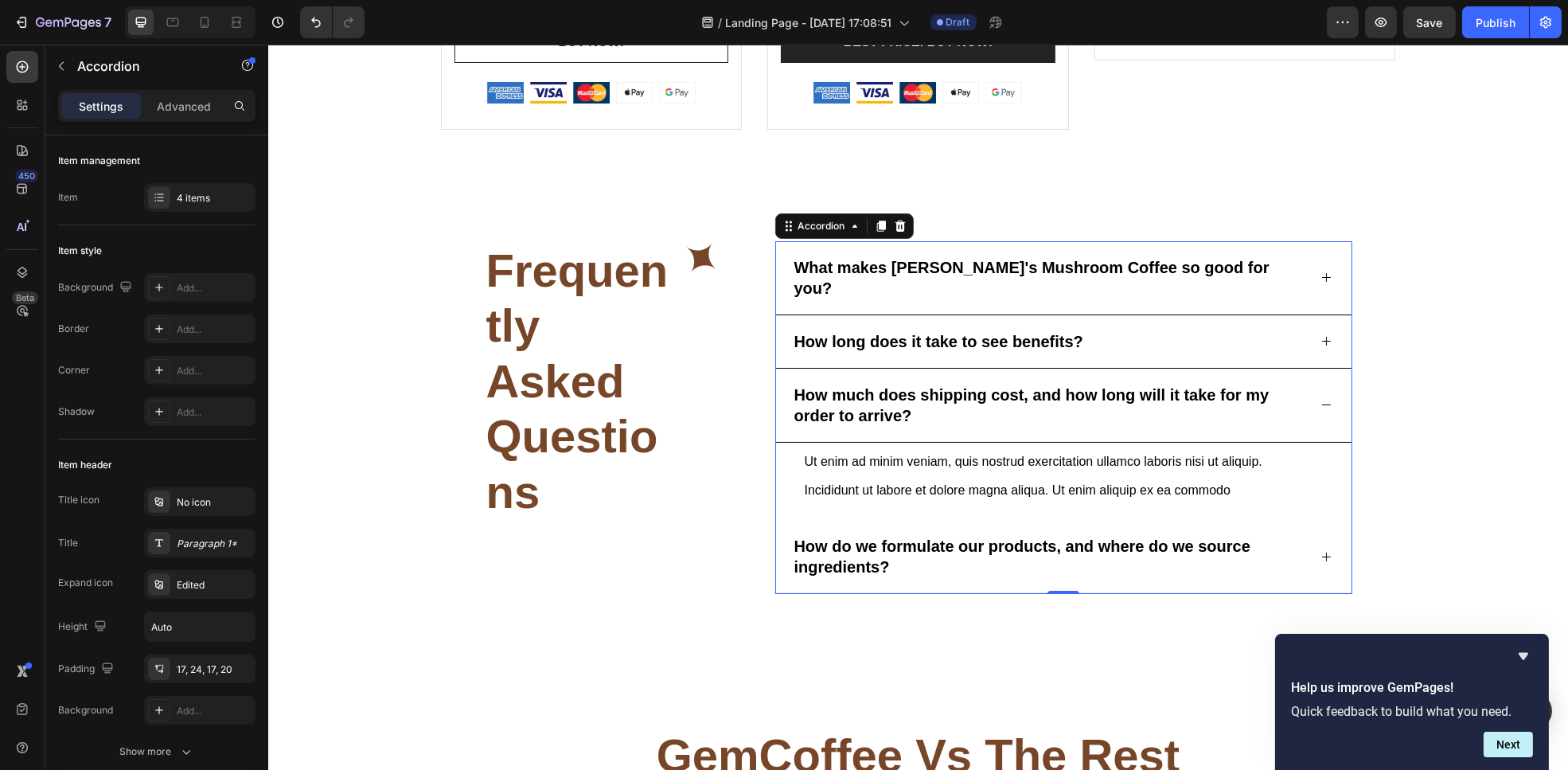
click at [1314, 392] on div "How much does shipping cost, and how long will it take for my order to arrive?" at bounding box center [1064, 406] width 576 height 74
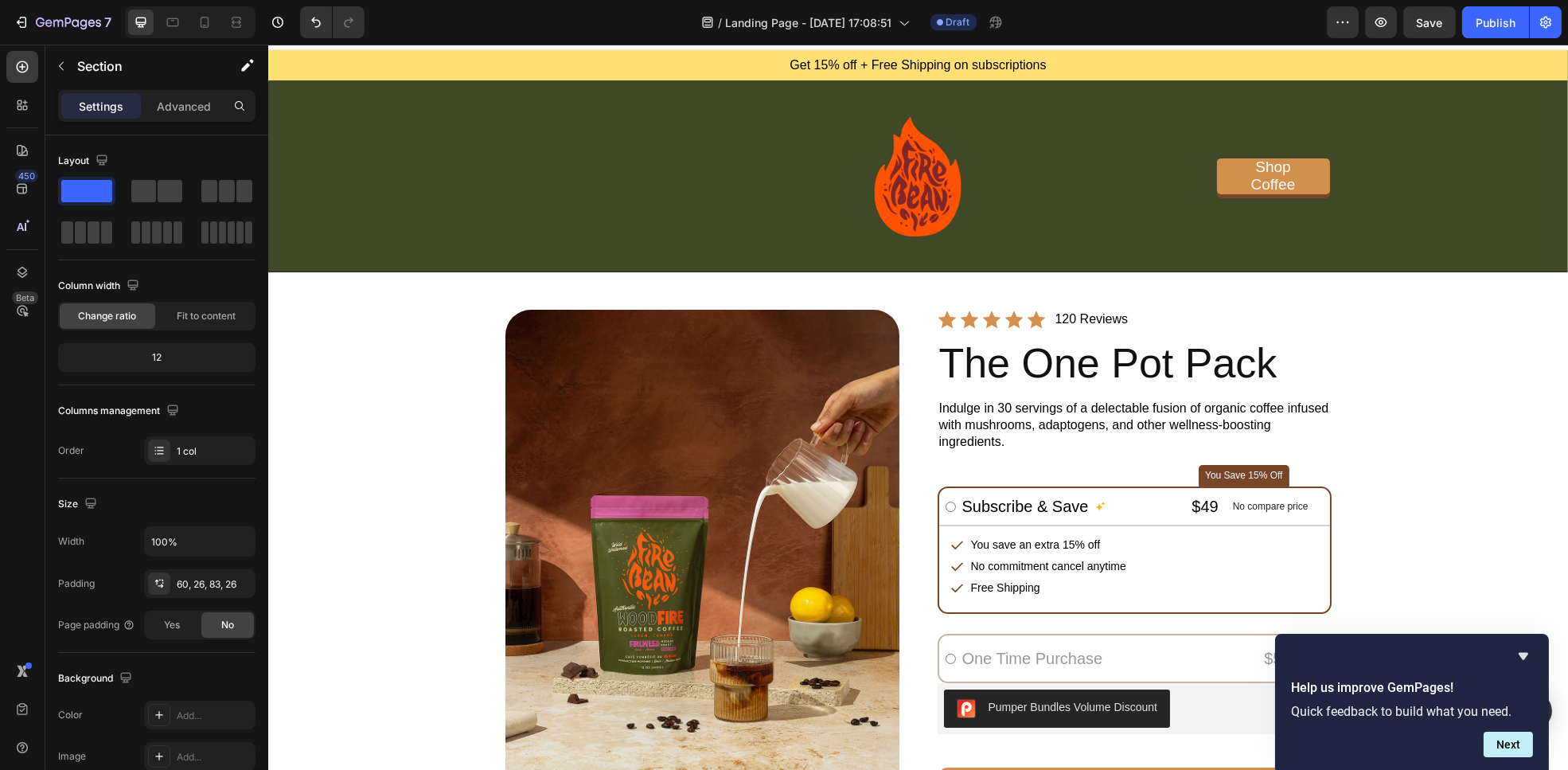
scroll to position [0, 0]
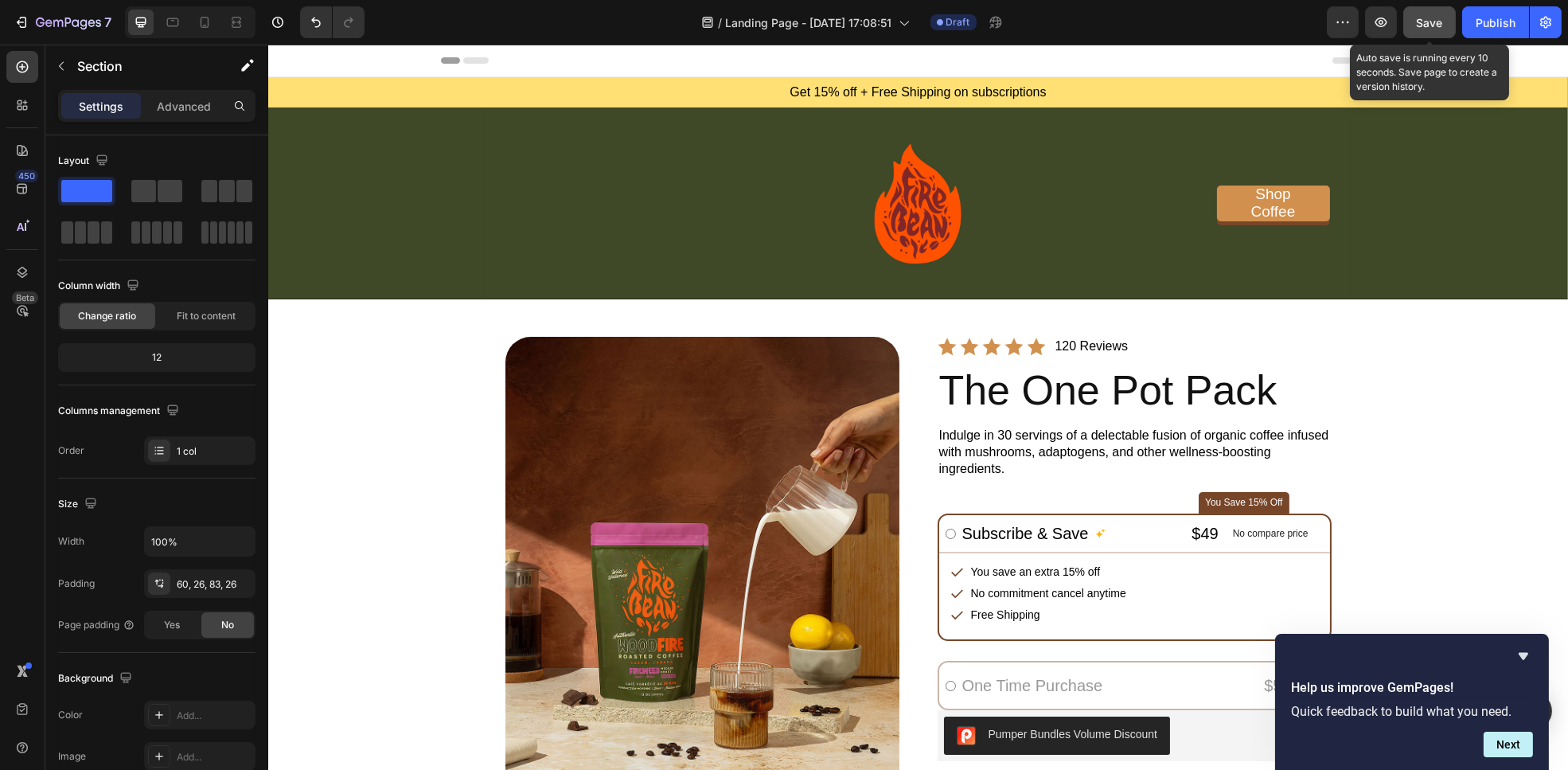
click at [1438, 21] on span "Save" at bounding box center [1430, 23] width 26 height 14
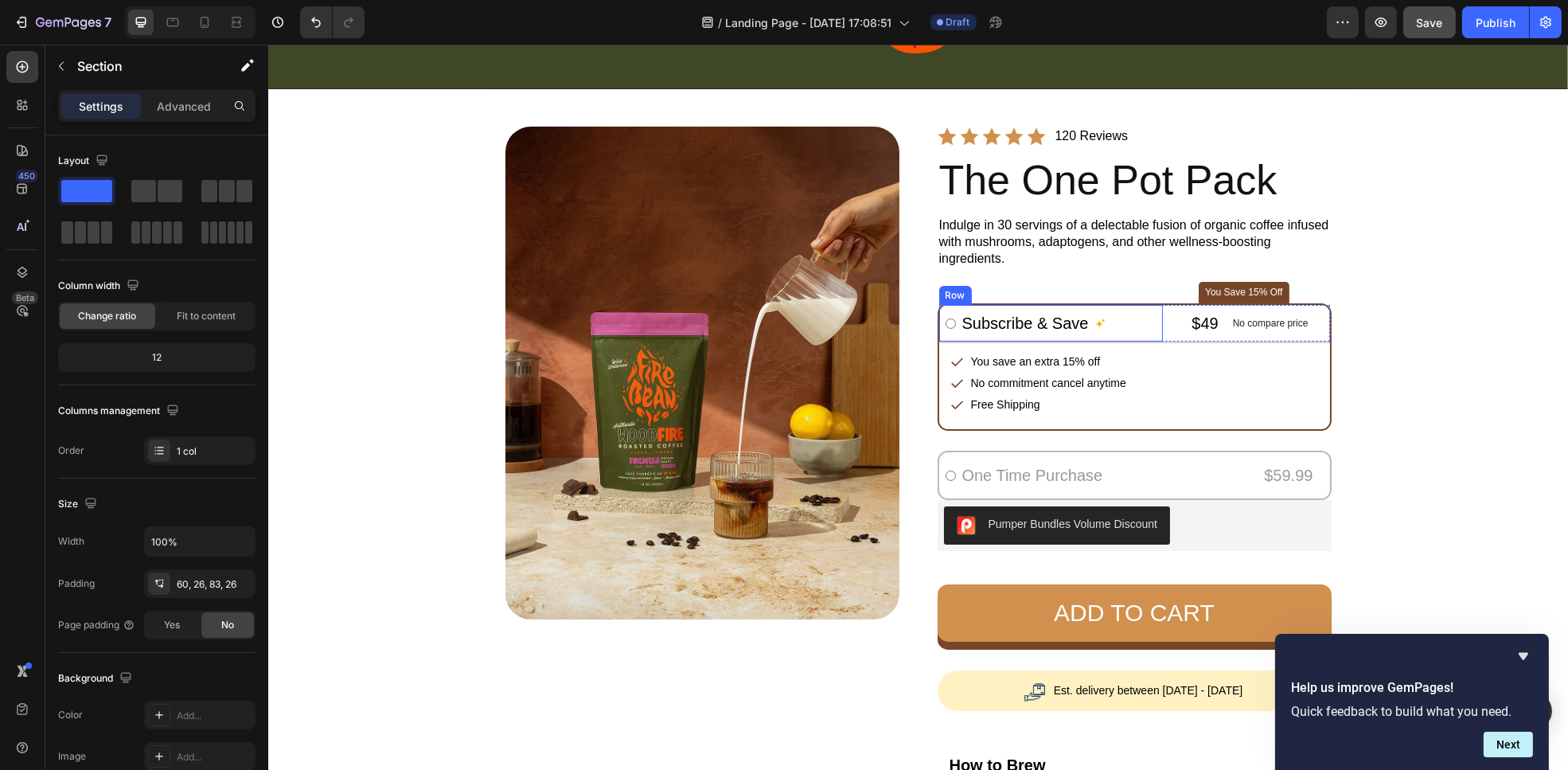
scroll to position [211, 0]
